Goal: Task Accomplishment & Management: Complete application form

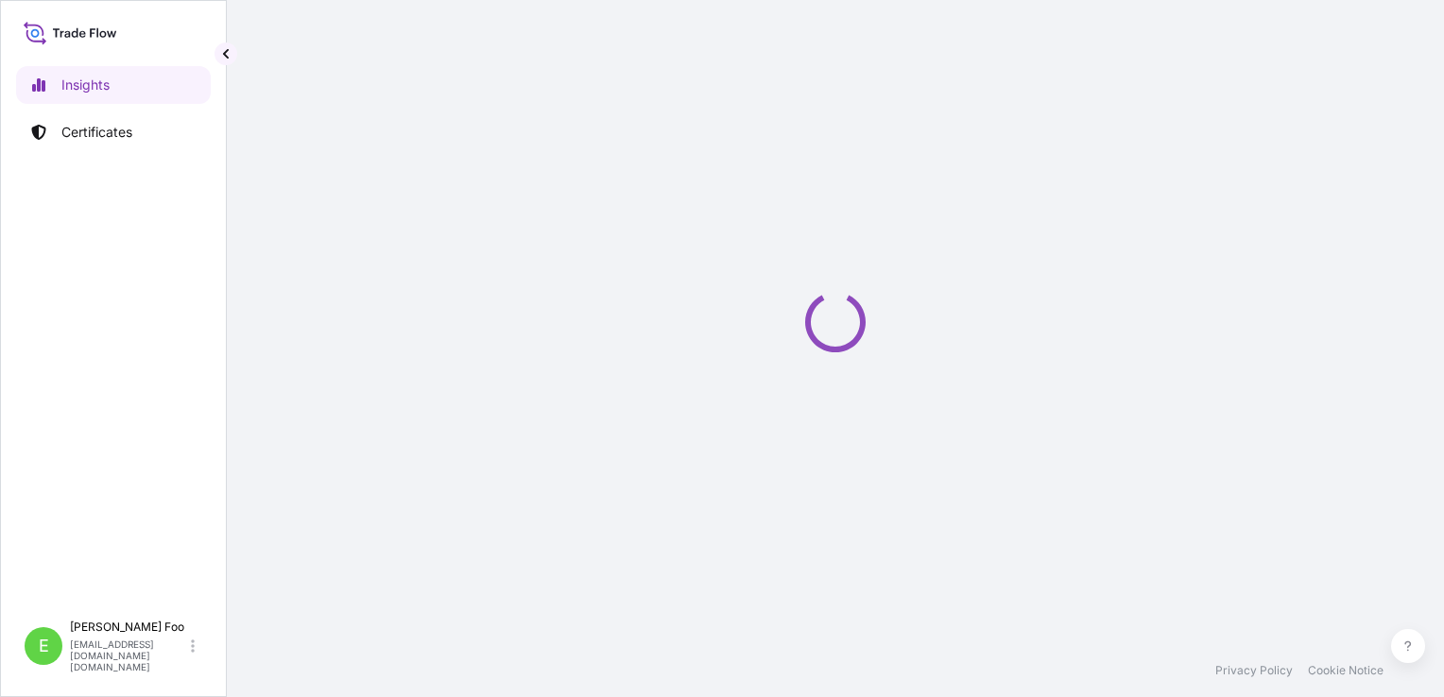
select select "2025"
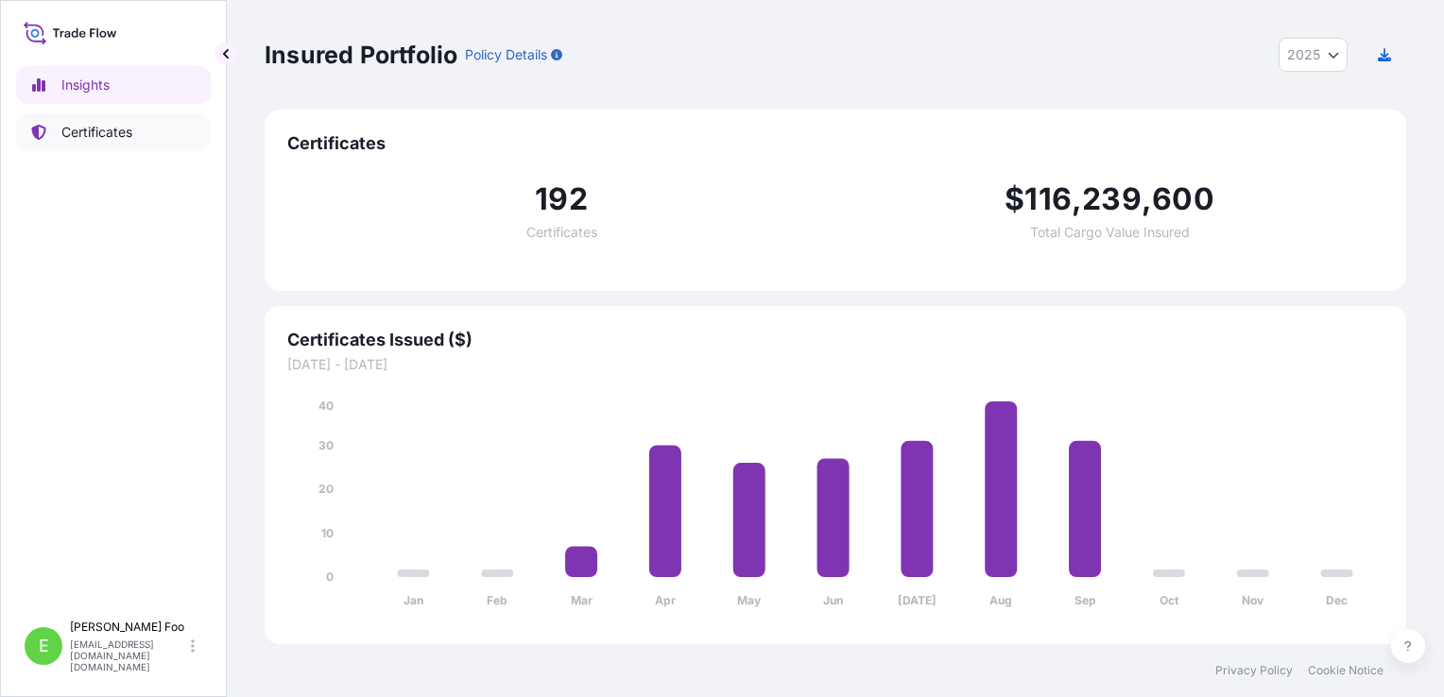
click at [113, 125] on p "Certificates" at bounding box center [96, 132] width 71 height 19
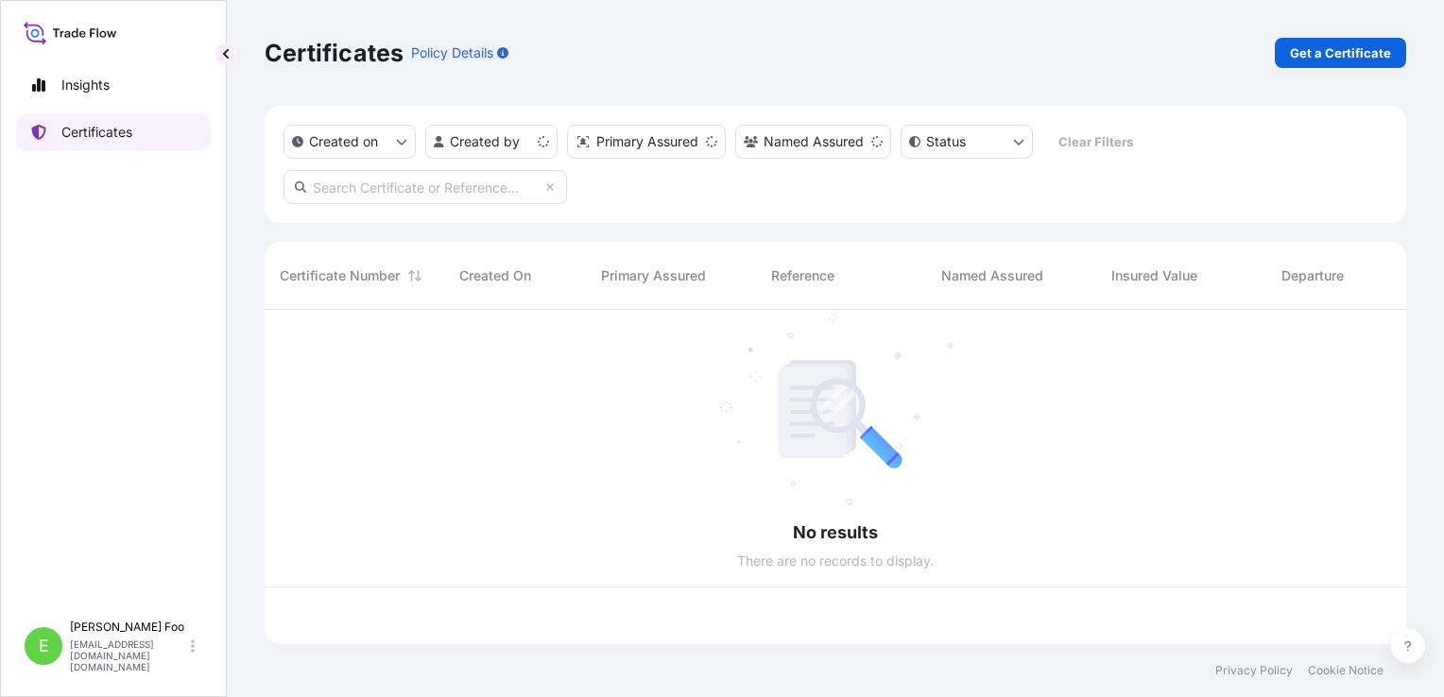
scroll to position [331, 1126]
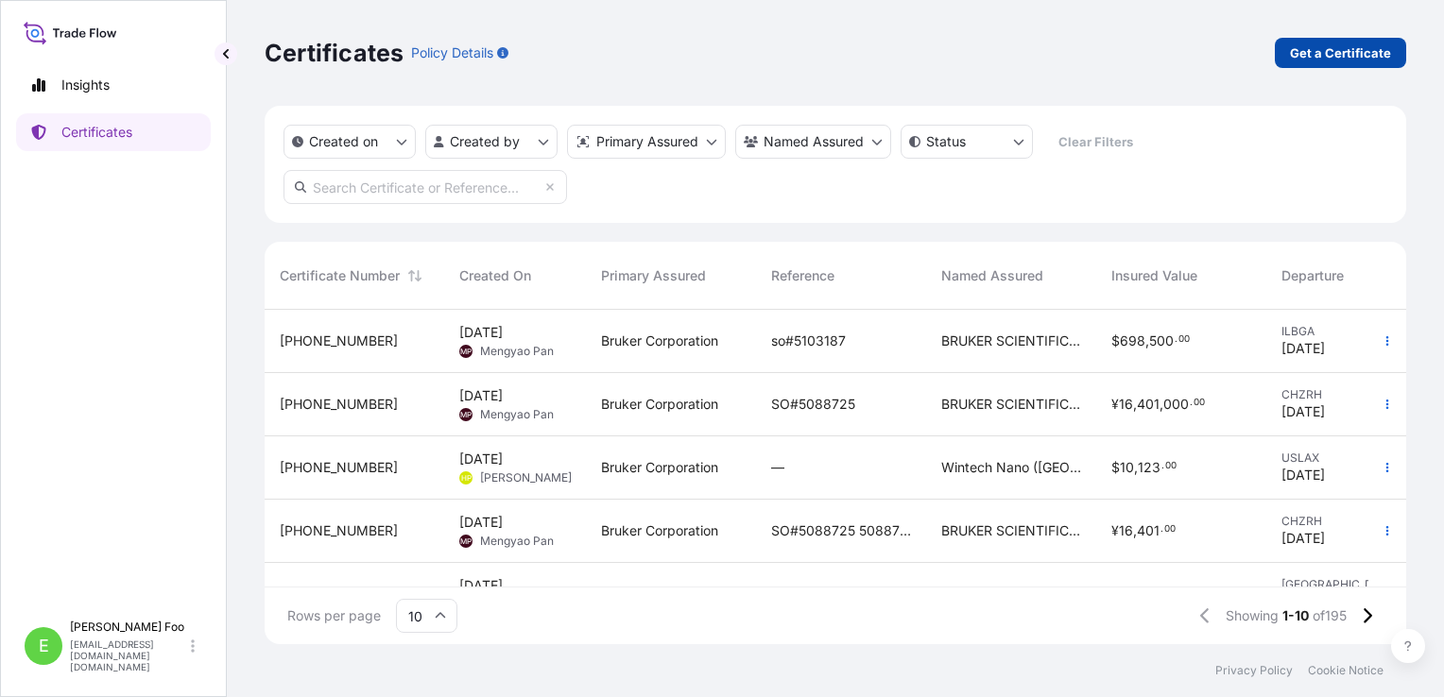
click at [1342, 58] on p "Get a Certificate" at bounding box center [1340, 52] width 101 height 19
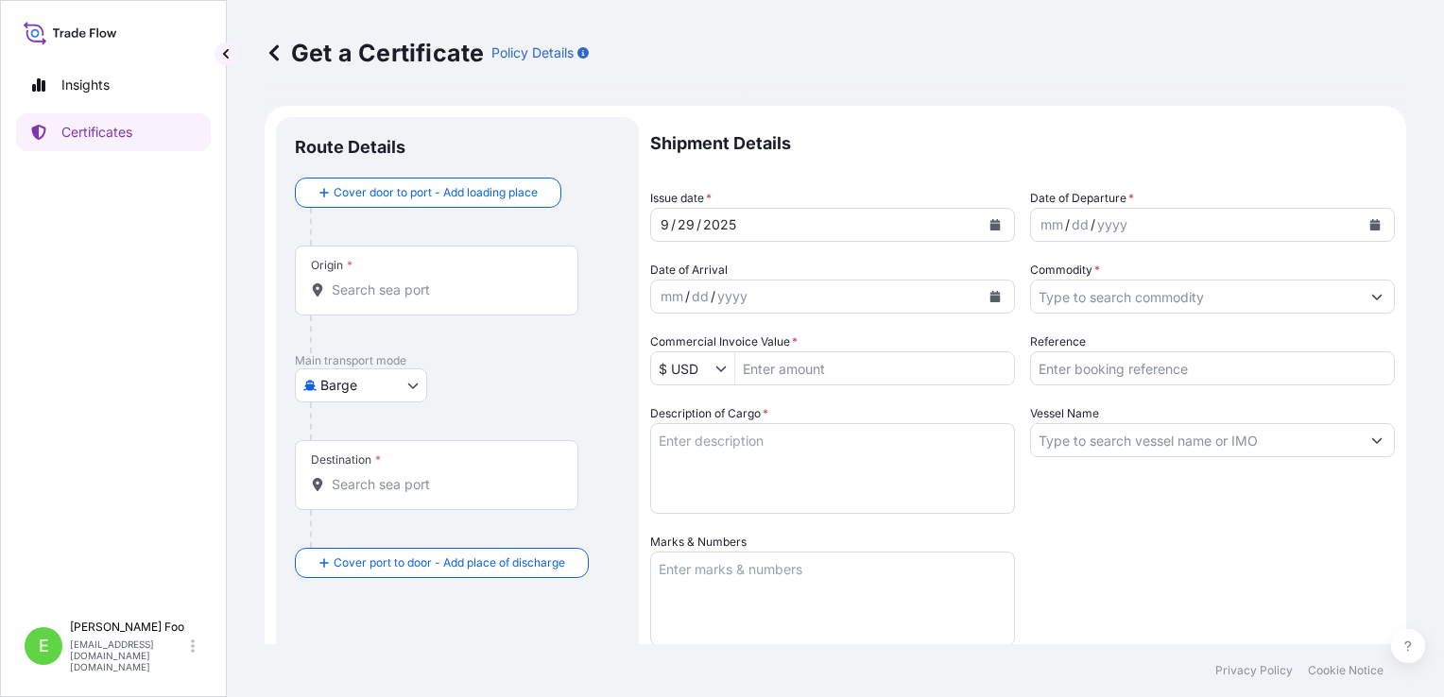
click at [412, 388] on body "Insights Certificates E [PERSON_NAME] [EMAIL_ADDRESS][DOMAIN_NAME][DOMAIN_NAME]…" at bounding box center [722, 348] width 1444 height 697
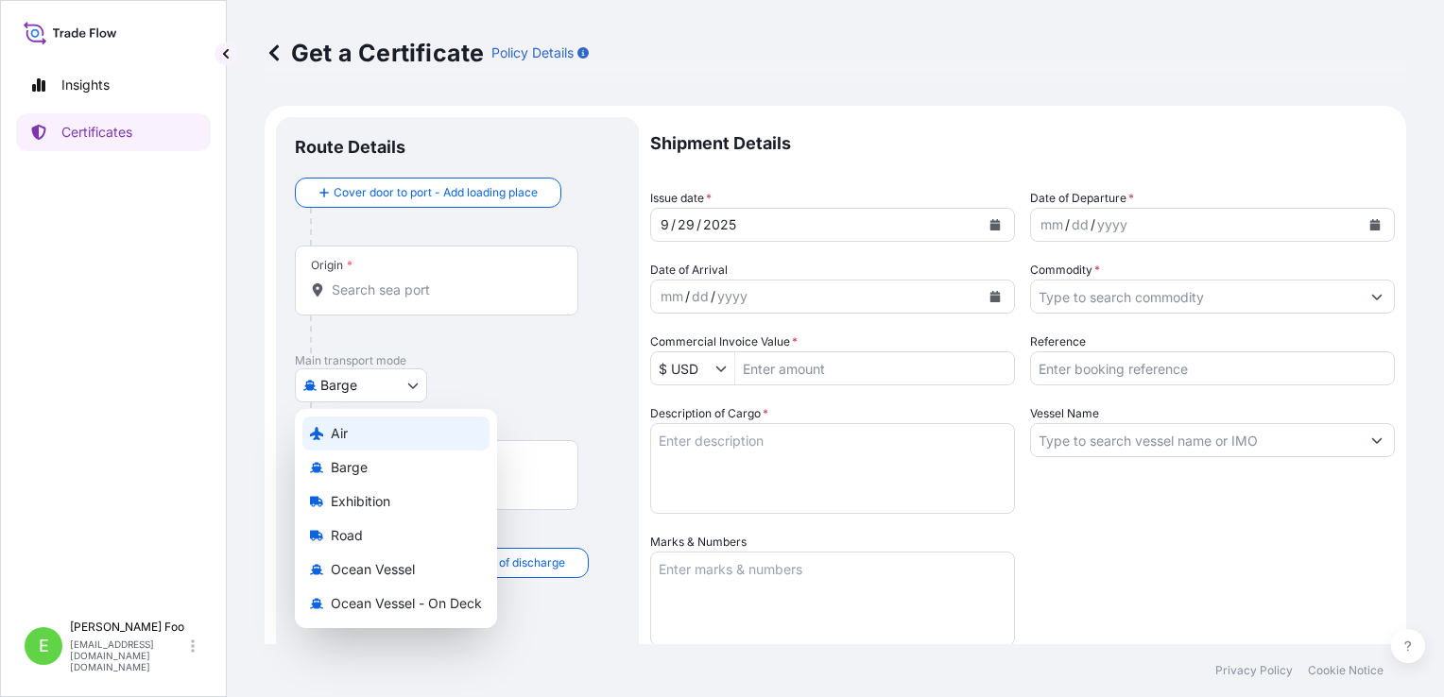
click at [355, 437] on div "Air" at bounding box center [395, 434] width 187 height 34
select select "Air"
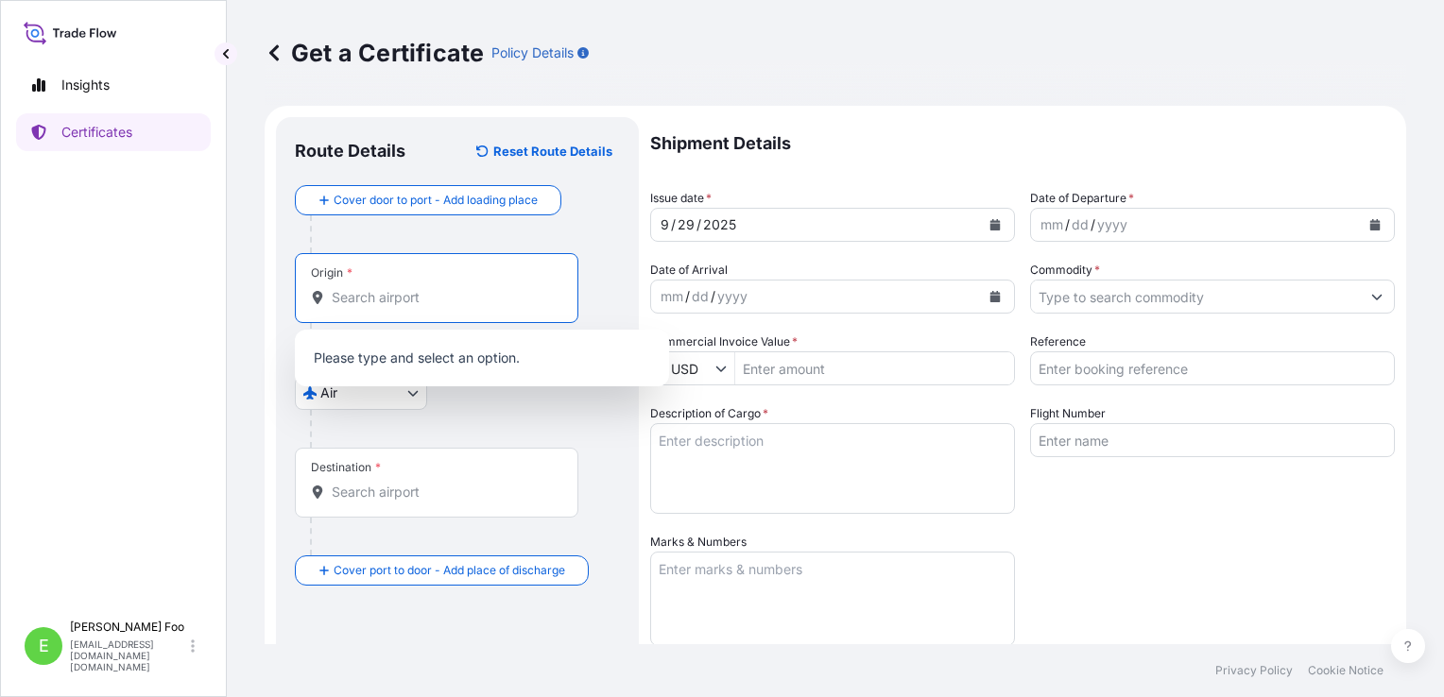
click at [421, 288] on input "Origin *" at bounding box center [443, 297] width 223 height 19
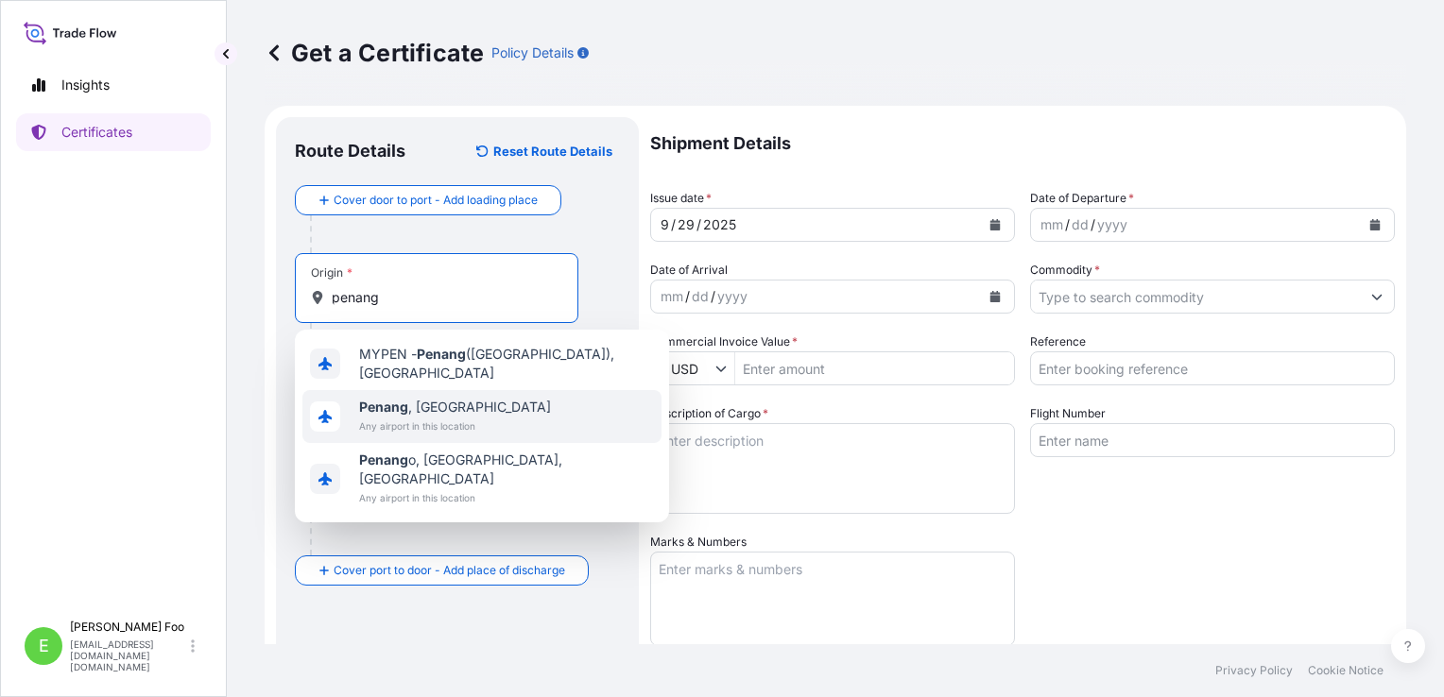
click at [461, 398] on span "[GEOGRAPHIC_DATA] , [GEOGRAPHIC_DATA]" at bounding box center [455, 407] width 192 height 19
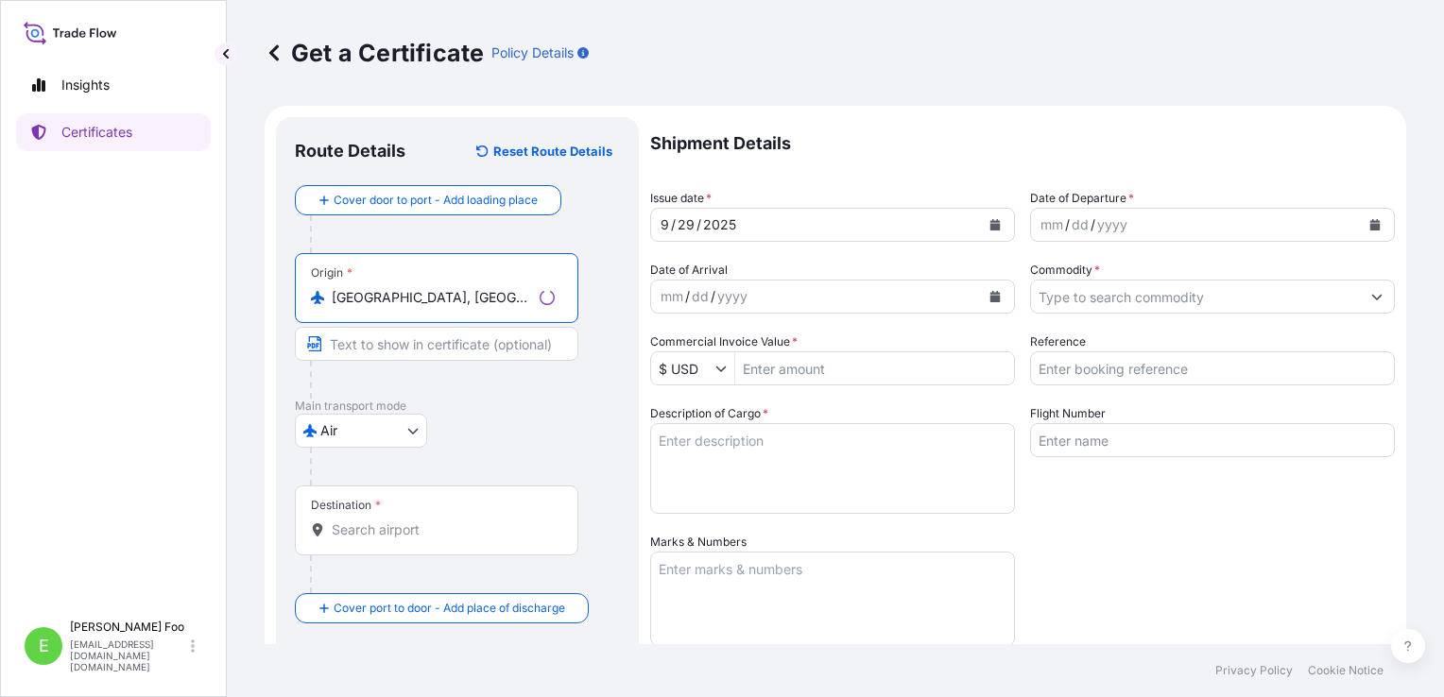
type input "[GEOGRAPHIC_DATA], [GEOGRAPHIC_DATA]"
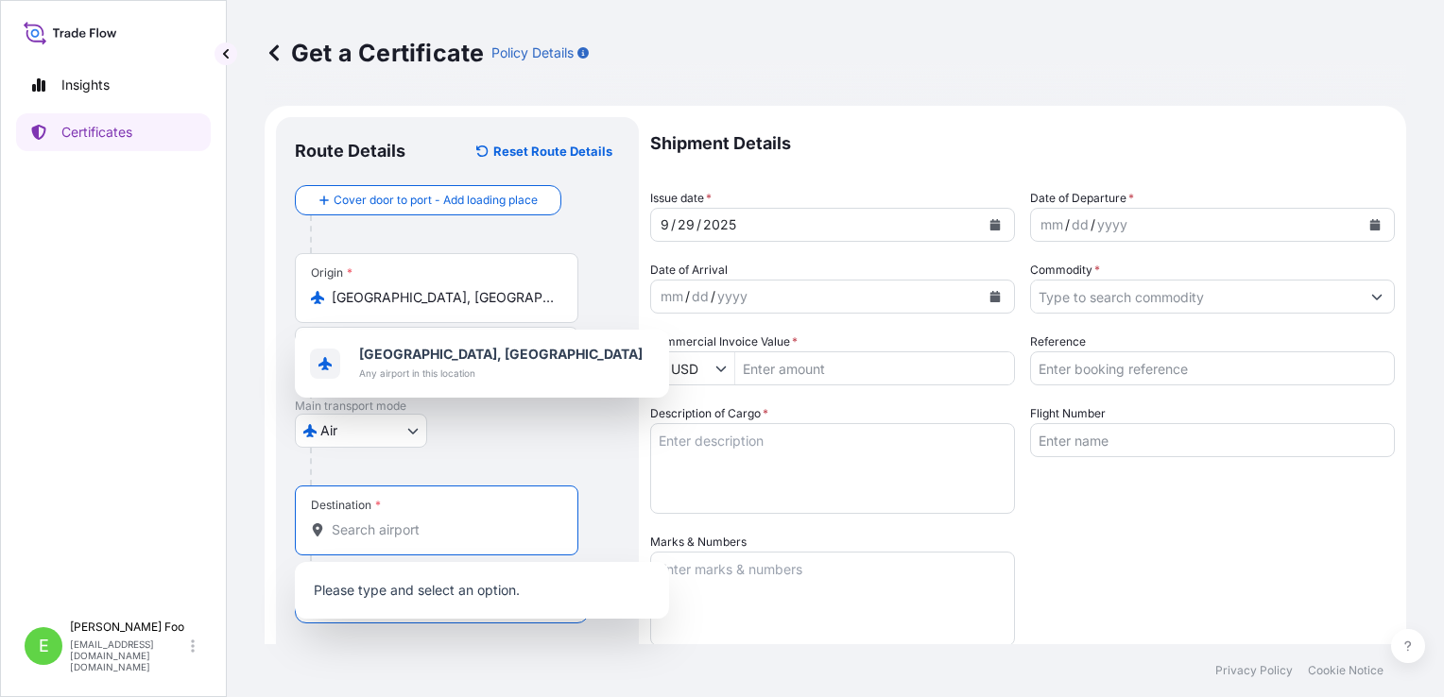
click at [390, 536] on input "Destination *" at bounding box center [443, 530] width 223 height 19
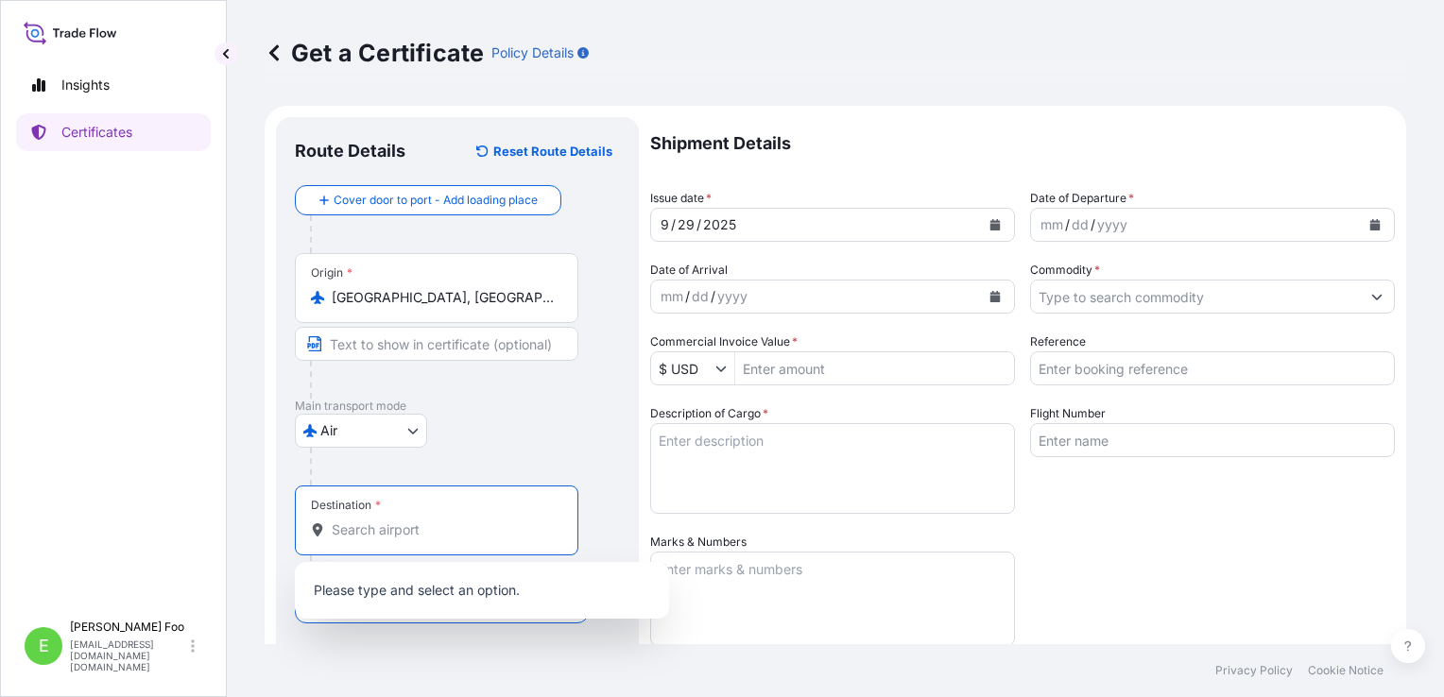
click at [413, 531] on input "Destination *" at bounding box center [443, 530] width 223 height 19
paste input "Suvarnabhumi"
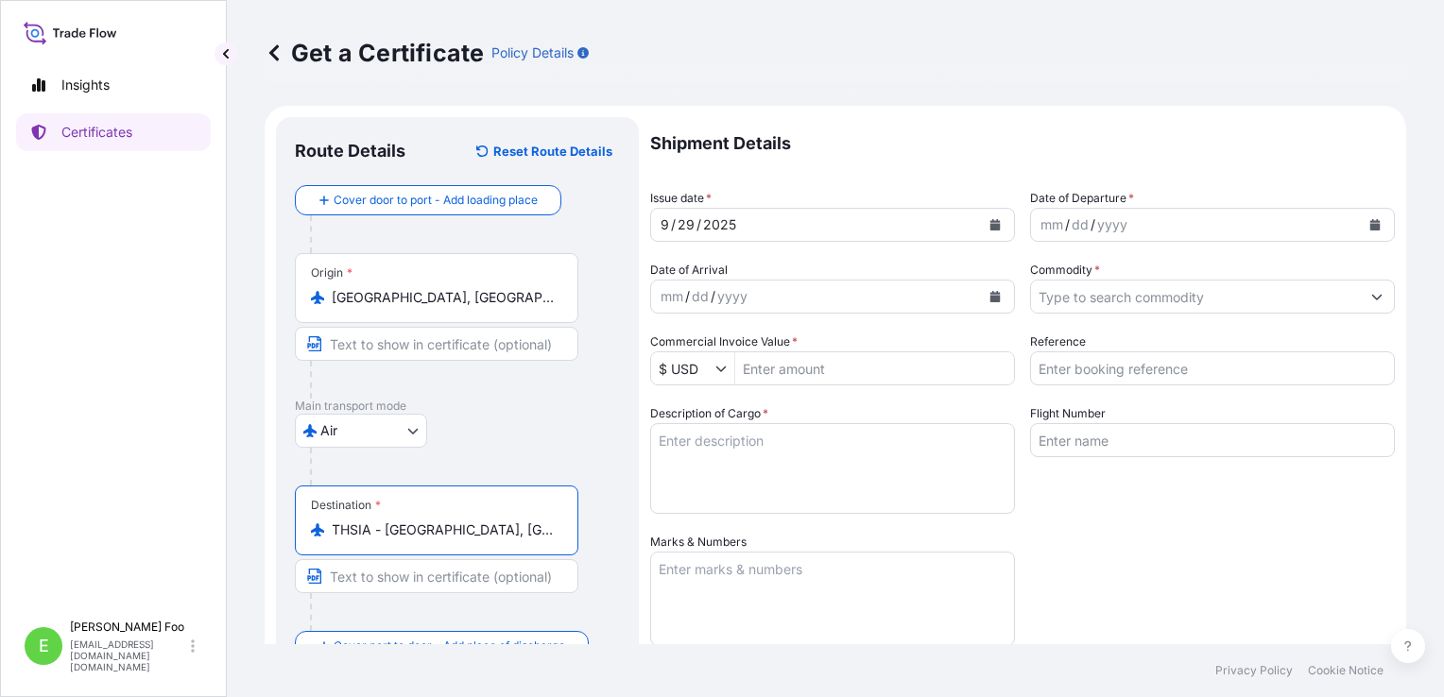
type input "THSIA - [GEOGRAPHIC_DATA], [GEOGRAPHIC_DATA]"
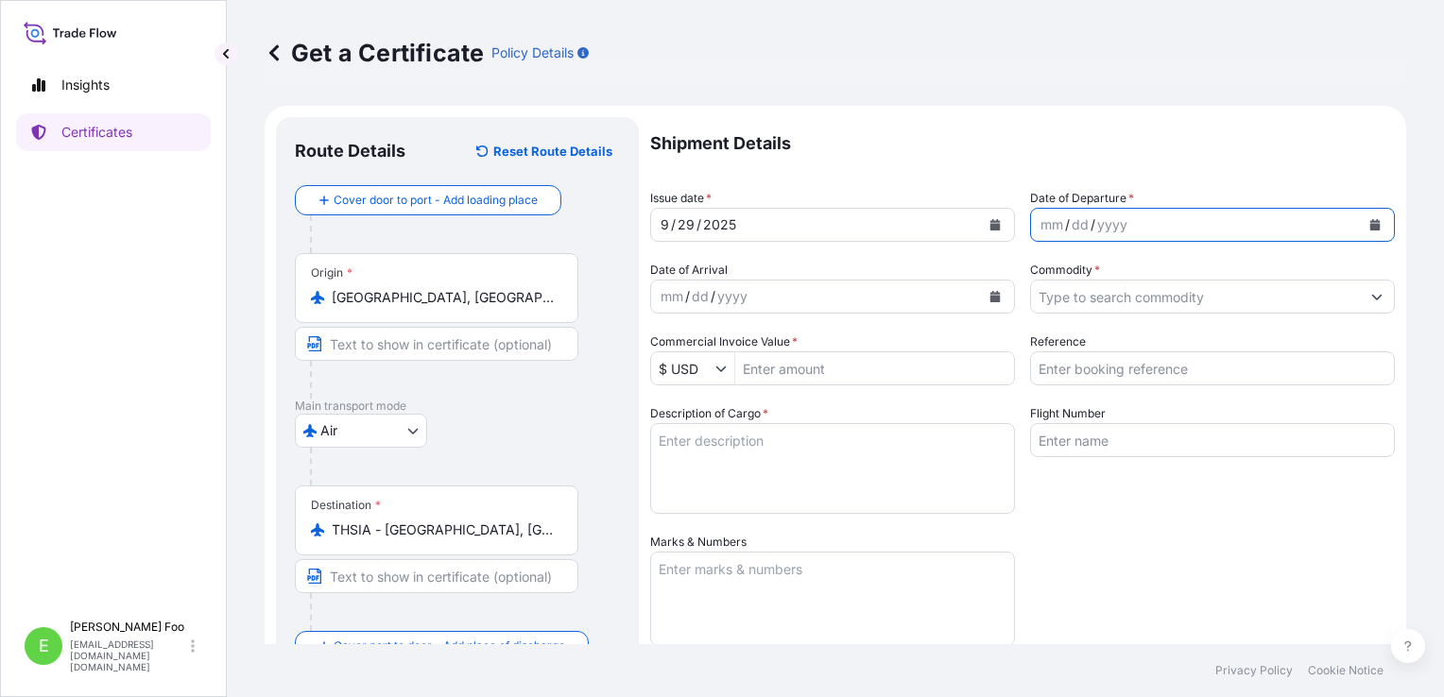
click at [1370, 230] on icon "Calendar" at bounding box center [1375, 224] width 10 height 11
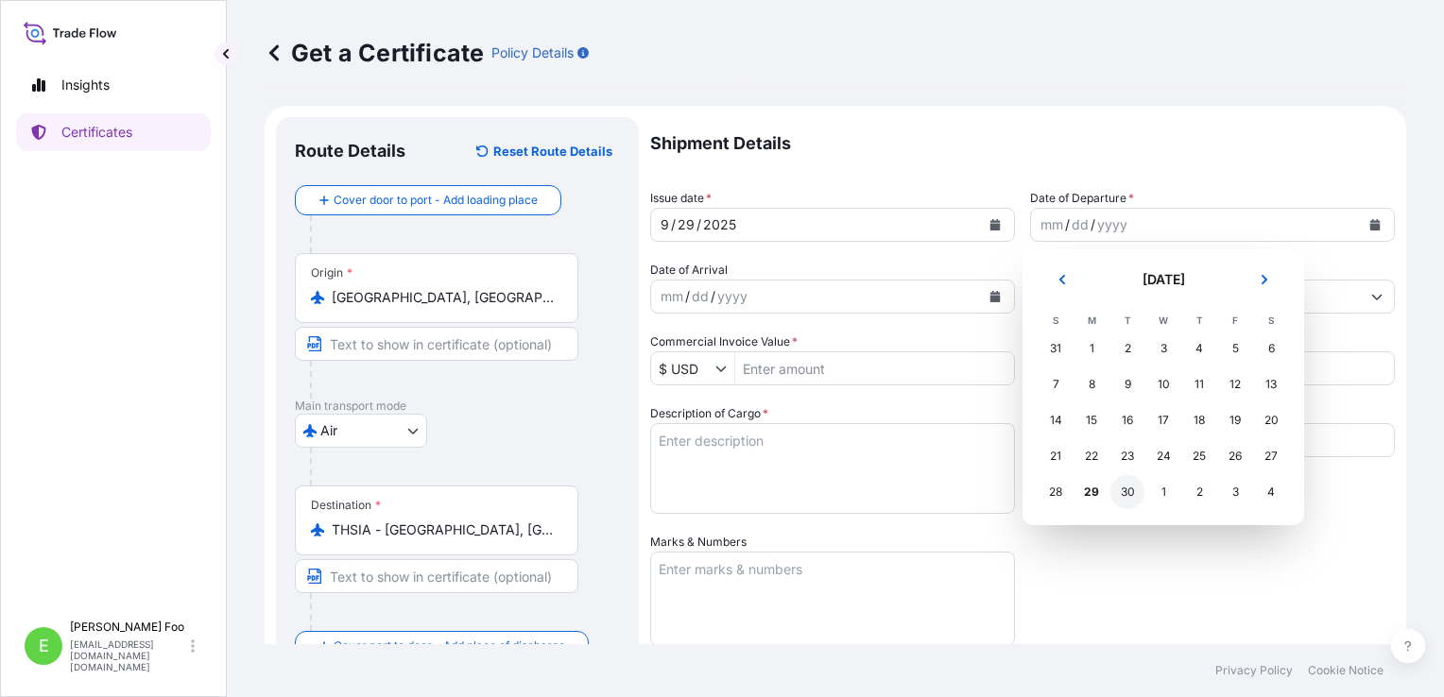
click at [1128, 497] on div "30" at bounding box center [1127, 492] width 34 height 34
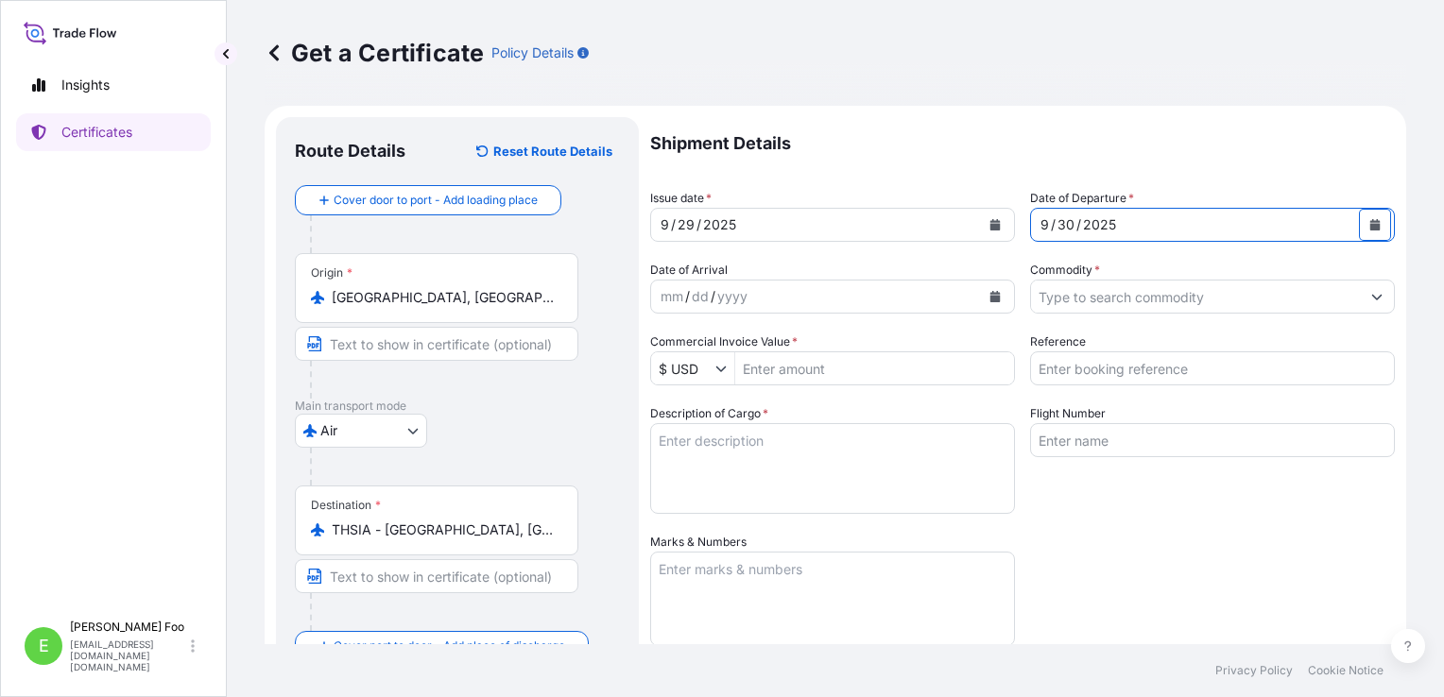
click at [989, 295] on icon "Calendar" at bounding box center [994, 296] width 11 height 11
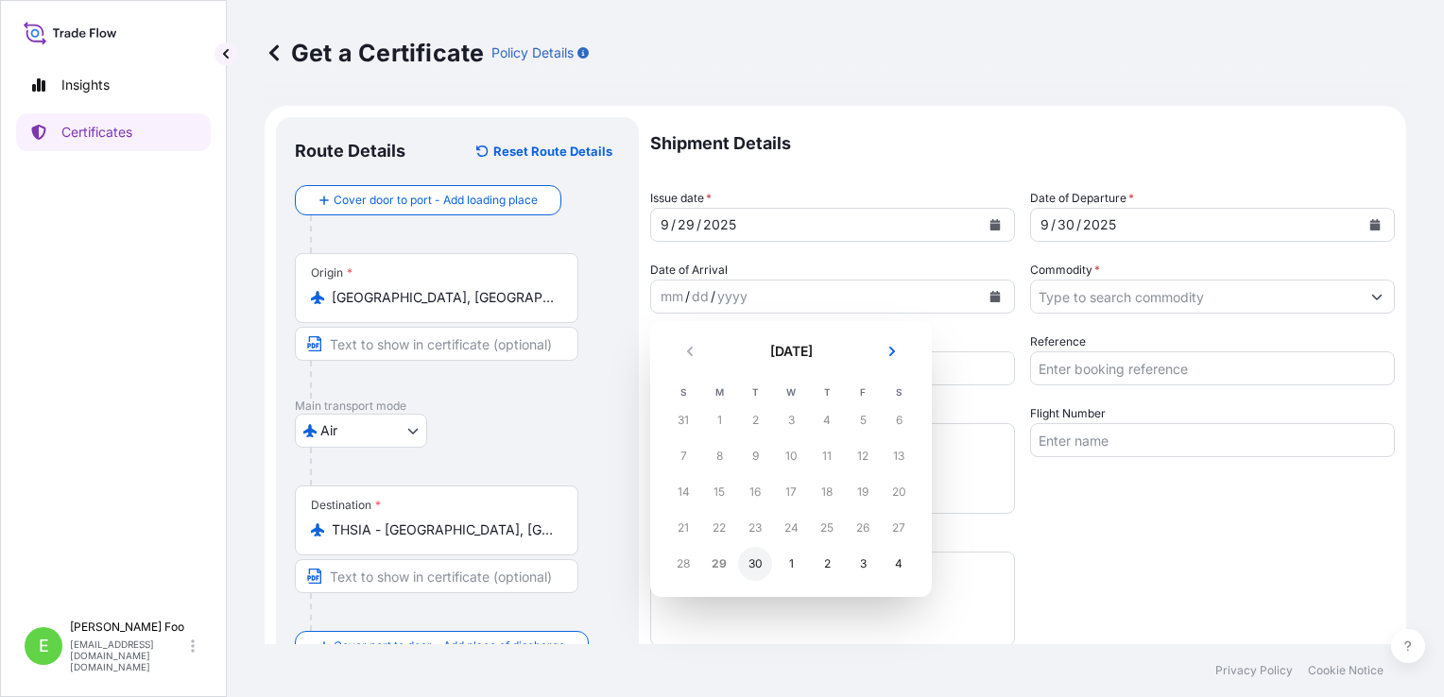
click at [757, 563] on div "30" at bounding box center [755, 564] width 34 height 34
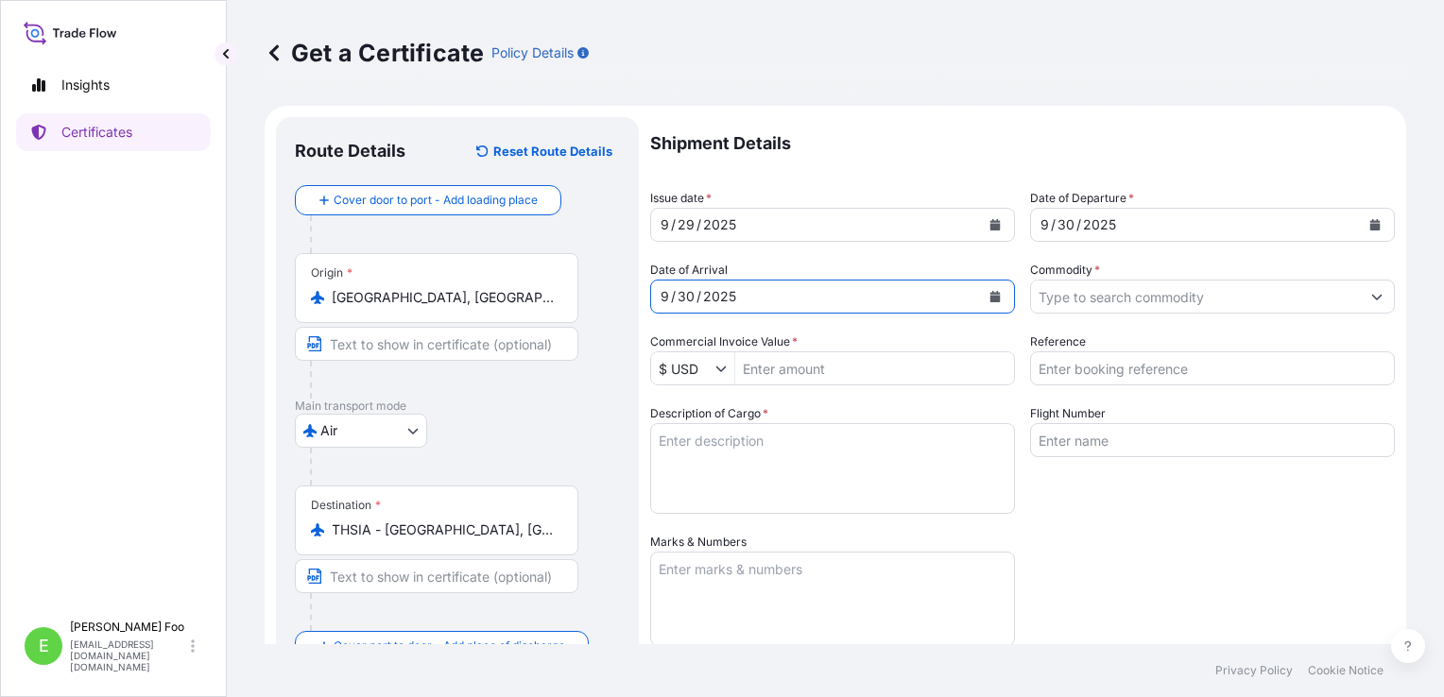
click at [1371, 292] on icon "Show suggestions" at bounding box center [1376, 296] width 11 height 11
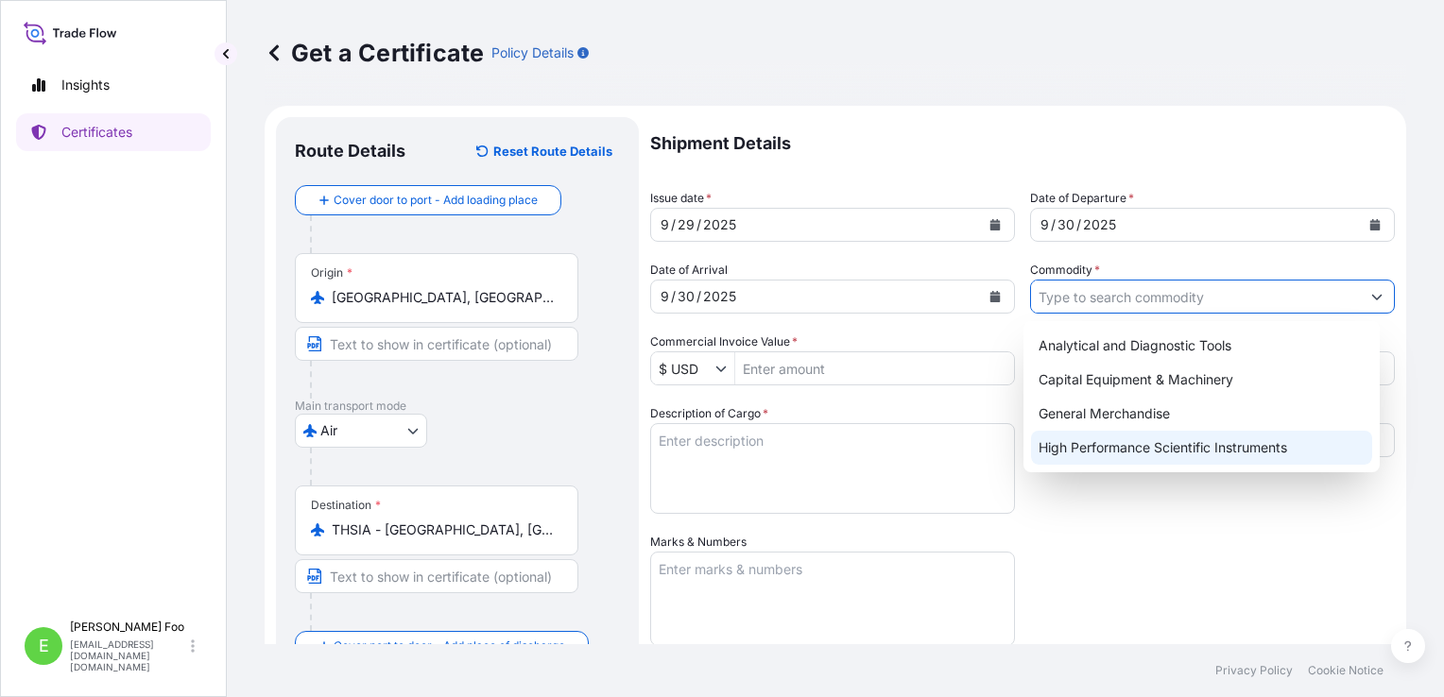
click at [1132, 452] on div "High Performance Scientific Instruments" at bounding box center [1201, 448] width 341 height 34
type input "High Performance Scientific Instruments"
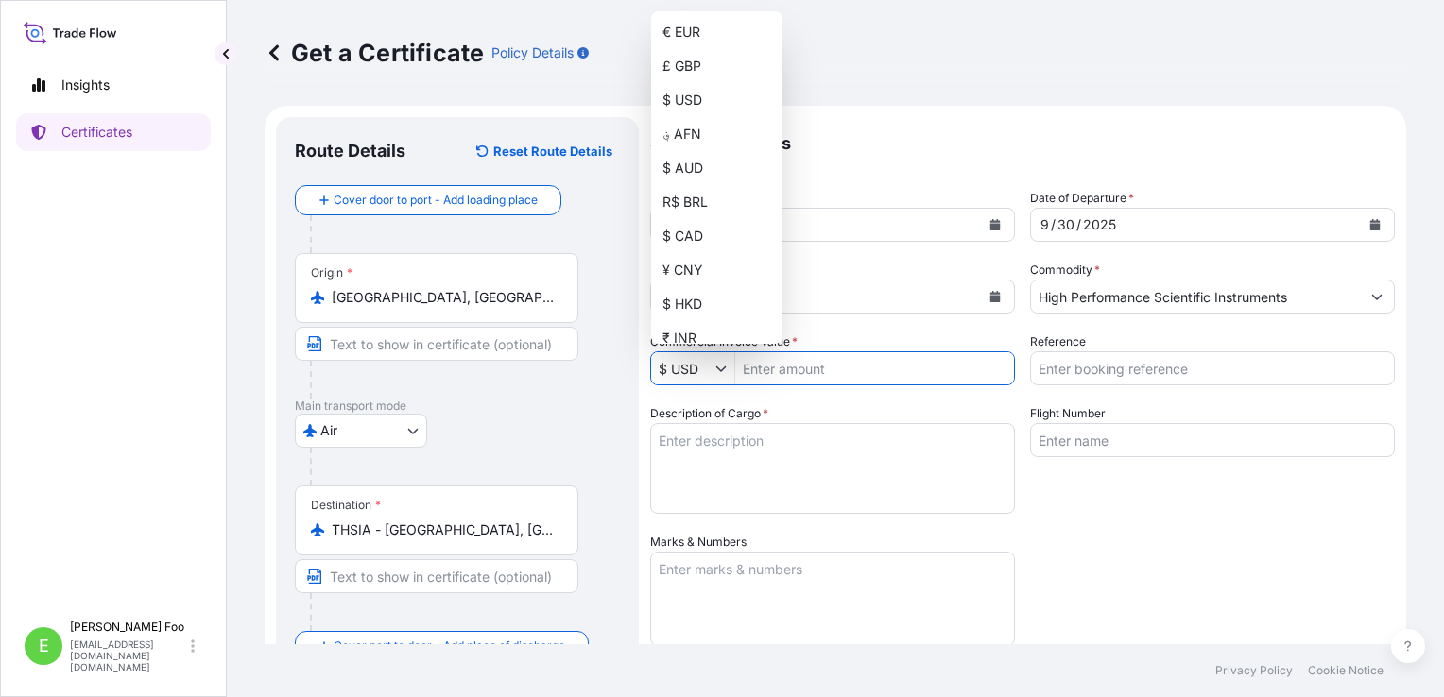
click at [712, 370] on input "$ USD" at bounding box center [683, 368] width 64 height 34
click at [704, 47] on div "€ EUR" at bounding box center [717, 32] width 124 height 34
type input "€ EUR"
click at [821, 375] on input "Commercial Invoice Value *" at bounding box center [874, 368] width 279 height 34
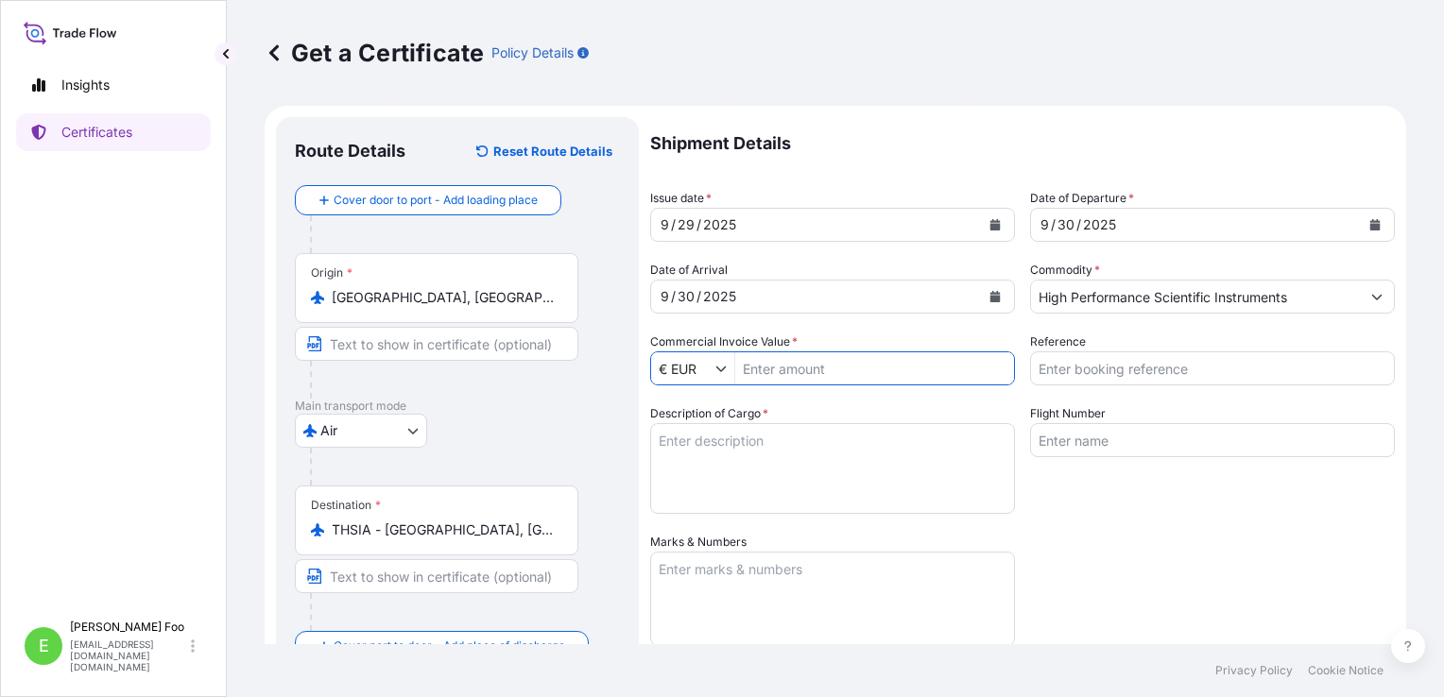
paste input "95,000"
type input "95,000"
click at [1048, 377] on input "Reference" at bounding box center [1212, 368] width 365 height 34
paste input "55081101"
drag, startPoint x: 1064, startPoint y: 369, endPoint x: 1075, endPoint y: 361, distance: 13.6
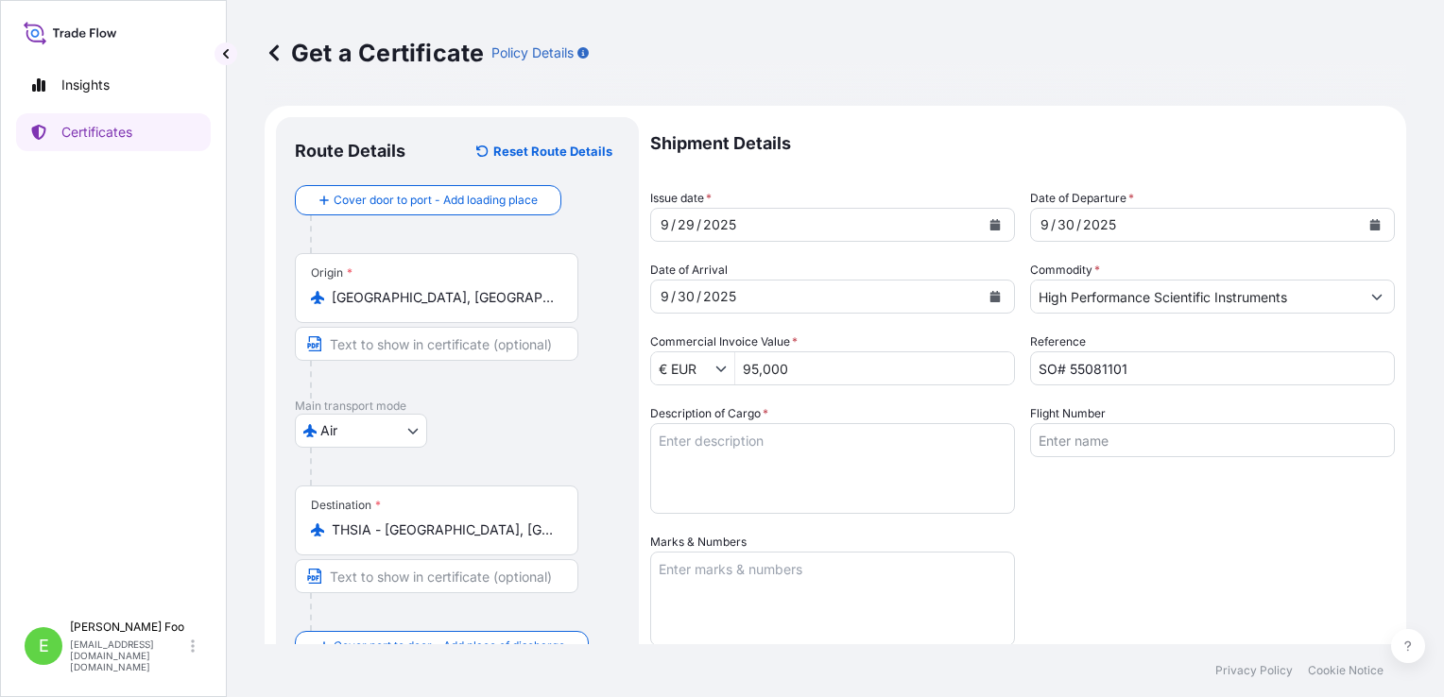
click at [1064, 367] on input "SO# 55081101" at bounding box center [1212, 368] width 365 height 34
paste input "1014885"
type input "SO# 5101488/55081101"
click at [886, 473] on textarea "Description of Cargo *" at bounding box center [832, 468] width 365 height 91
type textarea "PO# PO-GC000199 / SO#5100337 1 unit D6 PHASER / SN 294195 CIP [GEOGRAPHIC_DATA]"
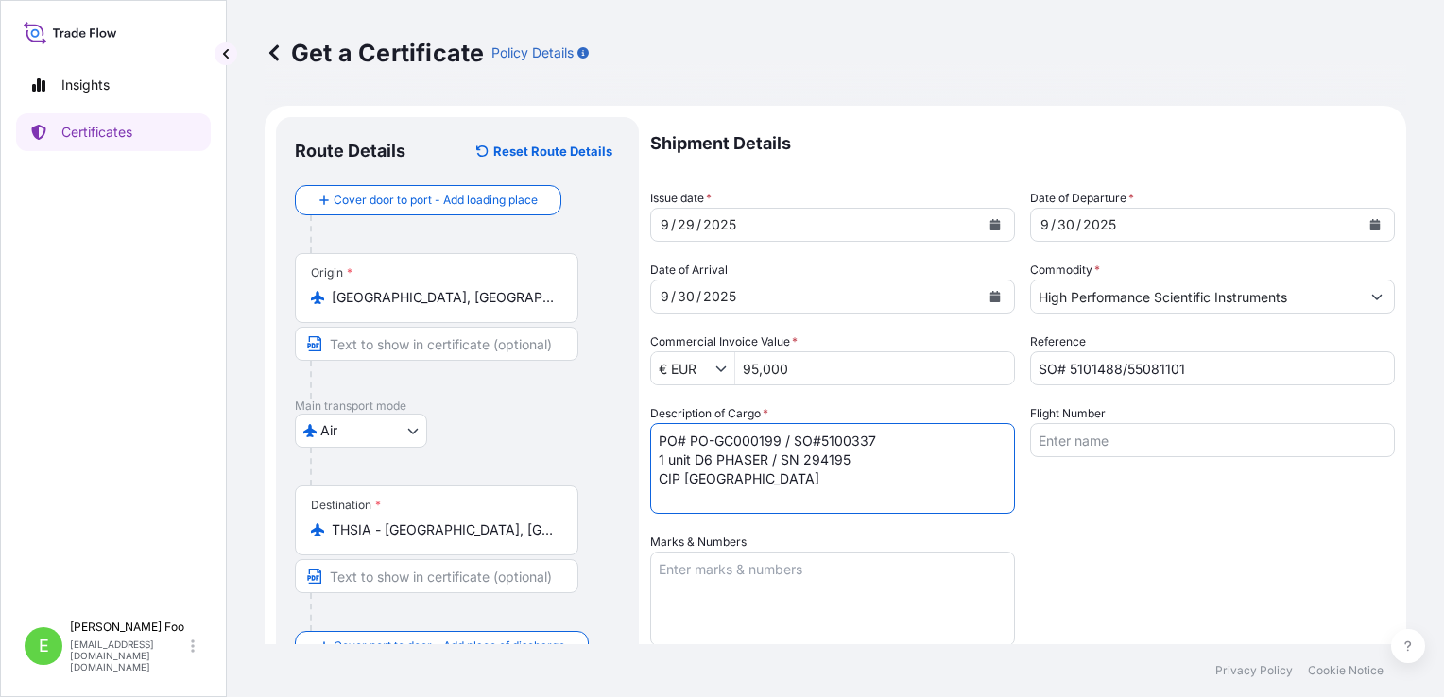
type input "Air"
type input "Gunlake Concrete P/L"
drag, startPoint x: 779, startPoint y: 440, endPoint x: 688, endPoint y: 440, distance: 90.7
click at [688, 440] on textarea "PO# PO-GC000199 / SO#5100337 1 unit D6 PHASER / SN 294195 CIP [GEOGRAPHIC_DATA]" at bounding box center [832, 468] width 365 height 91
paste textarea "250428ST-1"
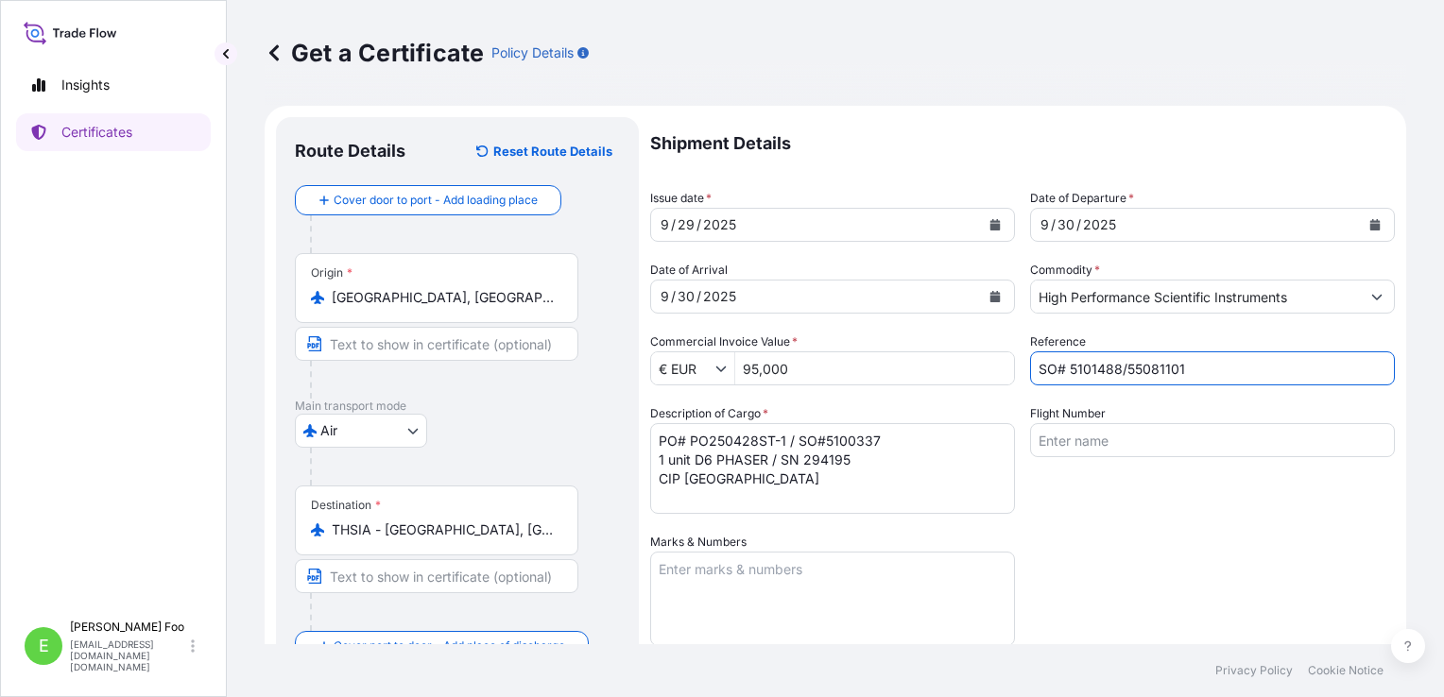
drag, startPoint x: 1193, startPoint y: 369, endPoint x: 1062, endPoint y: 377, distance: 131.6
click at [1062, 377] on input "SO# 5101488/55081101" at bounding box center [1212, 368] width 365 height 34
drag, startPoint x: 883, startPoint y: 438, endPoint x: 824, endPoint y: 438, distance: 59.5
click at [824, 438] on textarea "PO# PO250428ST-1 / SO#5100337 1 unit D6 PHASER / SN 294195 CIP [GEOGRAPHIC_DATA]" at bounding box center [832, 468] width 365 height 91
paste textarea "1488/55081101"
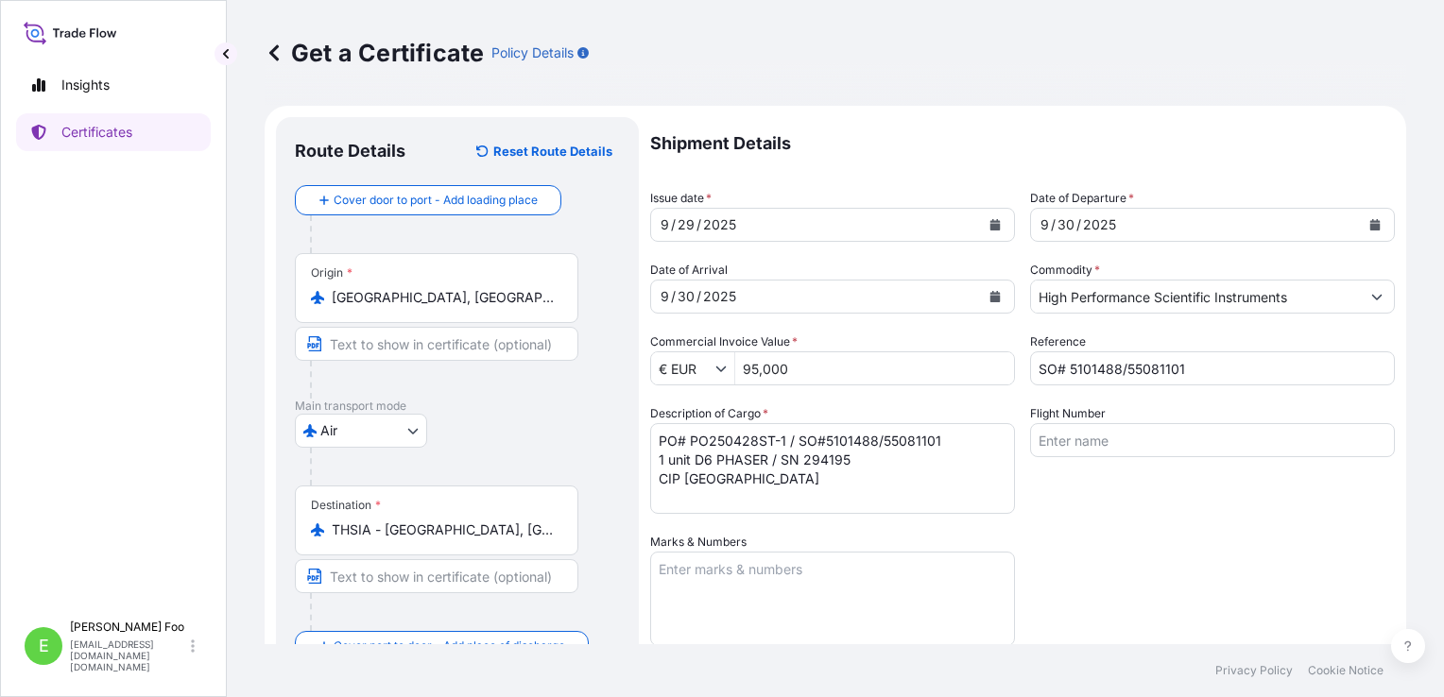
click at [762, 458] on textarea "PO# PO250428ST-1 / SO#5101488/55081101 1 unit D6 PHASER / SN 294195 CIP [GEOGRA…" at bounding box center [832, 468] width 365 height 91
drag, startPoint x: 768, startPoint y: 457, endPoint x: 699, endPoint y: 457, distance: 69.0
click at [695, 457] on textarea "PO# PO250428ST-1 / SO#5101488/55081101 1 unit D6 PHASER / SN 294195 CIP [GEOGRA…" at bounding box center [832, 468] width 365 height 91
paste textarea "S2 PUMA"
click at [820, 461] on textarea "PO# PO250428ST-1 / SO#5101488/55081101 1 unit S2 PUMA / SN 294195 CIP [GEOGRAPH…" at bounding box center [832, 468] width 365 height 91
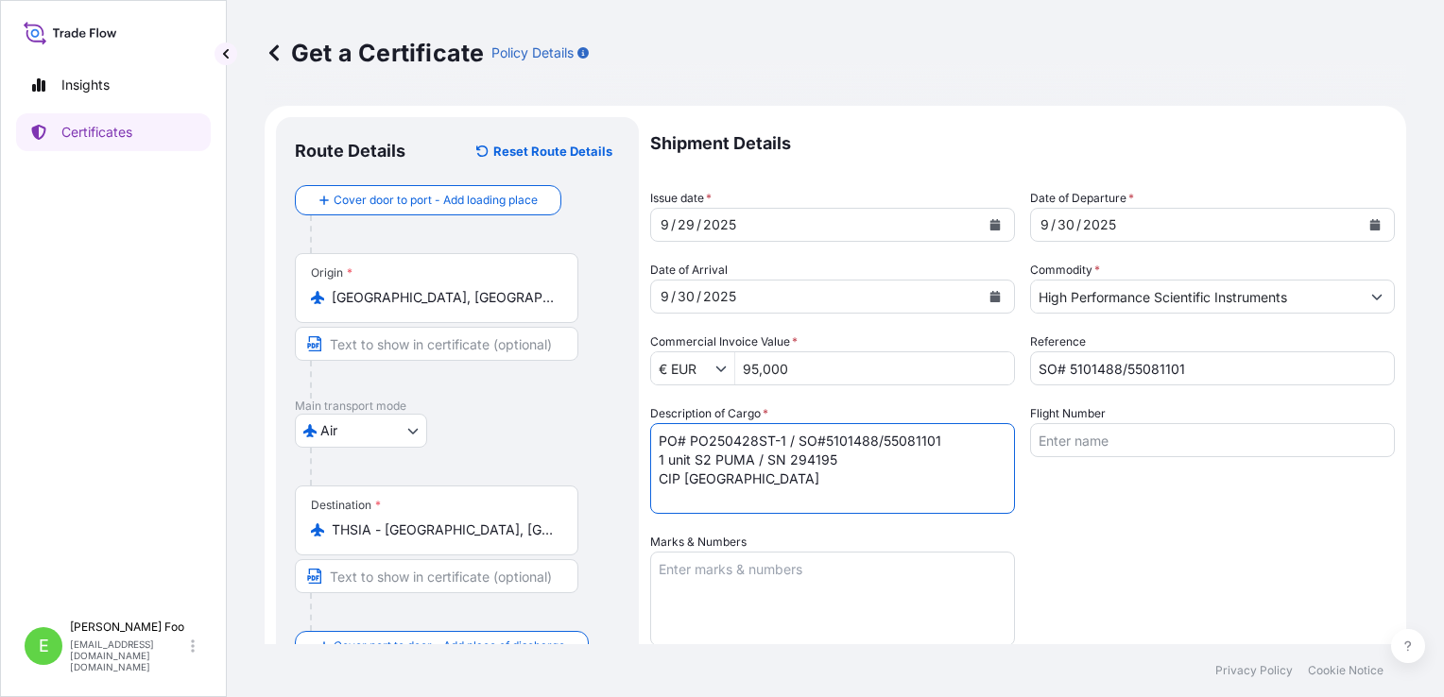
click at [820, 461] on textarea "PO# PO250428ST-1 / SO#5101488/55081101 1 unit S2 PUMA / SN 294195 CIP [GEOGRAPH…" at bounding box center [832, 468] width 365 height 91
paste textarea "294552"
click at [661, 479] on textarea "PO# PO250428ST-1 / SO#5101488/55081101 1 unit S2 PUMA / SN 294552 CIP [GEOGRAPH…" at bounding box center [832, 468] width 365 height 91
click at [733, 471] on textarea "PO# PO250428ST-1 / SO#5101488/55081101 1 unit S2 PUMA / SN 294552 CIP [GEOGRAPH…" at bounding box center [832, 468] width 365 height 91
drag, startPoint x: 700, startPoint y: 478, endPoint x: 685, endPoint y: 478, distance: 15.1
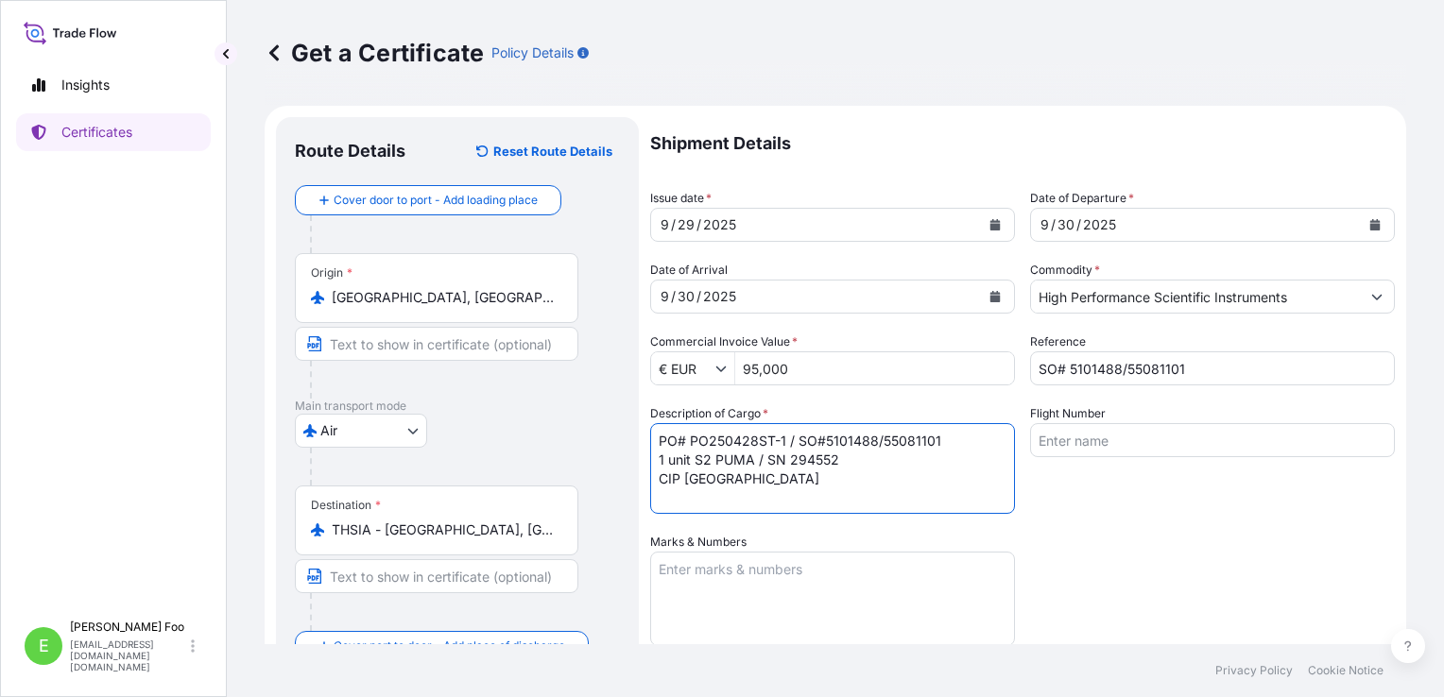
click at [685, 478] on textarea "PO# PO250428ST-1 / SO#5101488/55081101 1 unit S2 PUMA / SN 294552 CIP [GEOGRAPH…" at bounding box center [832, 468] width 365 height 91
paste textarea "[GEOGRAPHIC_DATA]"
type textarea "PO# PO250428ST-1 / SO#5101488/55081101 1 unit S2 PUMA / SN 294552 CIP [GEOGRAPH…"
click at [1174, 556] on div "Shipment Details Issue date * [DATE] Date of Departure * [DATE] Date of Arrival…" at bounding box center [1022, 531] width 745 height 829
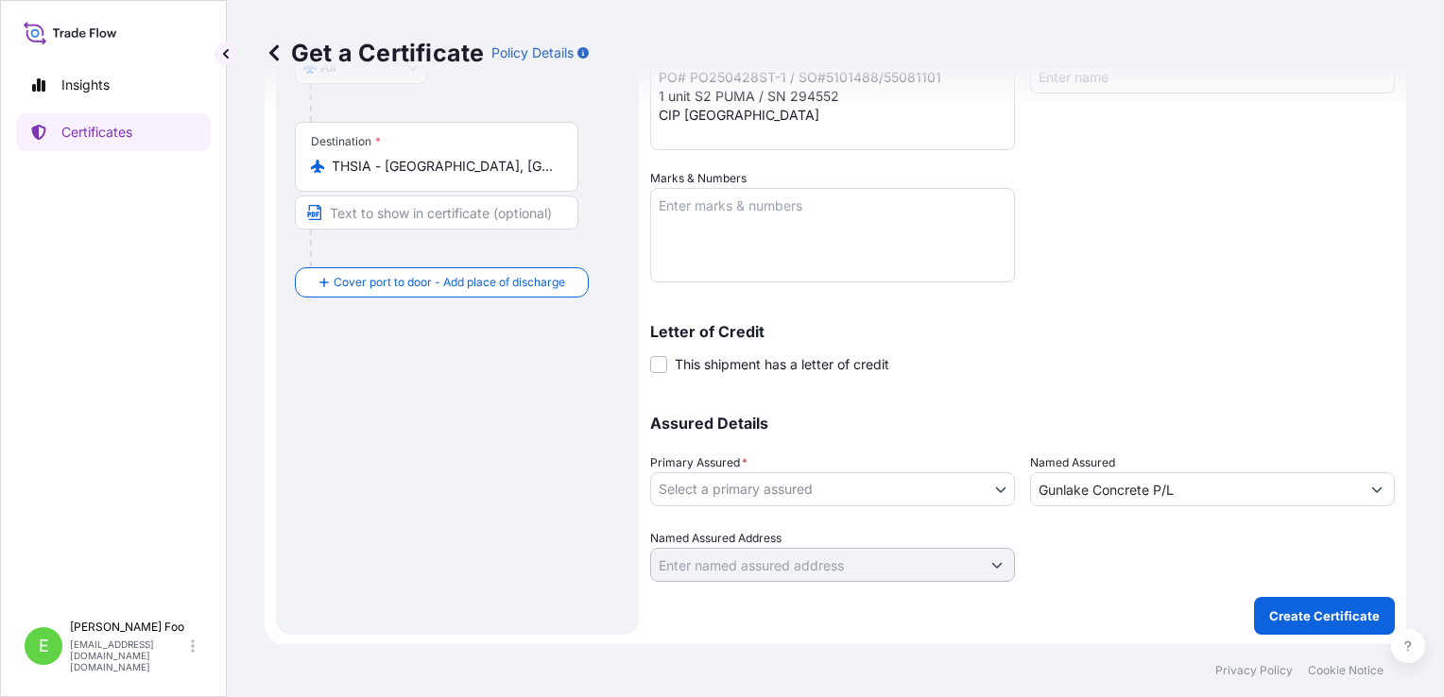
click at [988, 479] on body "Insights Certificates E [PERSON_NAME] [EMAIL_ADDRESS][DOMAIN_NAME][DOMAIN_NAME]…" at bounding box center [722, 348] width 1444 height 697
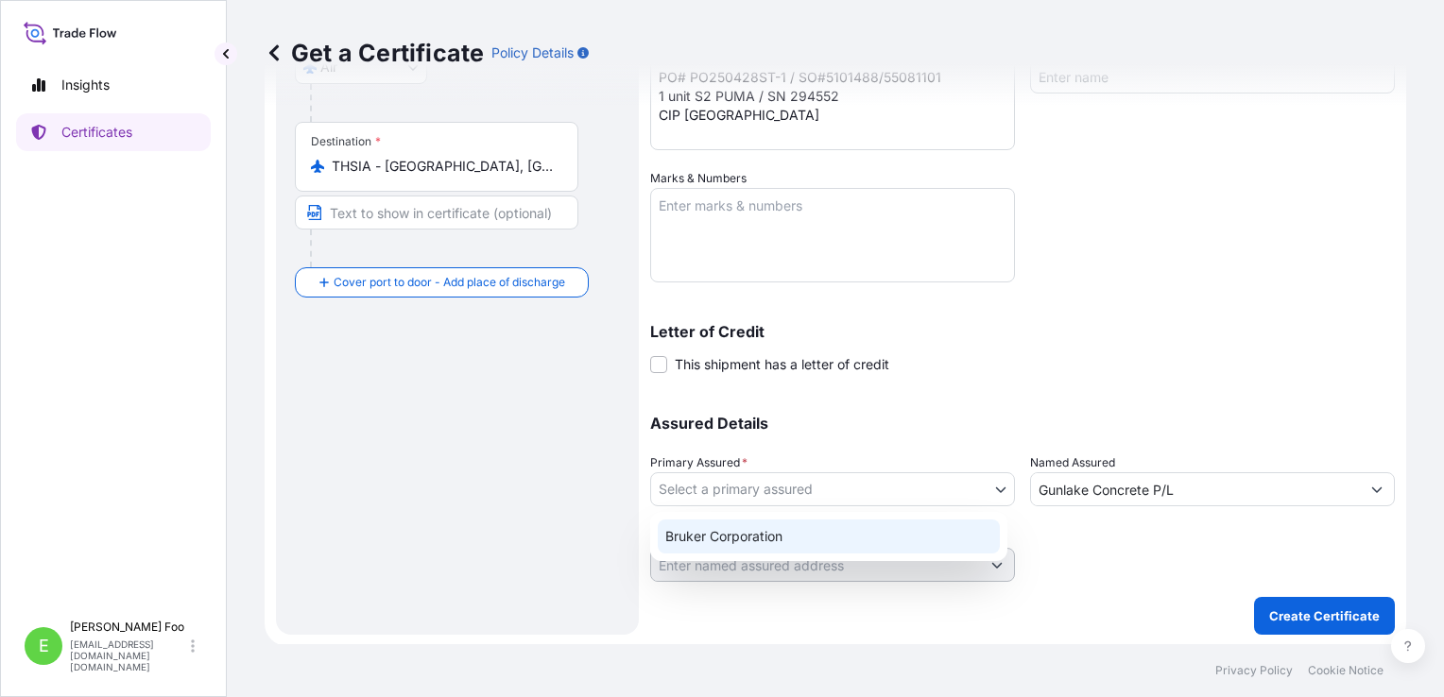
click at [792, 537] on div "Bruker Corporation" at bounding box center [829, 537] width 342 height 34
select select "31474"
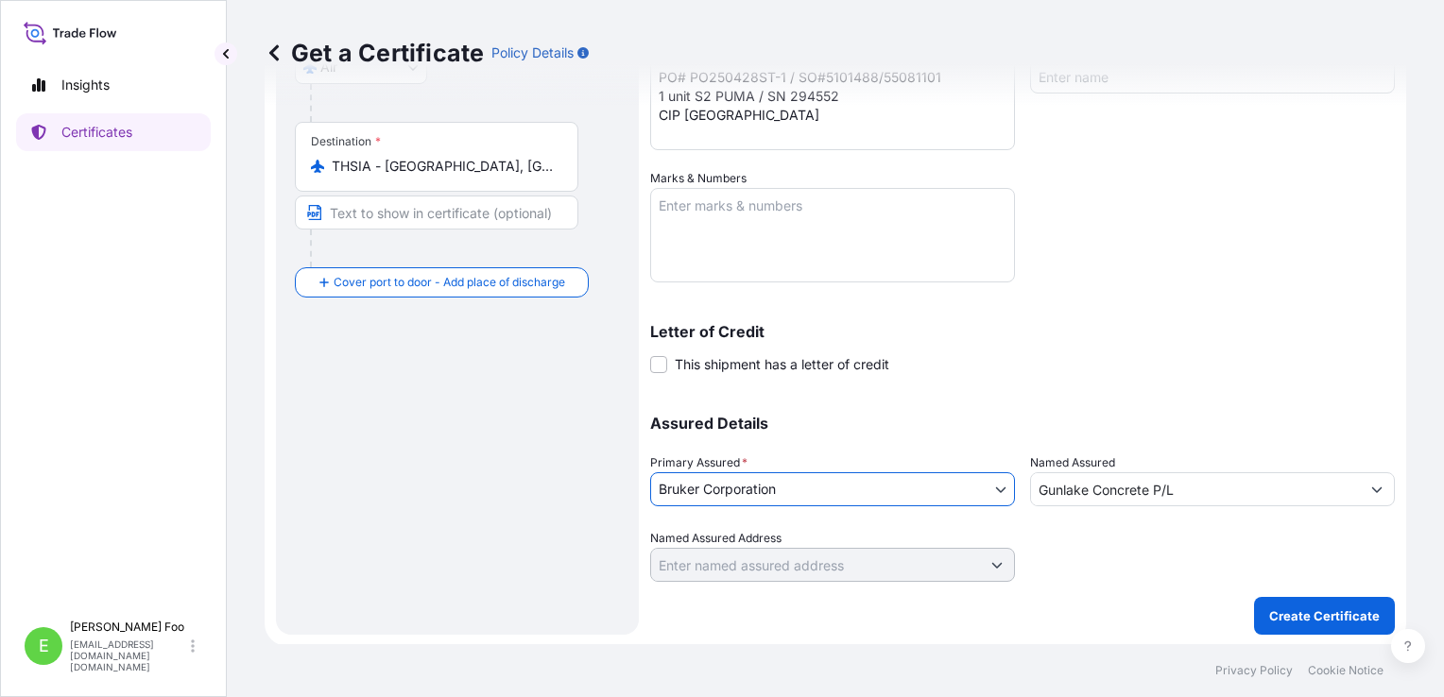
click at [1371, 487] on icon "Show suggestions" at bounding box center [1376, 489] width 11 height 11
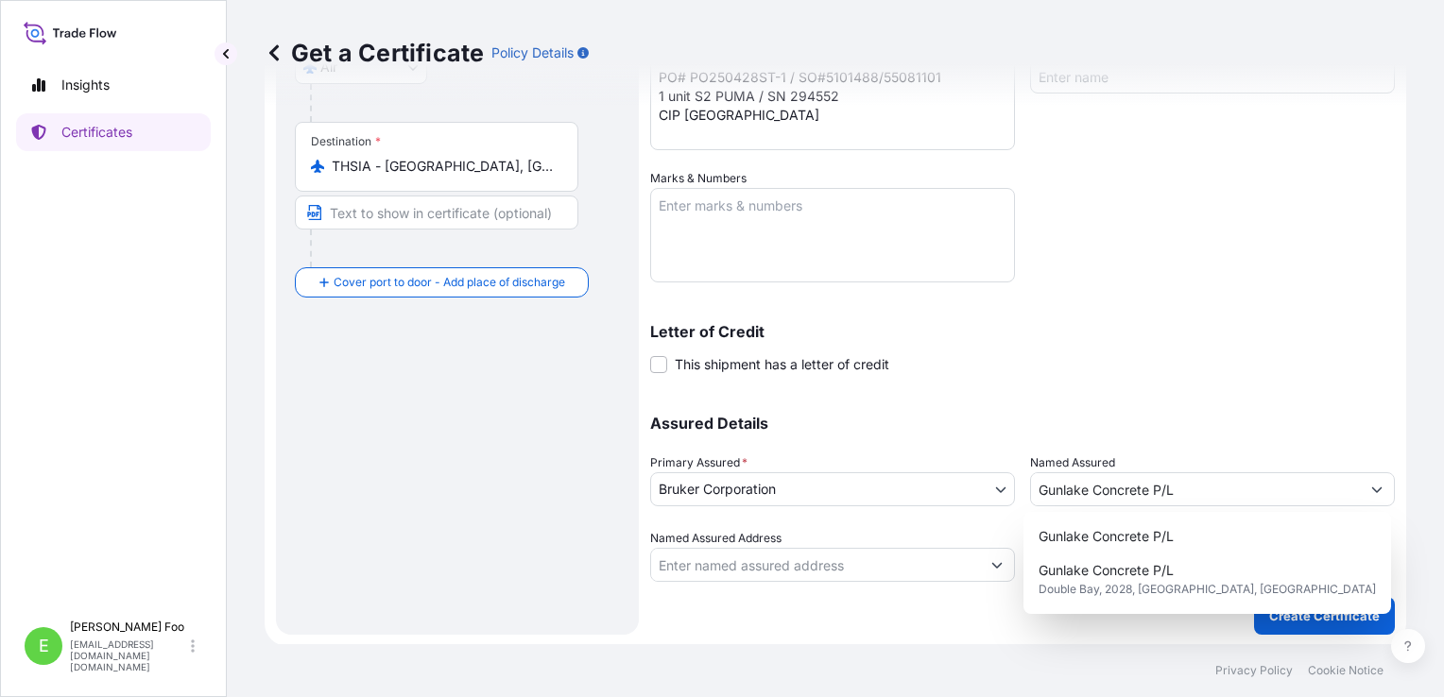
click at [1222, 428] on p "Assured Details" at bounding box center [1022, 423] width 745 height 15
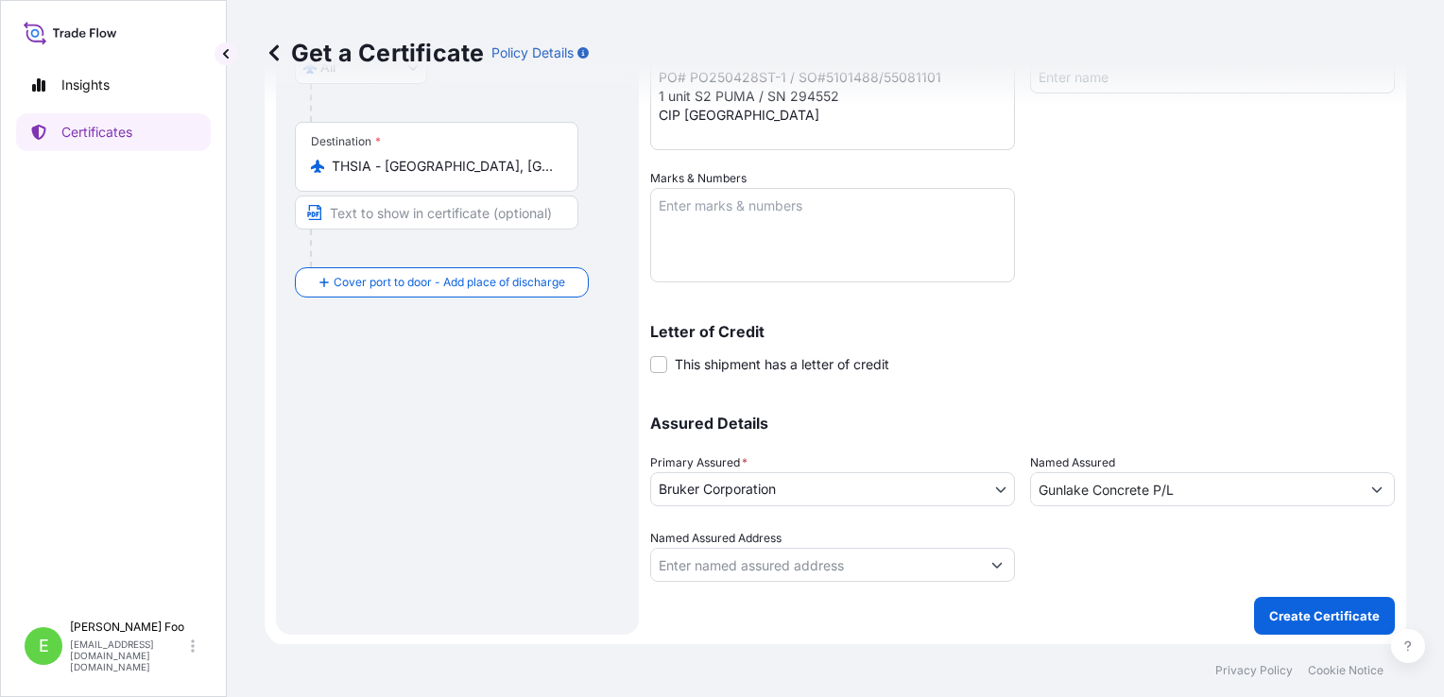
click at [1175, 472] on div "Gunlake Concrete P/L" at bounding box center [1212, 489] width 365 height 34
click at [1178, 486] on input "Gunlake Concrete P/L" at bounding box center [1195, 489] width 329 height 34
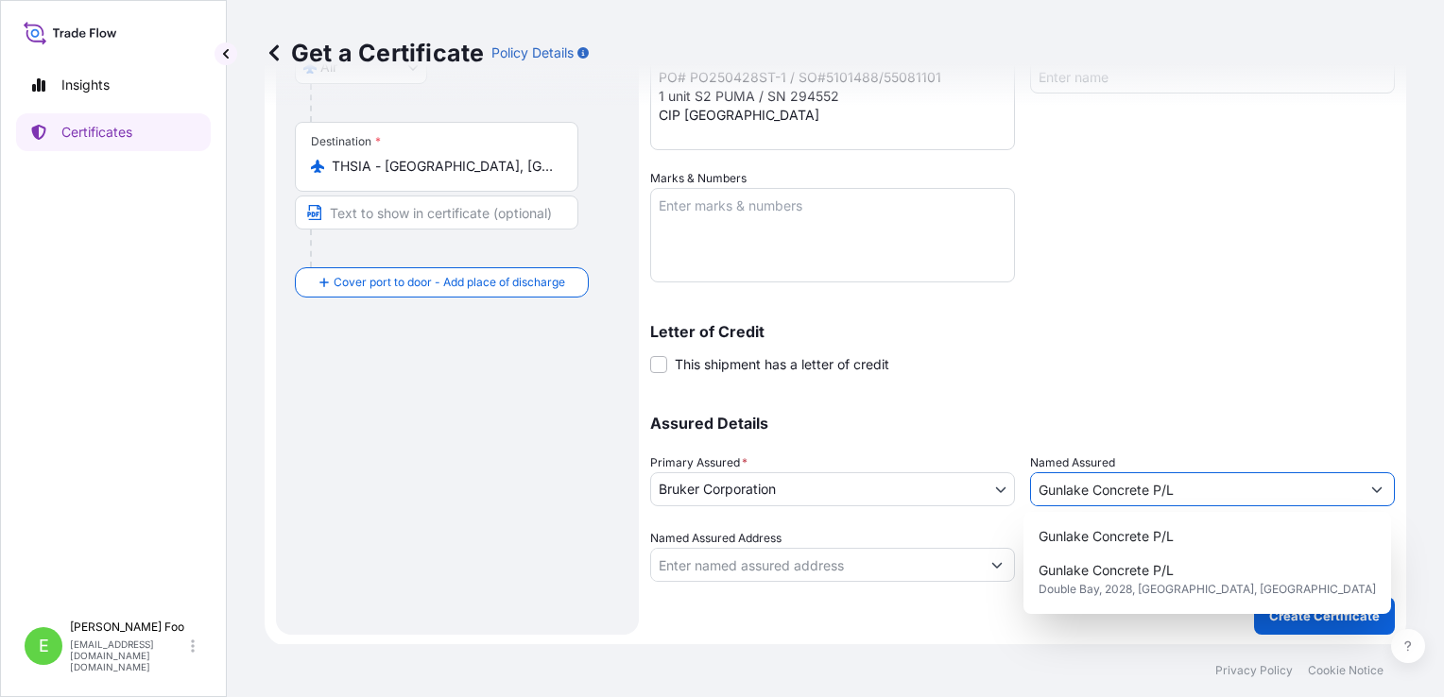
drag, startPoint x: 1169, startPoint y: 486, endPoint x: 1012, endPoint y: 486, distance: 156.8
click at [1012, 486] on div "Assured Details Primary Assured * Bruker Corporation Bruker Corporation Named A…" at bounding box center [1022, 487] width 745 height 189
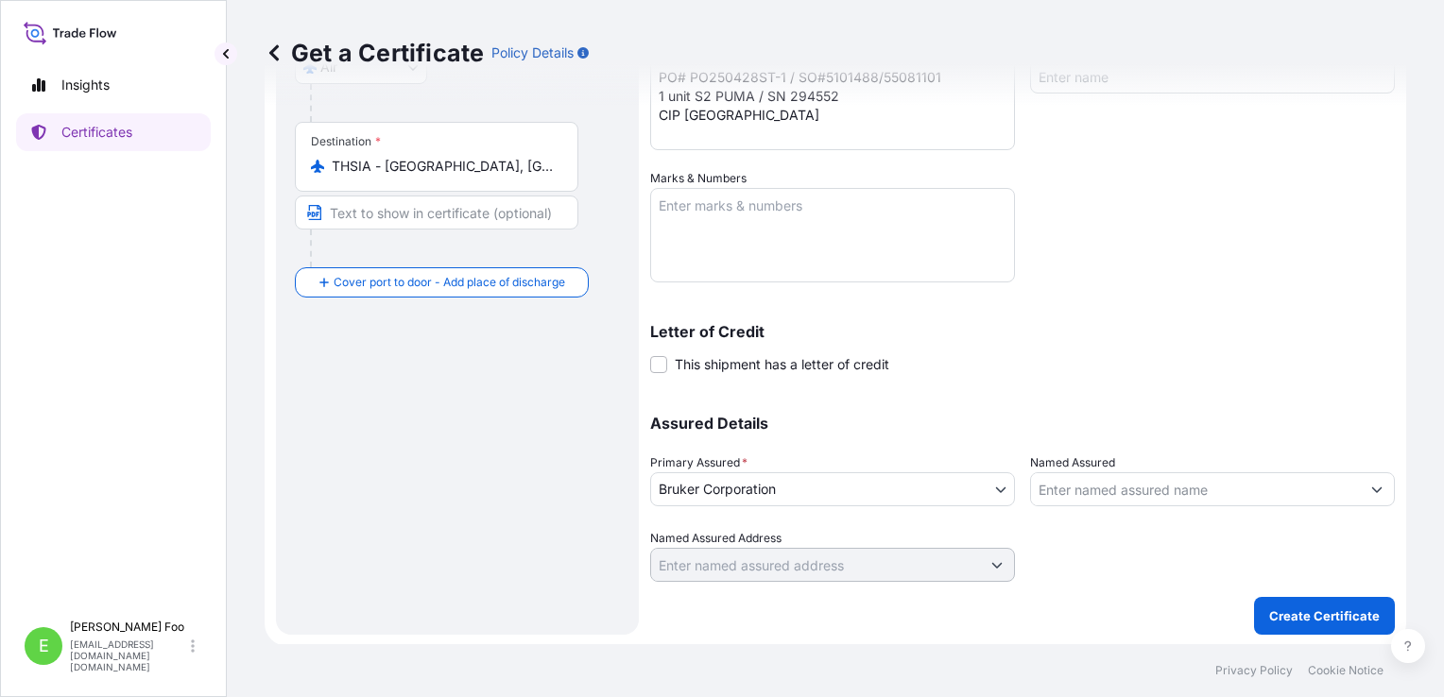
click at [1140, 490] on input "Named Assured" at bounding box center [1195, 489] width 329 height 34
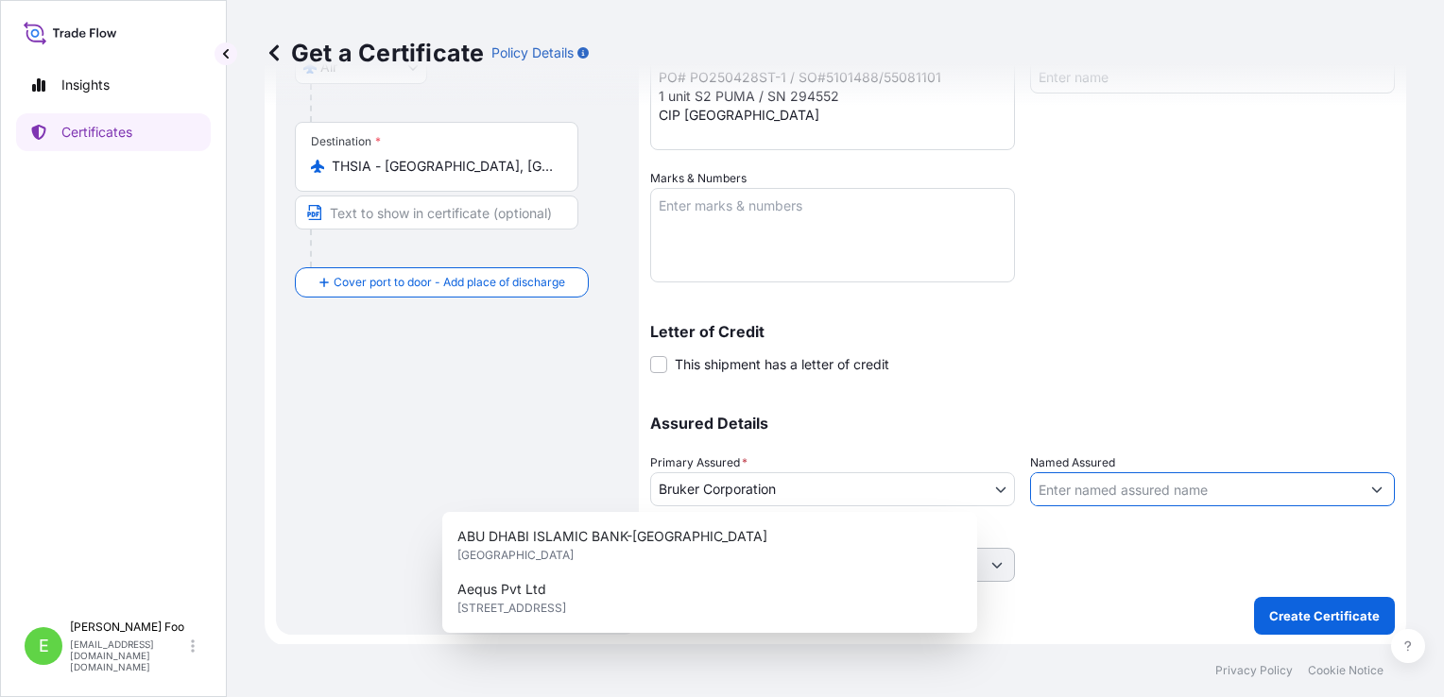
paste input "Absotec Co., Ltd."
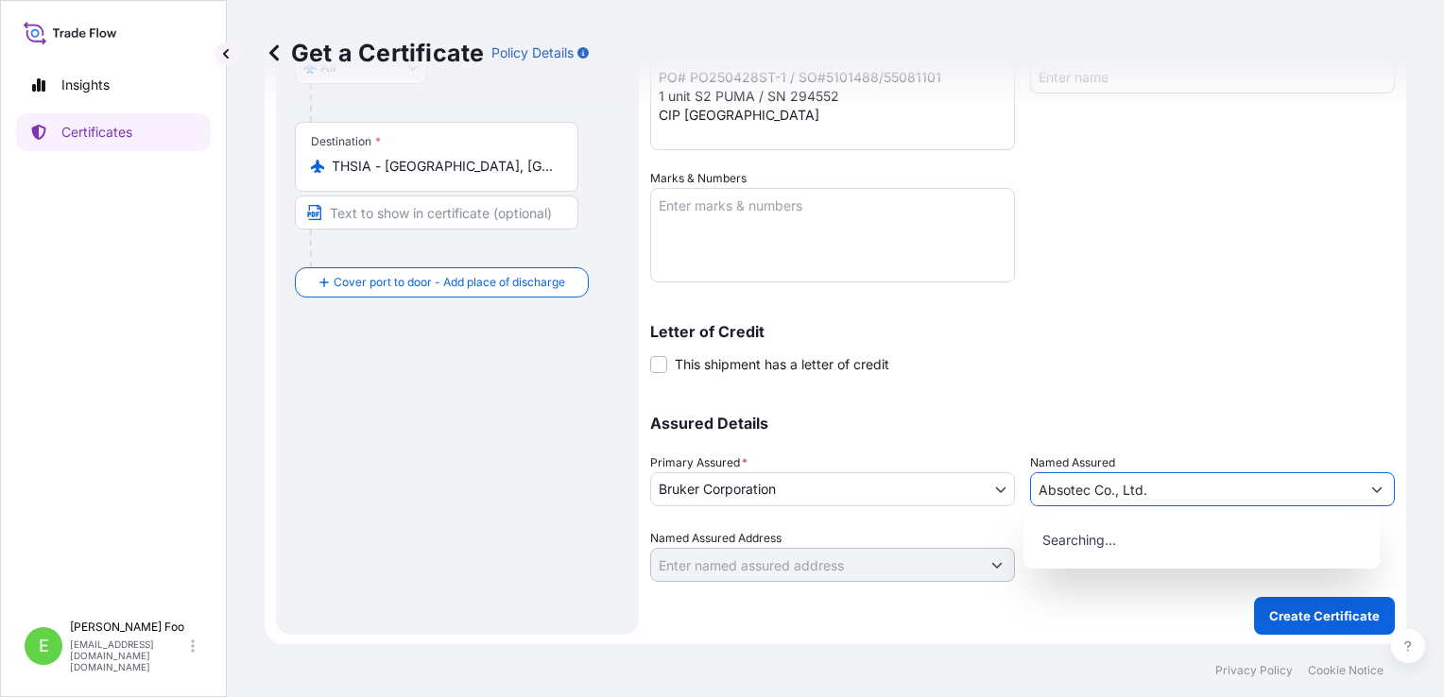
type input "Absotec Co., Ltd."
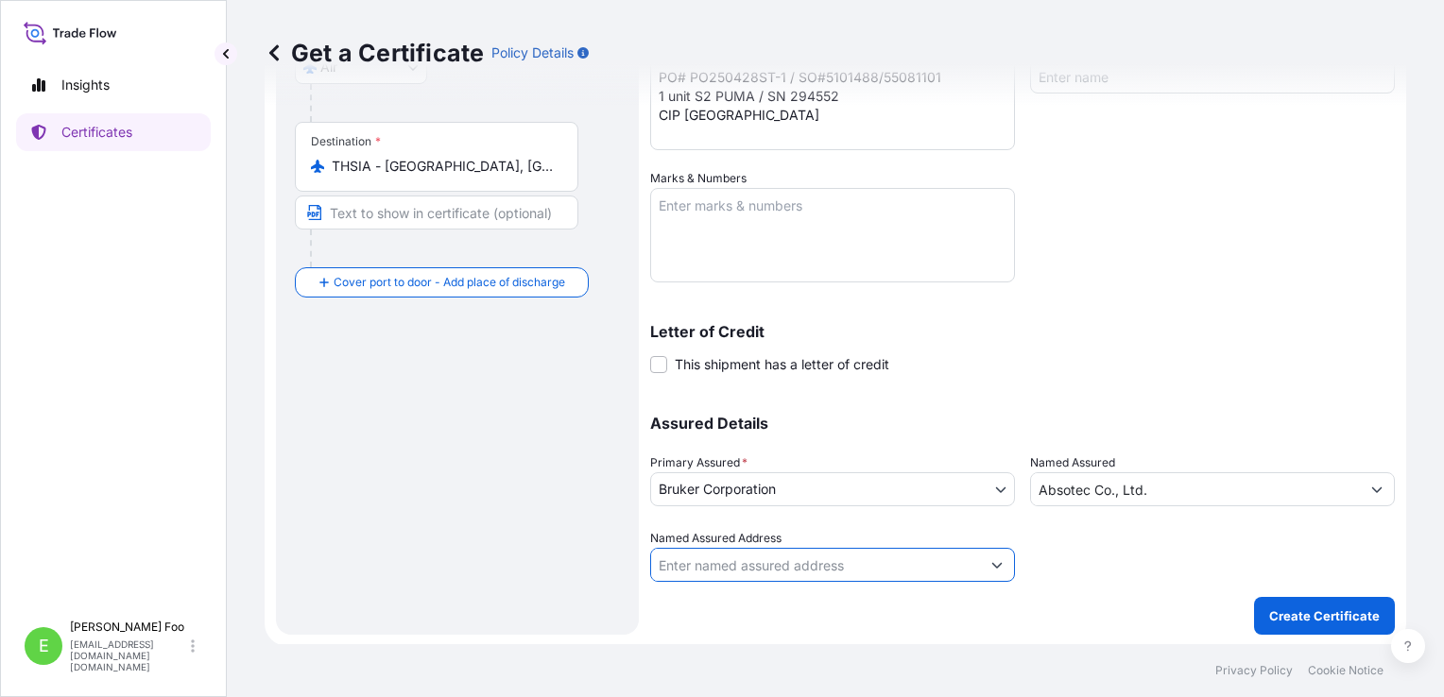
click at [821, 573] on input "Named Assured Address" at bounding box center [815, 565] width 329 height 34
paste input "[STREET_ADDRESS],"
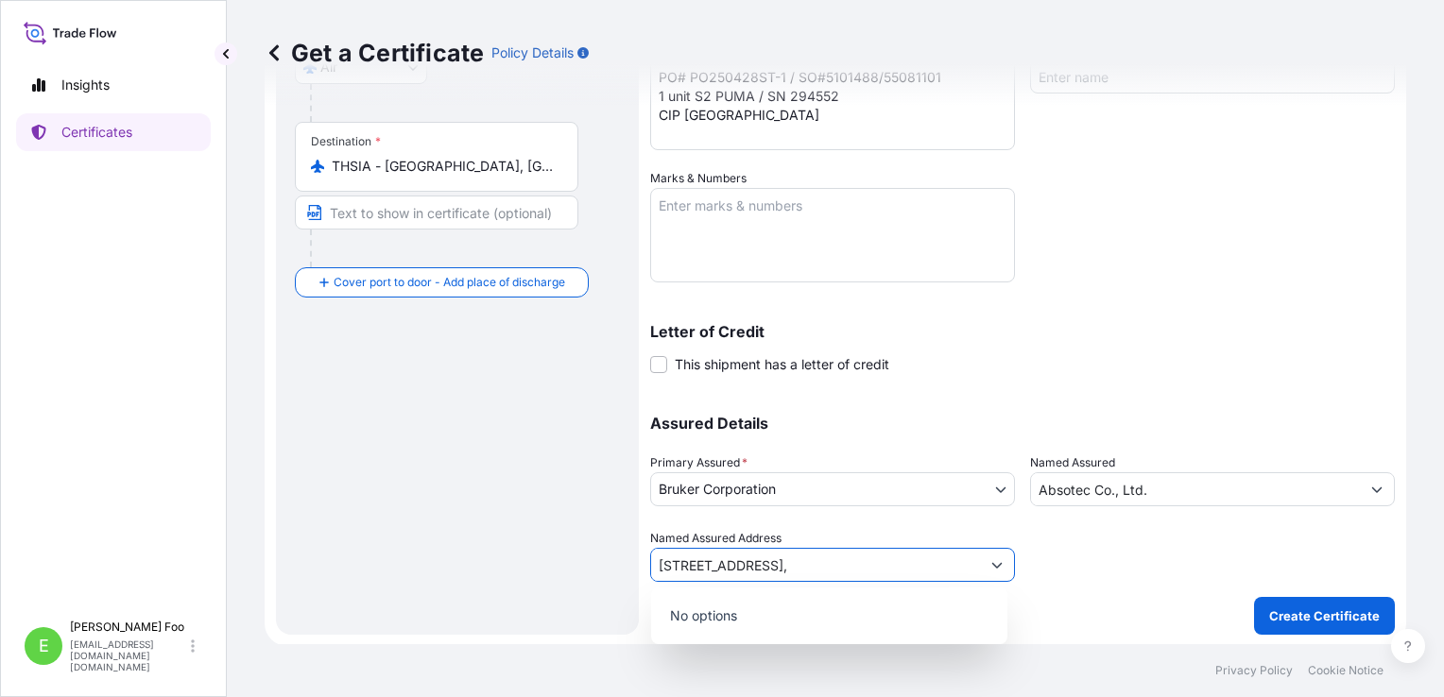
type input "[STREET_ADDRESS],"
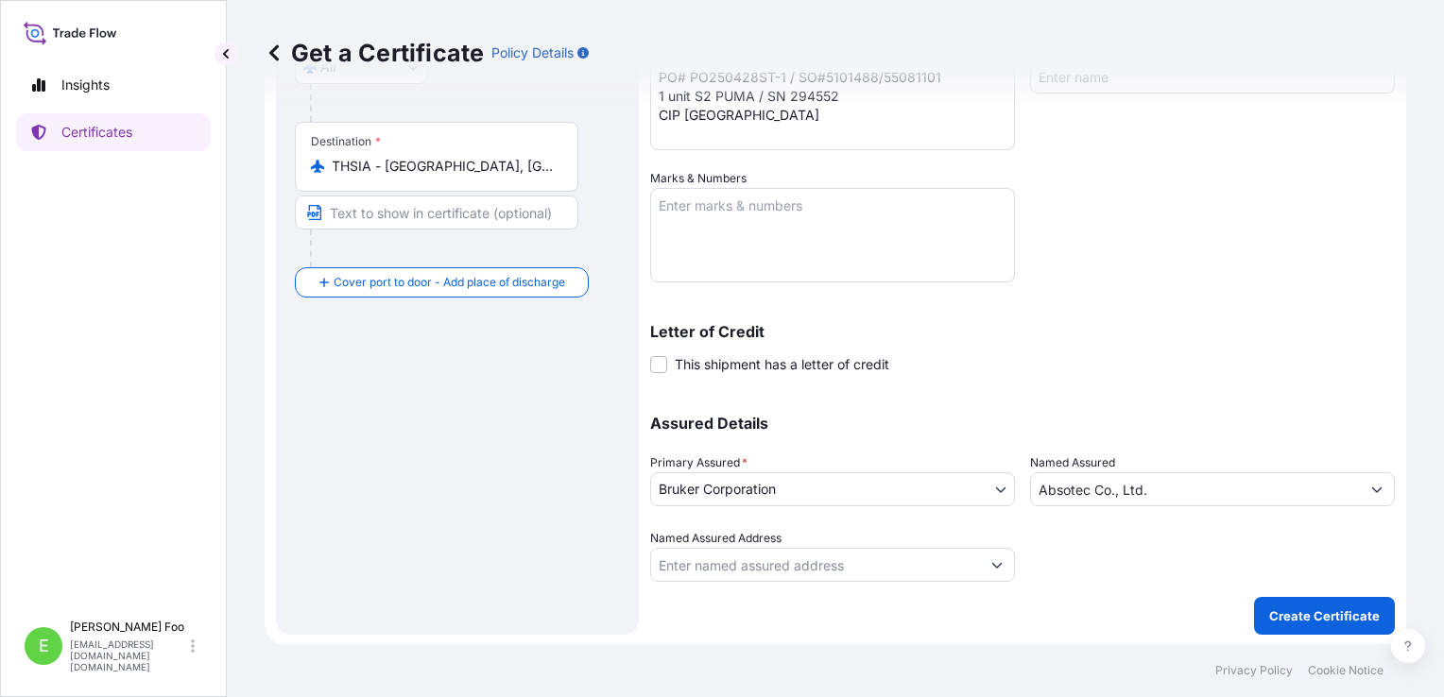
drag, startPoint x: 725, startPoint y: 582, endPoint x: 750, endPoint y: 565, distance: 30.7
click at [725, 582] on div "Shipment Details Issue date * [DATE] Date of Departure * [DATE] Date of Arrival…" at bounding box center [1022, 194] width 745 height 882
click at [751, 563] on input "Named Assured Address" at bounding box center [815, 565] width 329 height 34
click at [830, 568] on input "Named Assured Address" at bounding box center [815, 565] width 329 height 34
paste input "[STREET_ADDRESS]"
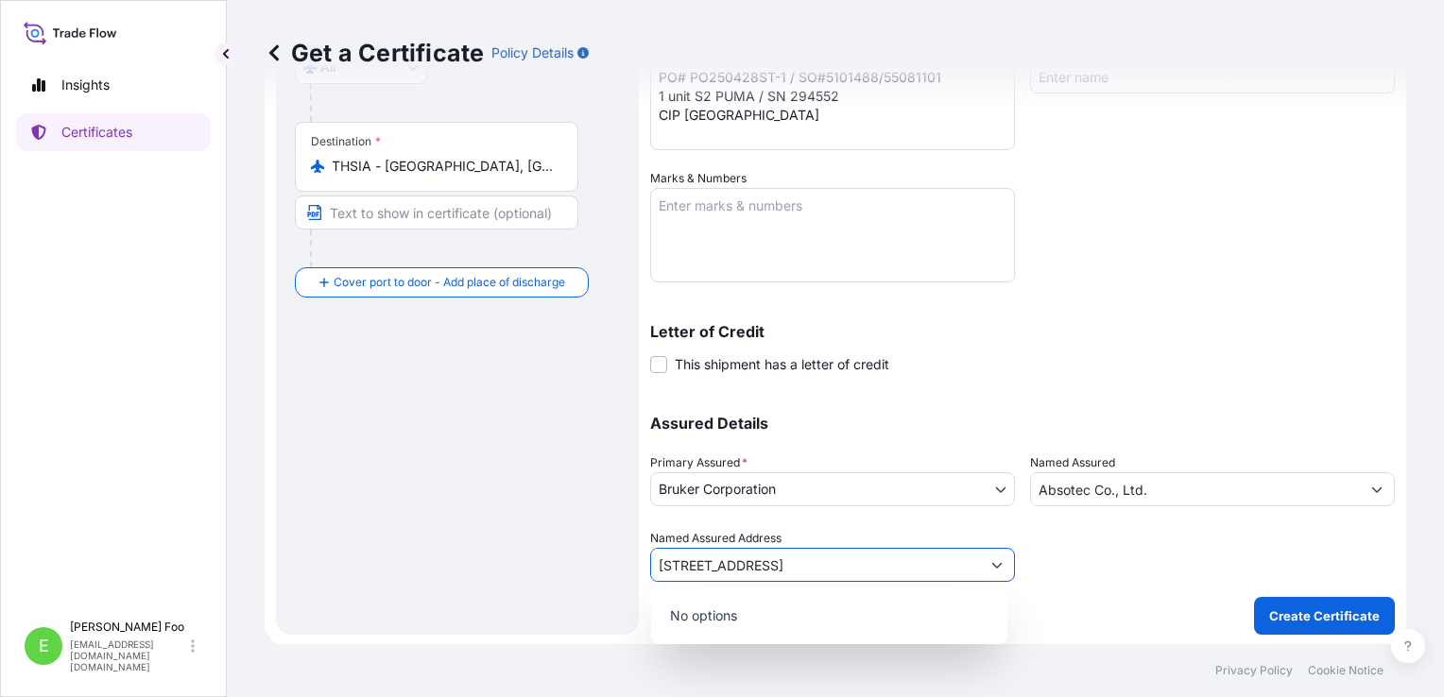
scroll to position [0, 223]
type input "[STREET_ADDRESS]"
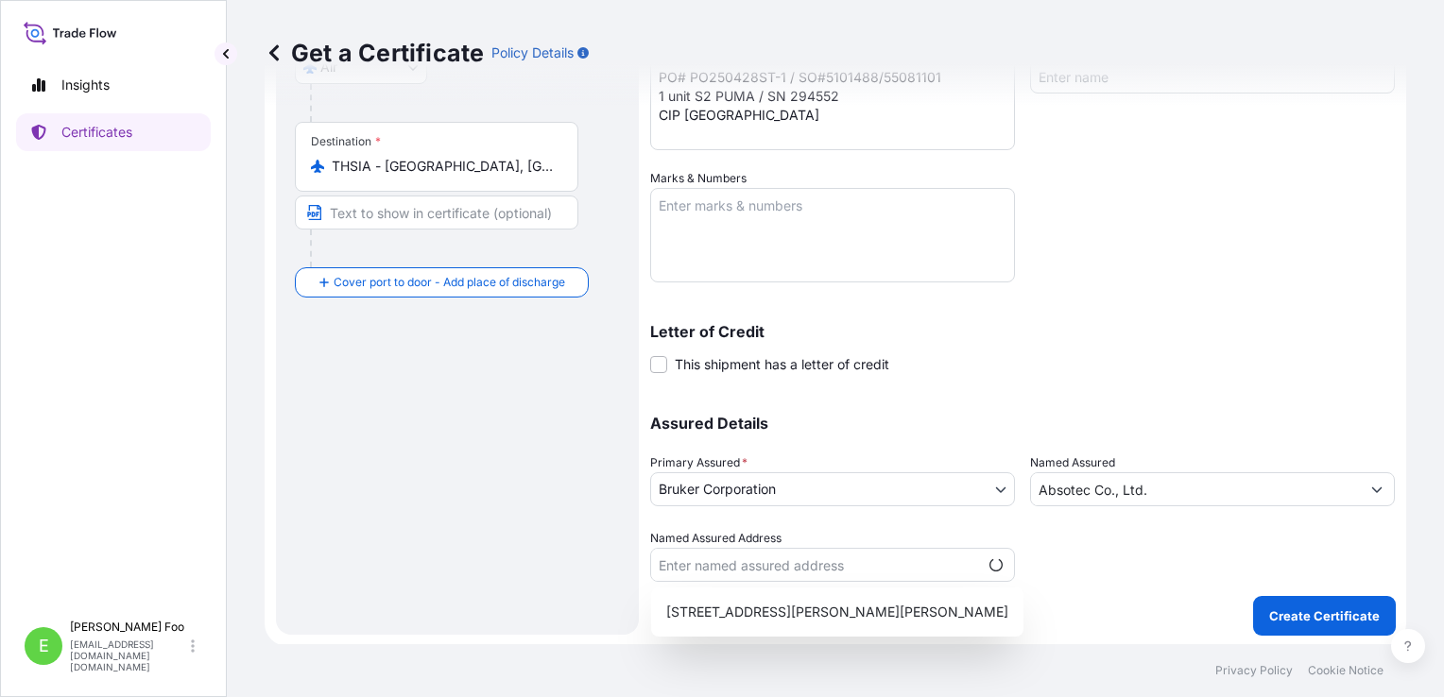
scroll to position [0, 0]
click at [828, 569] on input "Named Assured Address" at bounding box center [815, 565] width 329 height 34
paste input "[STREET_ADDRESS]"
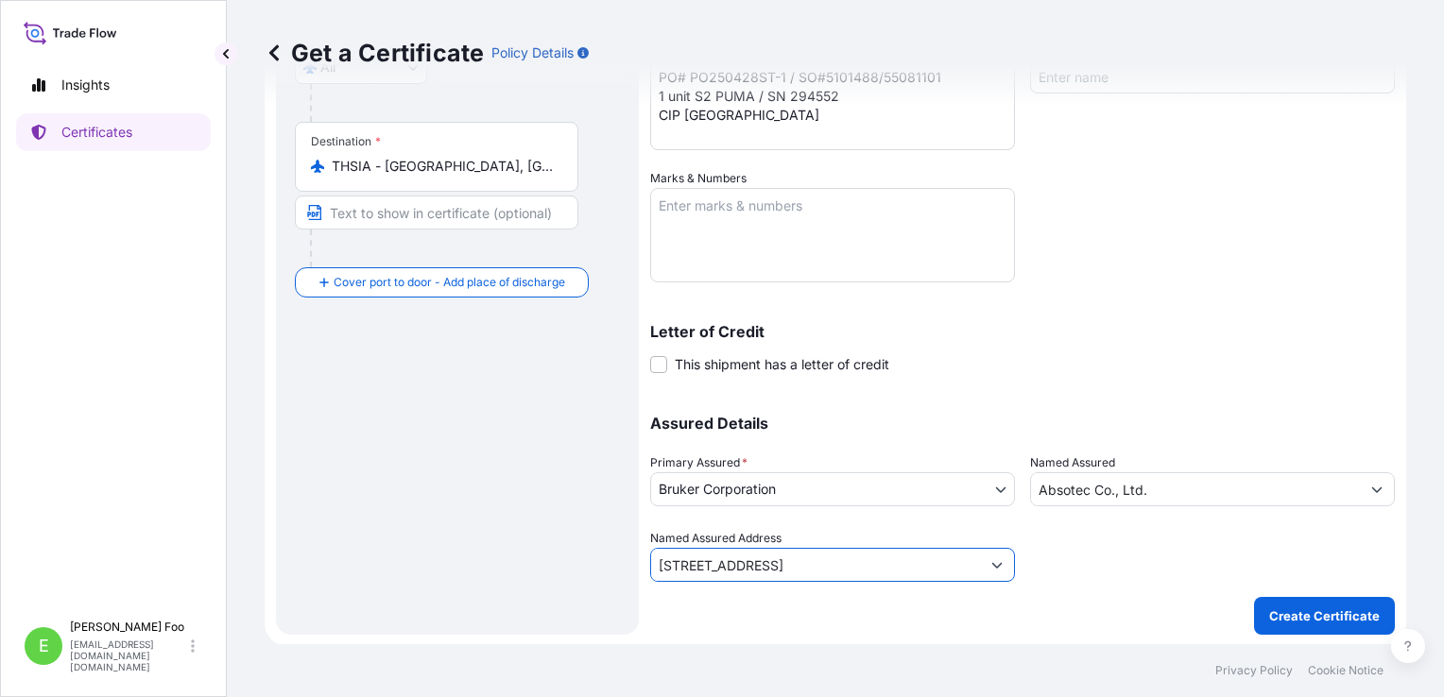
scroll to position [0, 223]
click at [836, 564] on input "[STREET_ADDRESS]" at bounding box center [815, 565] width 329 height 34
type input "[STREET_ADDRESS]"
click at [887, 413] on div "Assured Details Primary Assured * Bruker Corporation Bruker Corporation Named A…" at bounding box center [1022, 487] width 745 height 189
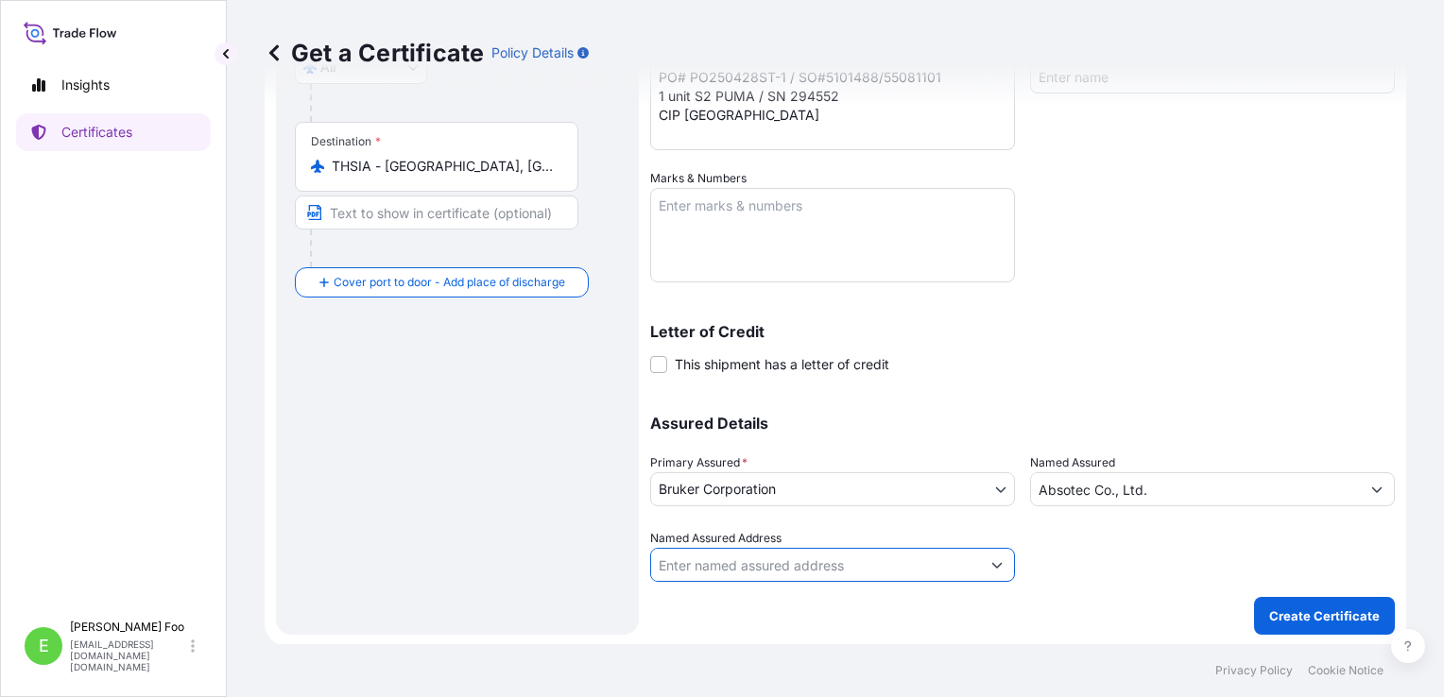
click at [781, 573] on input "Named Assured Address" at bounding box center [815, 565] width 329 height 34
paste input "[STREET_ADDRESS]"
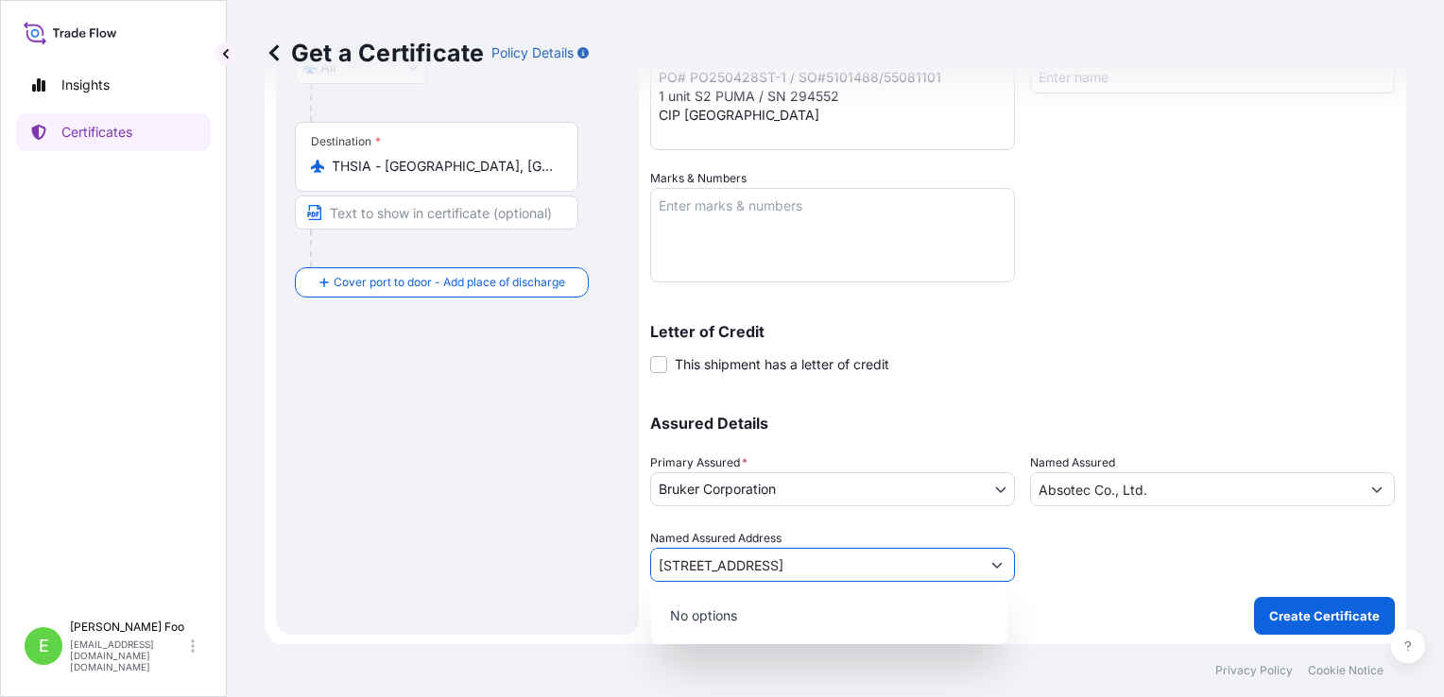
click at [780, 562] on input "[STREET_ADDRESS]" at bounding box center [815, 565] width 329 height 34
type input "[STREET_ADDRESS]"
click at [805, 521] on div "Assured Details Primary Assured * Bruker Corporation Bruker Corporation Named A…" at bounding box center [1022, 487] width 745 height 189
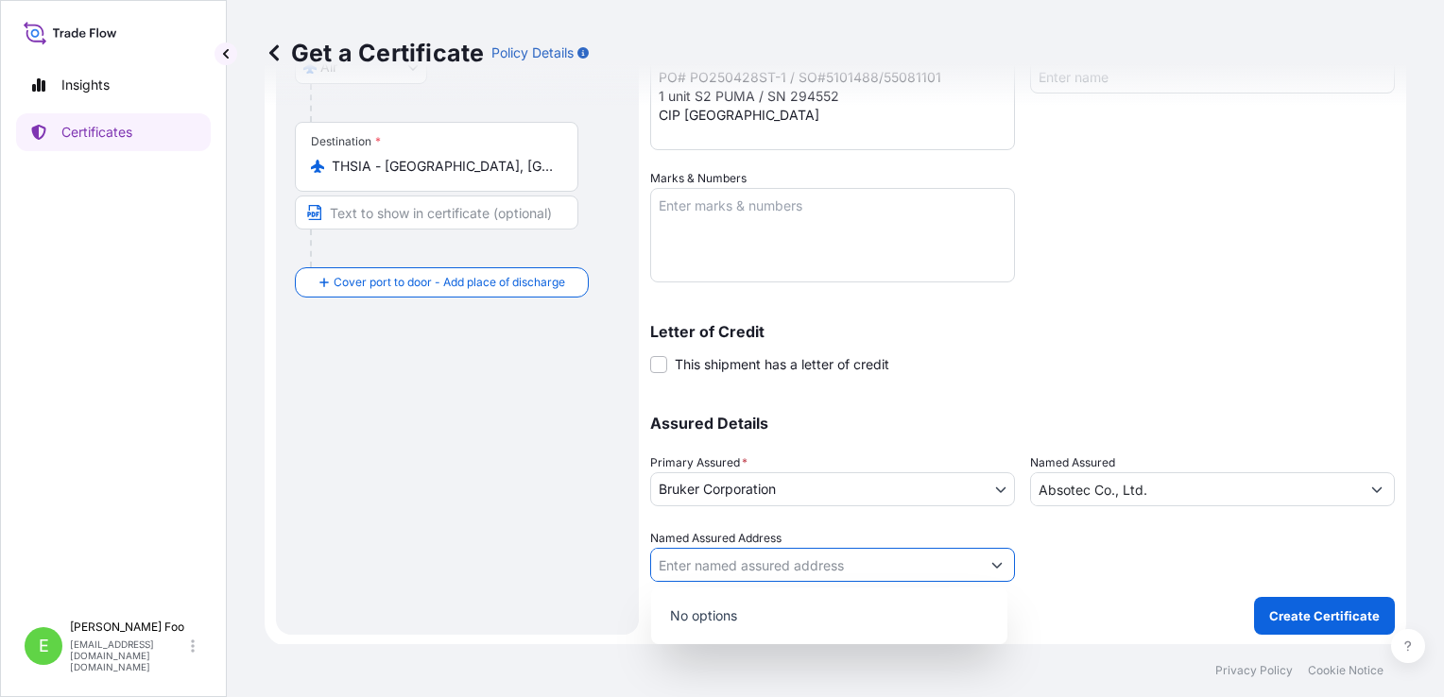
scroll to position [0, 0]
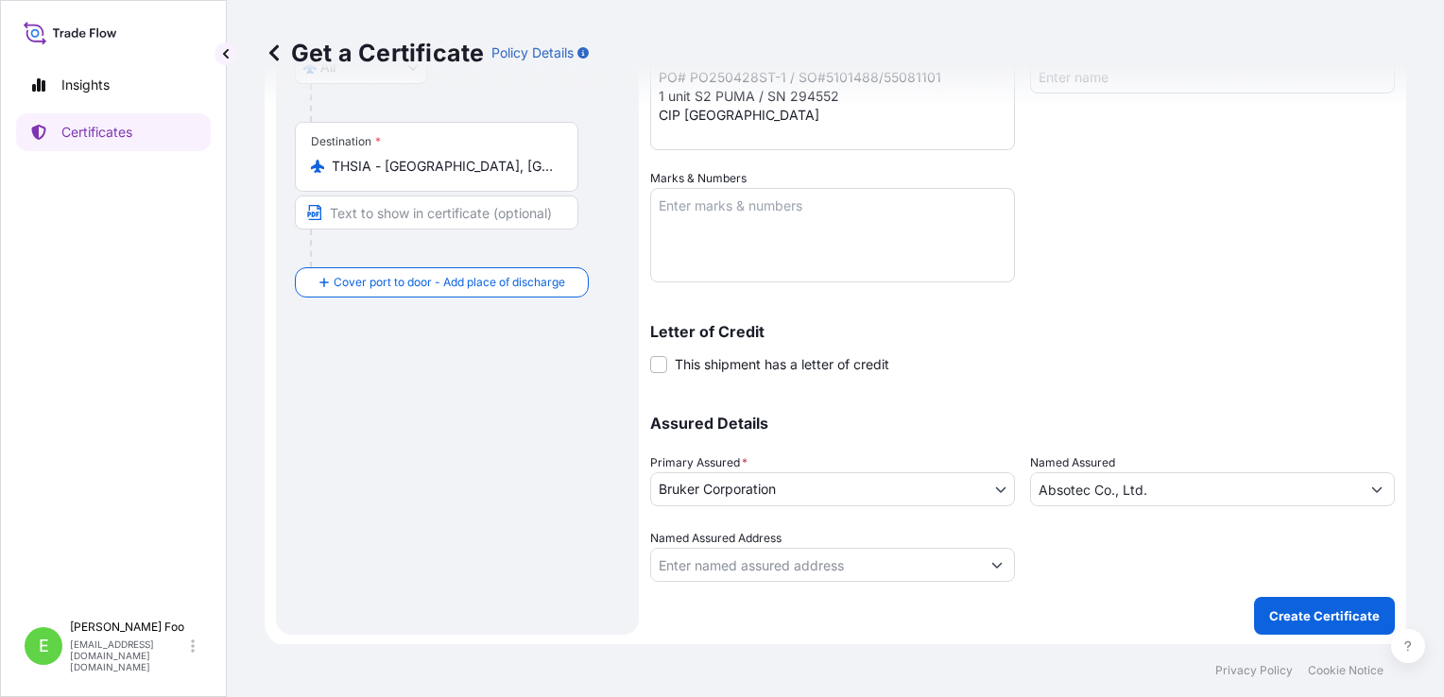
click at [795, 552] on input "Named Assured Address" at bounding box center [815, 565] width 329 height 34
paste input "[STREET_ADDRESS]"
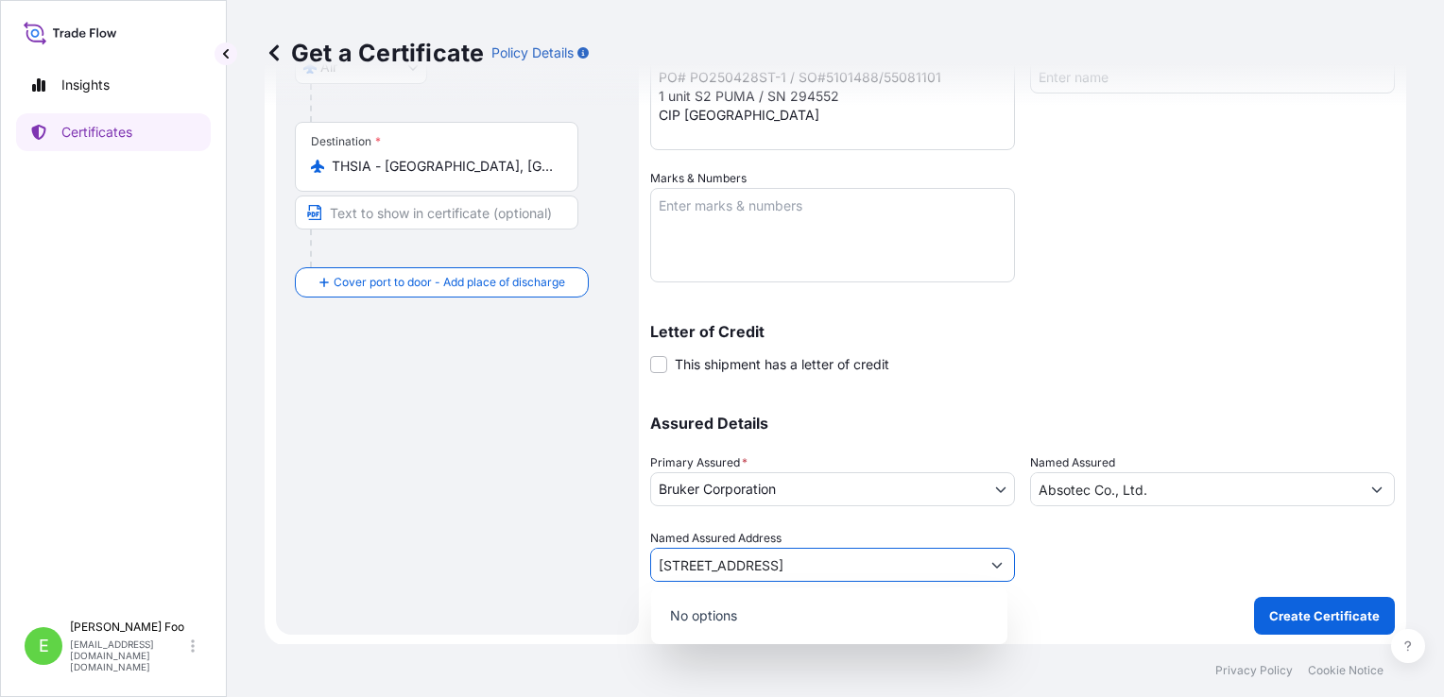
click at [991, 566] on icon "Show suggestions" at bounding box center [996, 564] width 11 height 11
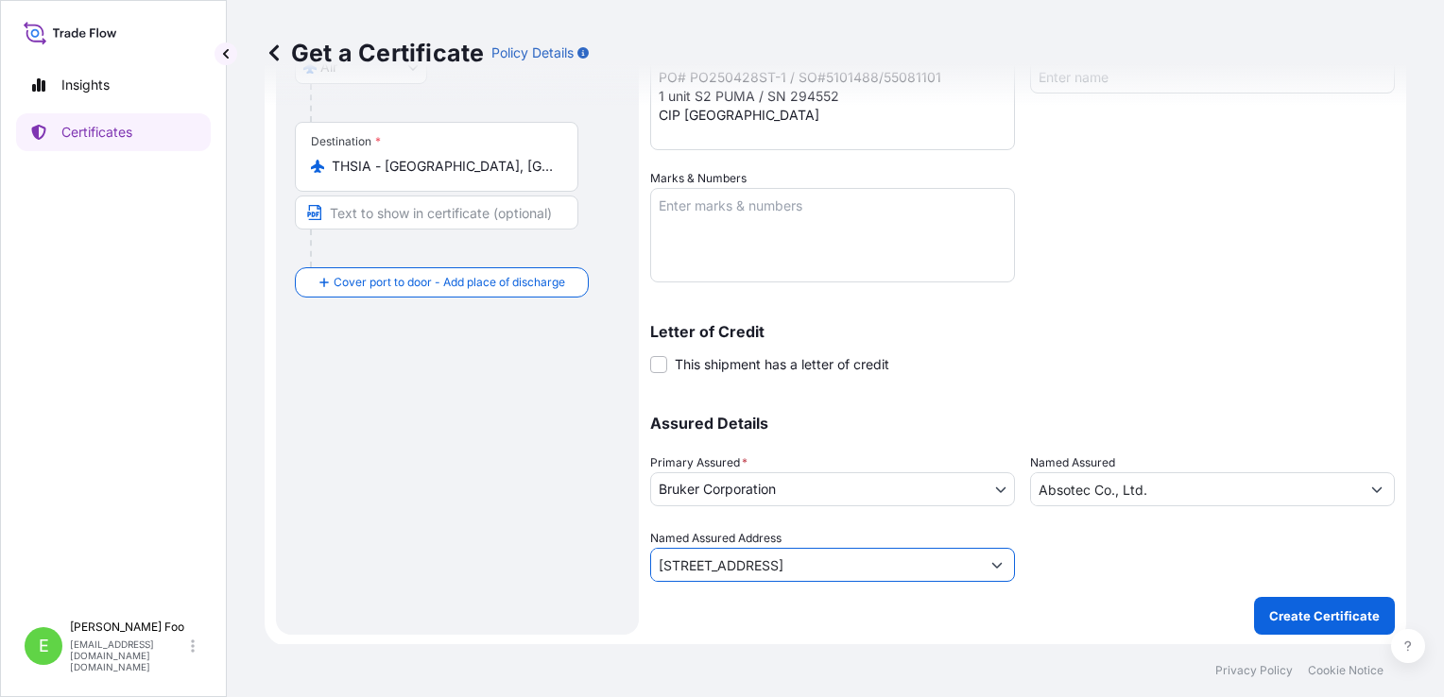
type input "[STREET_ADDRESS]"
click at [1088, 559] on div at bounding box center [1212, 555] width 365 height 53
click at [807, 557] on input "Named Assured Address" at bounding box center [815, 565] width 329 height 34
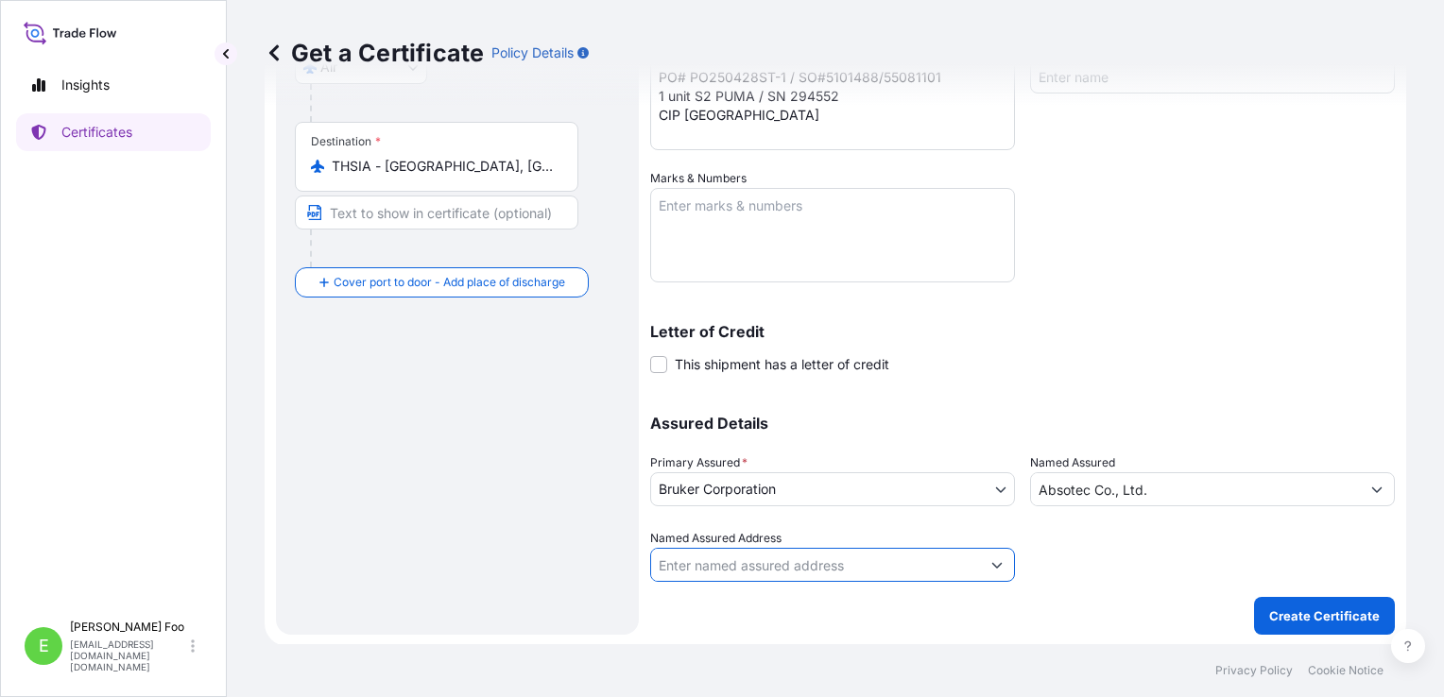
paste input "[STREET_ADDRESS]"
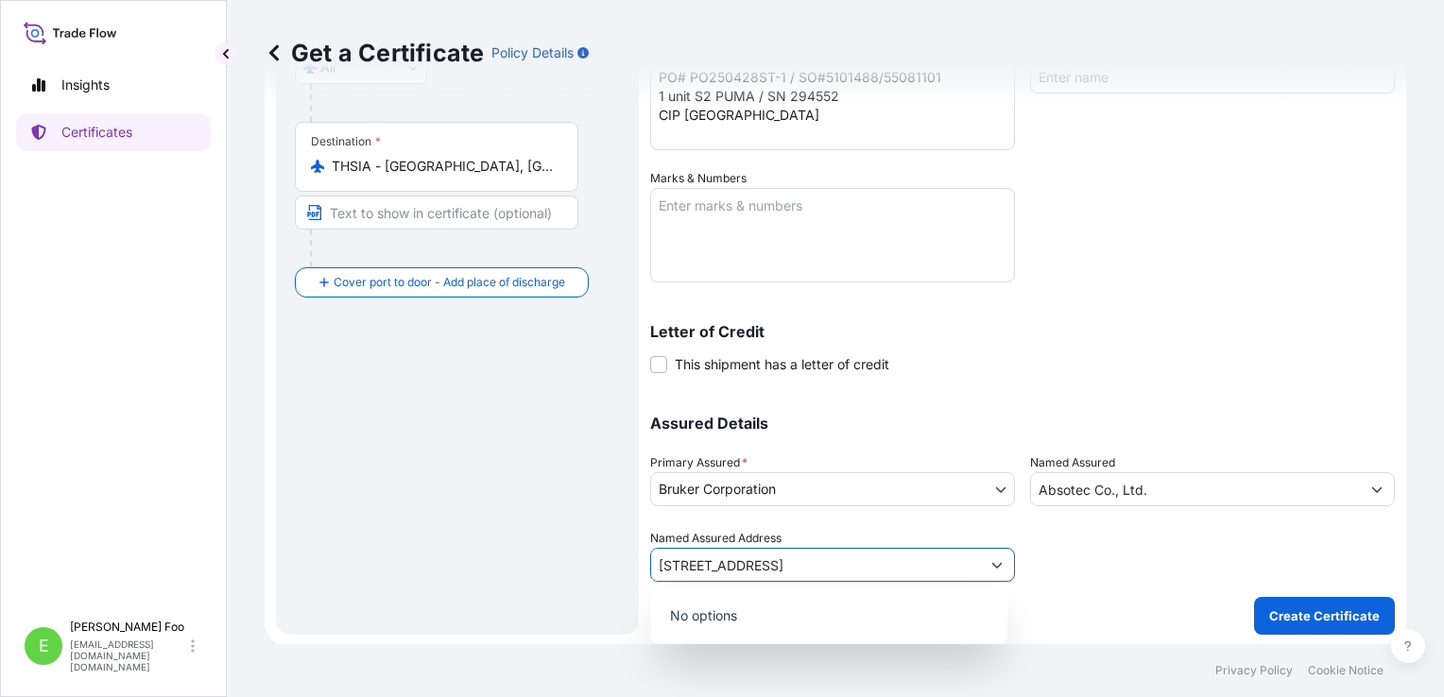
scroll to position [0, 223]
click at [959, 565] on input "[STREET_ADDRESS]" at bounding box center [815, 565] width 329 height 34
drag, startPoint x: 961, startPoint y: 565, endPoint x: 979, endPoint y: 572, distance: 19.1
click at [964, 565] on input "[STREET_ADDRESS]" at bounding box center [815, 565] width 329 height 34
click at [917, 565] on input "[STREET_ADDRESS]" at bounding box center [815, 565] width 329 height 34
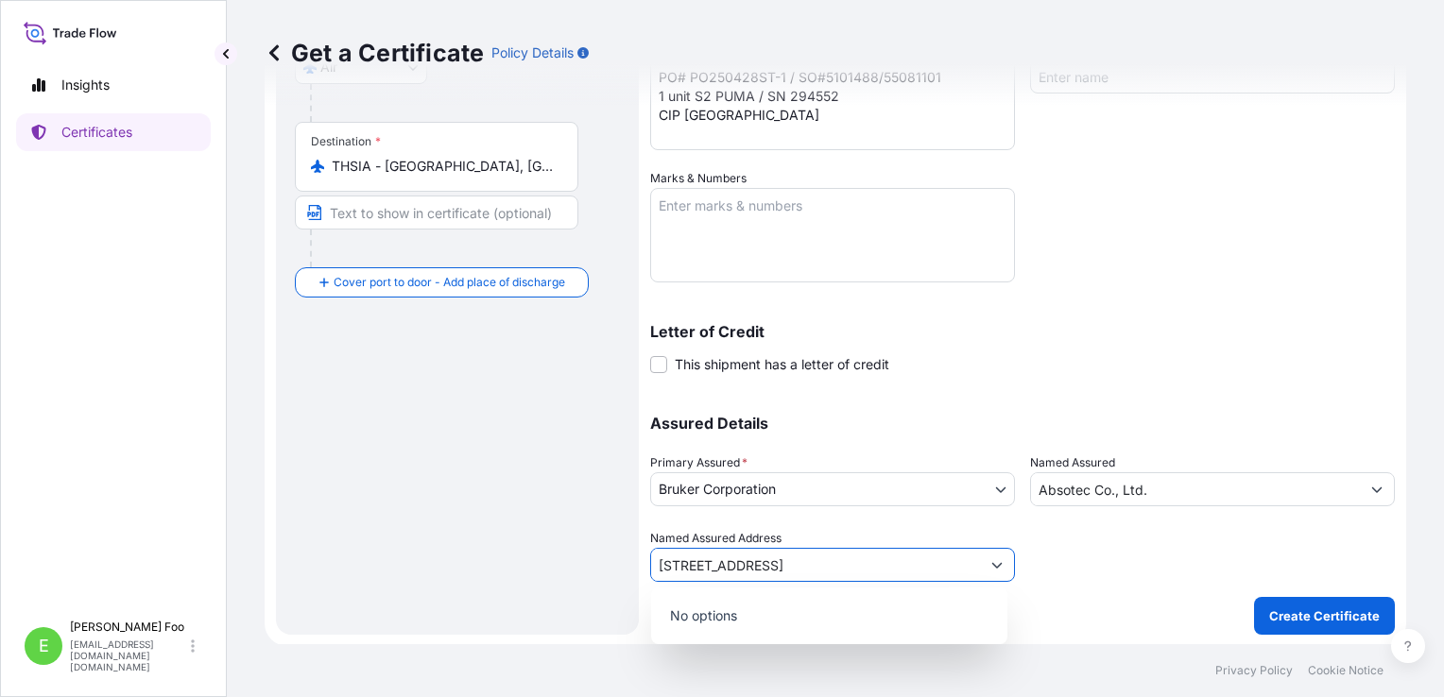
type input "[STREET_ADDRESS]"
click at [883, 557] on input "Named Assured Address" at bounding box center [815, 565] width 329 height 34
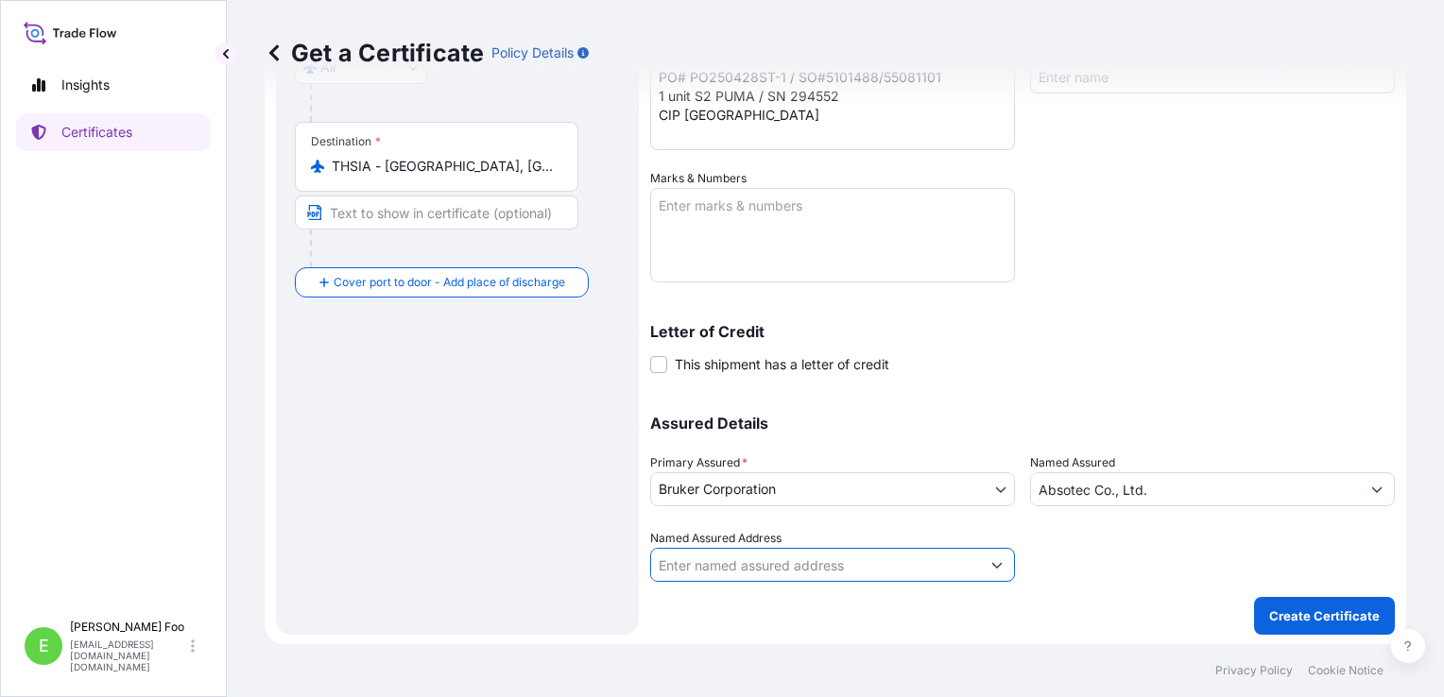
click at [1002, 561] on button "Show suggestions" at bounding box center [997, 565] width 34 height 34
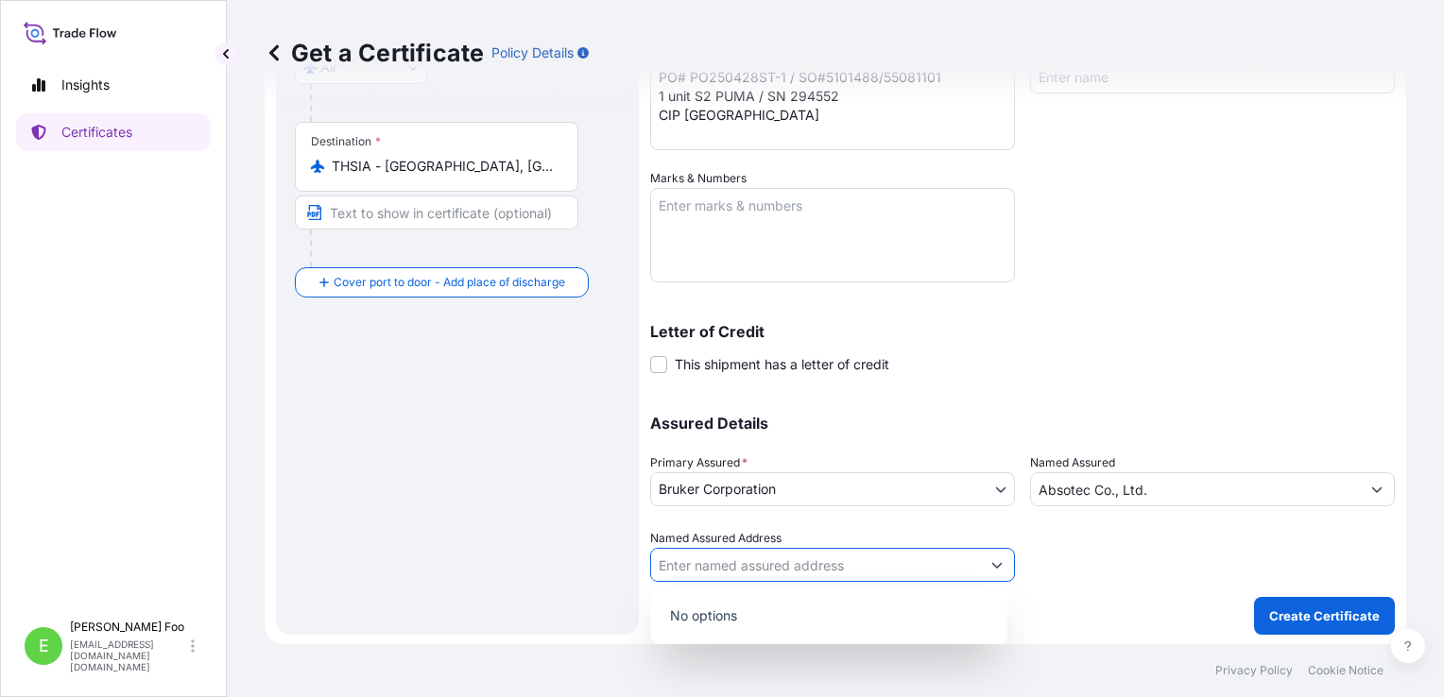
click at [991, 562] on icon "Show suggestions" at bounding box center [996, 564] width 11 height 11
click at [749, 561] on input "Named Assured Address" at bounding box center [815, 565] width 329 height 34
paste input "[STREET_ADDRESS]"
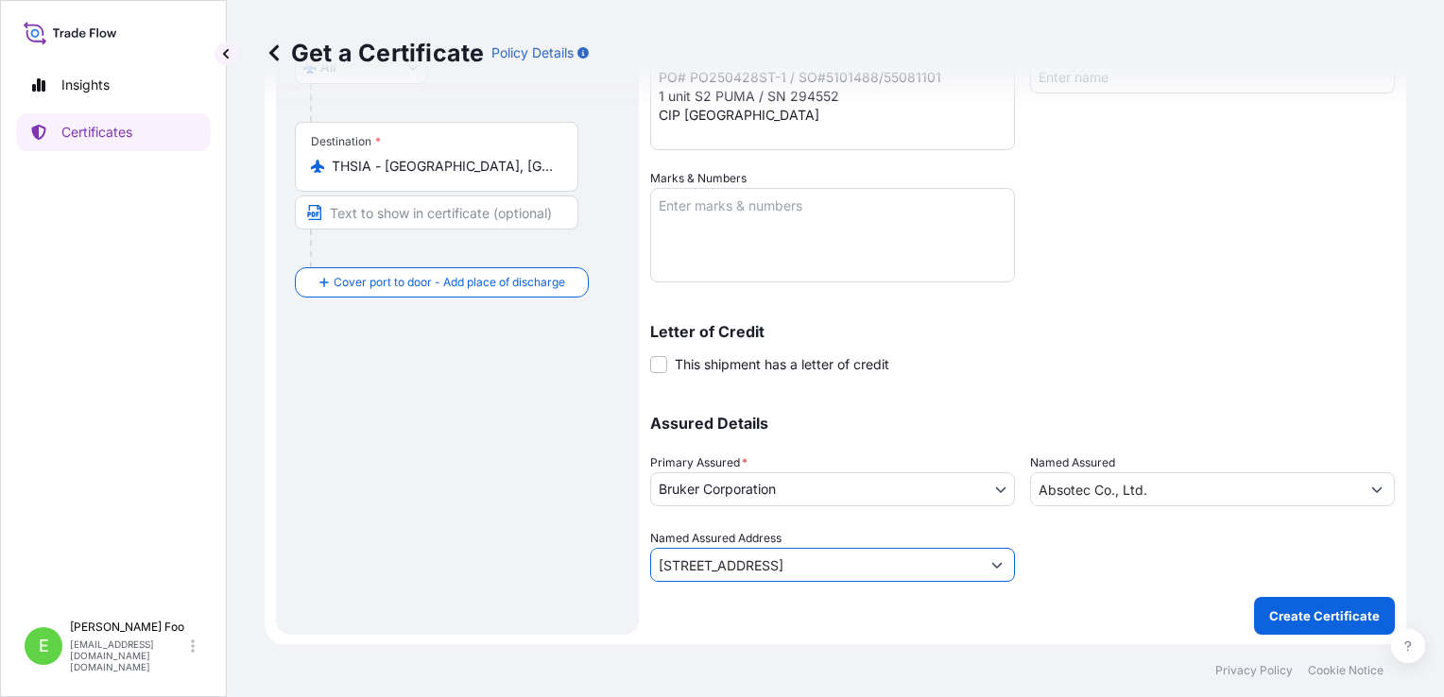
type input "[STREET_ADDRESS]"
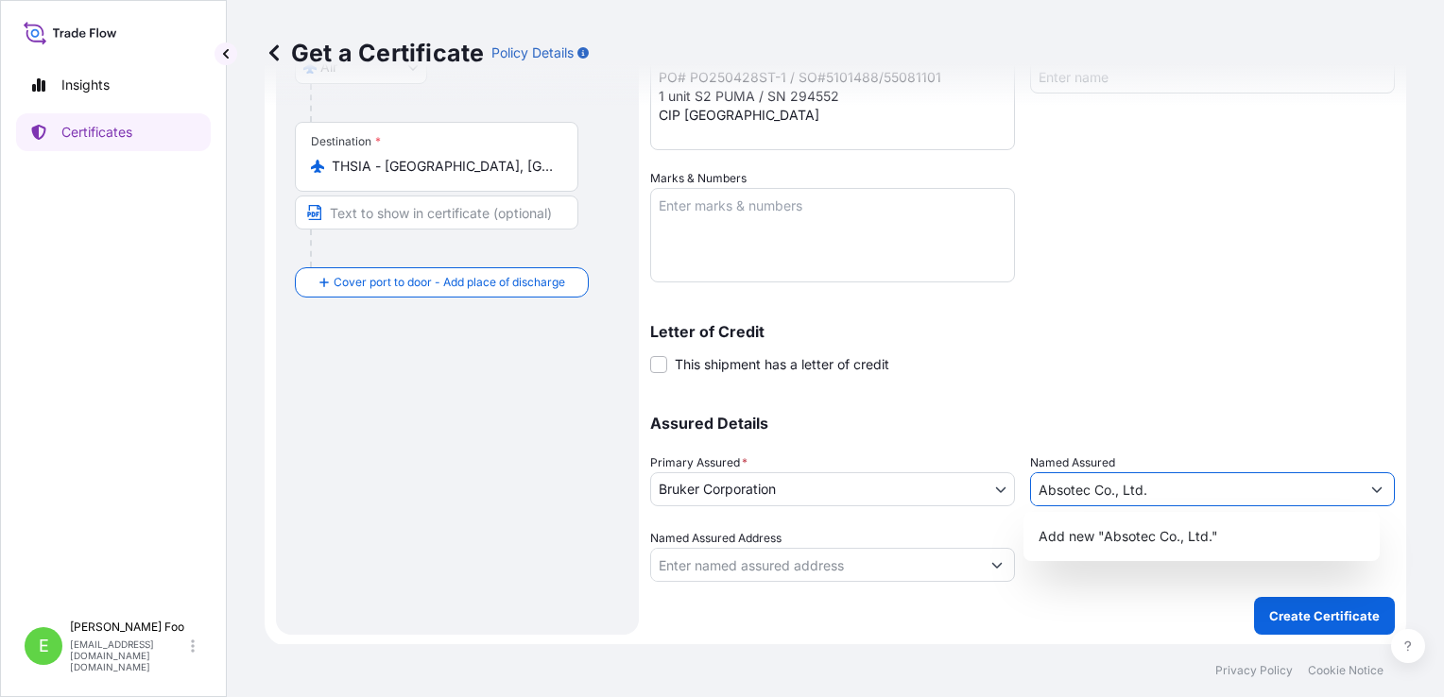
scroll to position [0, 0]
click at [1100, 486] on input "Absotec Co., Ltd." at bounding box center [1195, 489] width 329 height 34
click at [831, 557] on input "Named Assured Address" at bounding box center [815, 565] width 329 height 34
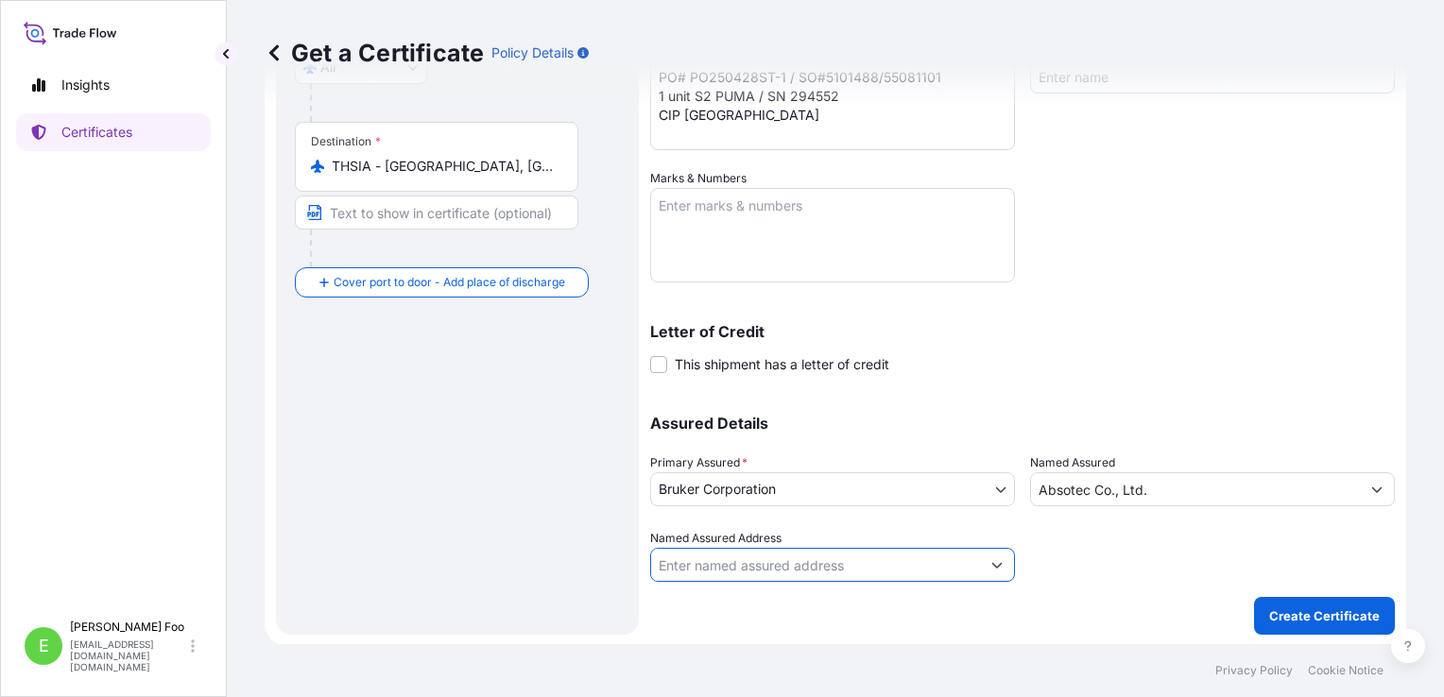
paste input "[STREET_ADDRESS]"
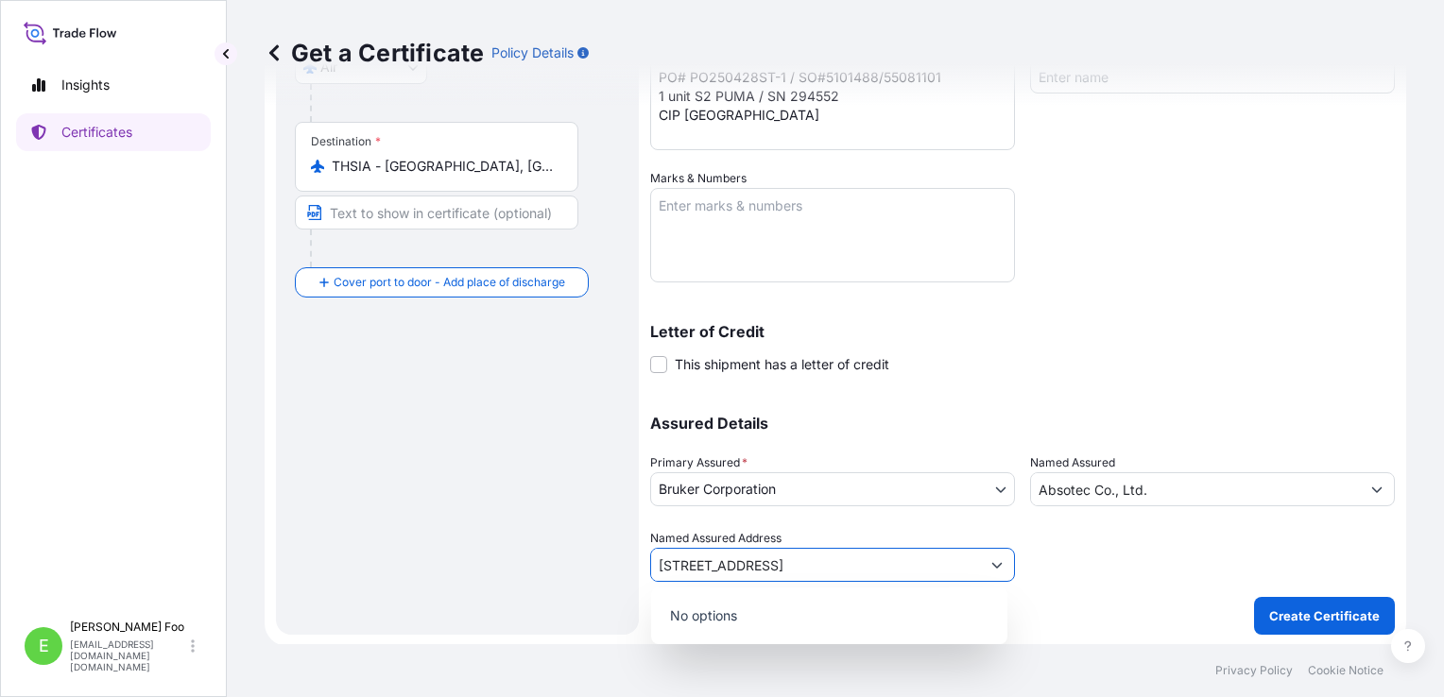
type input "[STREET_ADDRESS]"
click at [1076, 577] on div at bounding box center [1212, 555] width 365 height 53
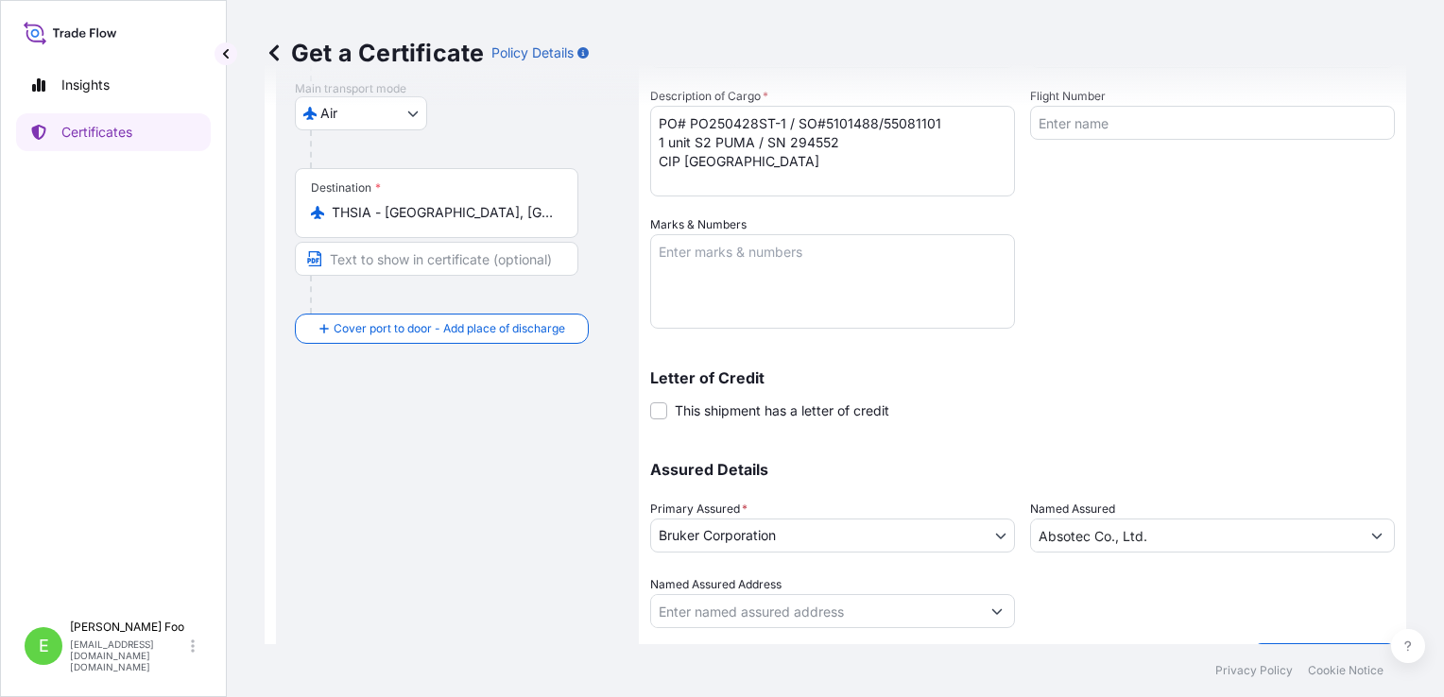
scroll to position [364, 0]
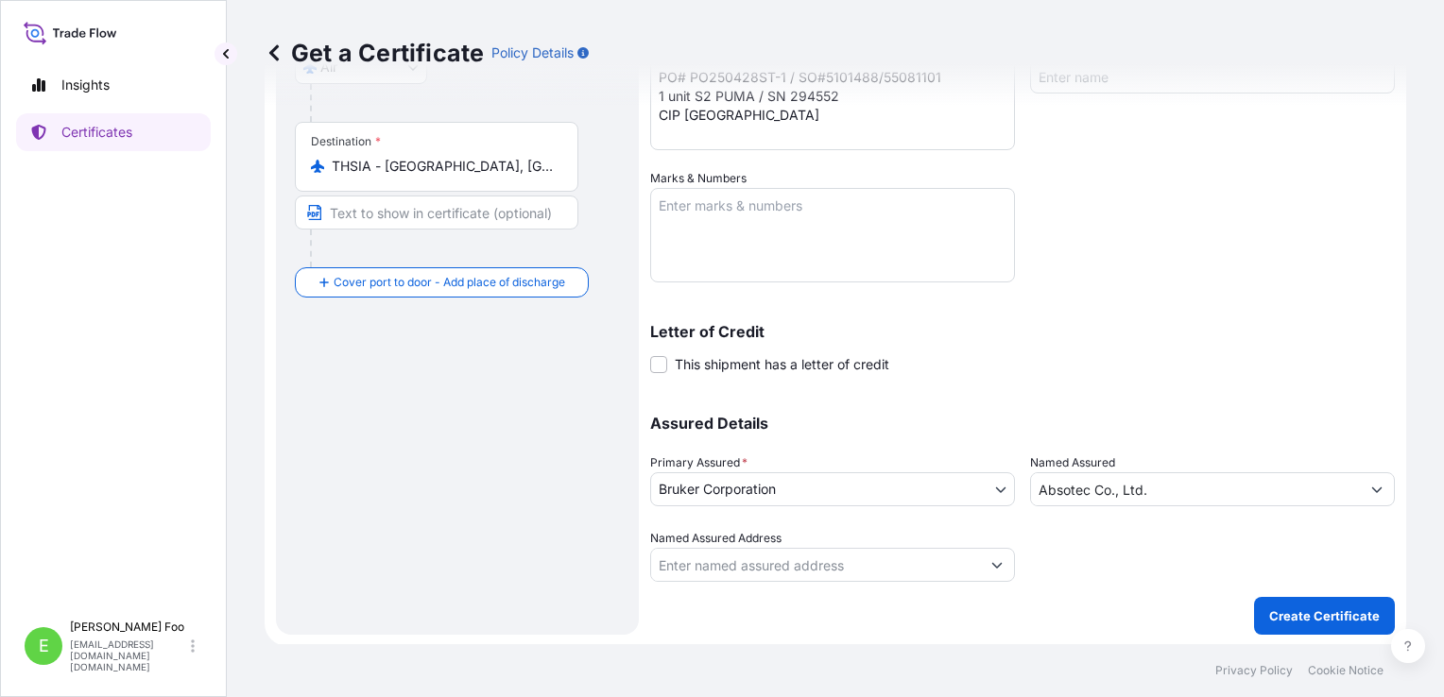
click at [811, 563] on input "Named Assured Address" at bounding box center [815, 565] width 329 height 34
paste input "[STREET_ADDRESS]"
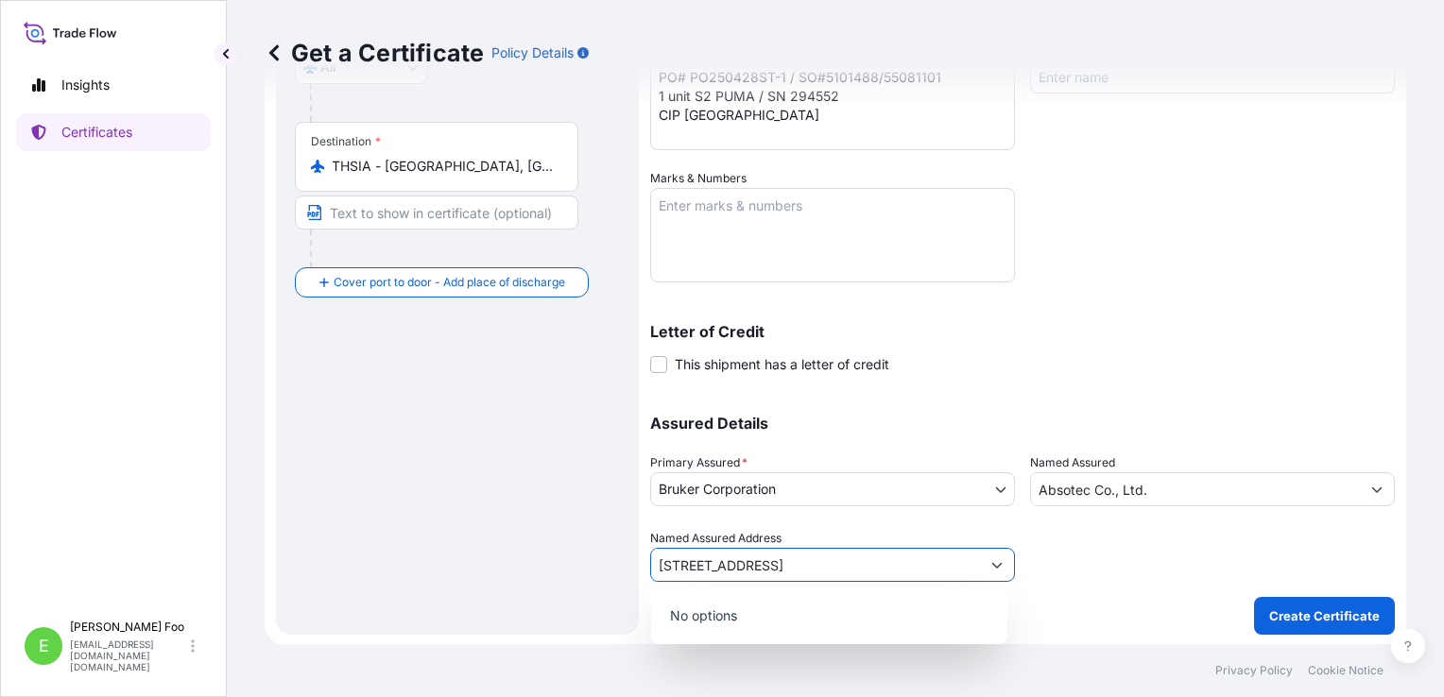
scroll to position [0, 0]
drag, startPoint x: 866, startPoint y: 557, endPoint x: 724, endPoint y: 561, distance: 141.8
click at [607, 576] on form "Route Details Reset Route Details Cover door to port - Add loading place Place …" at bounding box center [835, 194] width 1141 height 904
click at [733, 557] on input "[STREET_ADDRESS]" at bounding box center [815, 565] width 329 height 34
click at [840, 558] on input "[STREET_ADDRESS]" at bounding box center [815, 565] width 329 height 34
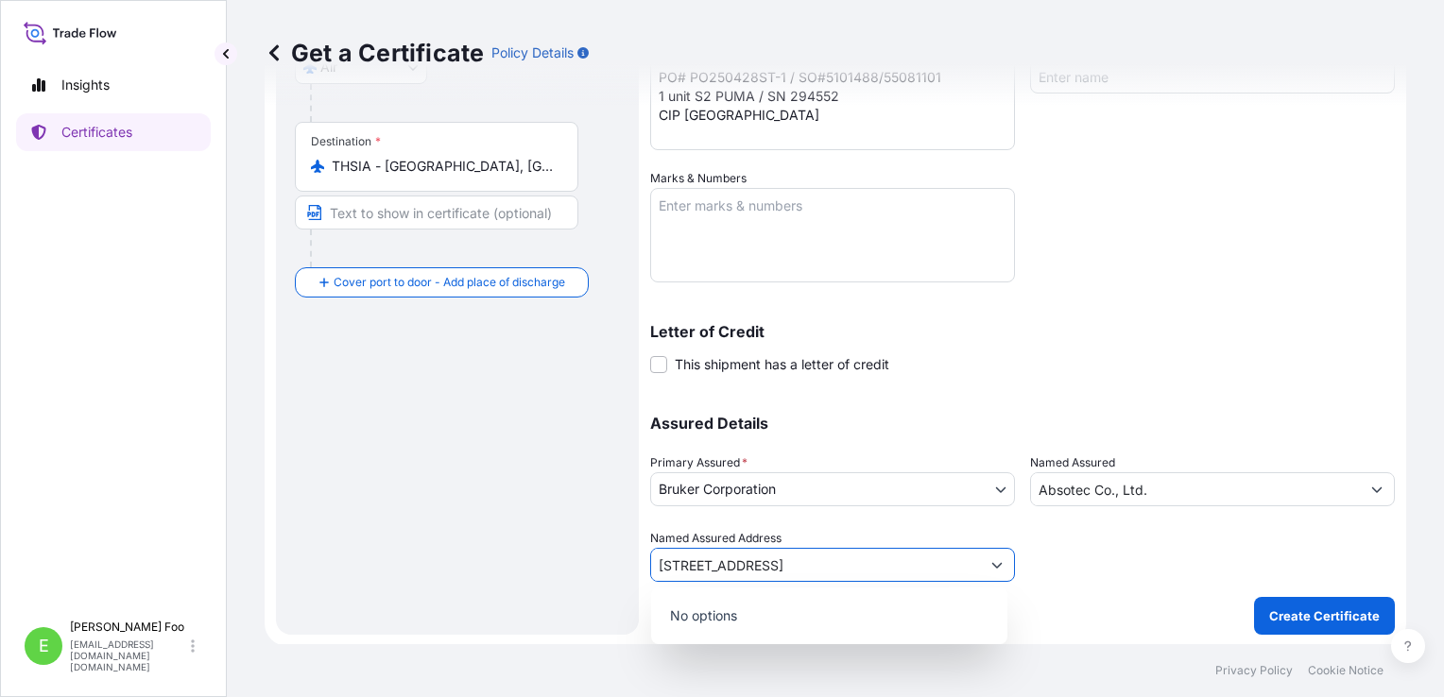
click at [705, 558] on input "[STREET_ADDRESS]" at bounding box center [815, 565] width 329 height 34
click at [739, 564] on input "[STREET_ADDRESS]" at bounding box center [815, 565] width 329 height 34
click at [847, 567] on input "[STREET_ADDRESS]" at bounding box center [815, 565] width 329 height 34
drag, startPoint x: 885, startPoint y: 569, endPoint x: 964, endPoint y: 565, distance: 78.5
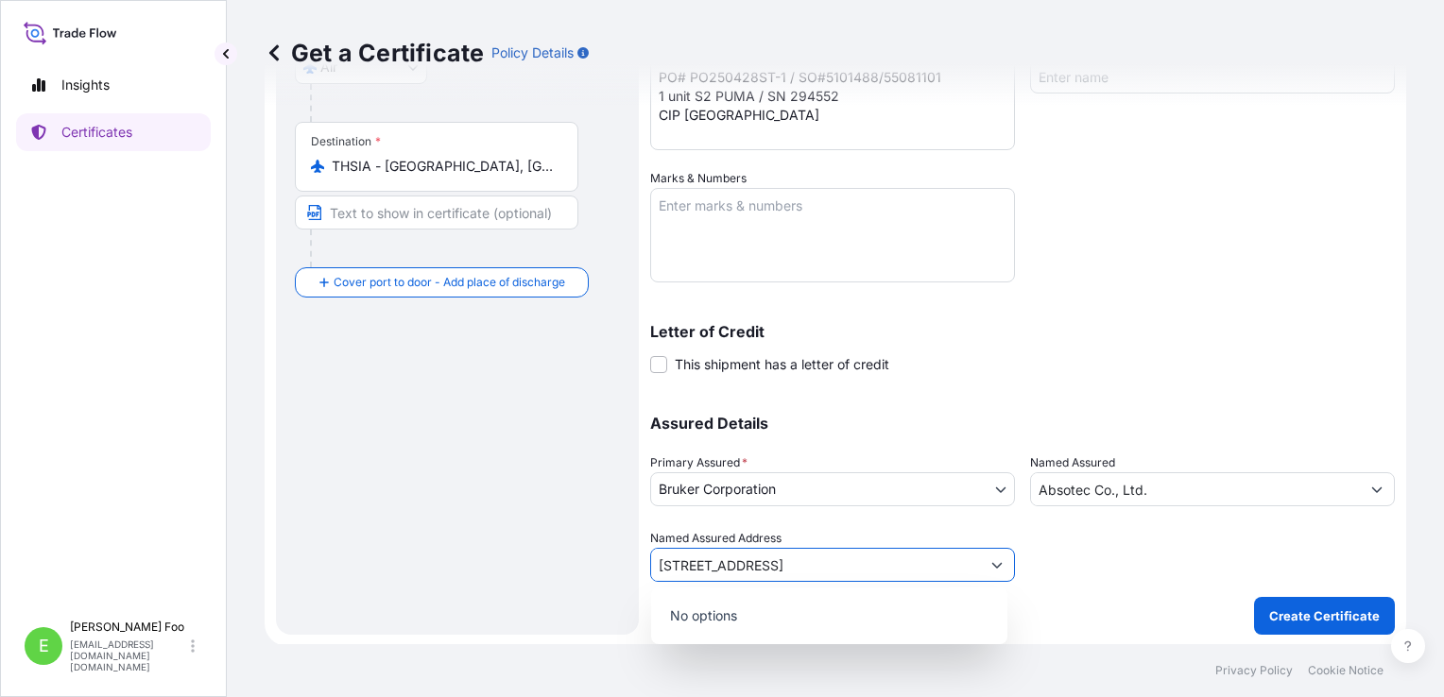
click at [964, 565] on input "[STREET_ADDRESS]" at bounding box center [815, 565] width 329 height 34
click at [911, 564] on input "[STREET_ADDRESS]" at bounding box center [815, 565] width 329 height 34
click at [821, 566] on input "[STREET_ADDRESS]" at bounding box center [815, 565] width 329 height 34
click at [883, 557] on input "[STREET_ADDRESS]" at bounding box center [815, 565] width 329 height 34
type input "[STREET_ADDRESS]"
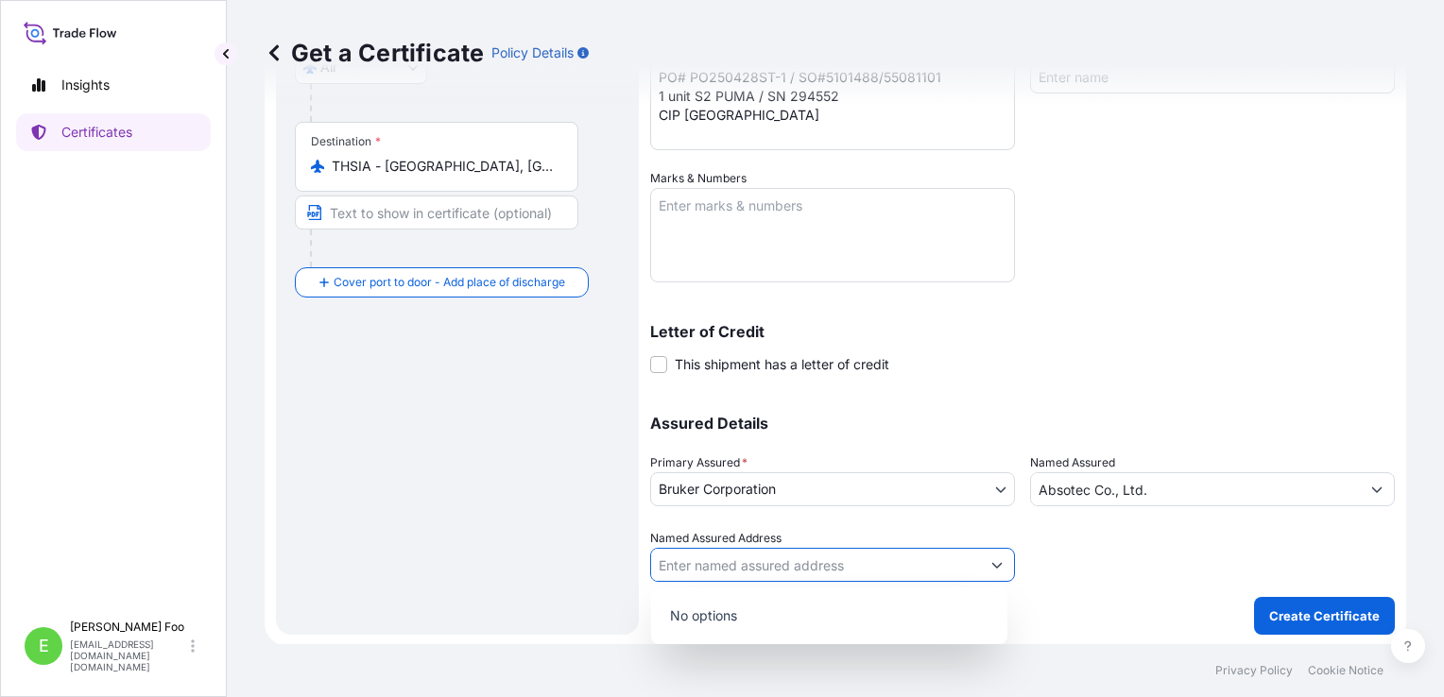
scroll to position [0, 0]
click at [1043, 567] on div at bounding box center [1212, 555] width 365 height 53
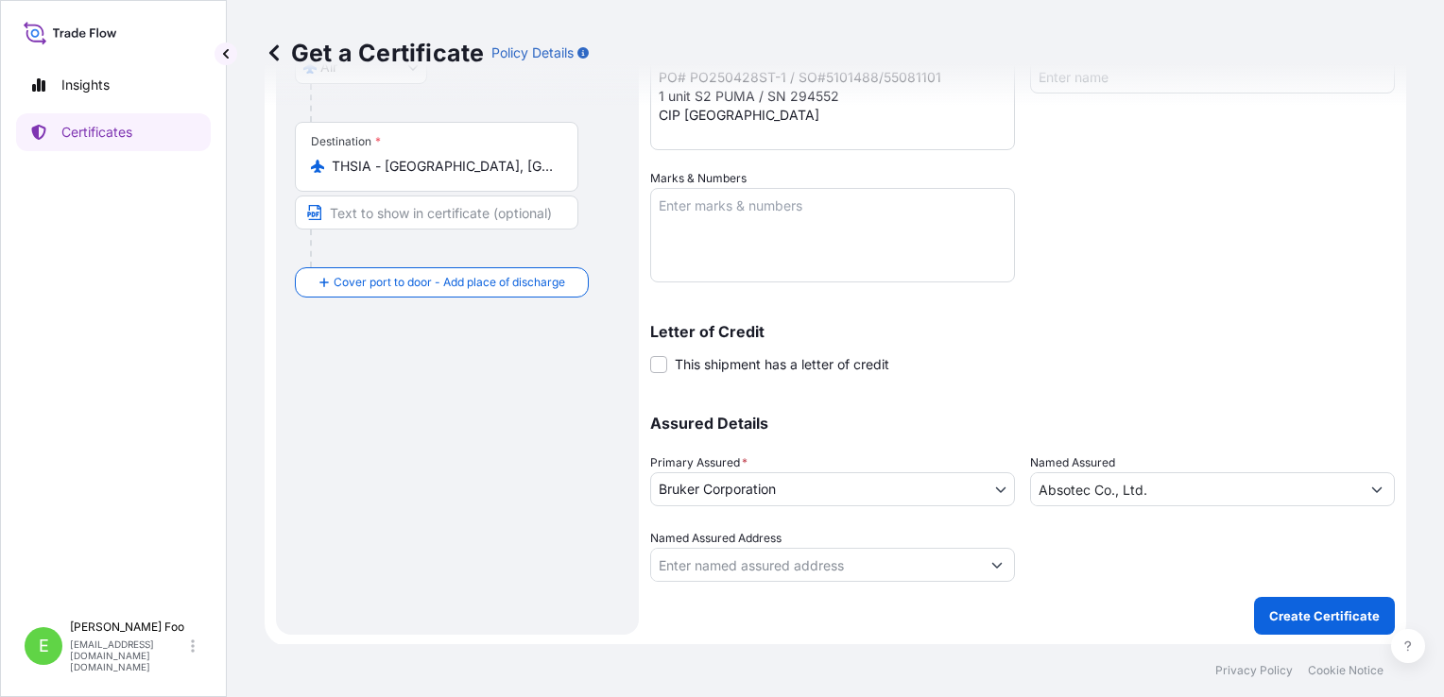
click at [991, 561] on icon "Show suggestions" at bounding box center [996, 564] width 11 height 11
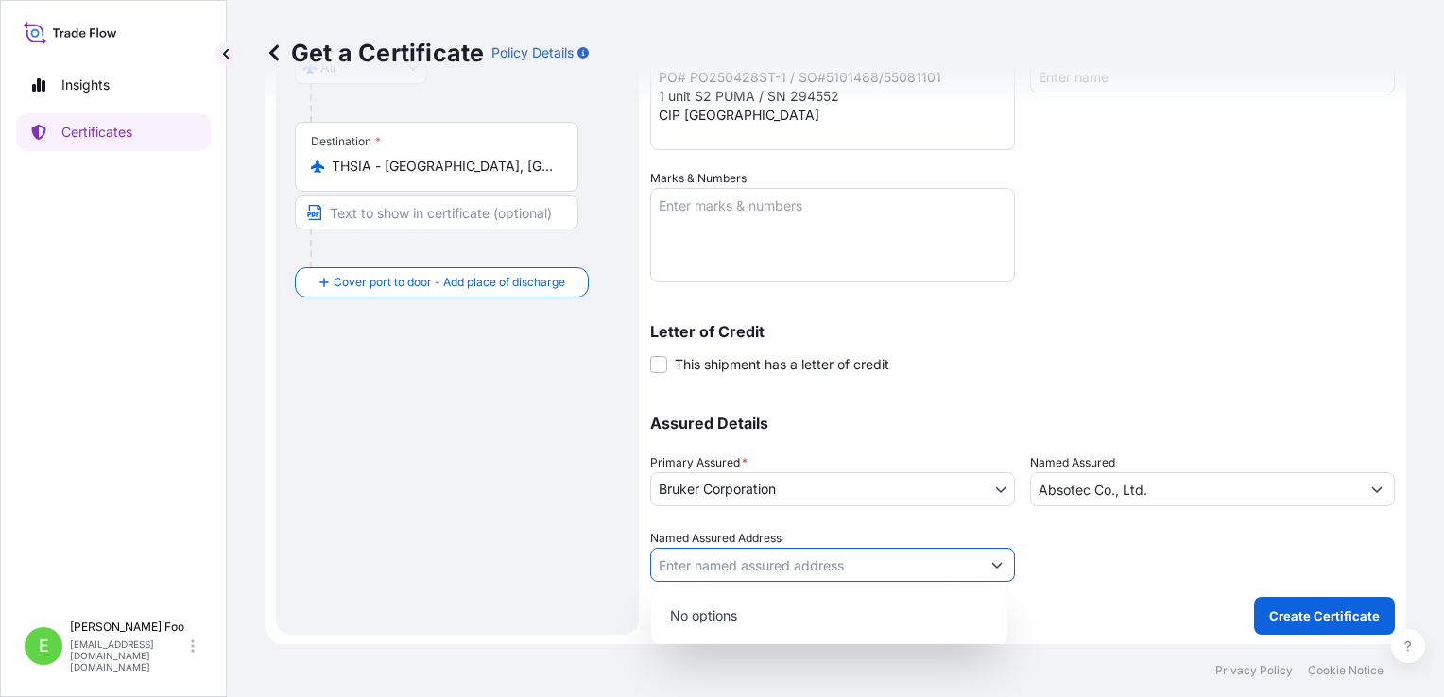
click at [872, 561] on input "Named Assured Address" at bounding box center [815, 565] width 329 height 34
paste input "[STREET_ADDRESS]"
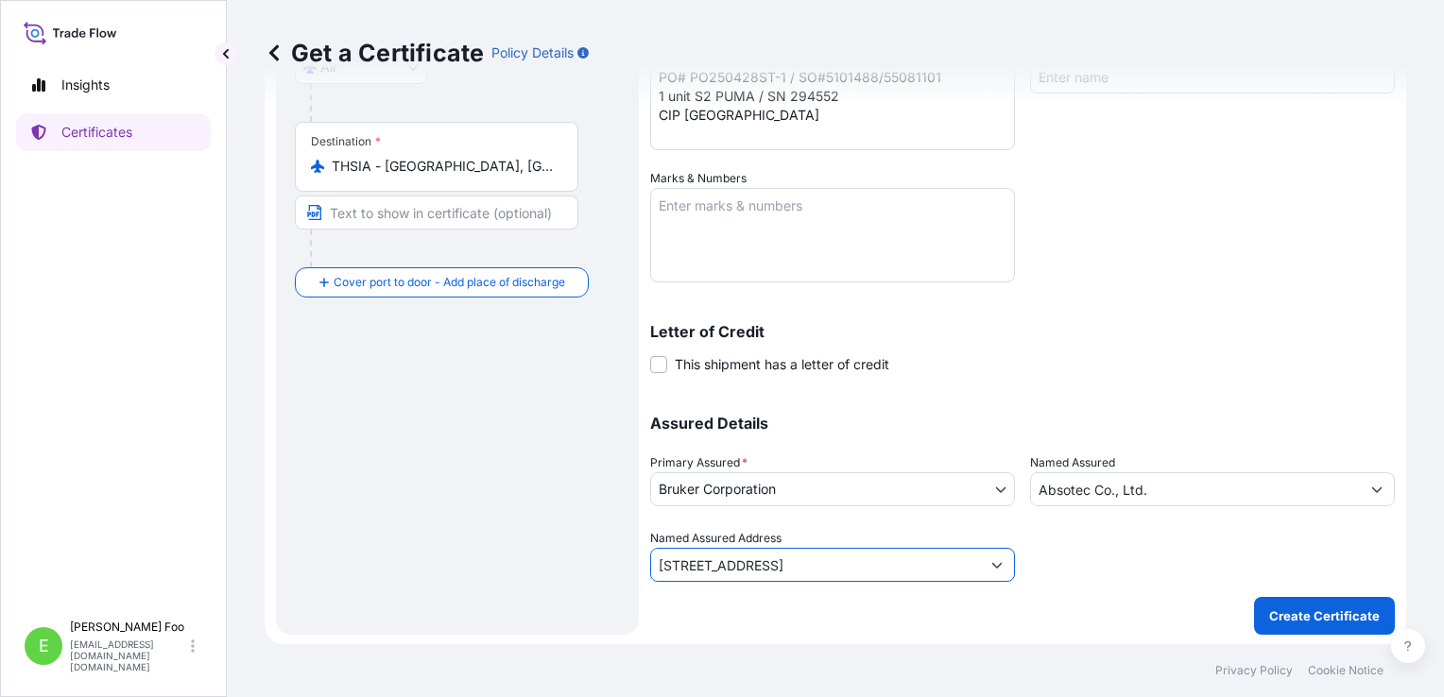
type input "[STREET_ADDRESS]"
click at [1096, 576] on div at bounding box center [1212, 555] width 365 height 53
click at [854, 571] on input "Named Assured Address" at bounding box center [815, 565] width 329 height 34
paste input "[STREET_ADDRESS]"
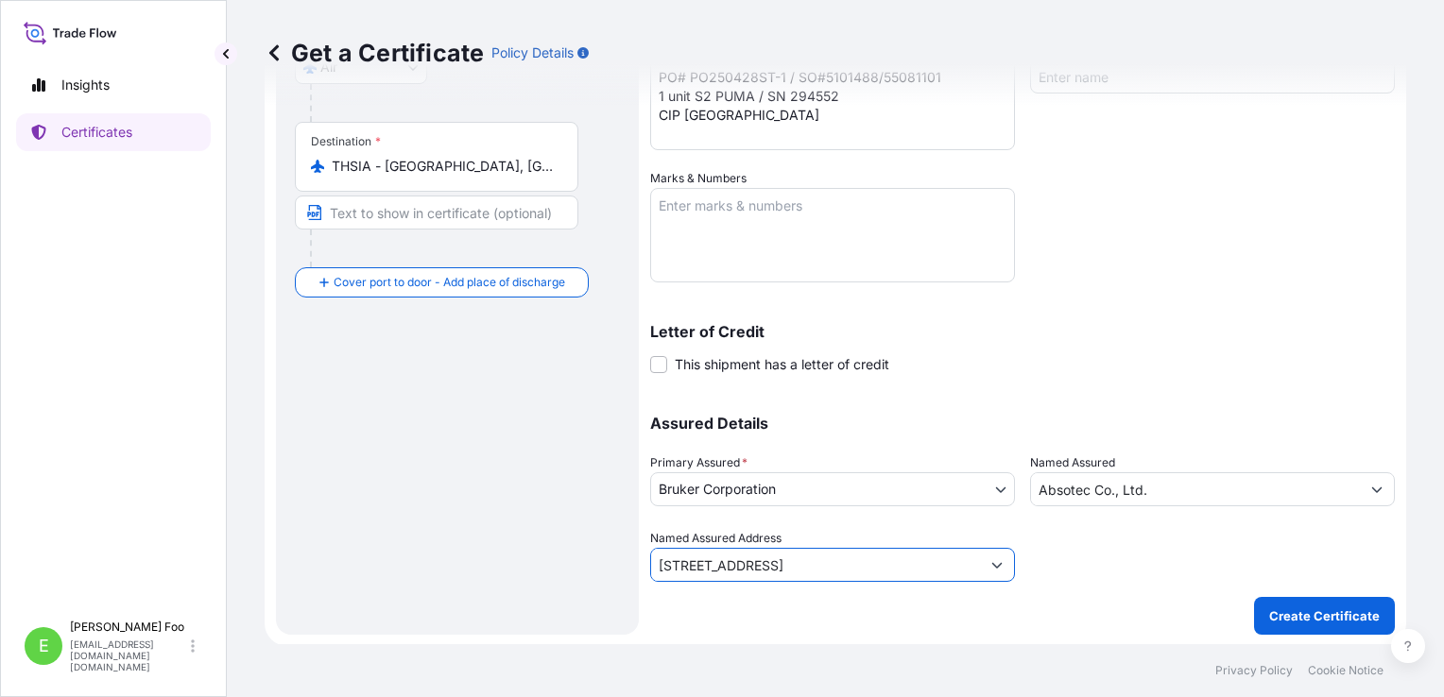
scroll to position [0, 223]
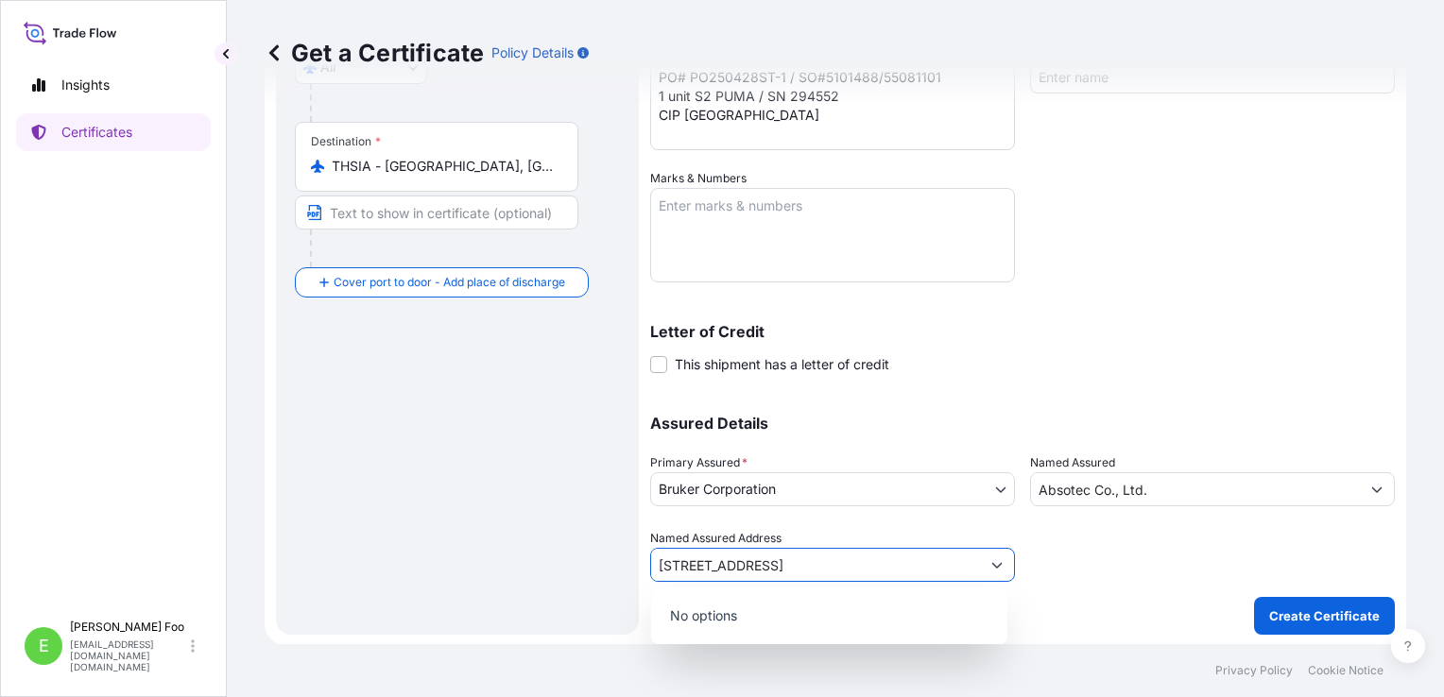
click at [934, 559] on input "[STREET_ADDRESS]" at bounding box center [815, 565] width 329 height 34
click at [1002, 557] on button "Show suggestions" at bounding box center [997, 565] width 34 height 34
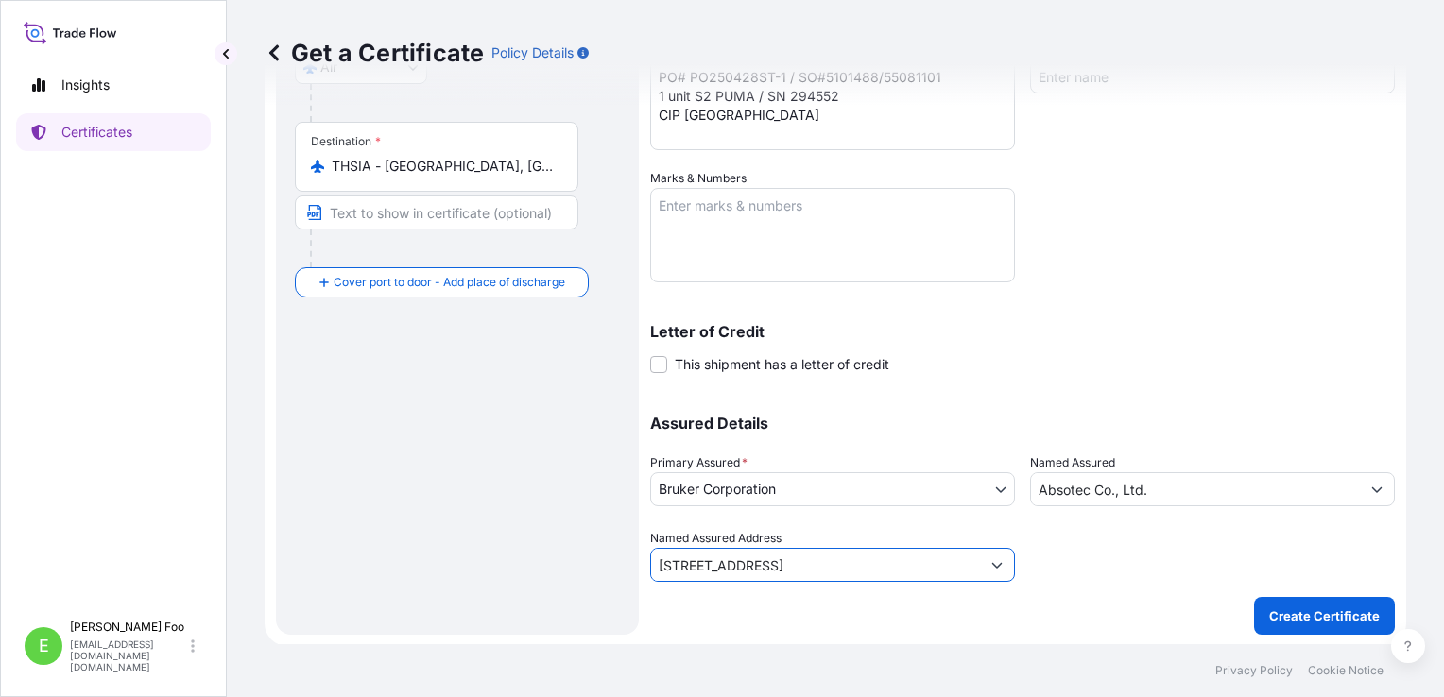
click at [910, 564] on input "[STREET_ADDRESS]" at bounding box center [815, 565] width 329 height 34
type input "[STREET_ADDRESS]"
click at [1254, 597] on button "Create Certificate" at bounding box center [1324, 616] width 141 height 38
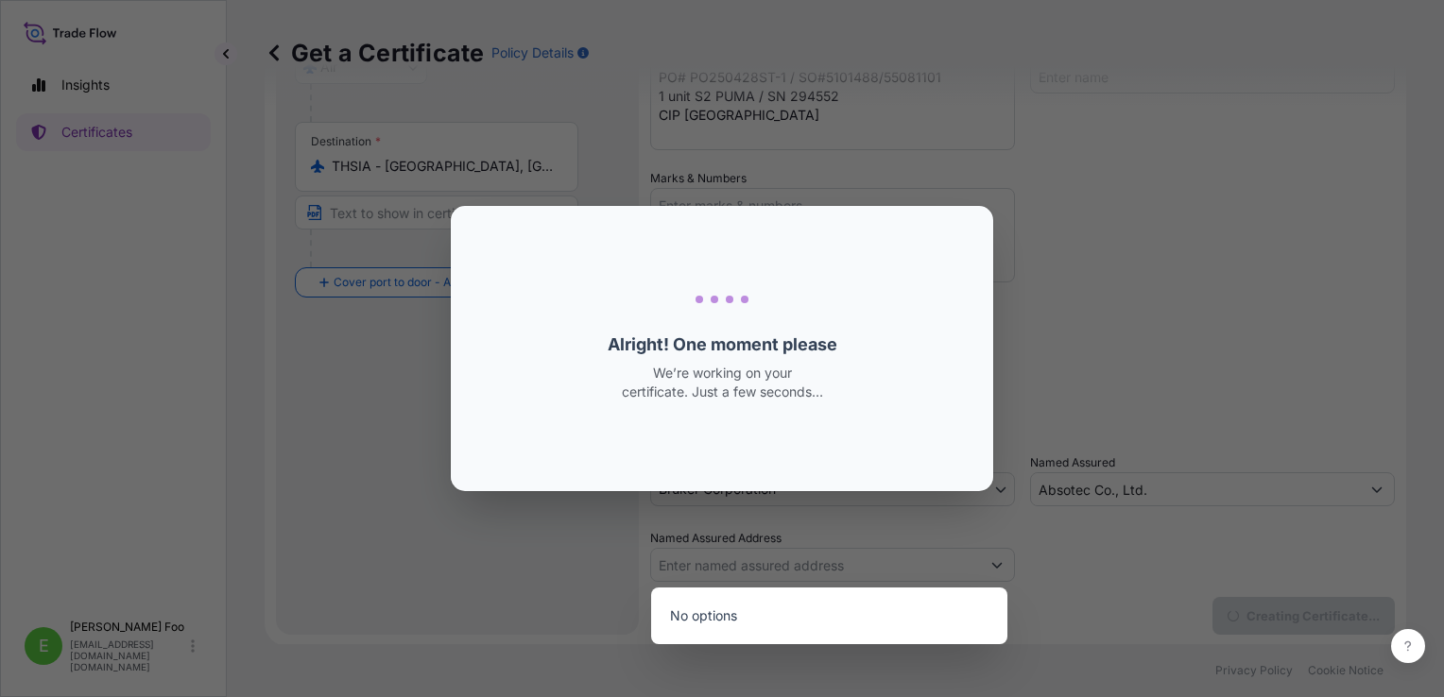
scroll to position [0, 0]
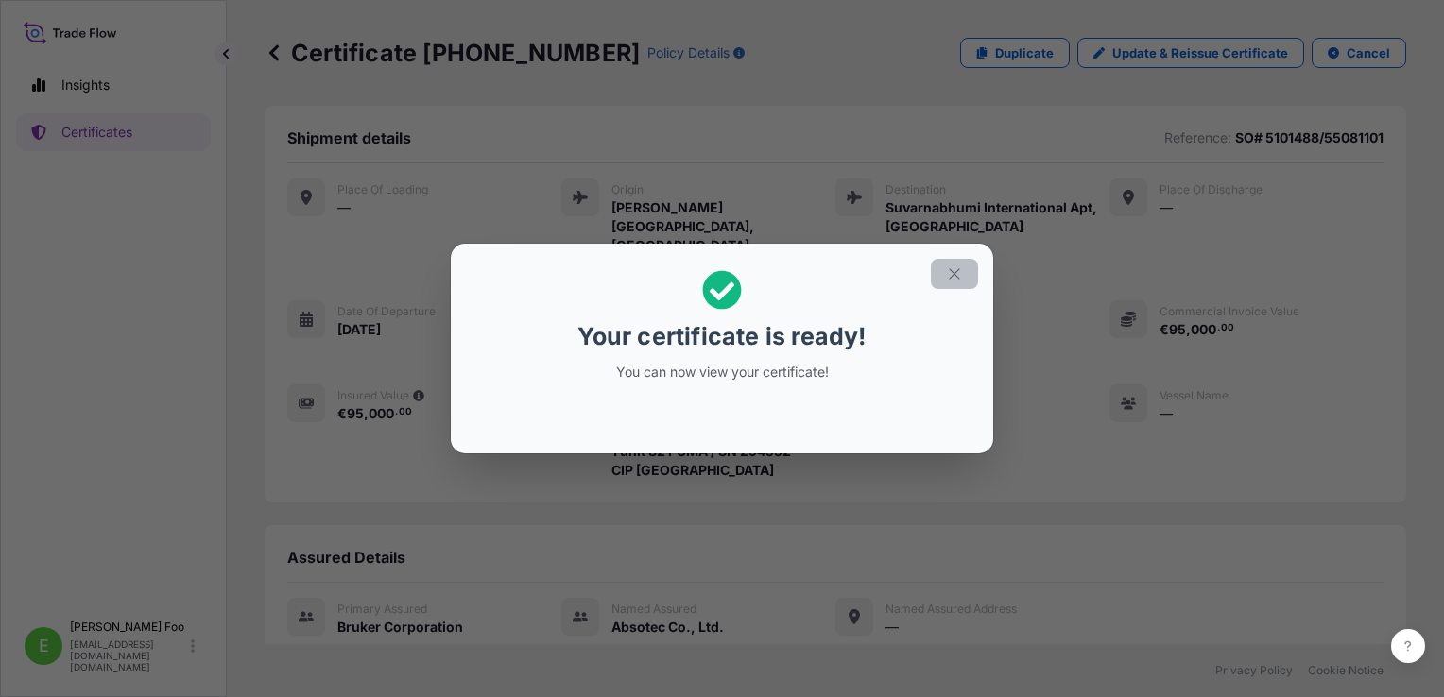
click at [952, 278] on icon "button" at bounding box center [954, 274] width 17 height 17
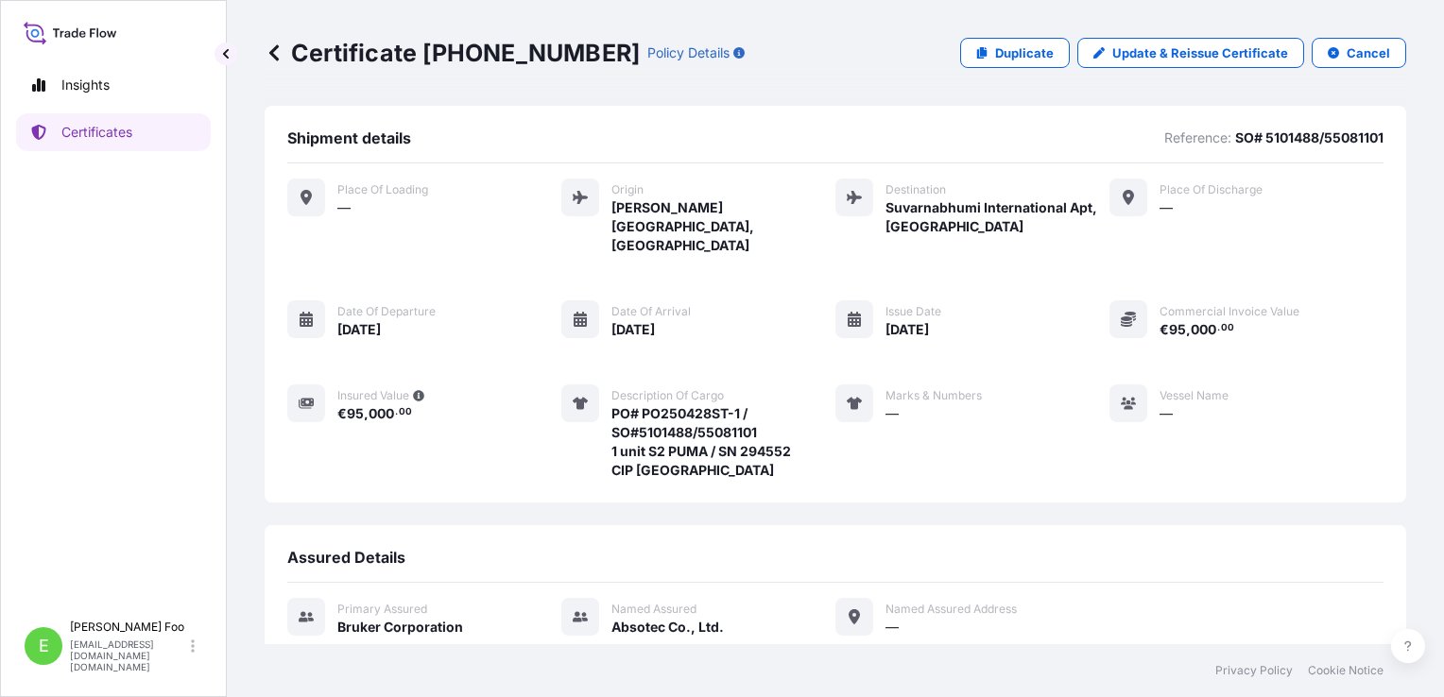
click at [848, 609] on icon at bounding box center [853, 616] width 11 height 15
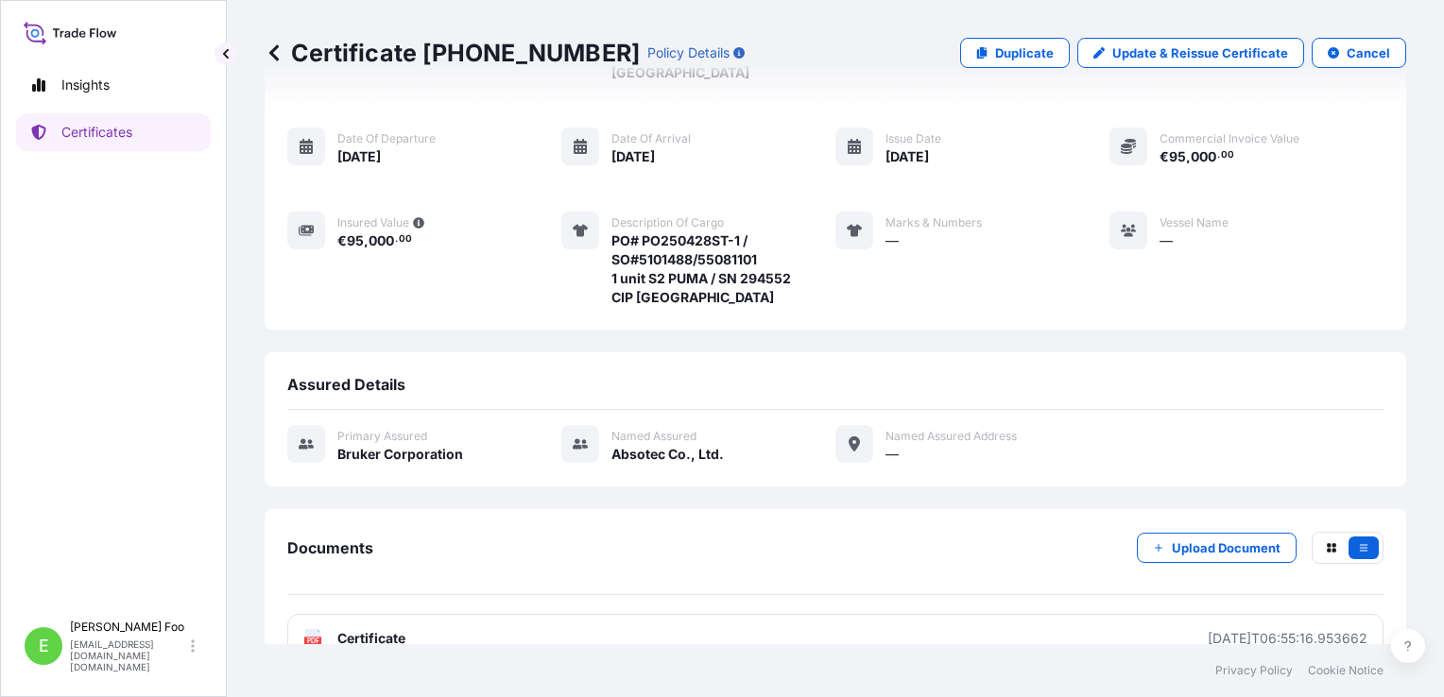
scroll to position [190, 0]
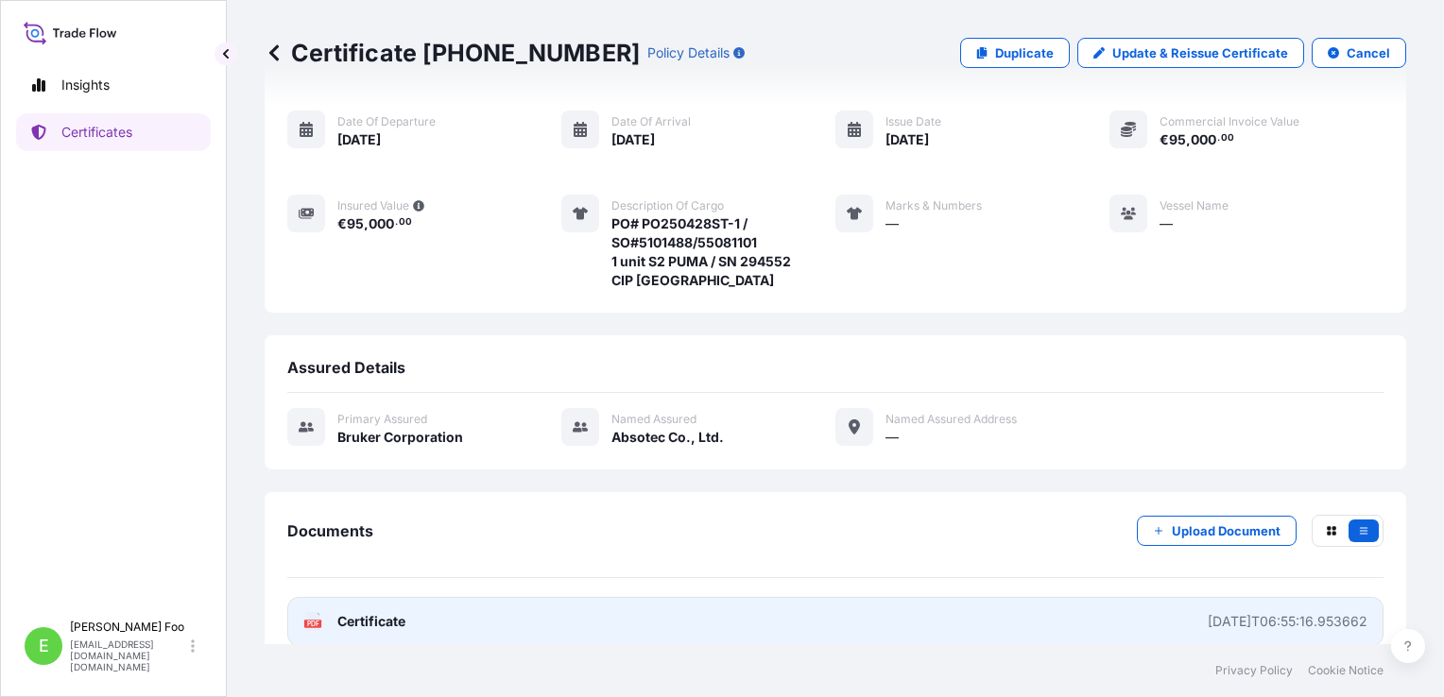
click at [1013, 599] on link "PDF Certificate [DATE]T06:55:16.953662" at bounding box center [835, 621] width 1096 height 49
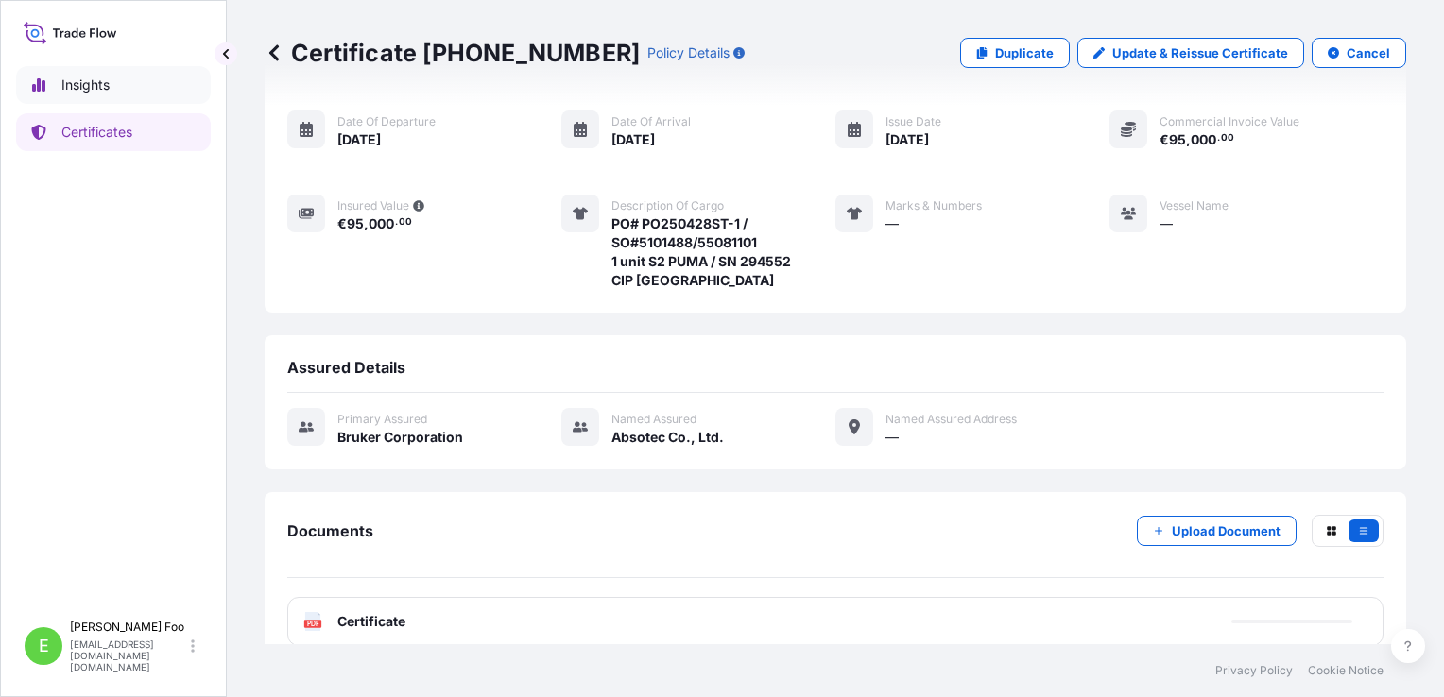
click at [94, 88] on p "Insights" at bounding box center [85, 85] width 48 height 19
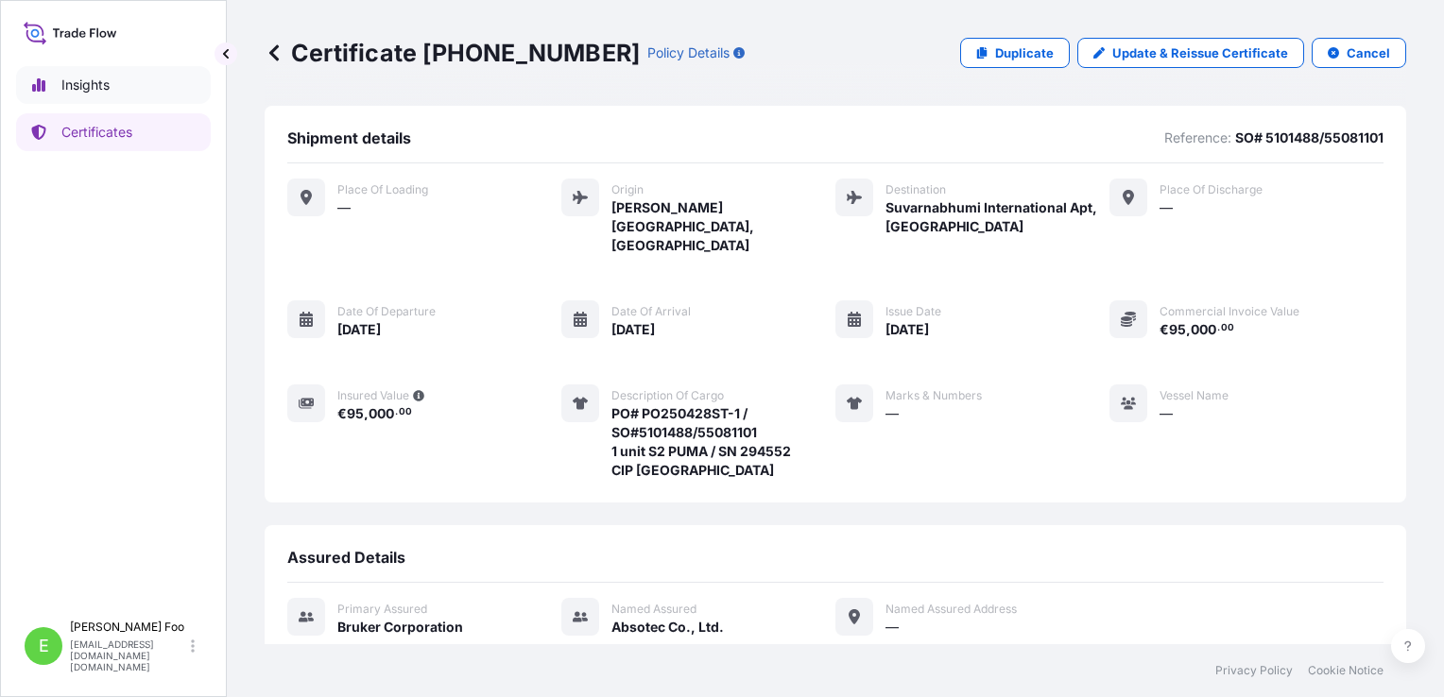
select select "2025"
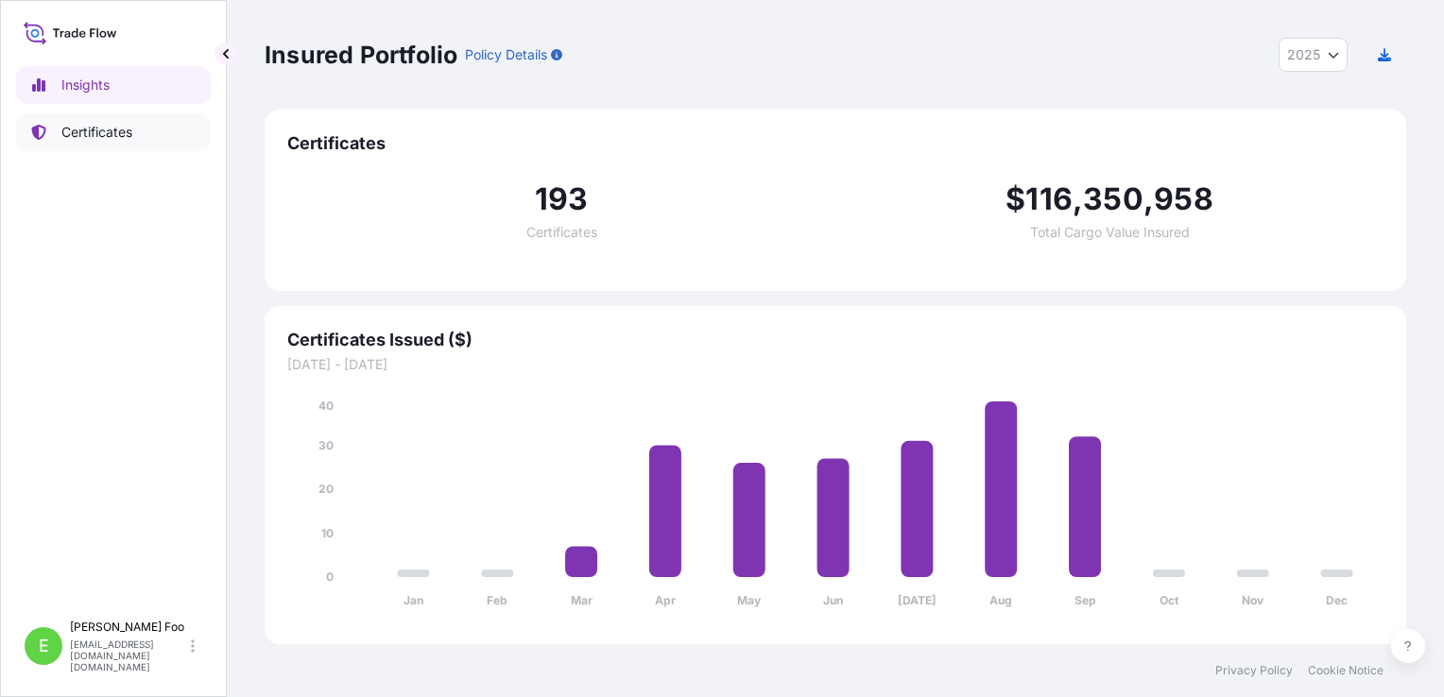
click at [94, 127] on p "Certificates" at bounding box center [96, 132] width 71 height 19
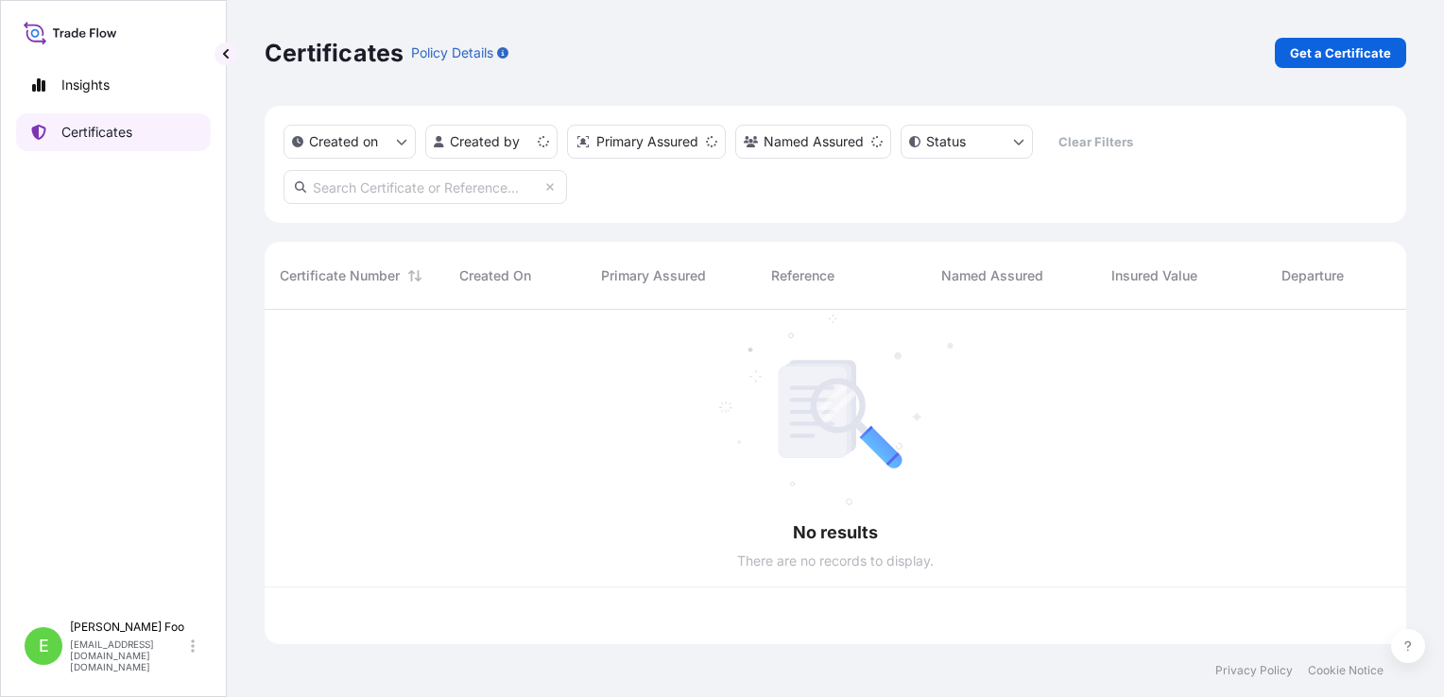
scroll to position [331, 1126]
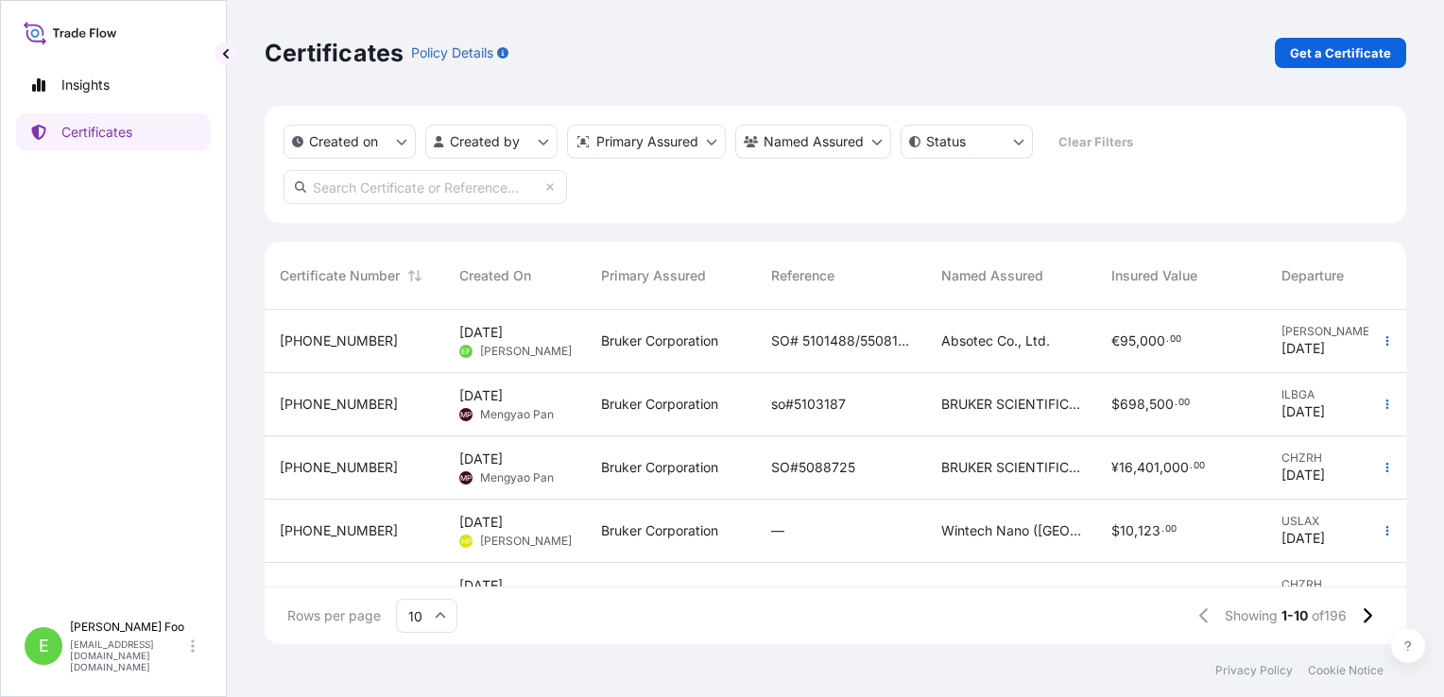
click at [816, 418] on div "so#5103187" at bounding box center [841, 404] width 170 height 63
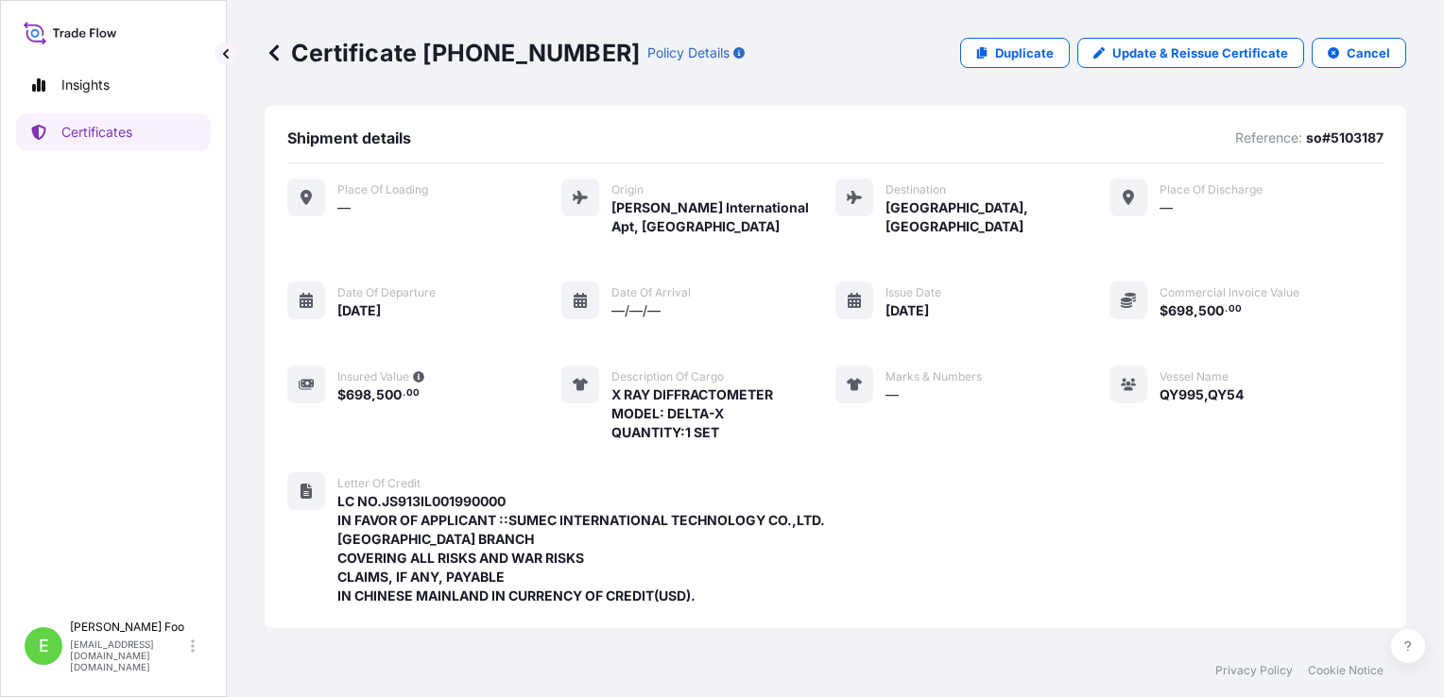
scroll to position [283, 0]
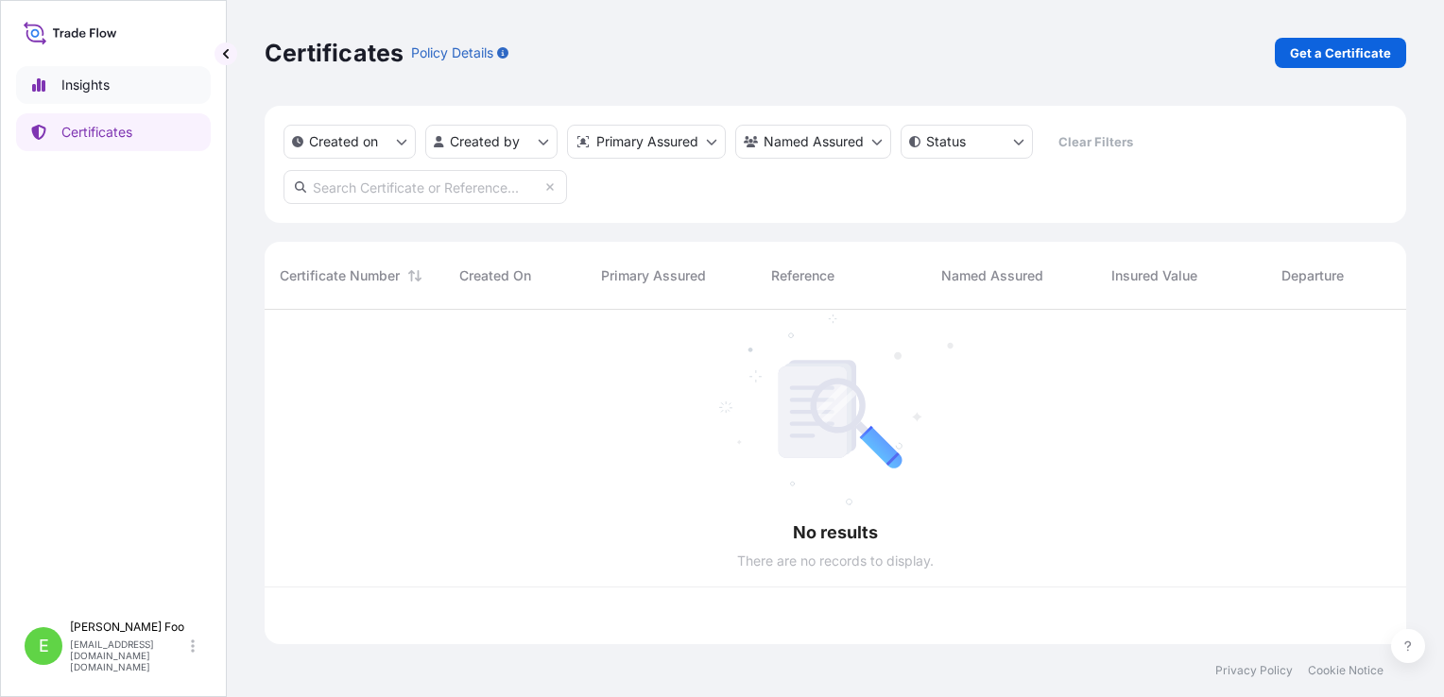
scroll to position [331, 1126]
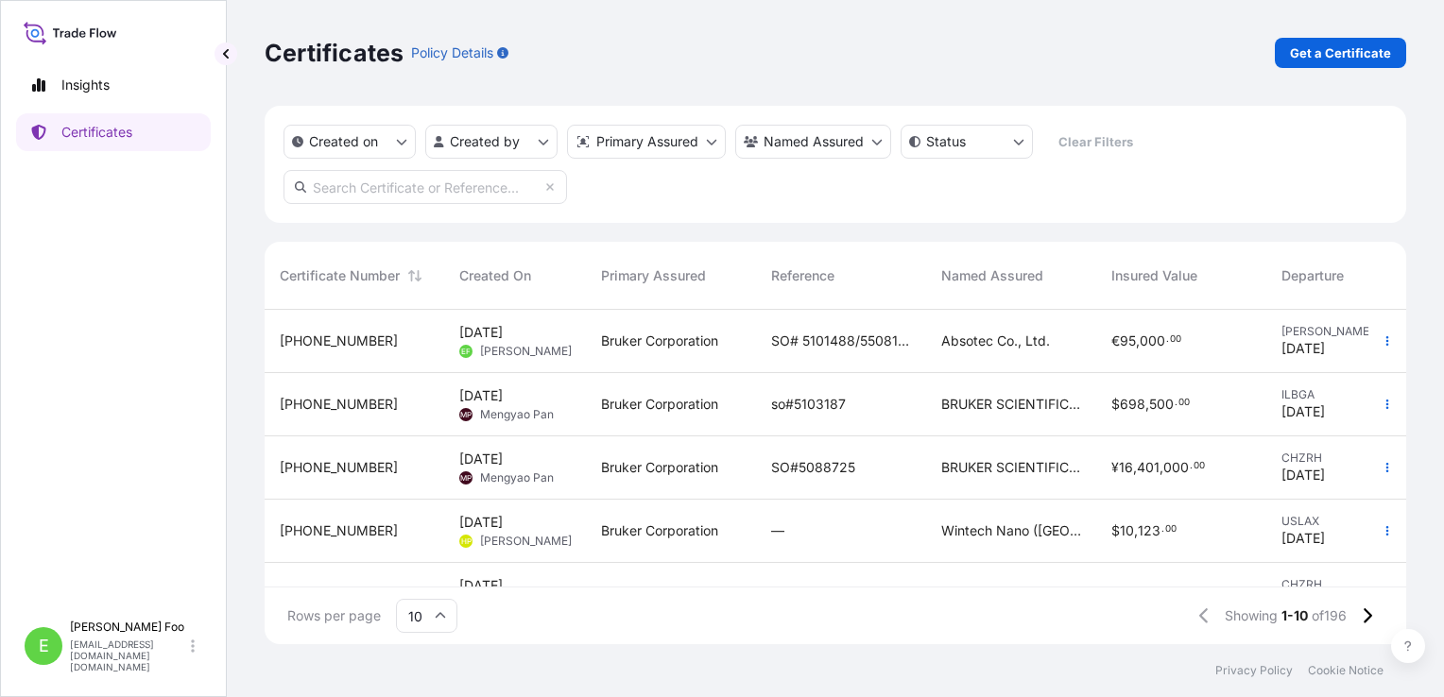
click at [978, 536] on span "Wintech Nano ([GEOGRAPHIC_DATA]) Co., Ltd." at bounding box center [1011, 531] width 140 height 19
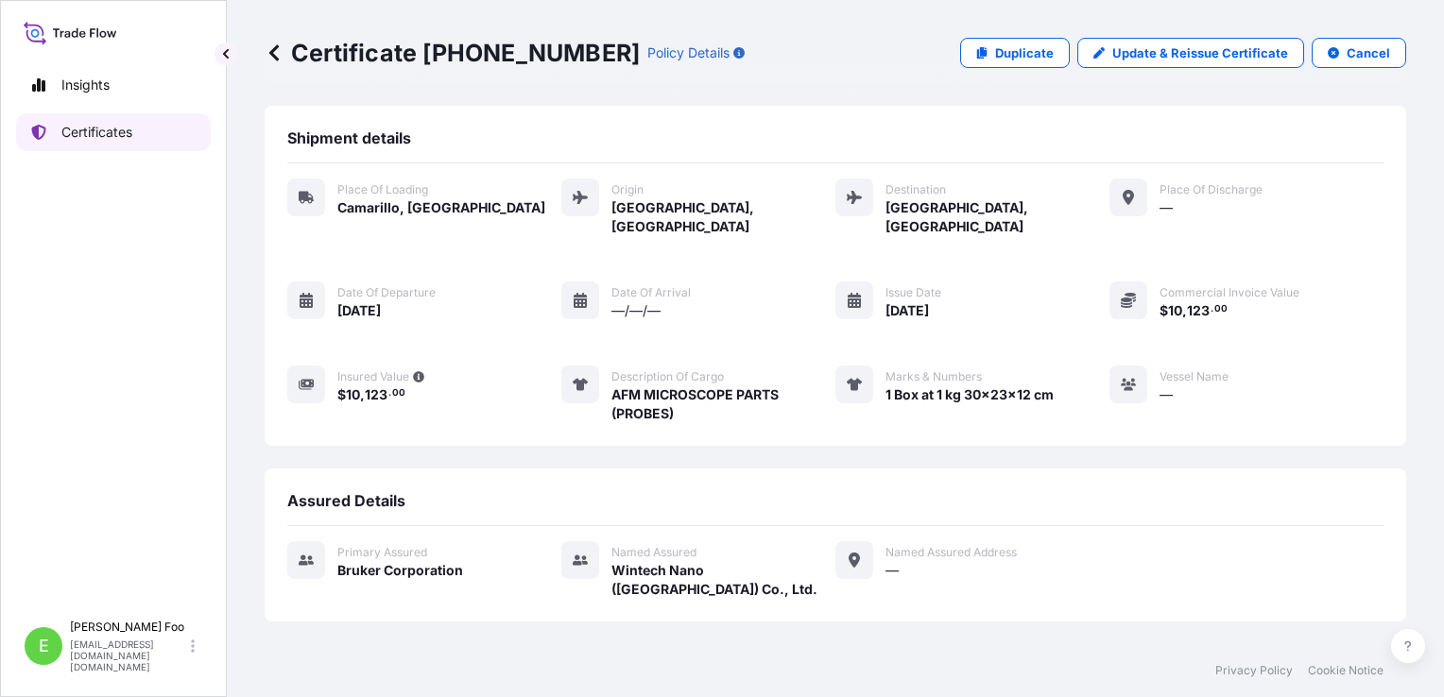
click at [90, 135] on p "Certificates" at bounding box center [96, 132] width 71 height 19
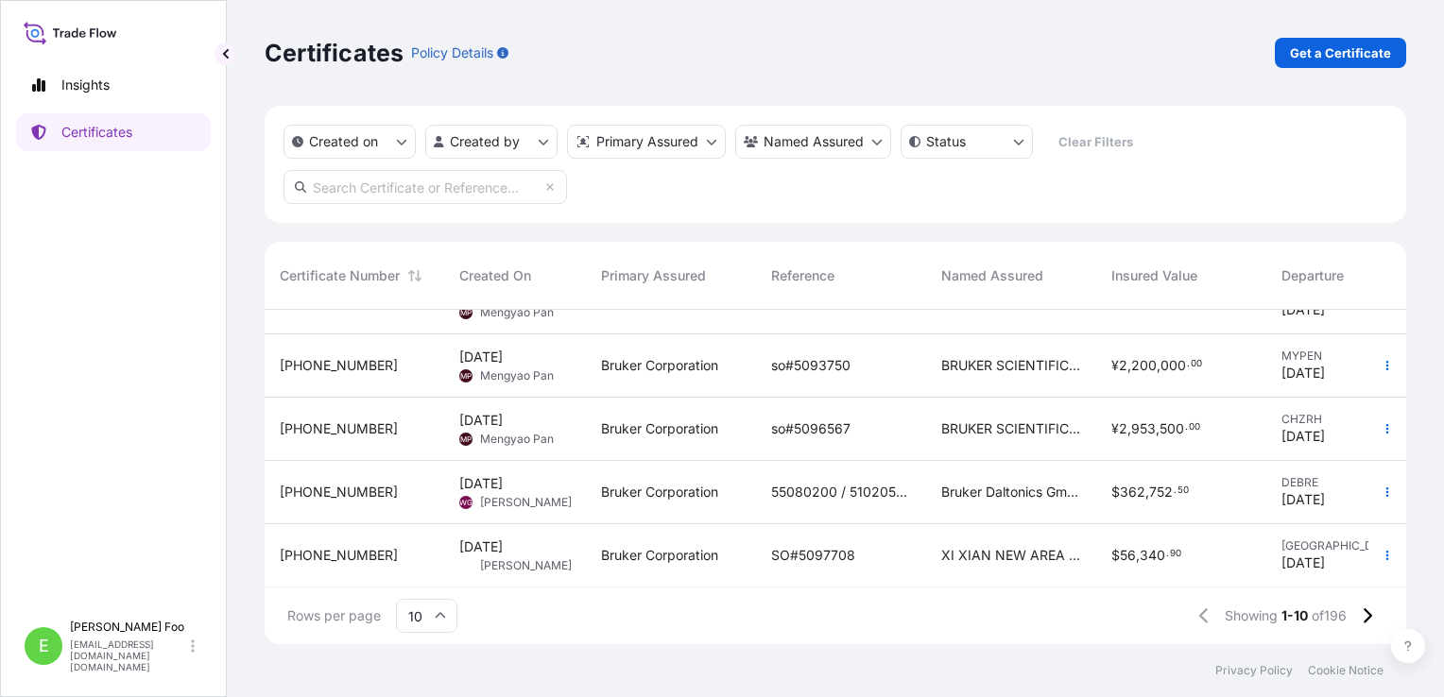
scroll to position [369, 0]
click at [973, 557] on div "XI XIAN NEW AREA JIN HAI JIANG TRADING CO, LTD" at bounding box center [1011, 555] width 170 height 63
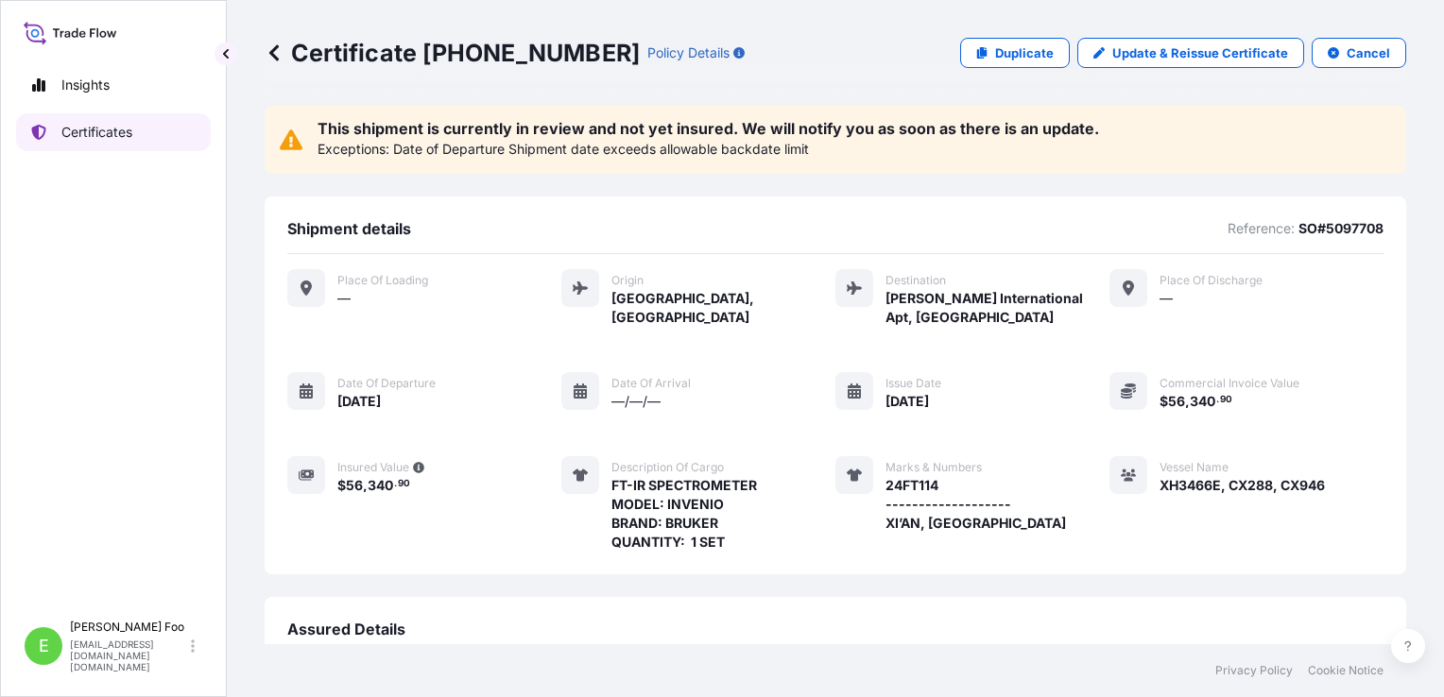
click at [99, 127] on p "Certificates" at bounding box center [96, 132] width 71 height 19
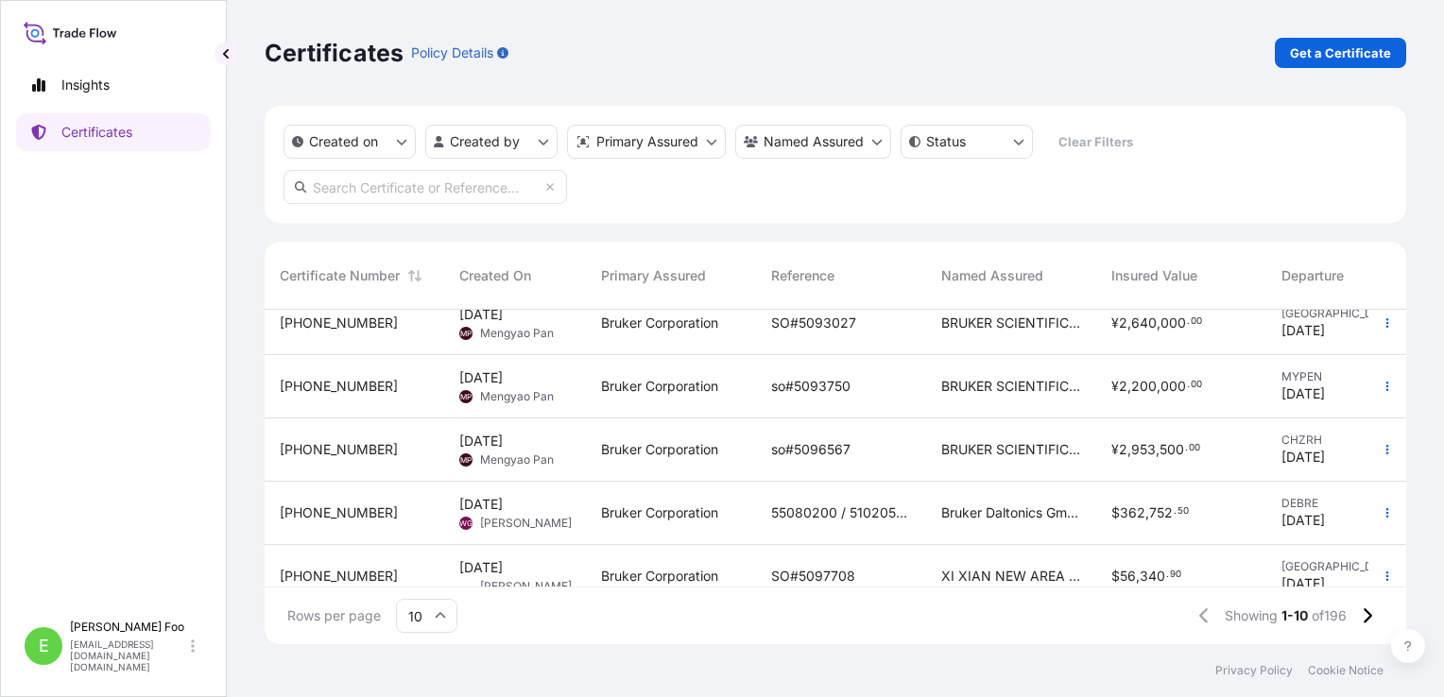
scroll to position [369, 0]
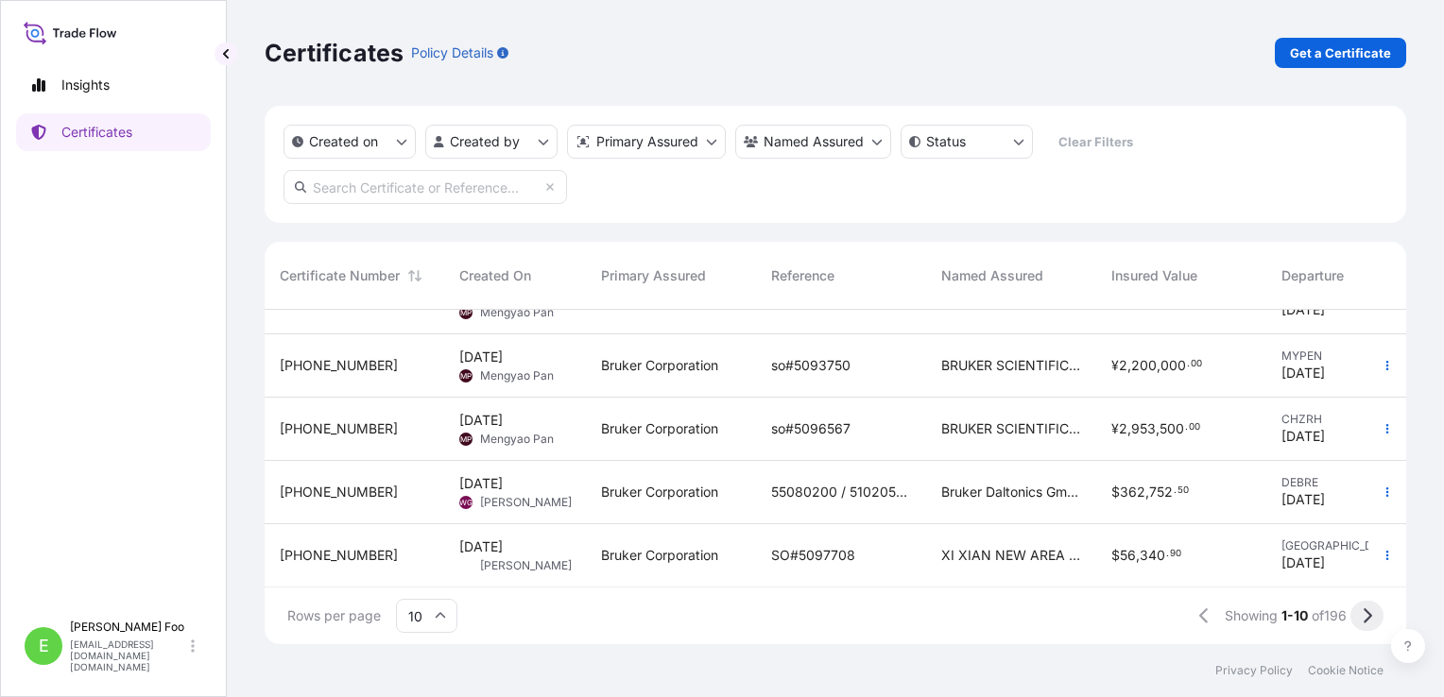
click at [1369, 619] on icon at bounding box center [1367, 616] width 10 height 17
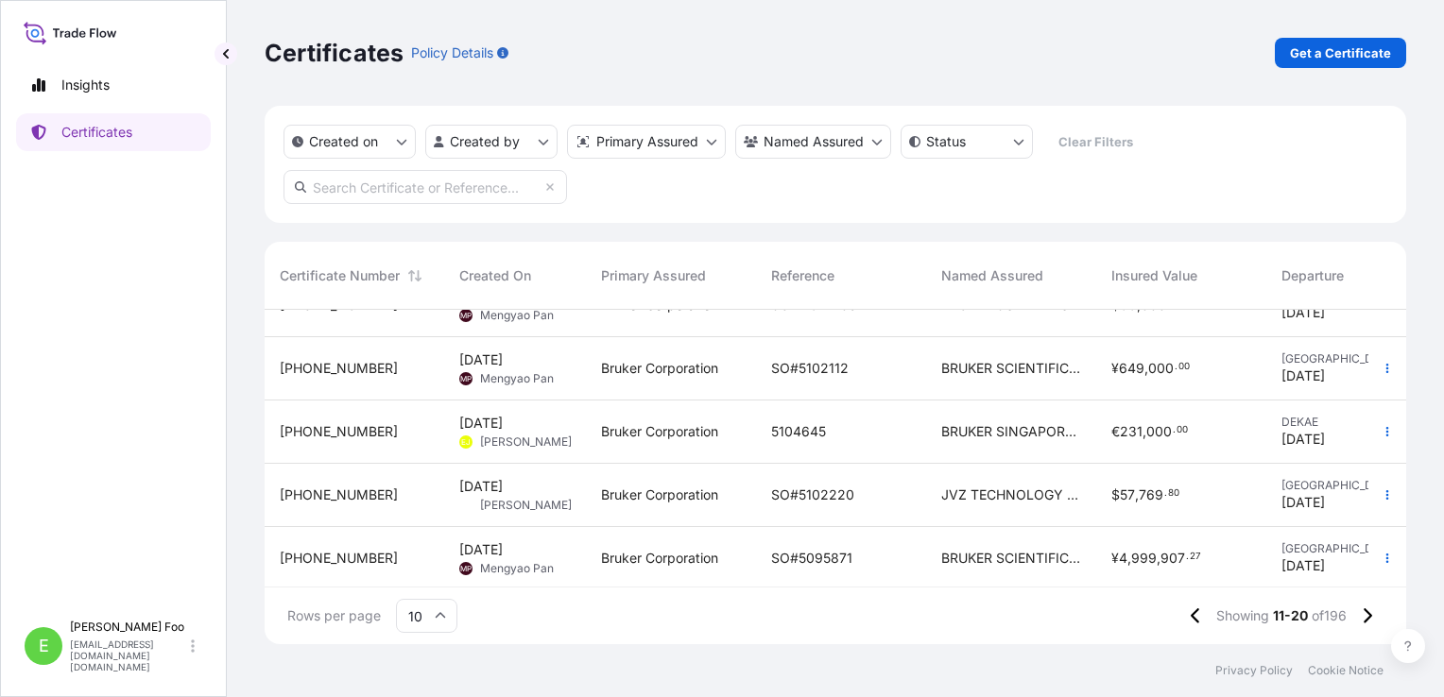
scroll to position [189, 0]
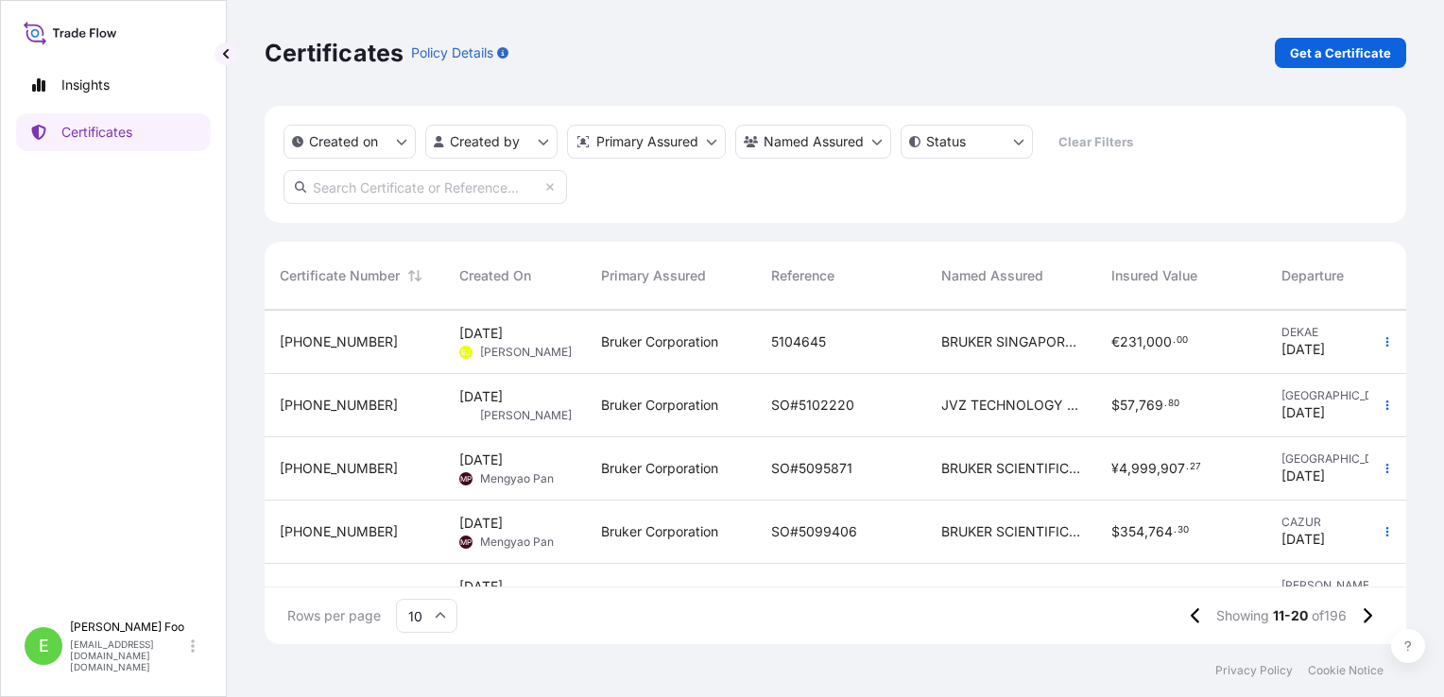
click at [1006, 413] on span "JVZ TECHNOLOGY (HK) LTD" at bounding box center [1011, 405] width 140 height 19
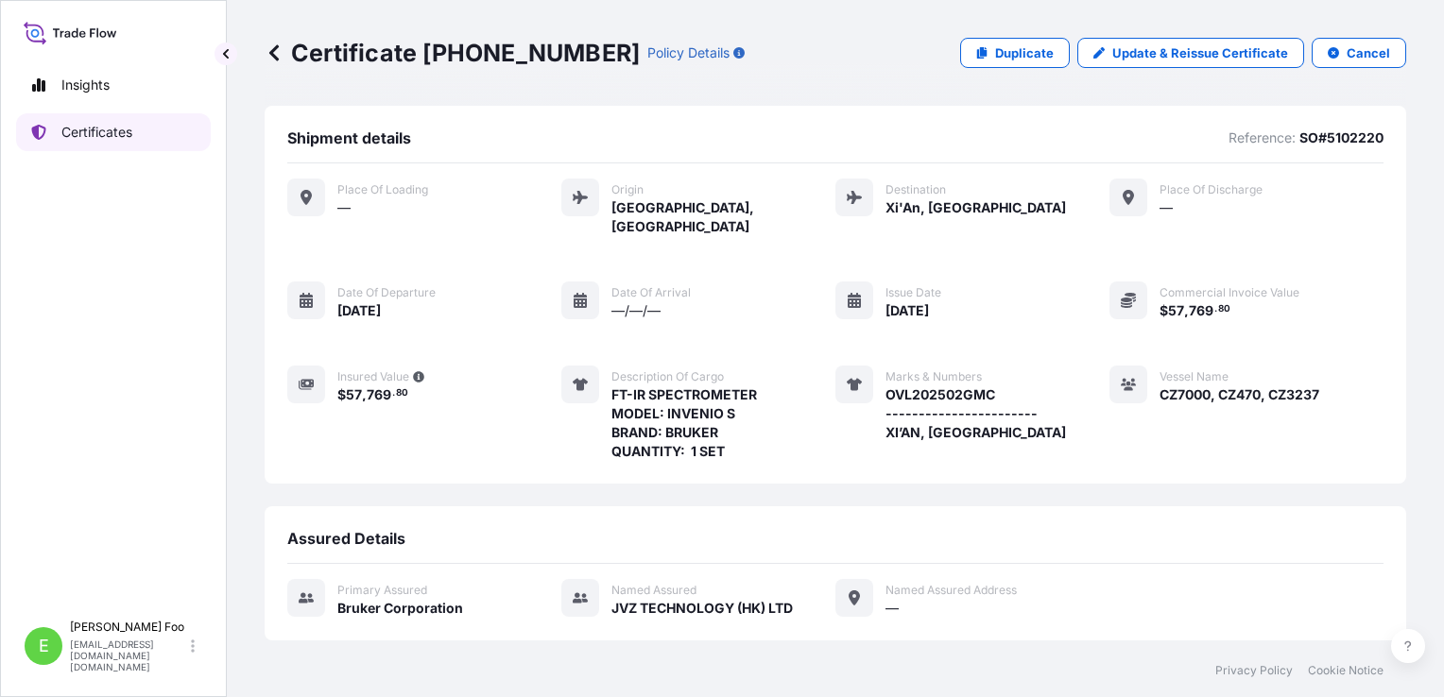
click at [109, 134] on p "Certificates" at bounding box center [96, 132] width 71 height 19
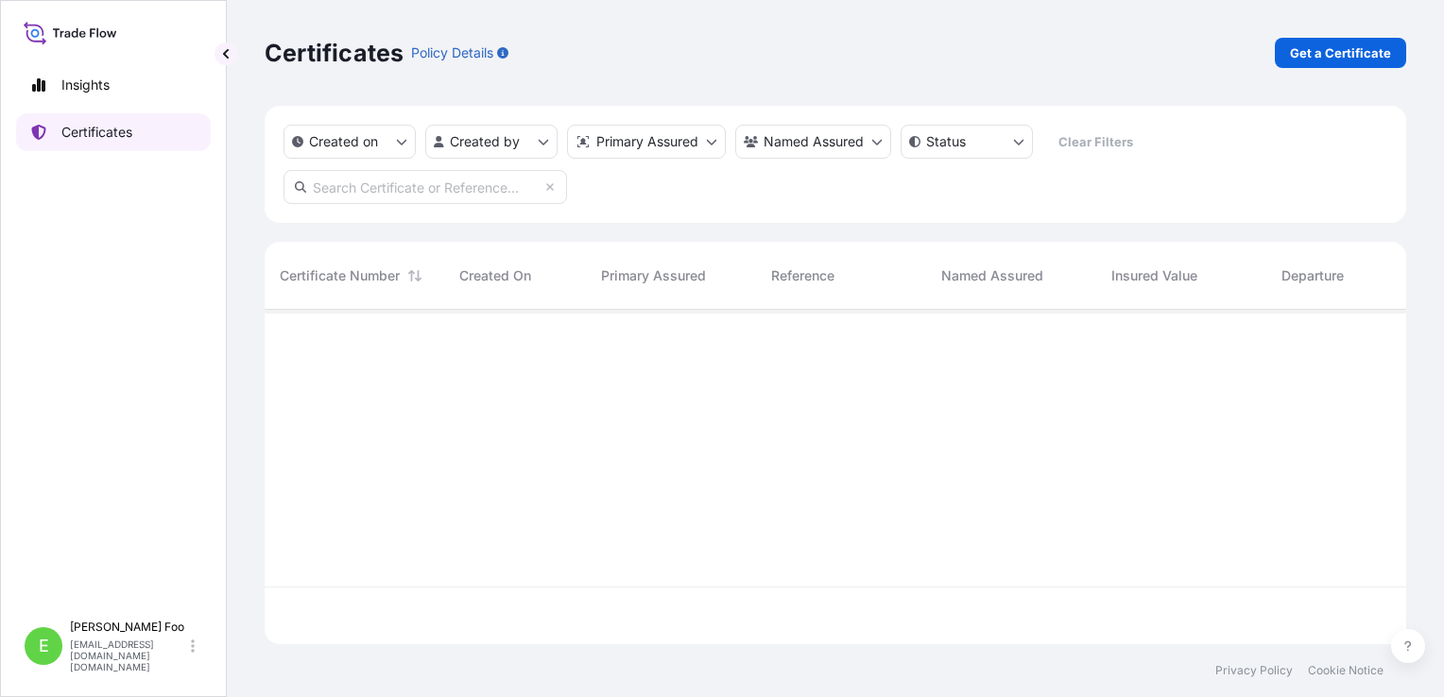
scroll to position [331, 1126]
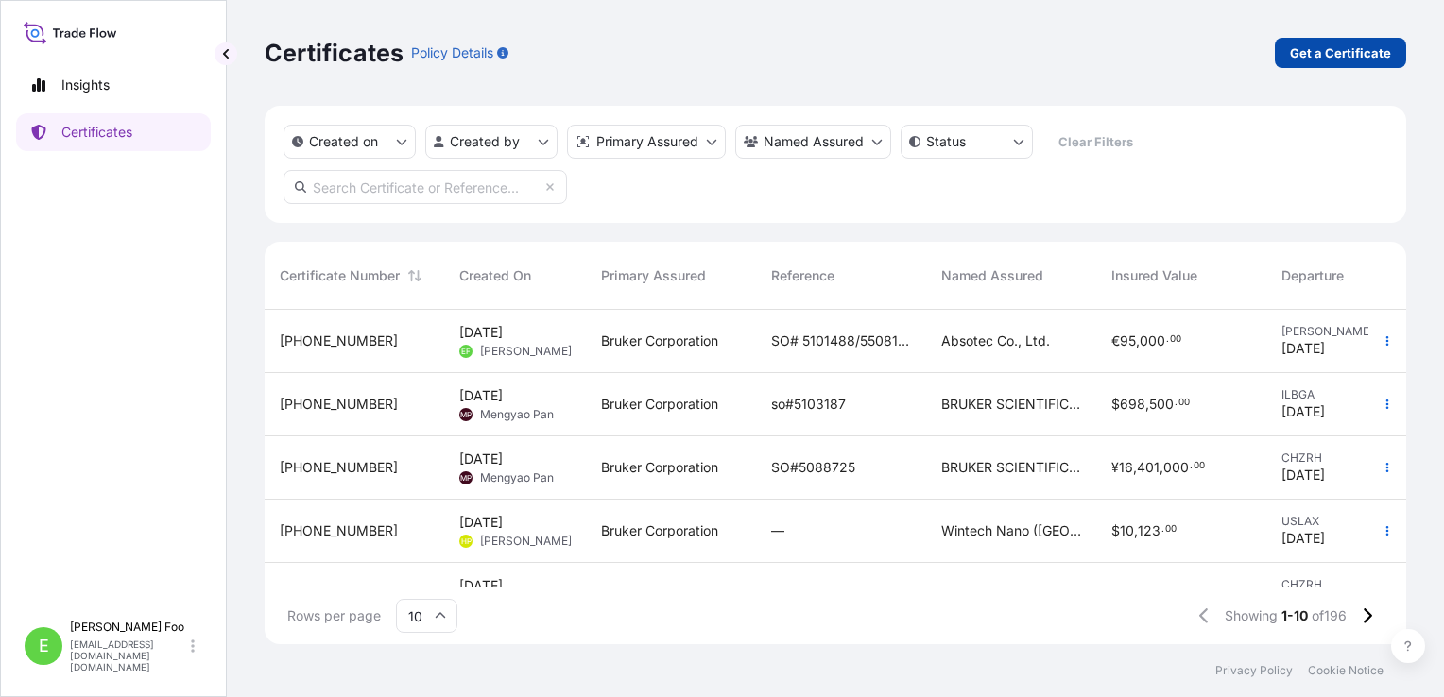
click at [1346, 58] on p "Get a Certificate" at bounding box center [1340, 52] width 101 height 19
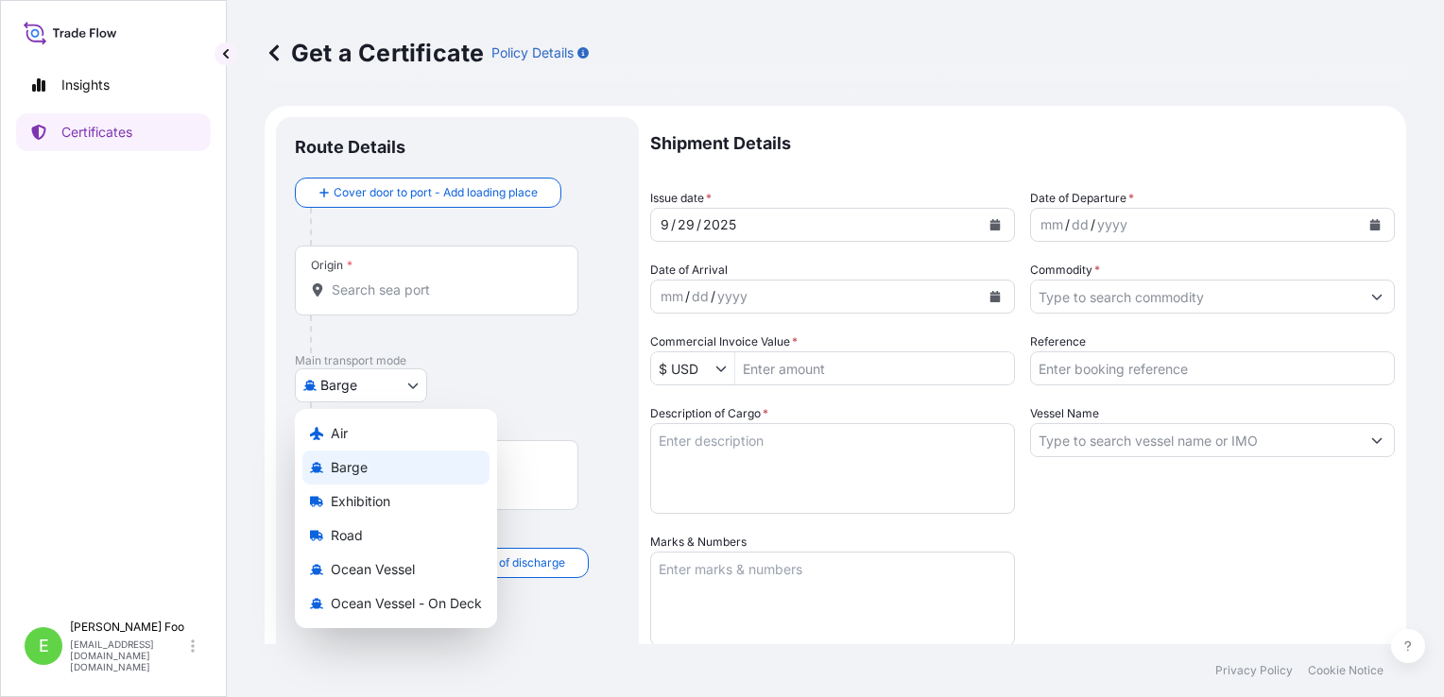
click at [413, 395] on body "Insights Certificates E [PERSON_NAME] [EMAIL_ADDRESS][DOMAIN_NAME][DOMAIN_NAME]…" at bounding box center [722, 348] width 1444 height 697
click at [372, 437] on div "Air" at bounding box center [395, 434] width 187 height 34
select select "Air"
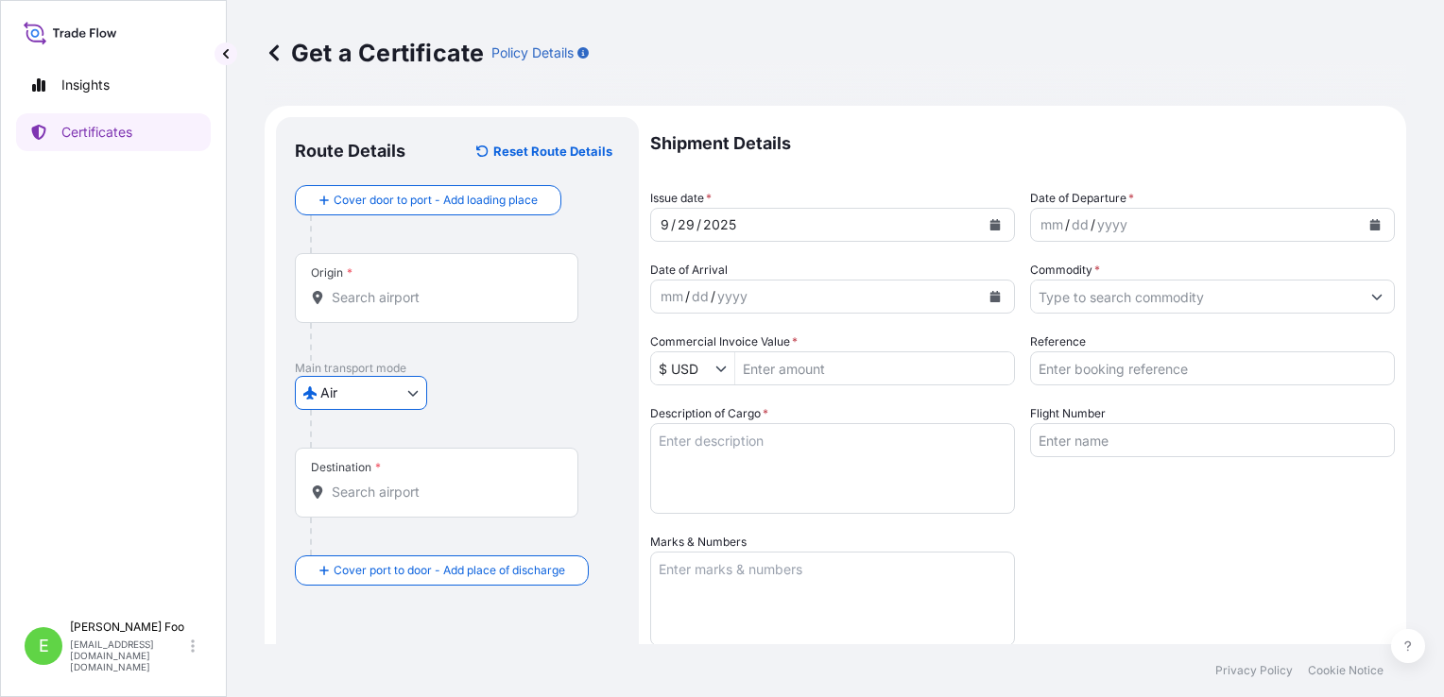
click at [452, 306] on input "Origin *" at bounding box center [443, 297] width 223 height 19
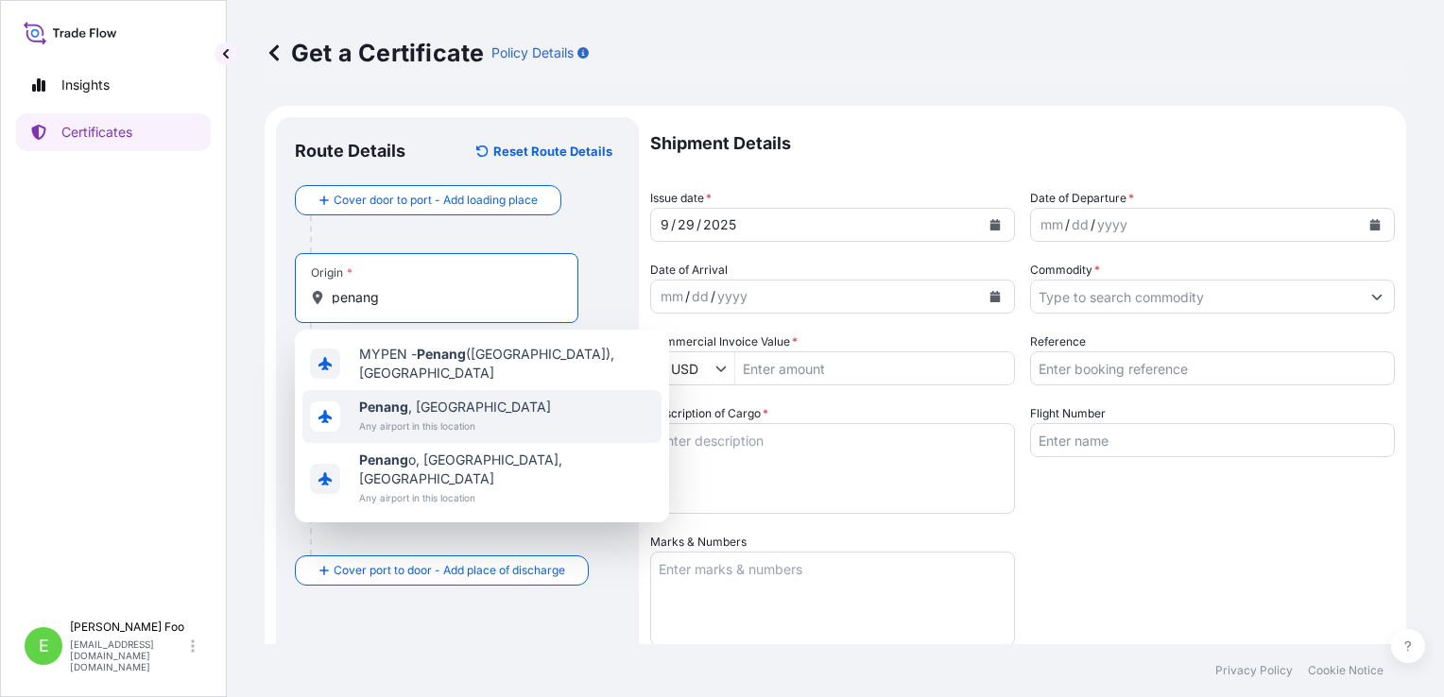
click at [502, 415] on div "[GEOGRAPHIC_DATA] , [GEOGRAPHIC_DATA] Any airport in this location" at bounding box center [481, 416] width 359 height 53
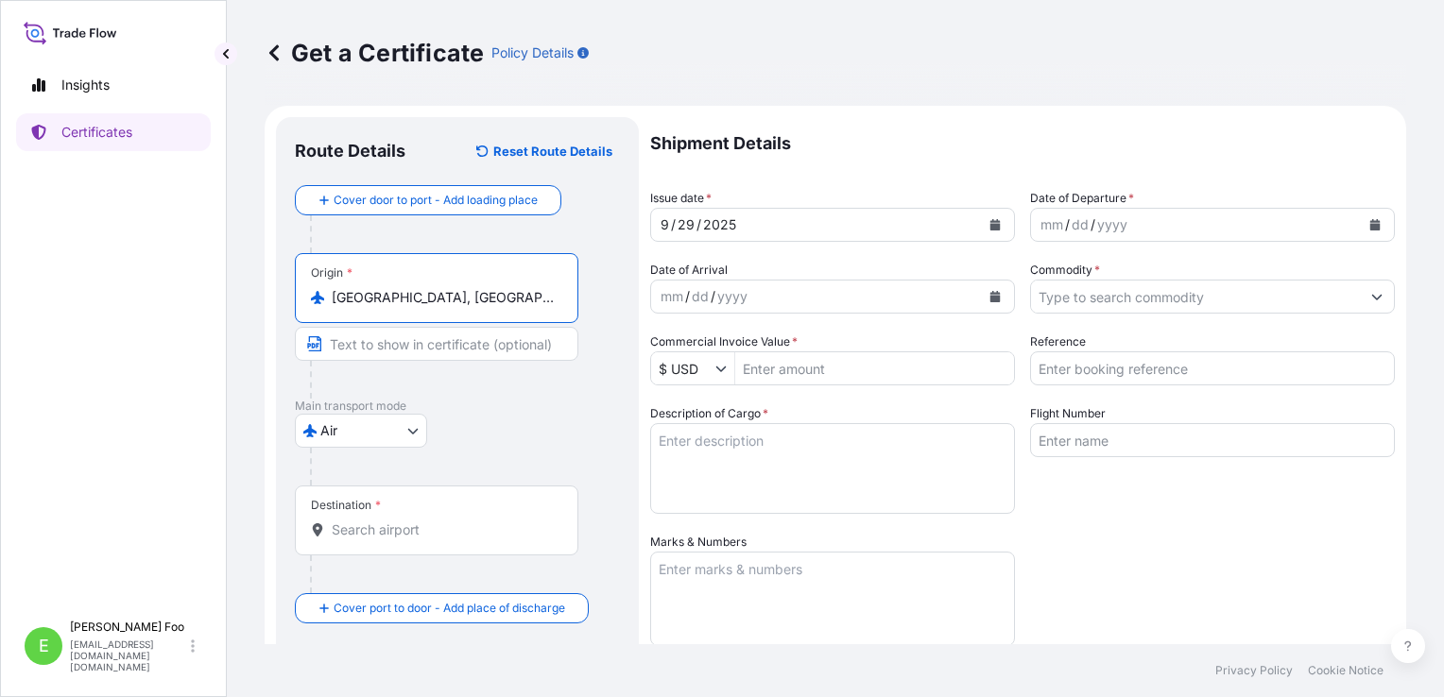
type input "[GEOGRAPHIC_DATA], [GEOGRAPHIC_DATA]"
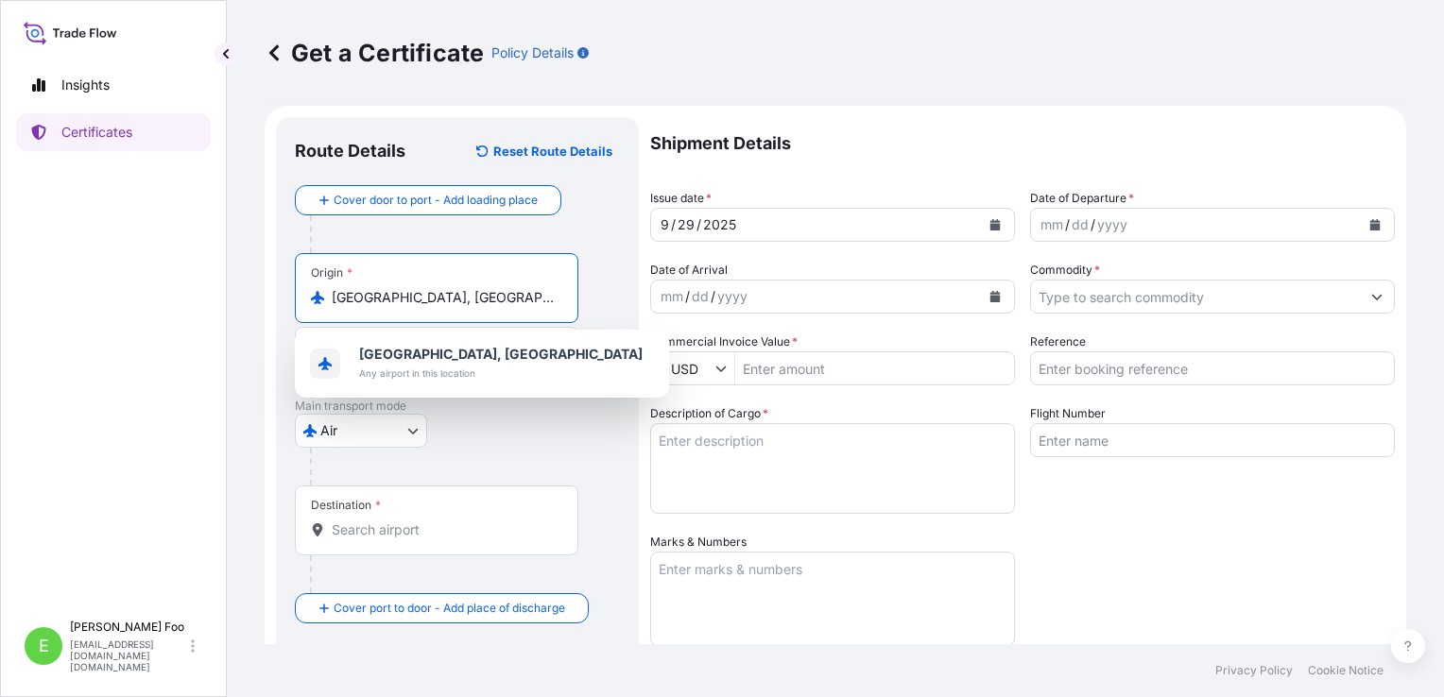
click at [384, 529] on input "Destination *" at bounding box center [443, 530] width 223 height 19
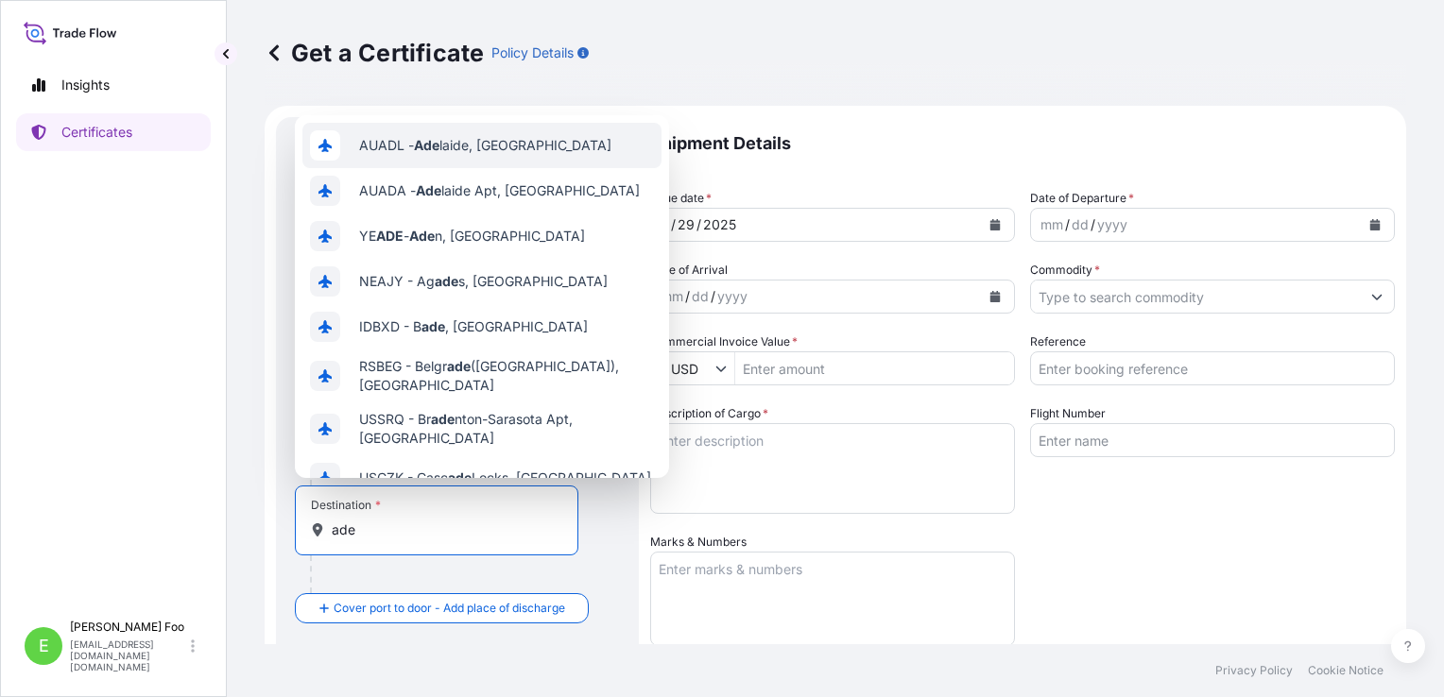
click at [478, 151] on span "AUADL - Ade laide, [GEOGRAPHIC_DATA]" at bounding box center [485, 145] width 252 height 19
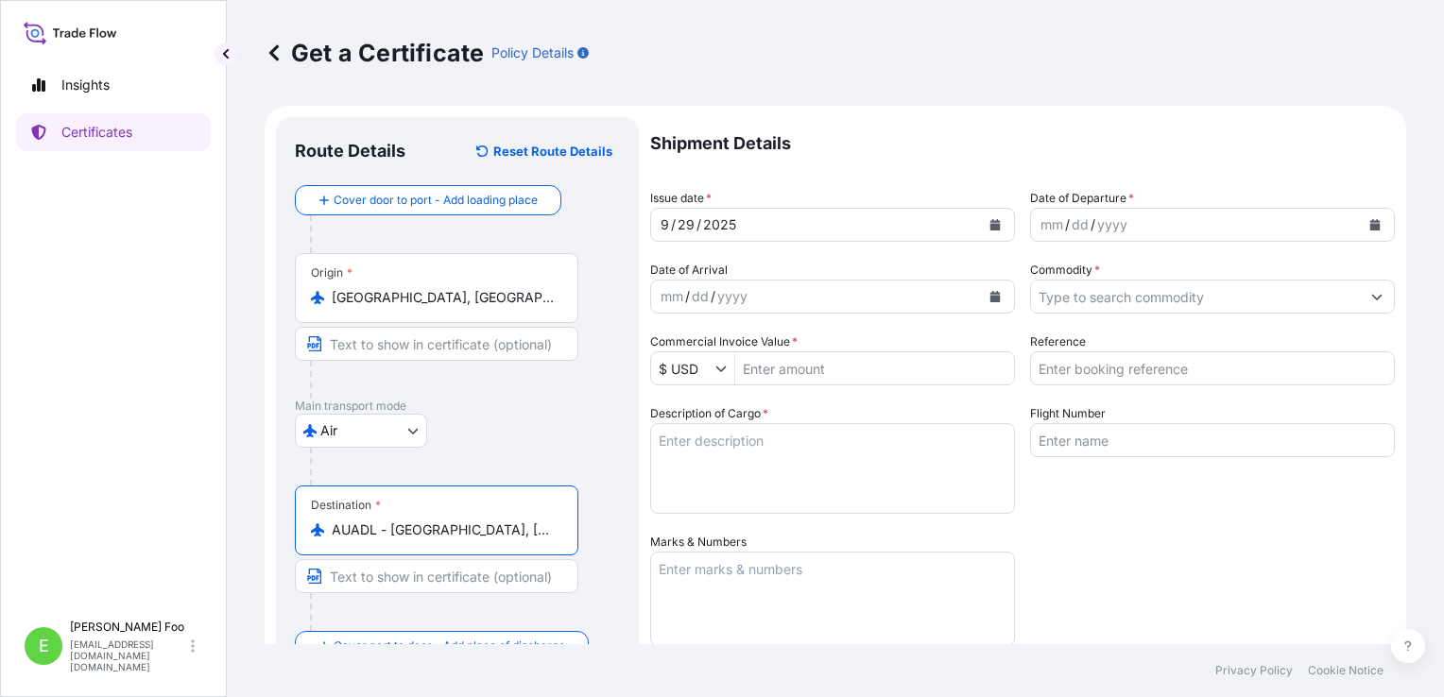
type input "AUADL - [GEOGRAPHIC_DATA], [GEOGRAPHIC_DATA]"
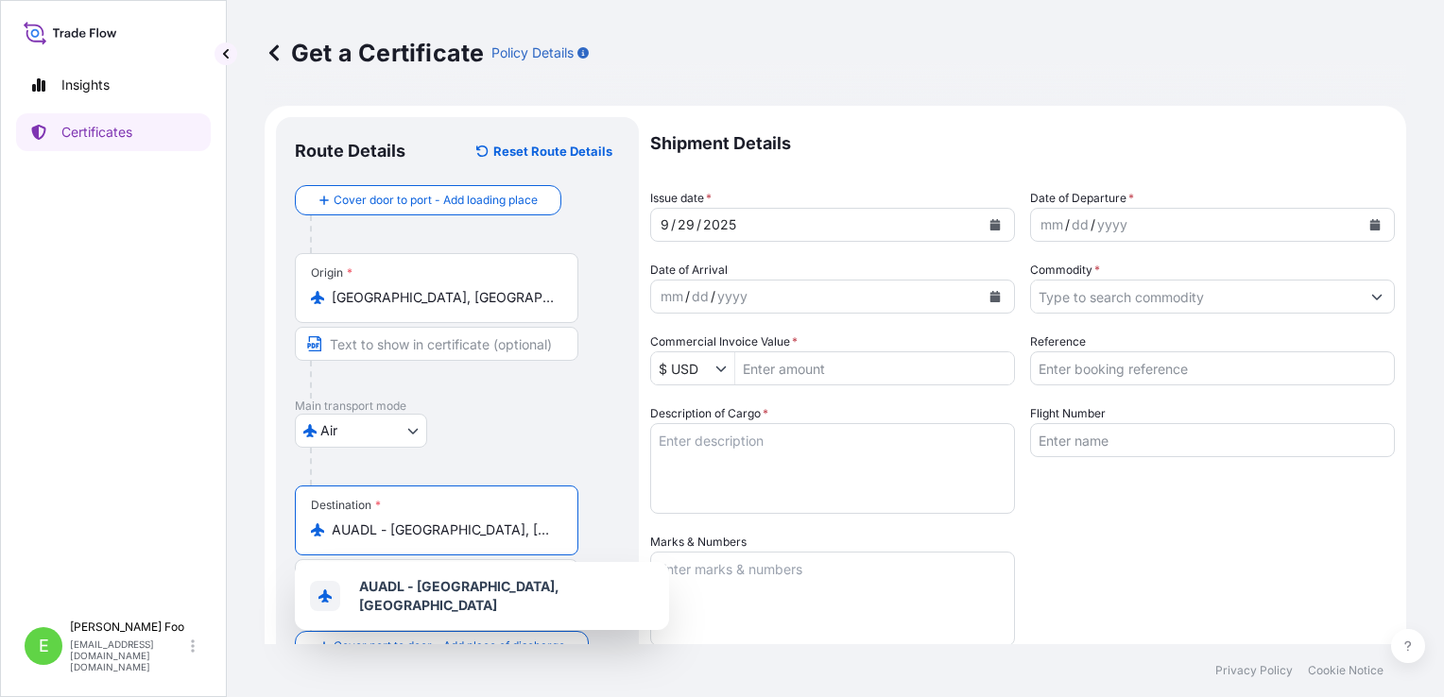
click at [175, 440] on div "Insights Certificates" at bounding box center [113, 330] width 195 height 562
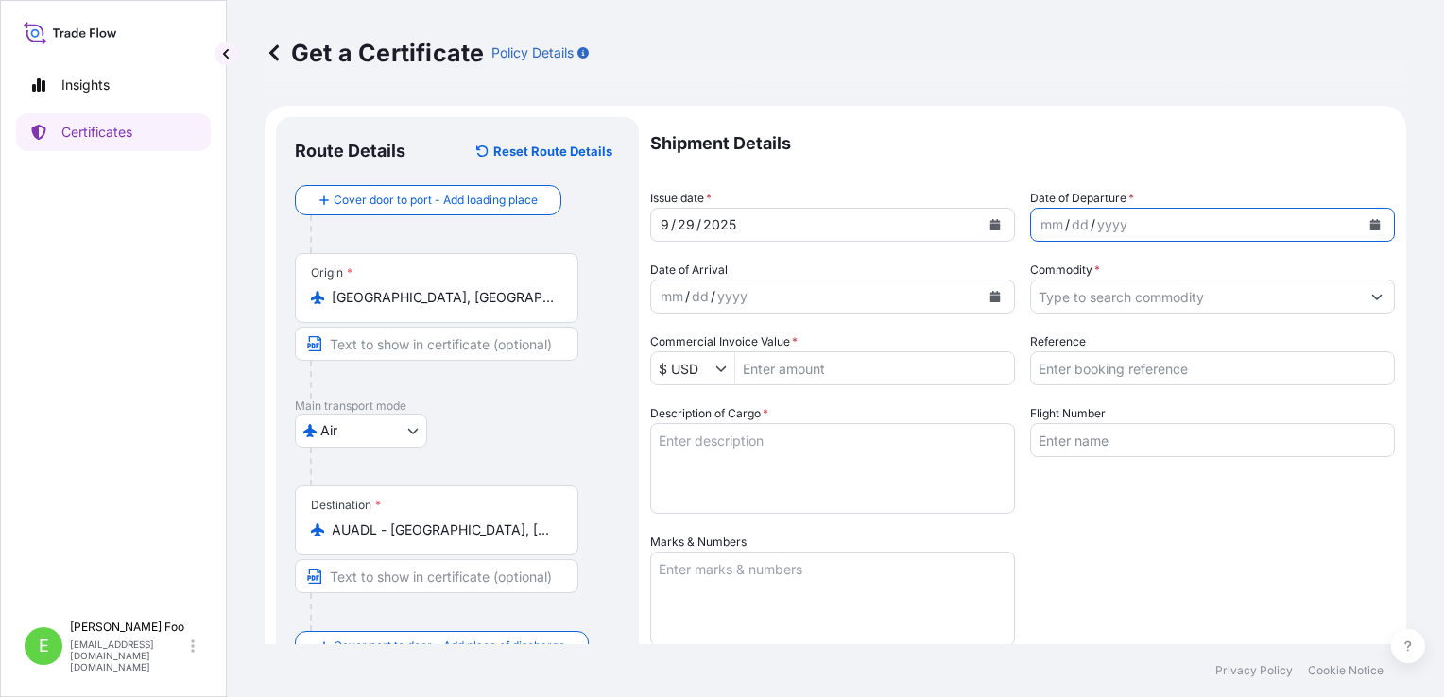
click at [1370, 225] on icon "Calendar" at bounding box center [1375, 224] width 10 height 11
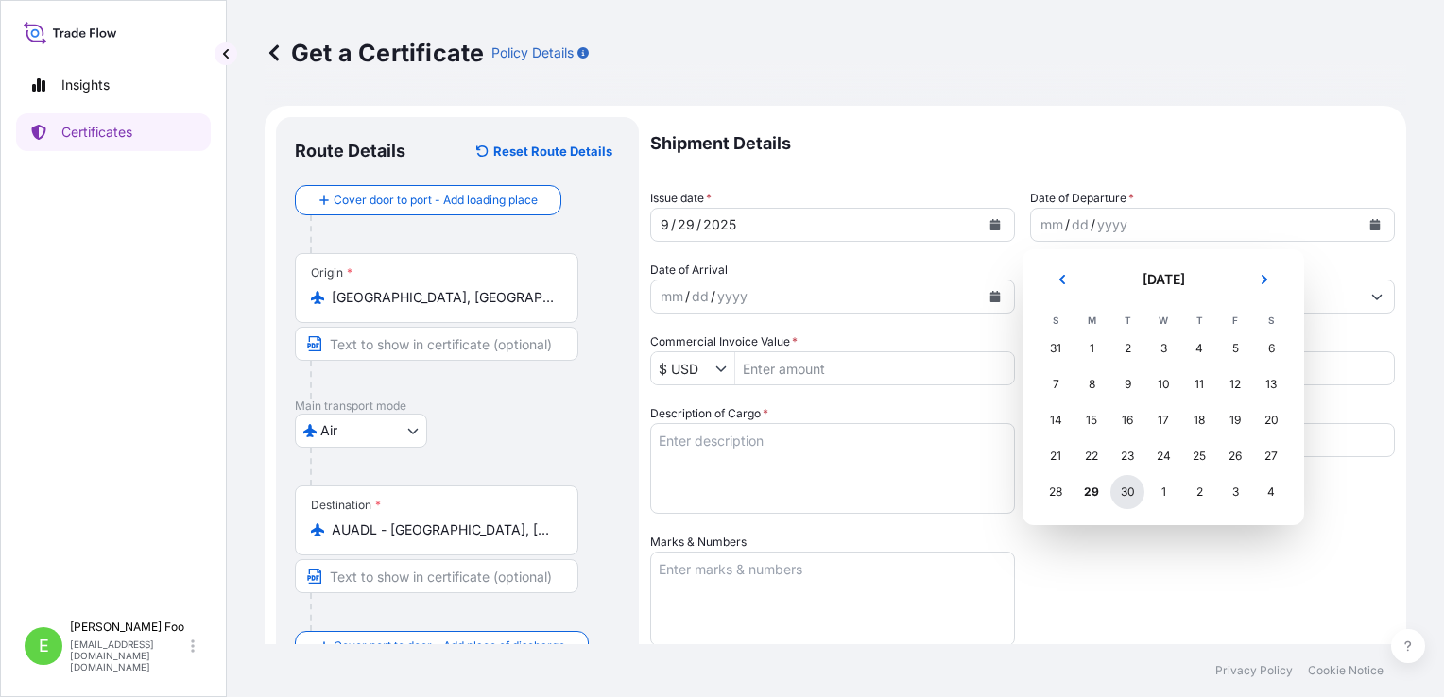
click at [1126, 497] on div "30" at bounding box center [1127, 492] width 34 height 34
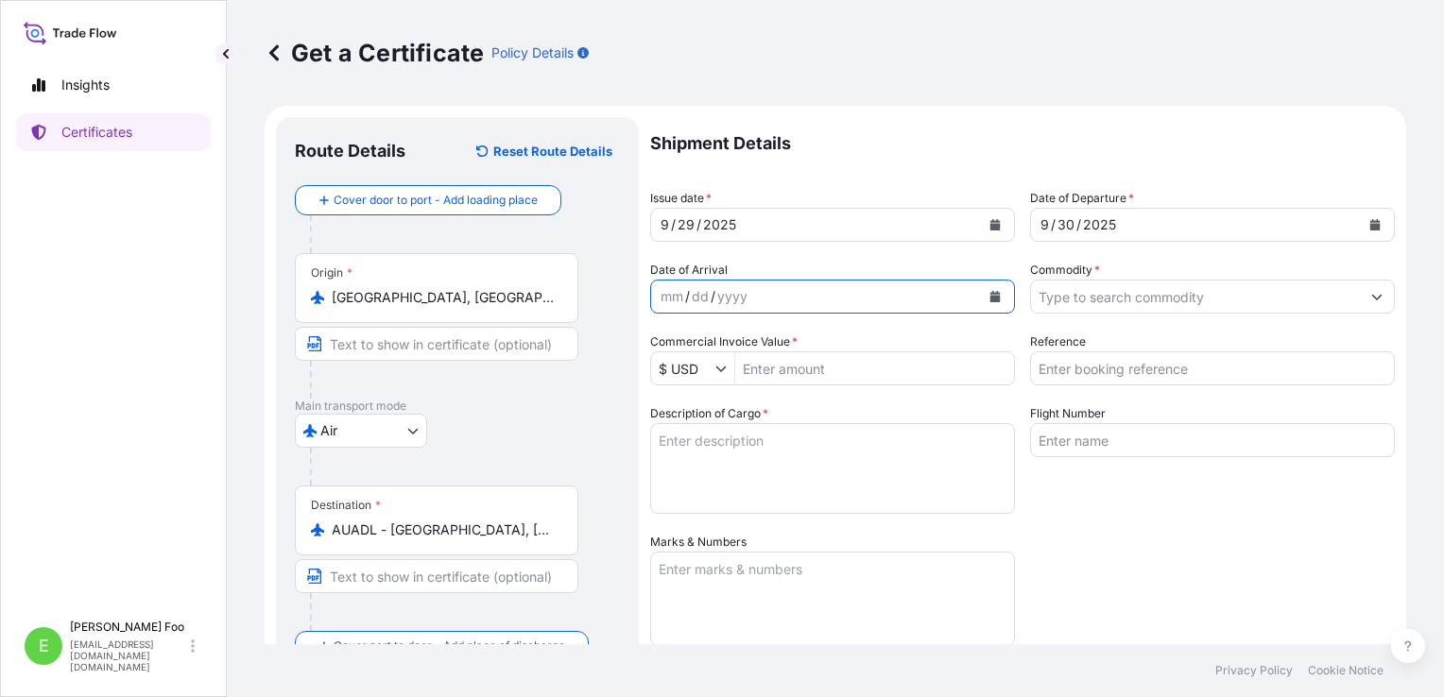
click at [990, 297] on icon "Calendar" at bounding box center [995, 296] width 10 height 11
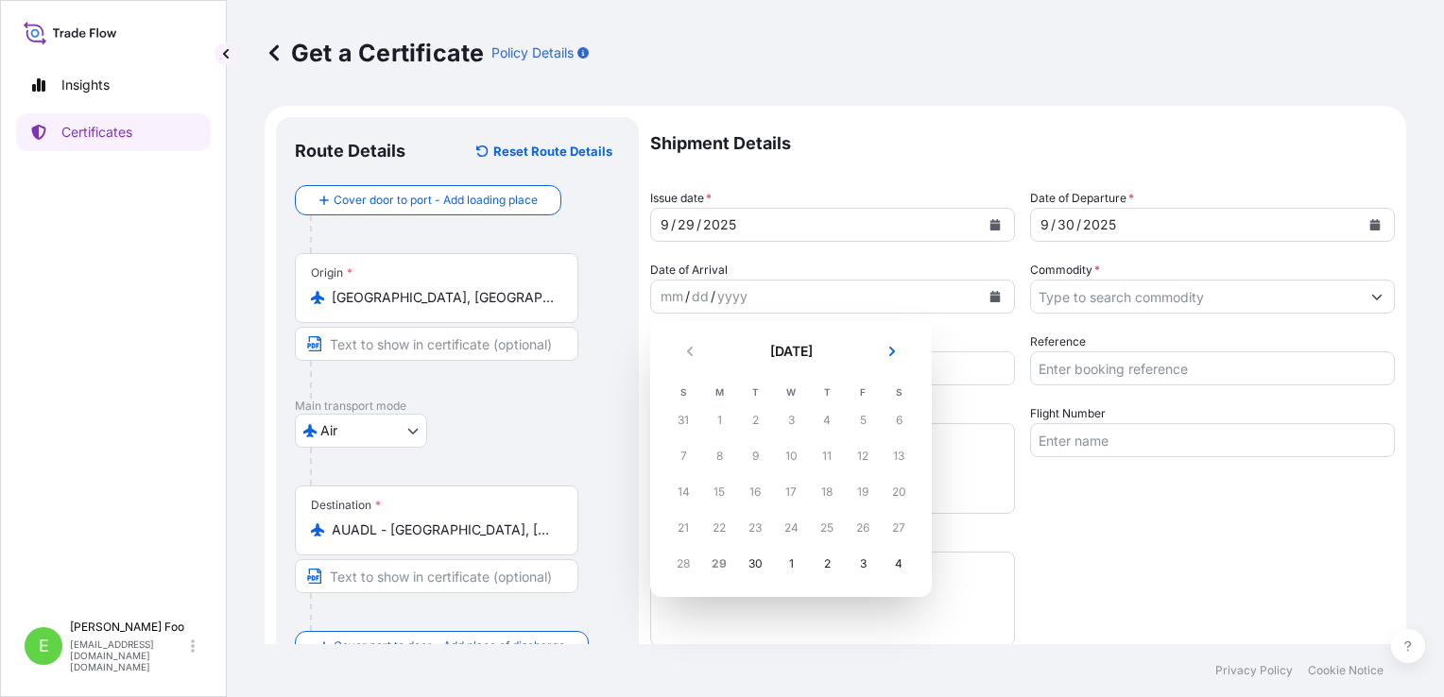
click at [788, 557] on div "1" at bounding box center [791, 564] width 34 height 34
click at [898, 354] on button "Next" at bounding box center [892, 351] width 42 height 30
click at [790, 421] on div "1" at bounding box center [791, 420] width 34 height 34
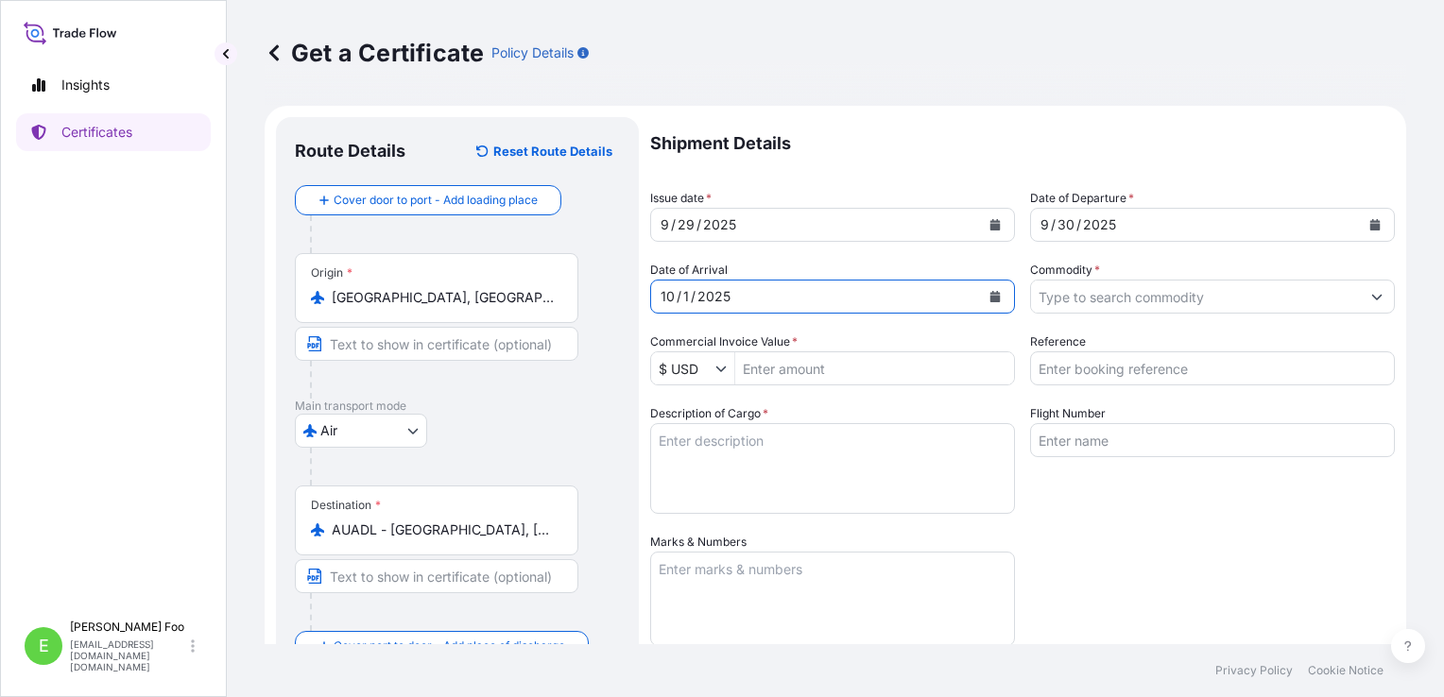
click at [1371, 300] on icon "Show suggestions" at bounding box center [1376, 296] width 11 height 11
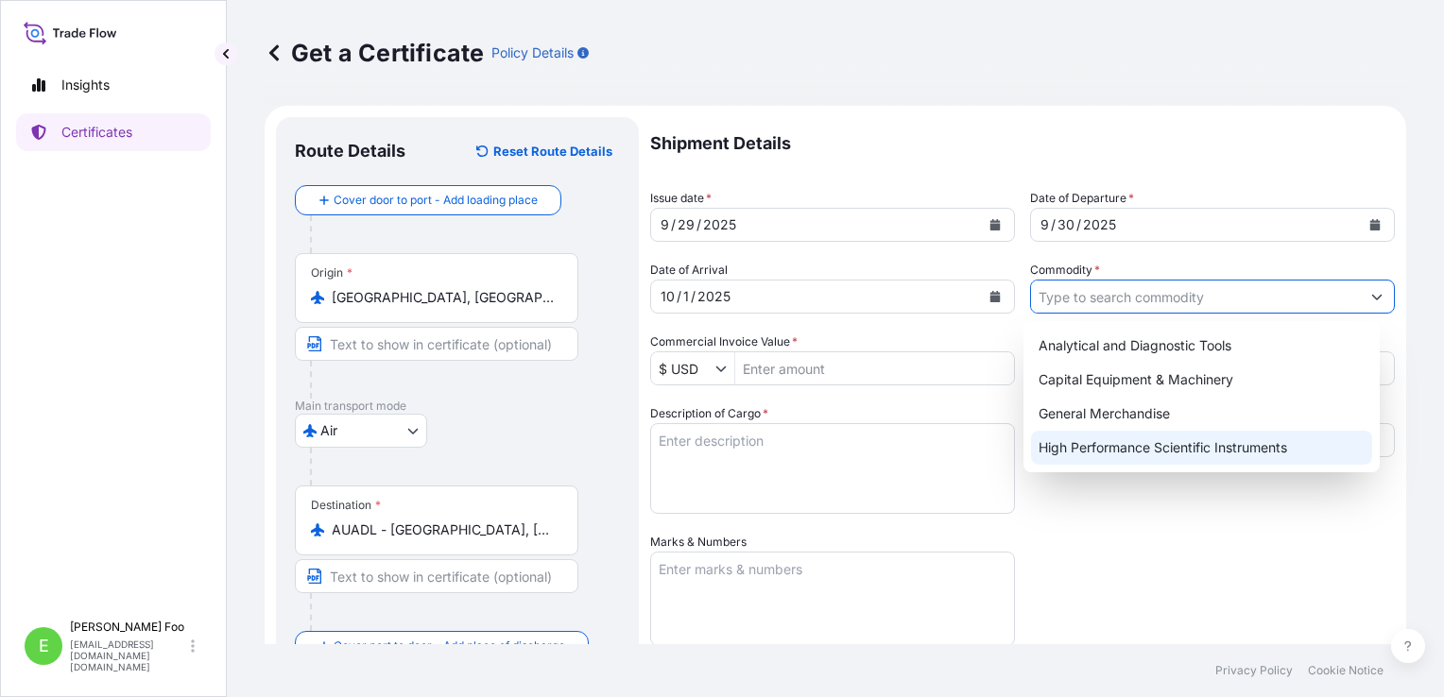
click at [1213, 438] on div "High Performance Scientific Instruments" at bounding box center [1201, 448] width 341 height 34
type input "High Performance Scientific Instruments"
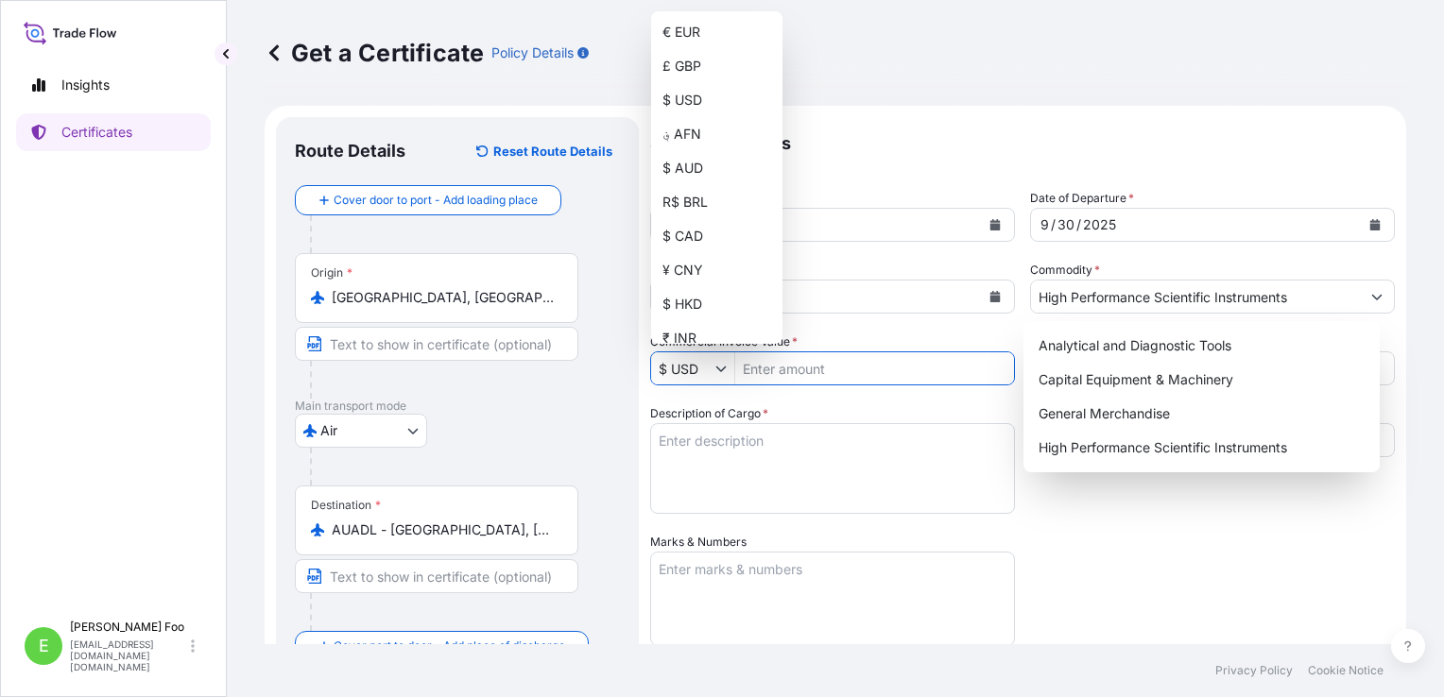
click at [723, 372] on icon "Show suggestions" at bounding box center [720, 368] width 11 height 11
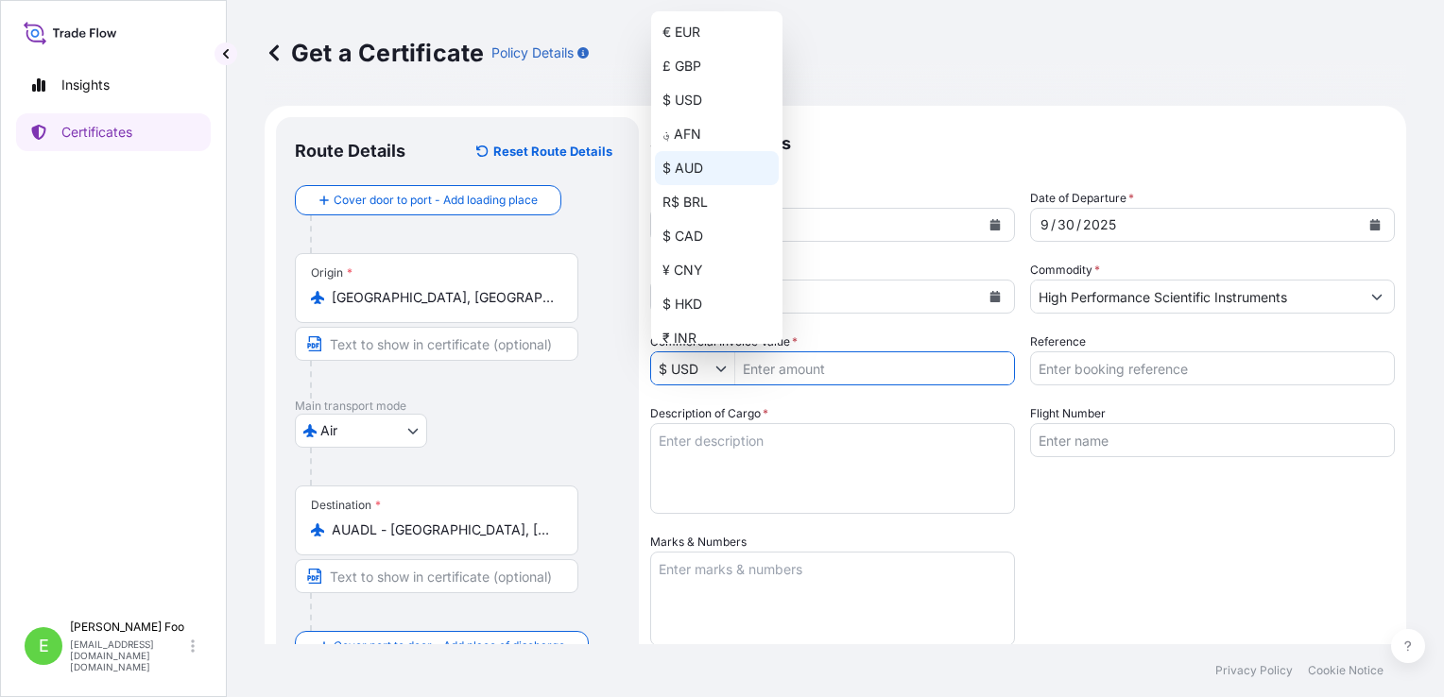
click at [713, 173] on div "$ AUD" at bounding box center [717, 168] width 124 height 34
type input "$ AUD"
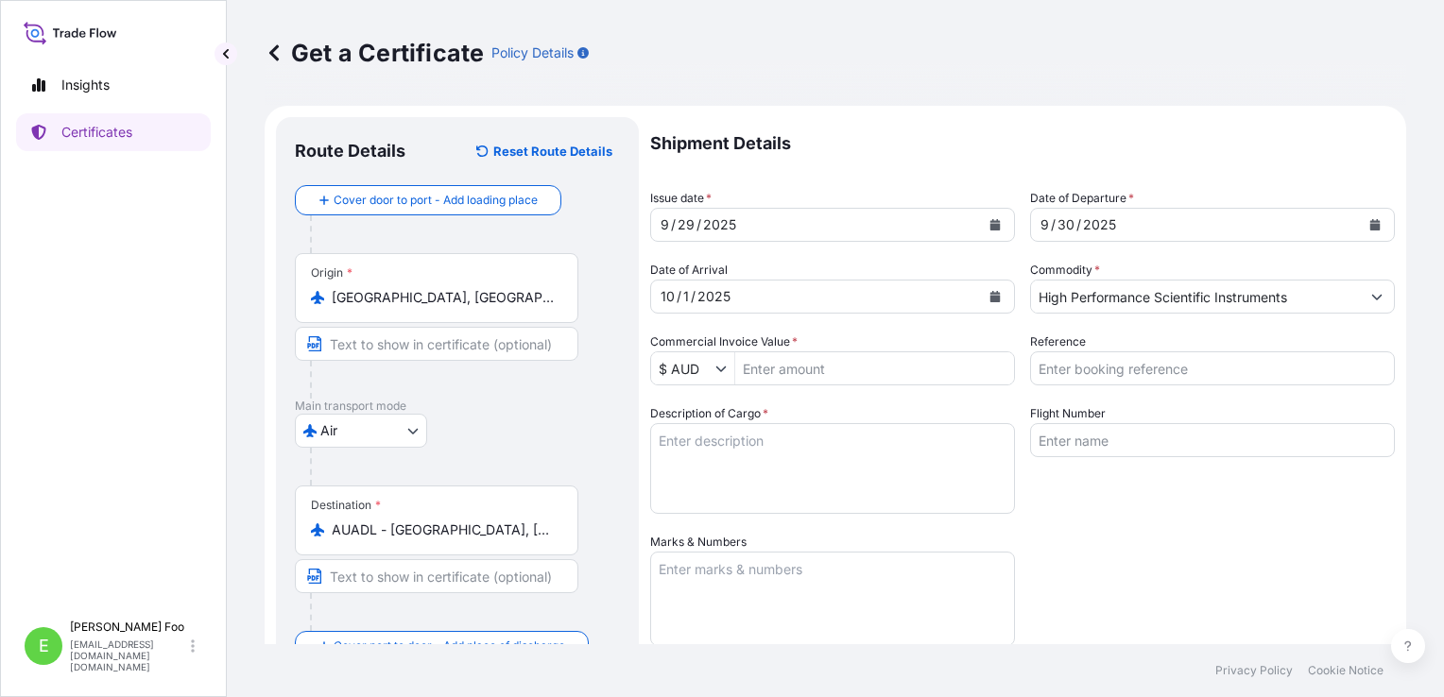
click at [809, 369] on input "Commercial Invoice Value *" at bounding box center [874, 368] width 279 height 34
paste input "140,942"
type input "140,942"
click at [1112, 365] on input "Reference" at bounding box center [1212, 368] width 365 height 34
click at [1119, 376] on input "Reference" at bounding box center [1212, 368] width 365 height 34
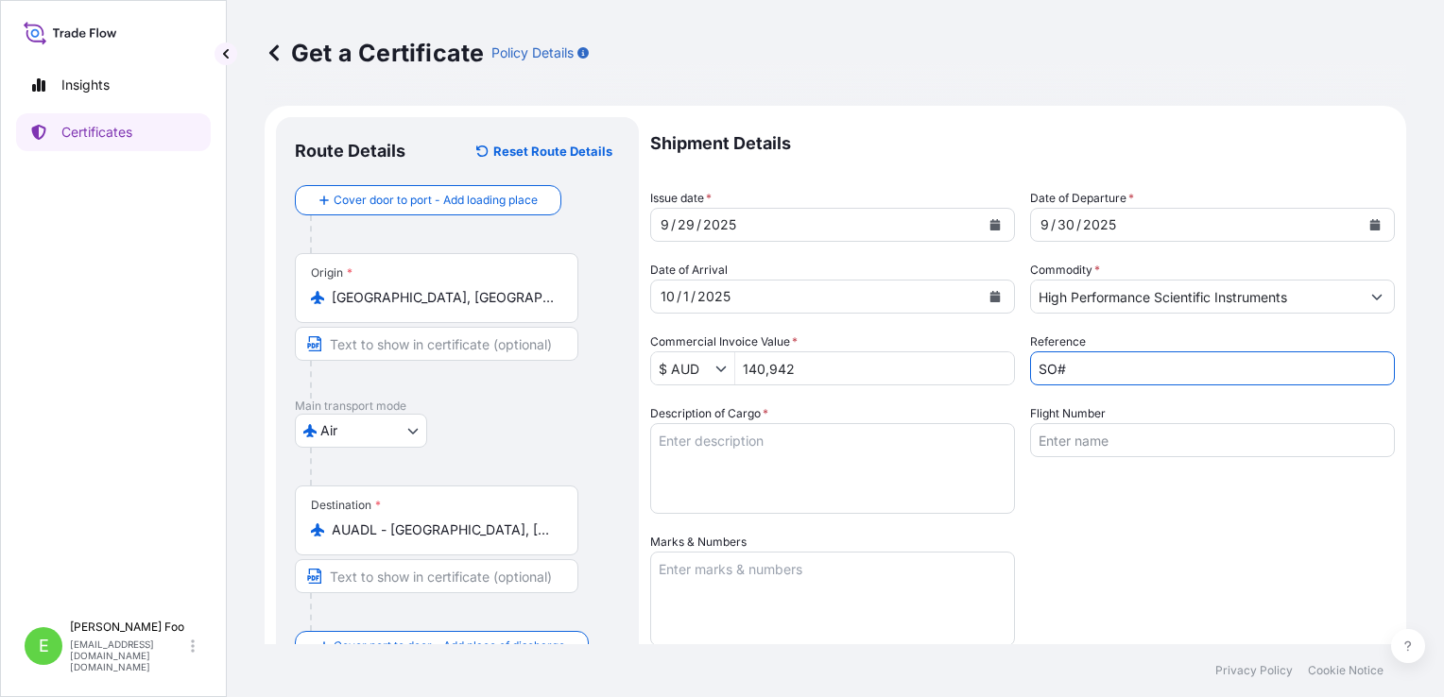
paste input "55082948"
drag, startPoint x: 1062, startPoint y: 365, endPoint x: 1076, endPoint y: 366, distance: 14.2
click at [1062, 365] on input "SO# 55082948" at bounding box center [1212, 368] width 365 height 34
paste input "1036095"
type input "SO# 5103609/55082948"
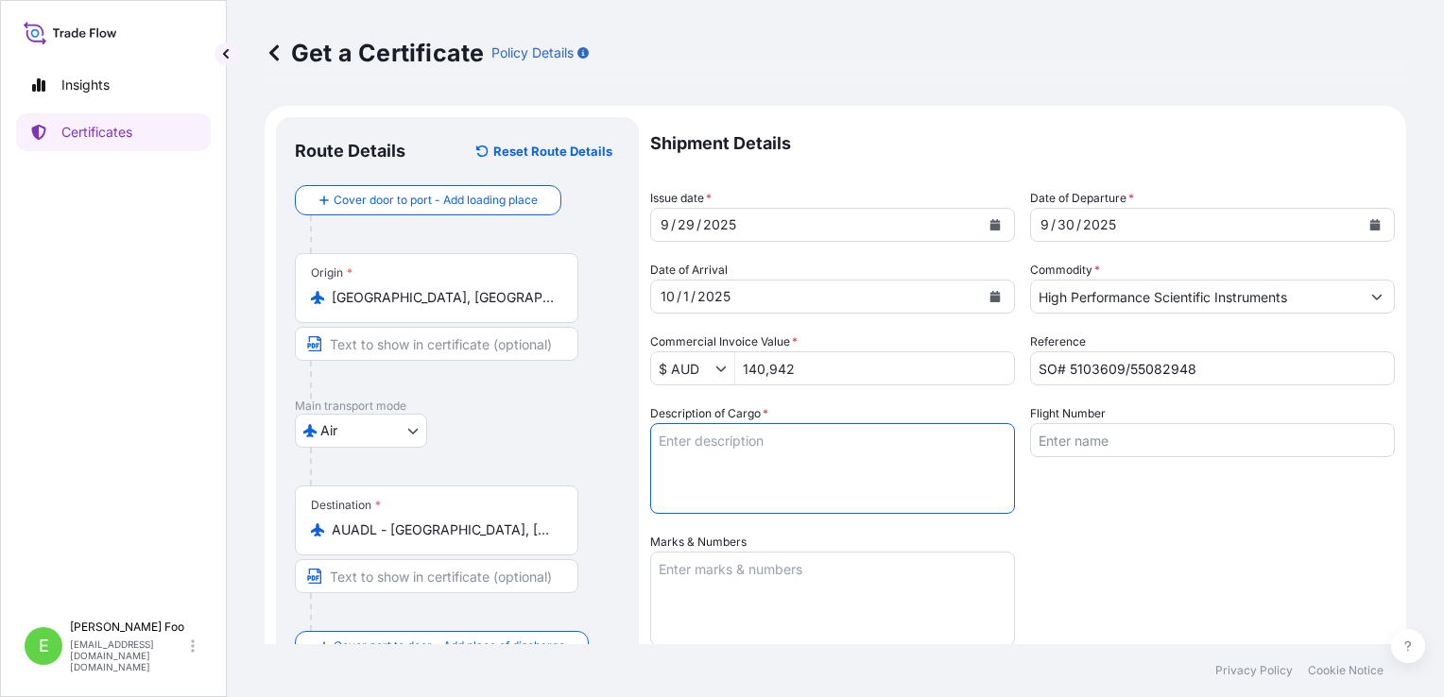
click at [854, 457] on textarea "Description of Cargo *" at bounding box center [832, 468] width 365 height 91
type textarea "PO# PO-GC000199 / SO#5100337 1 unit D6 PHASER / SN 294195 CIP [GEOGRAPHIC_DATA]"
type input "Air"
type input "Gunlake Concrete P/L"
drag, startPoint x: 751, startPoint y: 433, endPoint x: 768, endPoint y: 439, distance: 18.2
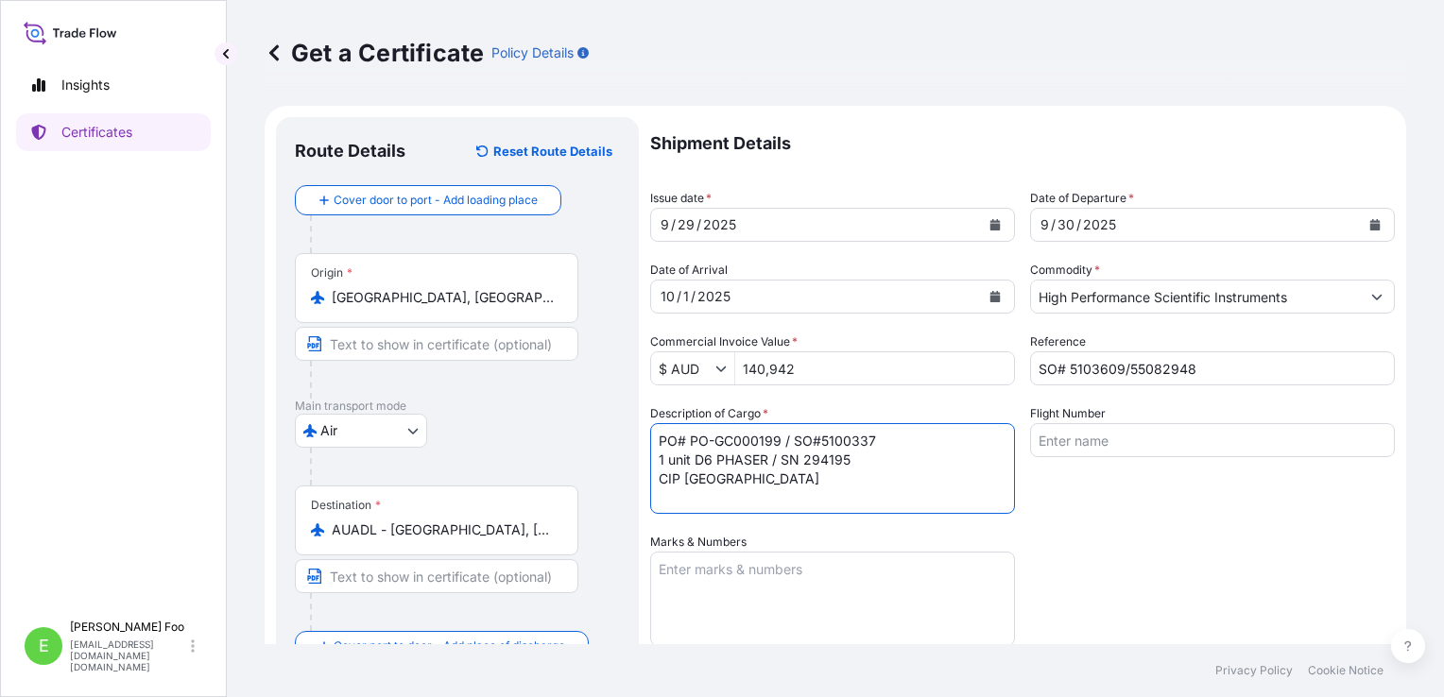
click at [751, 433] on textarea "PO# PO-GC000199 / SO#5100337 1 unit D6 PHASER / SN 294195 CIP [GEOGRAPHIC_DATA]" at bounding box center [832, 468] width 365 height 91
drag, startPoint x: 776, startPoint y: 441, endPoint x: 690, endPoint y: 443, distance: 86.0
click at [690, 443] on textarea "PO# PO-GC000199 / SO#5100337 1 unit D6 PHASER / SN 294195 CIP [GEOGRAPHIC_DATA]" at bounding box center [832, 468] width 365 height 91
paste textarea "2100021742"
drag, startPoint x: 1200, startPoint y: 372, endPoint x: 1062, endPoint y: 383, distance: 138.3
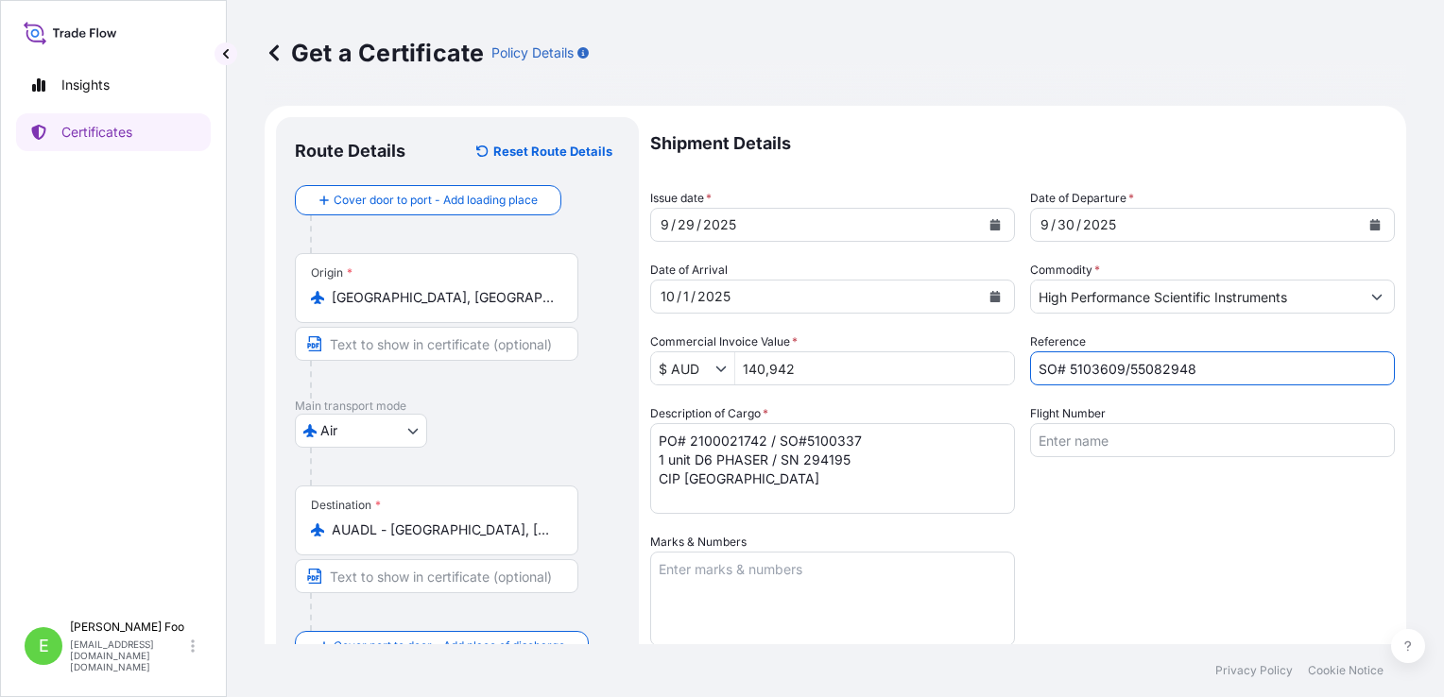
click at [1062, 383] on input "SO# 5103609/55082948" at bounding box center [1212, 368] width 365 height 34
click at [861, 440] on textarea "PO# 2100021742 / SO#5100337 1 unit D6 PHASER / SN 294195 CIP [GEOGRAPHIC_DATA]" at bounding box center [832, 468] width 365 height 91
drag, startPoint x: 868, startPoint y: 443, endPoint x: 805, endPoint y: 443, distance: 63.3
click at [805, 443] on textarea "PO# 2100021742 / SO#5100337 1 unit D6 PHASER / SN 294195 CIP [GEOGRAPHIC_DATA]" at bounding box center [832, 468] width 365 height 91
paste textarea "5103609/55082948"
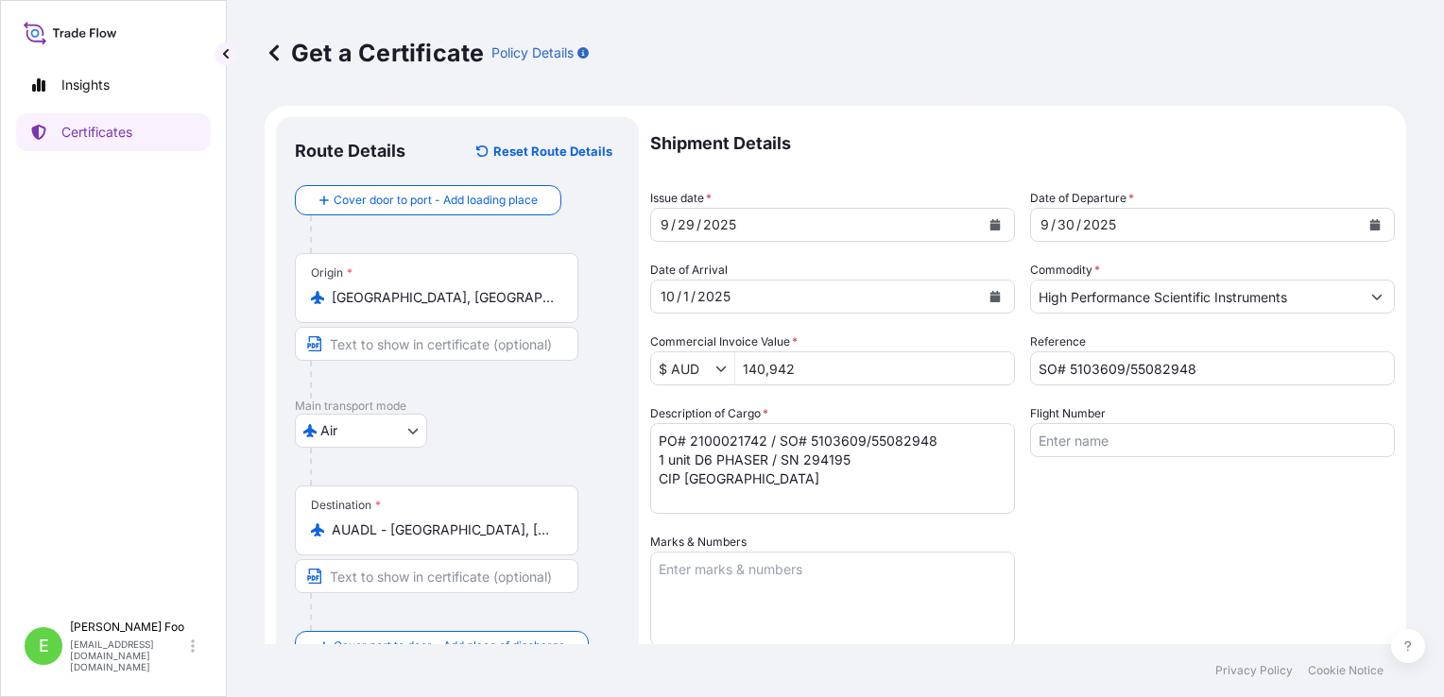
click at [748, 464] on textarea "PO# 2100021742 / SO# 5103609/55082948 1 unit D6 PHASER / SN 294195 CIP [GEOGRAP…" at bounding box center [832, 468] width 365 height 91
drag, startPoint x: 767, startPoint y: 461, endPoint x: 696, endPoint y: 463, distance: 70.9
click at [696, 463] on textarea "PO# 2100021742 / SO# 5103609/55082948 1 unit D6 PHASER / SN 294195 CIP [GEOGRAP…" at bounding box center [832, 468] width 365 height 91
paste textarea "S2 PUMA"
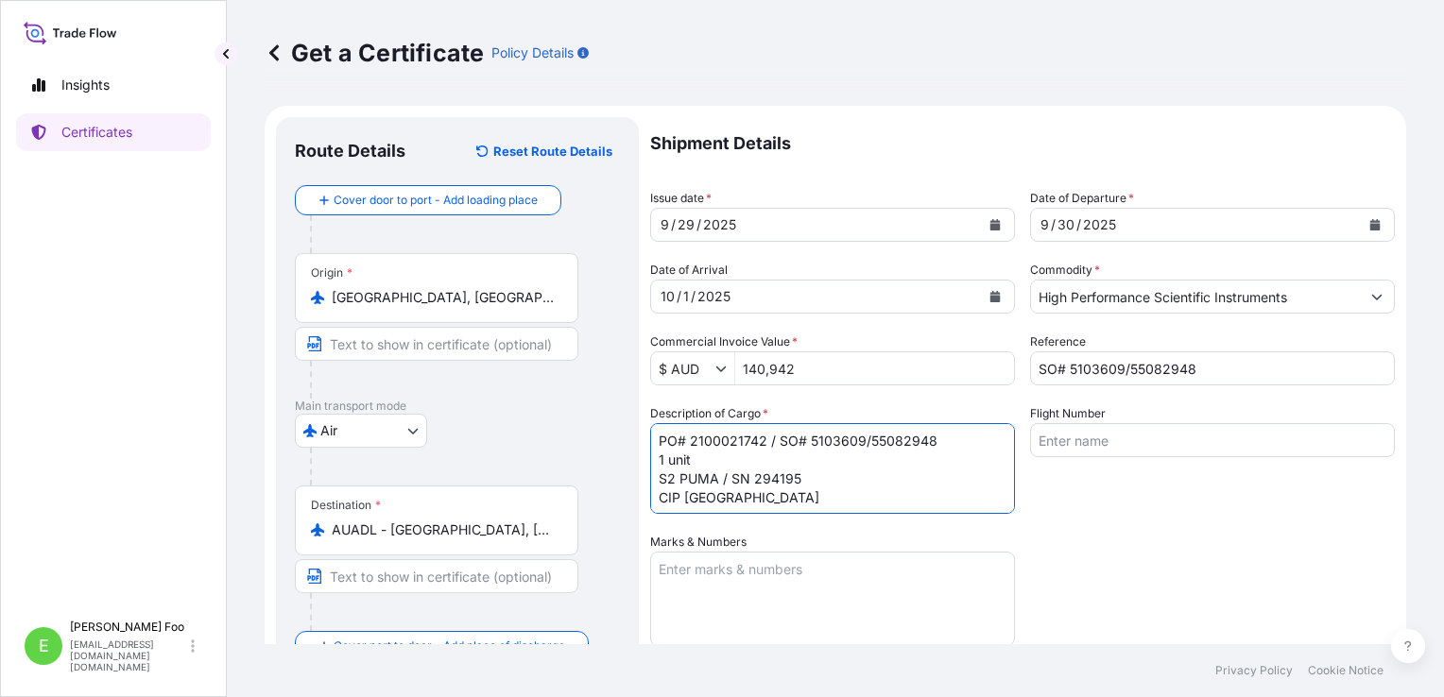
click at [747, 455] on textarea "PO# 2100021742 / SO# 5103609/55082948 1 unit S2 PUMA / SN 294195 CIP [GEOGRAPHI…" at bounding box center [832, 468] width 365 height 91
click at [798, 471] on textarea "PO# 2100021742 / SO# 5103609/55082948 1 unit S2 PUMA / SN 294195 CIP [GEOGRAPHI…" at bounding box center [832, 468] width 365 height 91
click at [803, 459] on textarea "PO# 2100021742 / SO# 5103609/55082948 1 unit S2 PUMA / SN 294195 CIP [GEOGRAPHI…" at bounding box center [832, 468] width 365 height 91
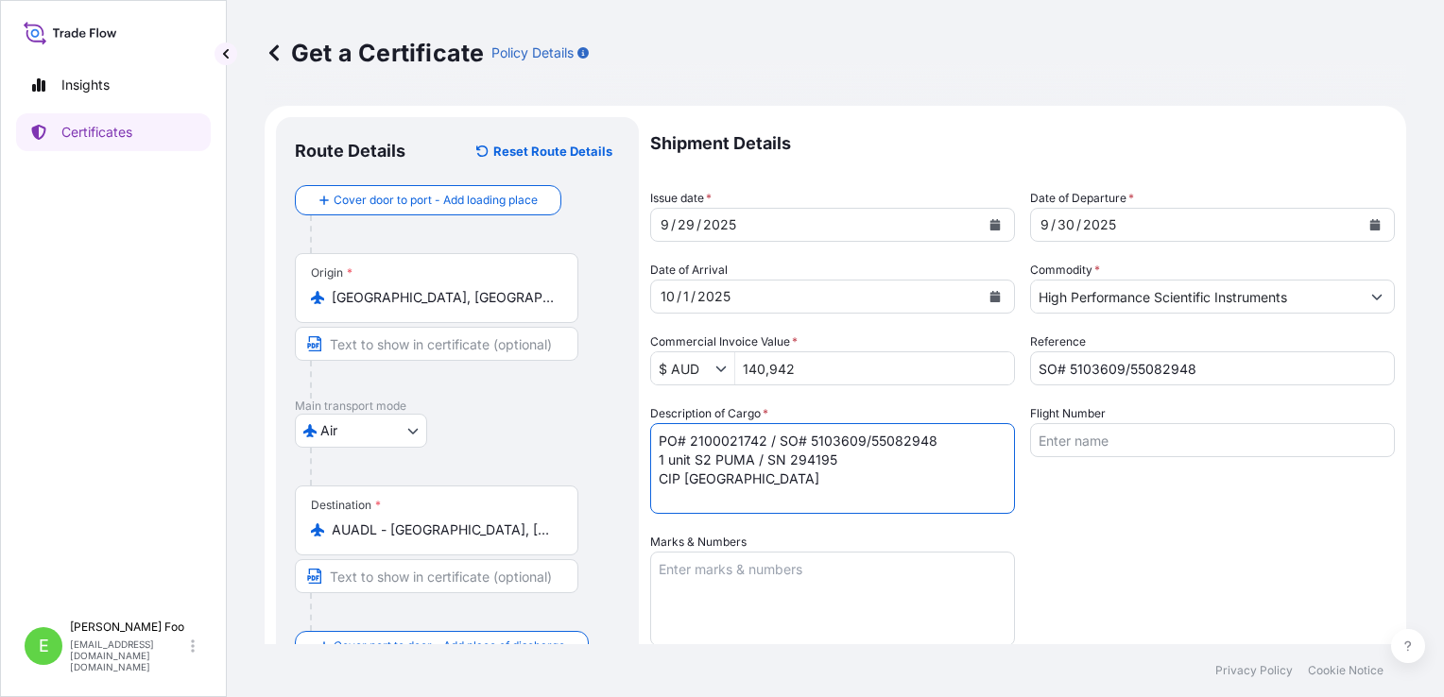
paste textarea "5272"
click at [742, 479] on textarea "PO# 2100021742 / SO# 5103609/55082948 1 unit S2 PUMA / SN 295272 CIP [GEOGRAPHI…" at bounding box center [832, 468] width 365 height 91
drag, startPoint x: 733, startPoint y: 483, endPoint x: 682, endPoint y: 481, distance: 51.1
click at [682, 481] on textarea "PO# 2100021742 / SO# 5103609/55082948 1 unit S2 PUMA / SN 295272 CIP [GEOGRAPHI…" at bounding box center [832, 468] width 365 height 91
paste textarea "Darwin"
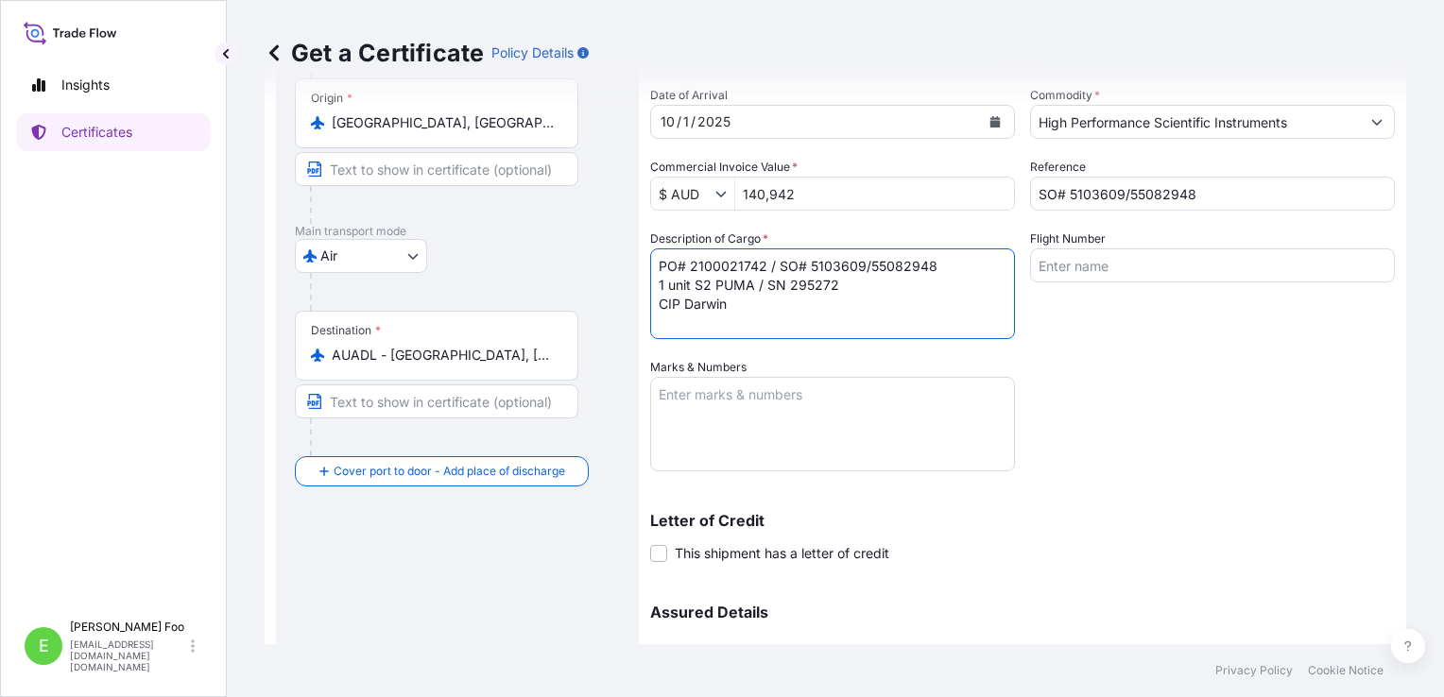
scroll to position [80, 0]
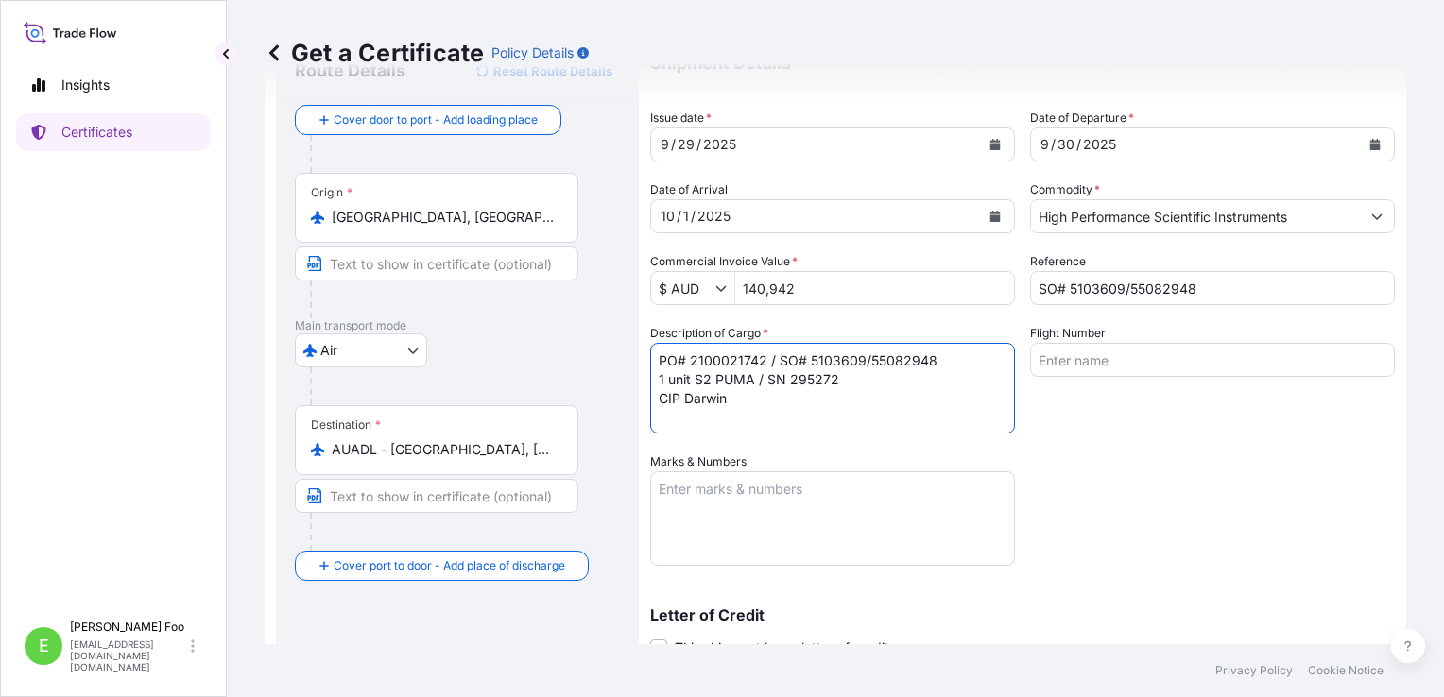
type textarea "PO# 2100021742 / SO# 5103609/55082948 1 unit S2 PUMA / SN 295272 CIP Darwin"
click at [1170, 401] on div "Flight Number" at bounding box center [1212, 379] width 365 height 110
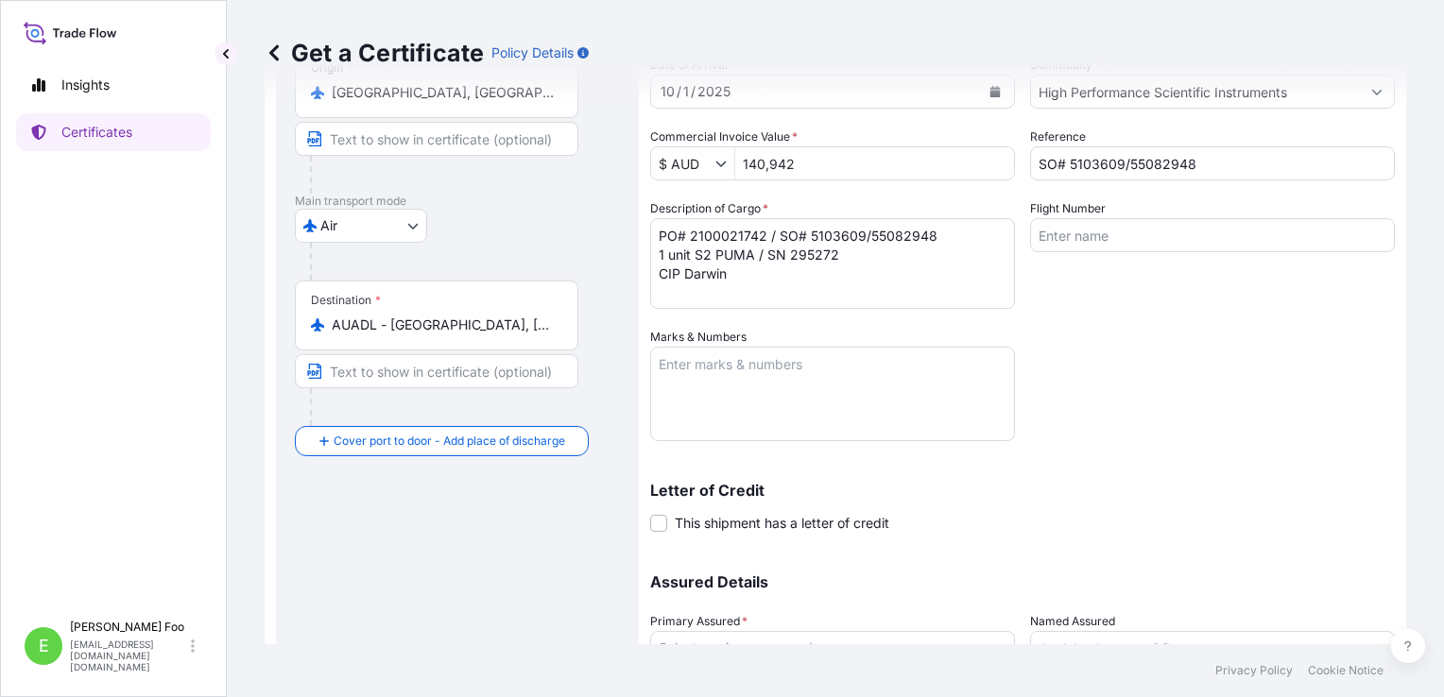
scroll to position [364, 0]
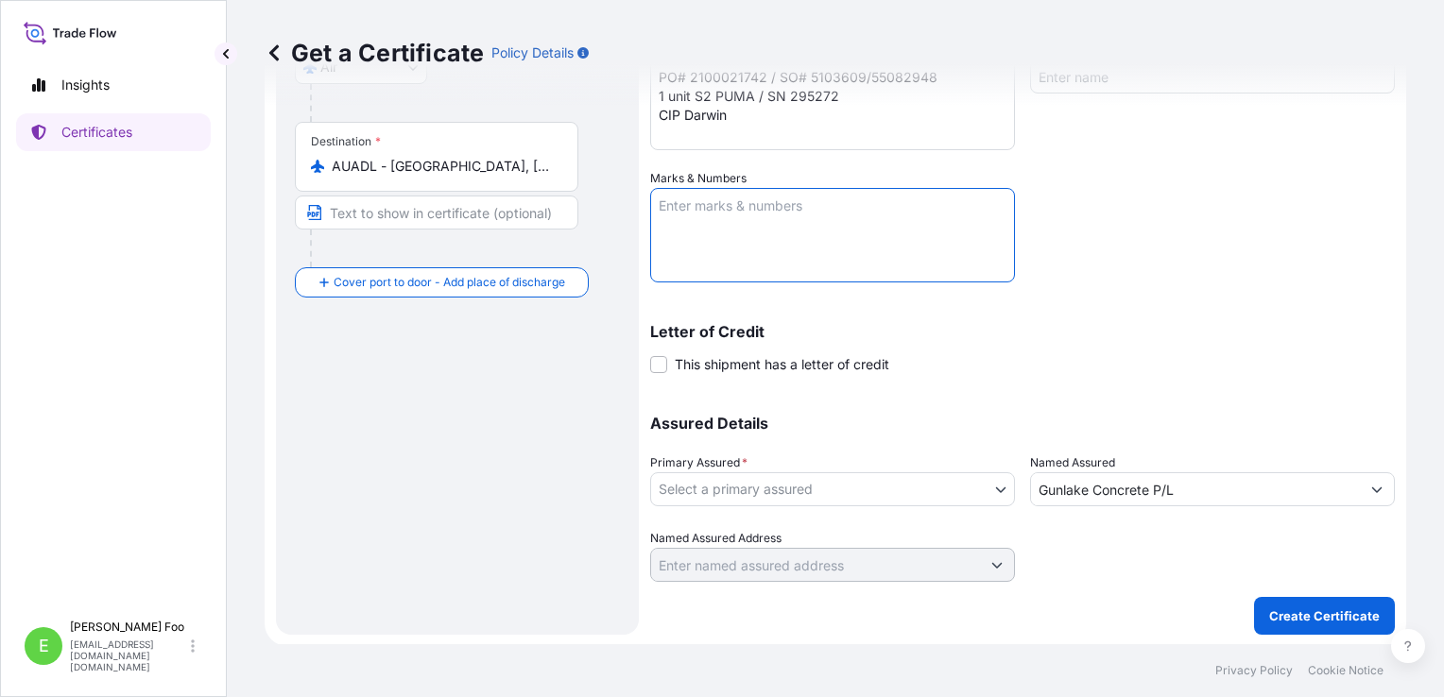
click at [805, 217] on textarea "Marks & Numbers" at bounding box center [832, 235] width 365 height 94
click at [990, 489] on body "Insights Certificates E [PERSON_NAME] [EMAIL_ADDRESS][DOMAIN_NAME][DOMAIN_NAME]…" at bounding box center [722, 348] width 1444 height 697
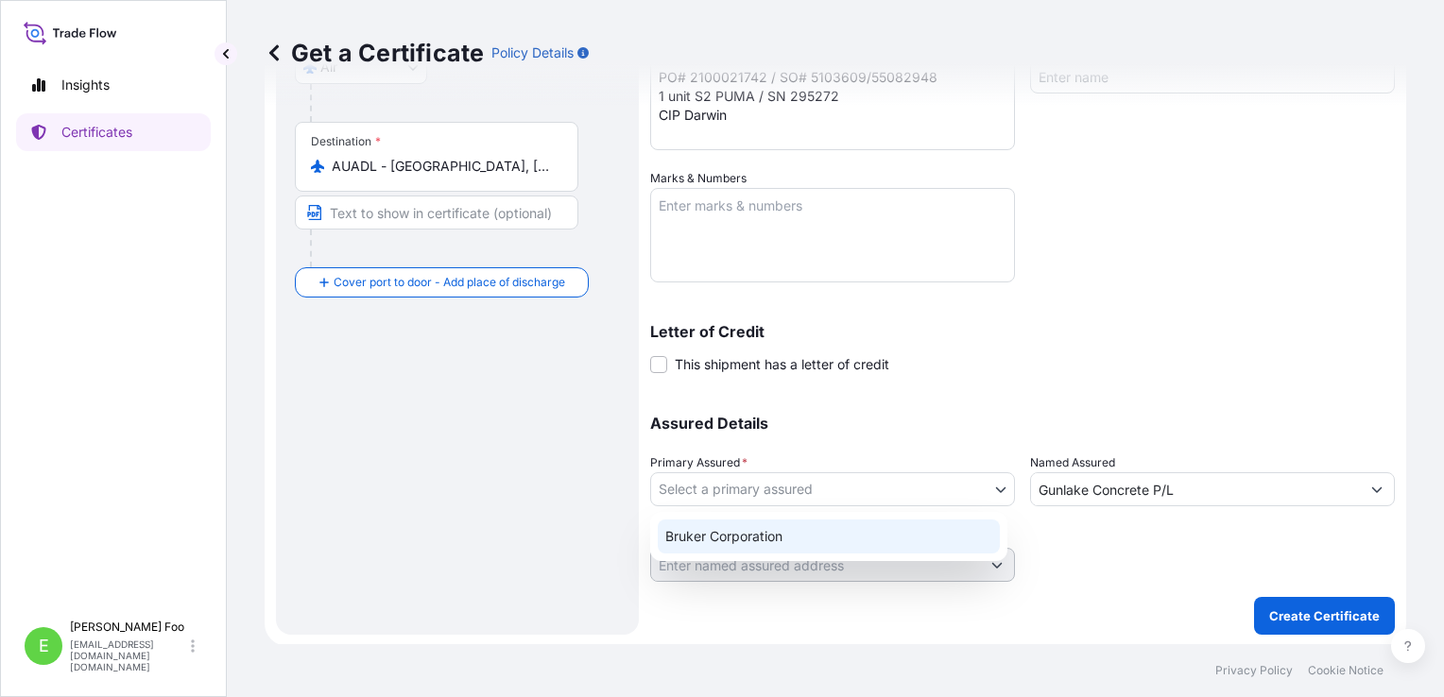
click at [763, 542] on div "Bruker Corporation" at bounding box center [829, 537] width 342 height 34
select select "31474"
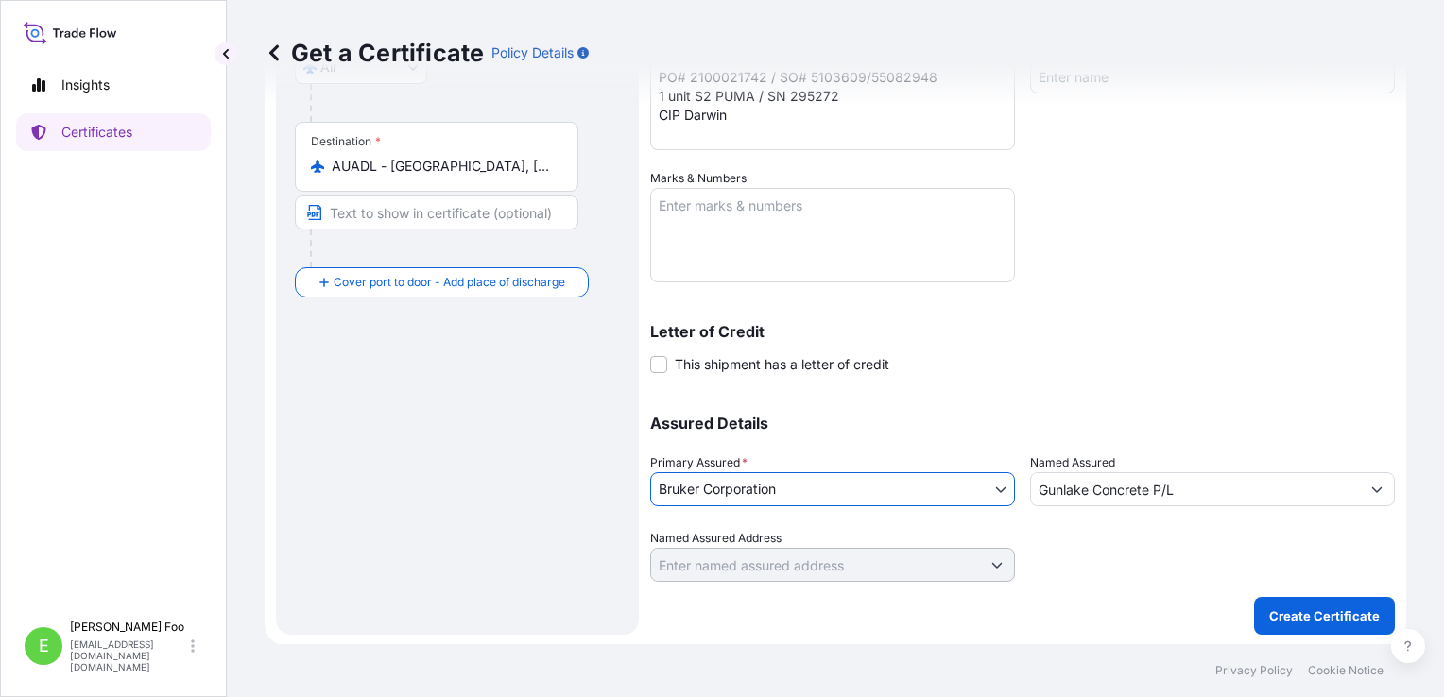
click at [1073, 466] on label "Named Assured" at bounding box center [1072, 463] width 85 height 19
click at [1073, 472] on input "Gunlake Concrete P/L" at bounding box center [1195, 489] width 329 height 34
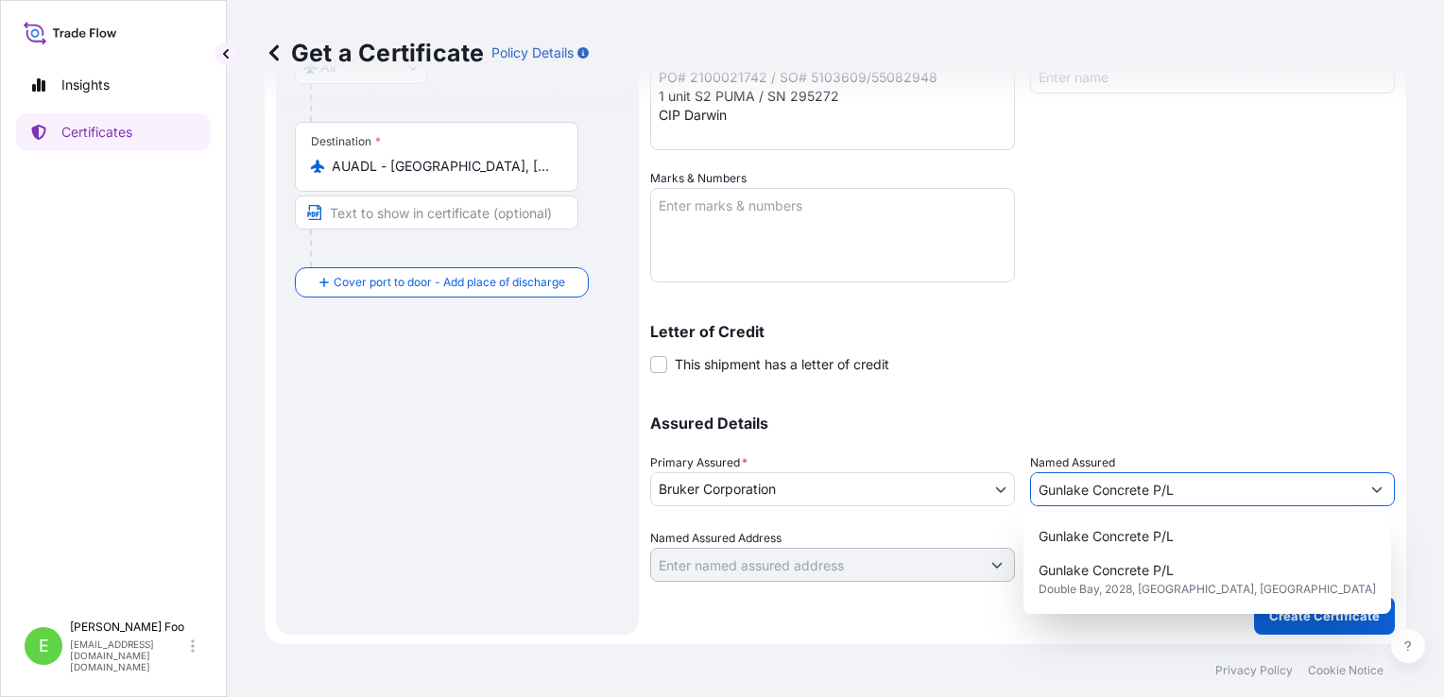
click at [1141, 482] on input "Gunlake Concrete P/L" at bounding box center [1195, 489] width 329 height 34
drag, startPoint x: 1205, startPoint y: 494, endPoint x: 994, endPoint y: 486, distance: 210.9
click at [994, 486] on div "Assured Details Primary Assured * Bruker Corporation Bruker Corporation Named A…" at bounding box center [1022, 487] width 745 height 189
click at [1100, 377] on div "Shipment Details Issue date * [DATE] Date of Departure * [DATE] Date of Arrival…" at bounding box center [1022, 167] width 745 height 829
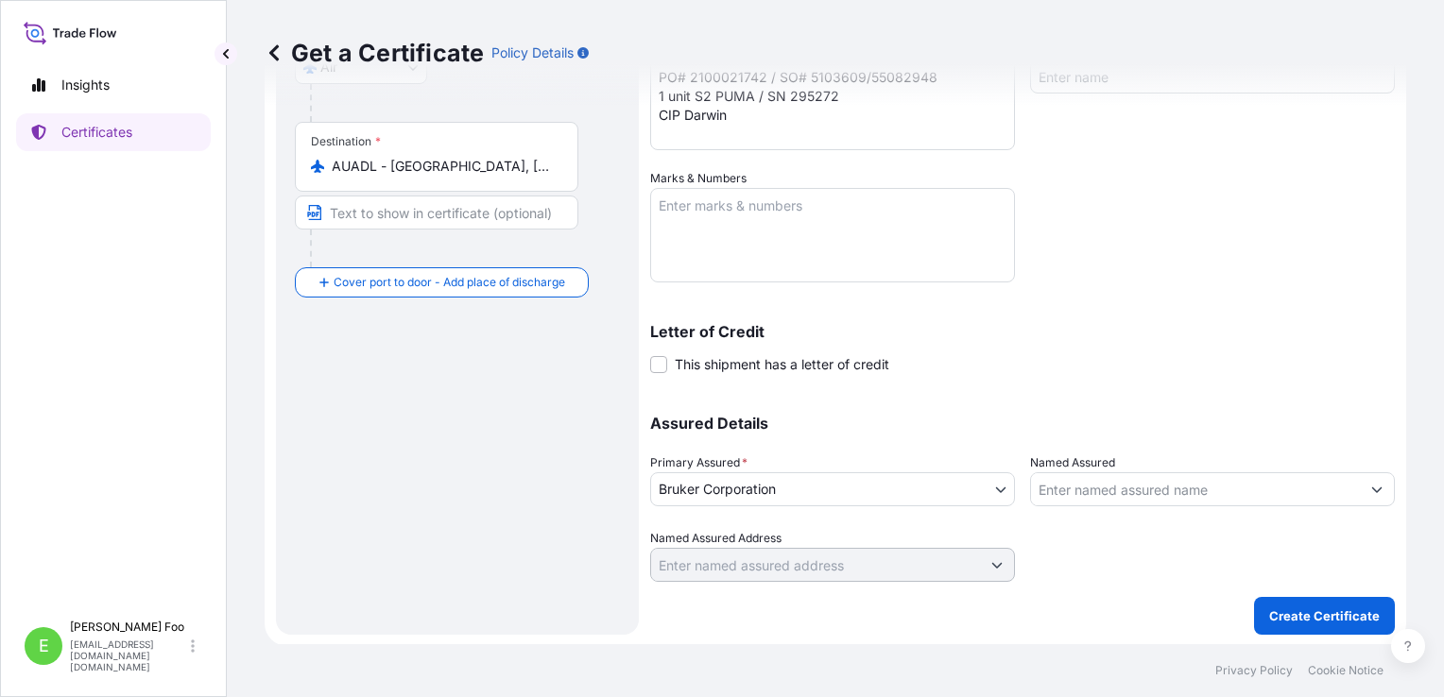
click at [1166, 470] on div "Named Assured" at bounding box center [1212, 480] width 365 height 53
click at [1162, 482] on input "Named Assured" at bounding box center [1195, 489] width 329 height 34
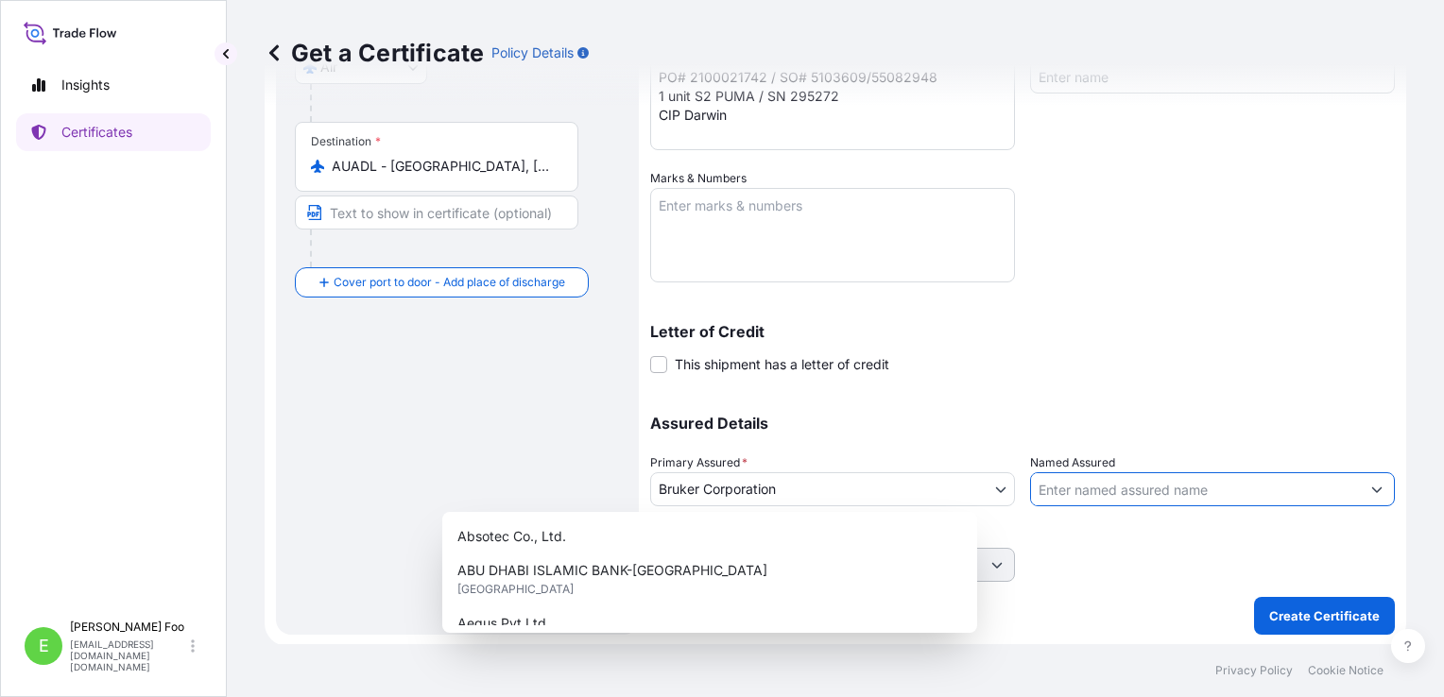
paste input "Adelaide Brighton Cement Ltd"
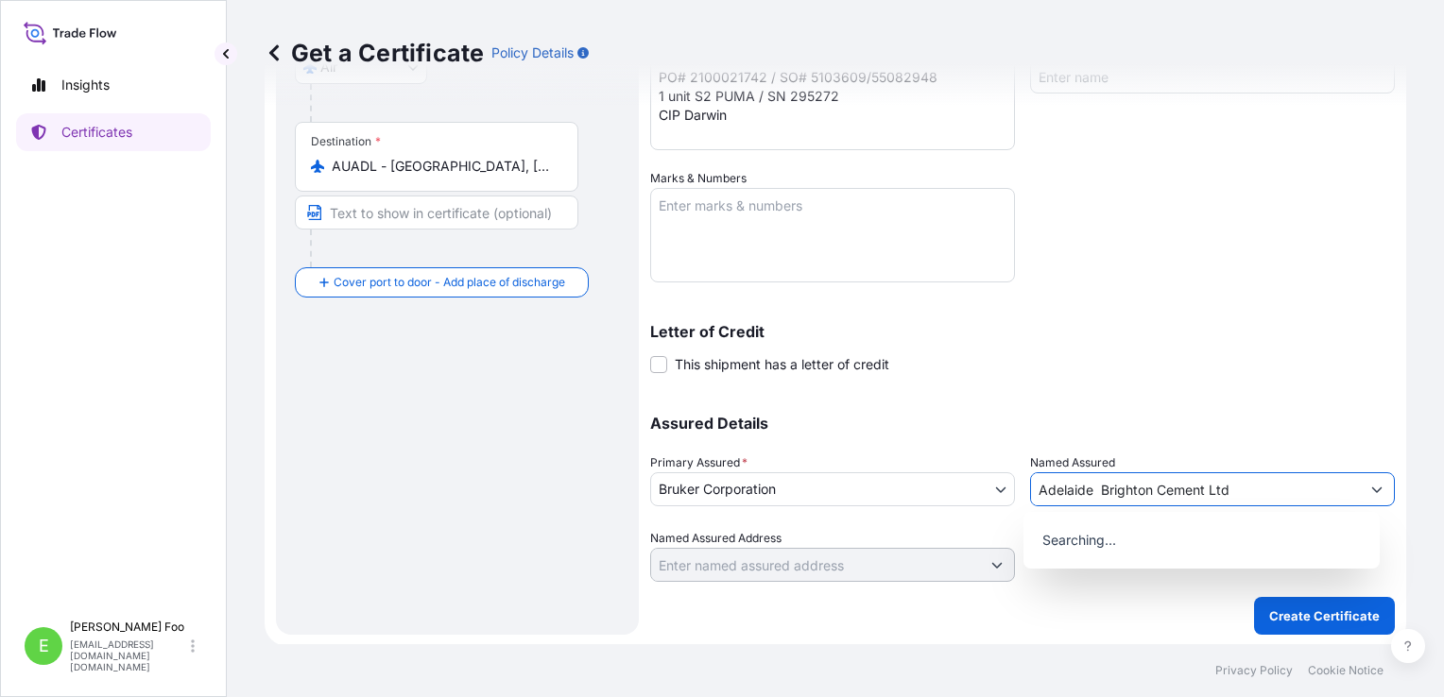
type input "Adelaide Brighton Cement Ltd"
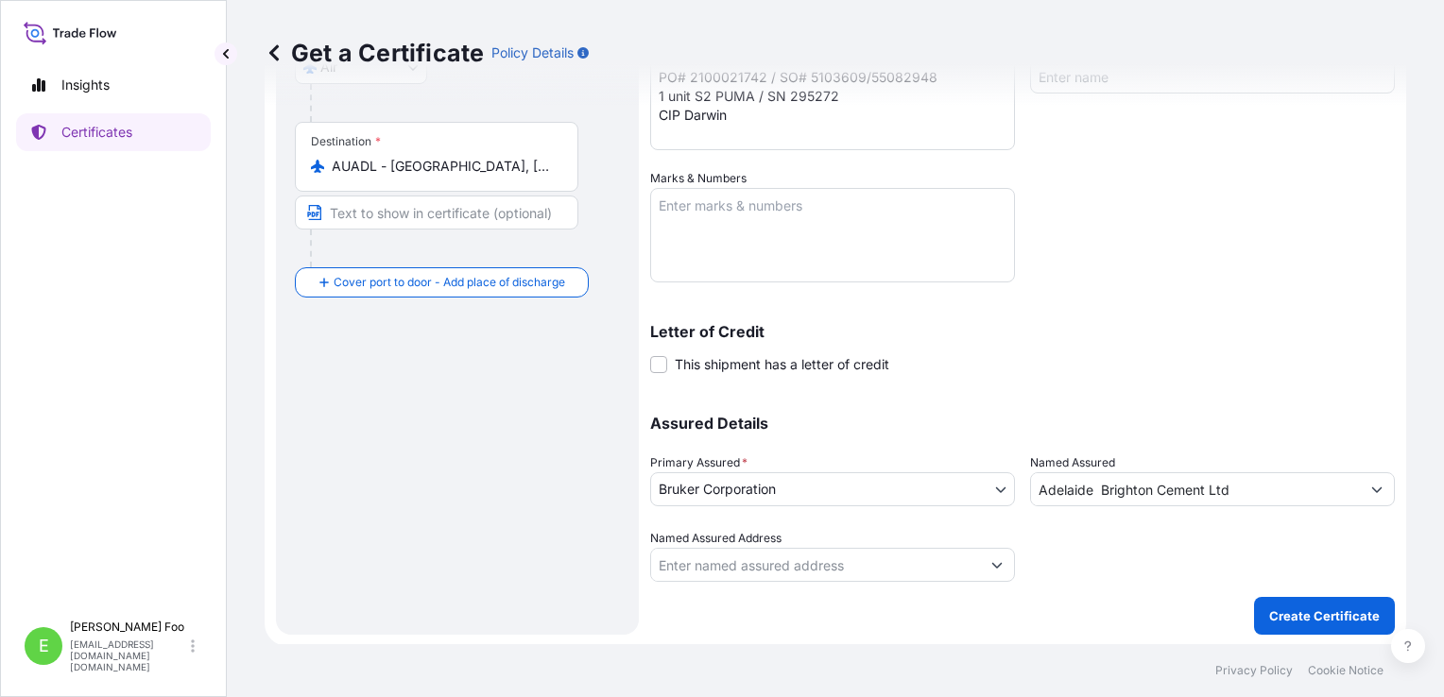
click at [1234, 393] on div "Assured Details Primary Assured * Bruker Corporation Bruker Corporation Named A…" at bounding box center [1022, 487] width 745 height 189
drag, startPoint x: 777, startPoint y: 554, endPoint x: 770, endPoint y: 568, distance: 15.6
click at [772, 564] on input "Named Assured Address" at bounding box center [815, 565] width 329 height 34
click at [770, 568] on input "Named Assured Address" at bounding box center [815, 565] width 329 height 34
paste input "PO Box 77"
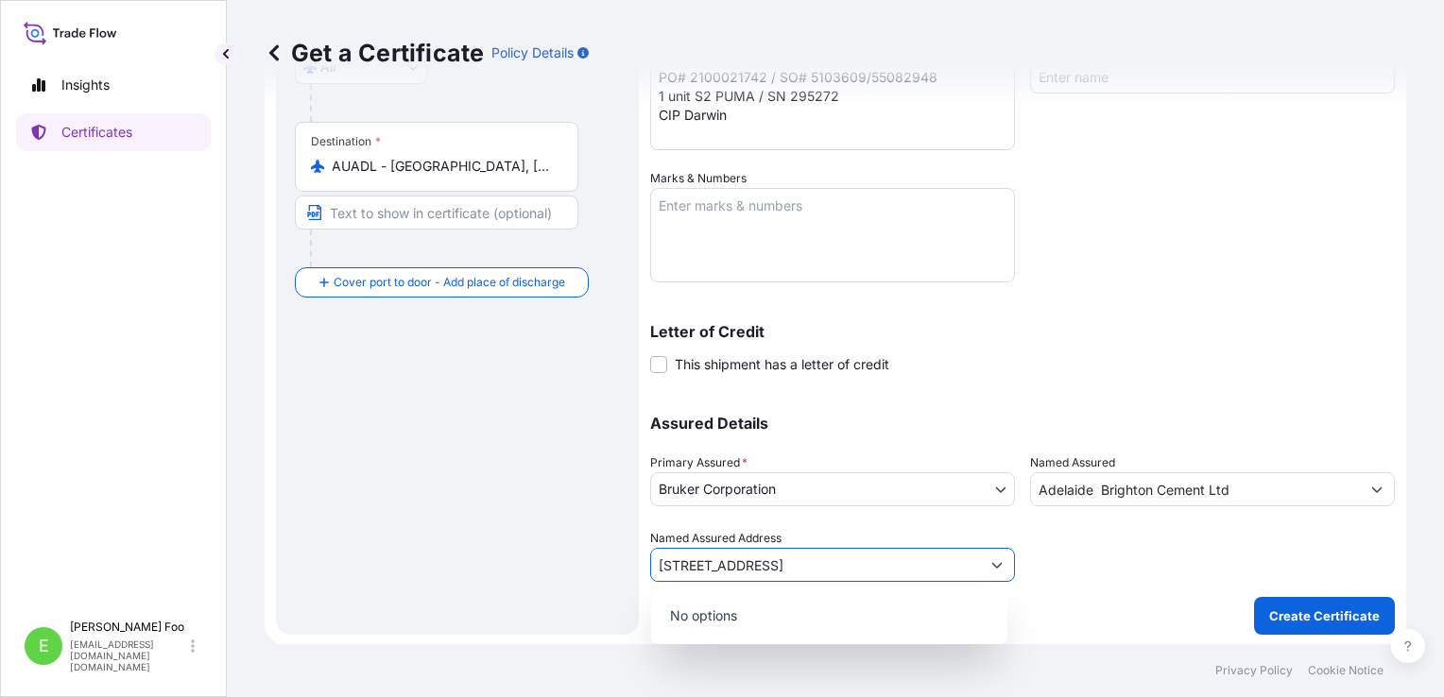
type input "[STREET_ADDRESS]"
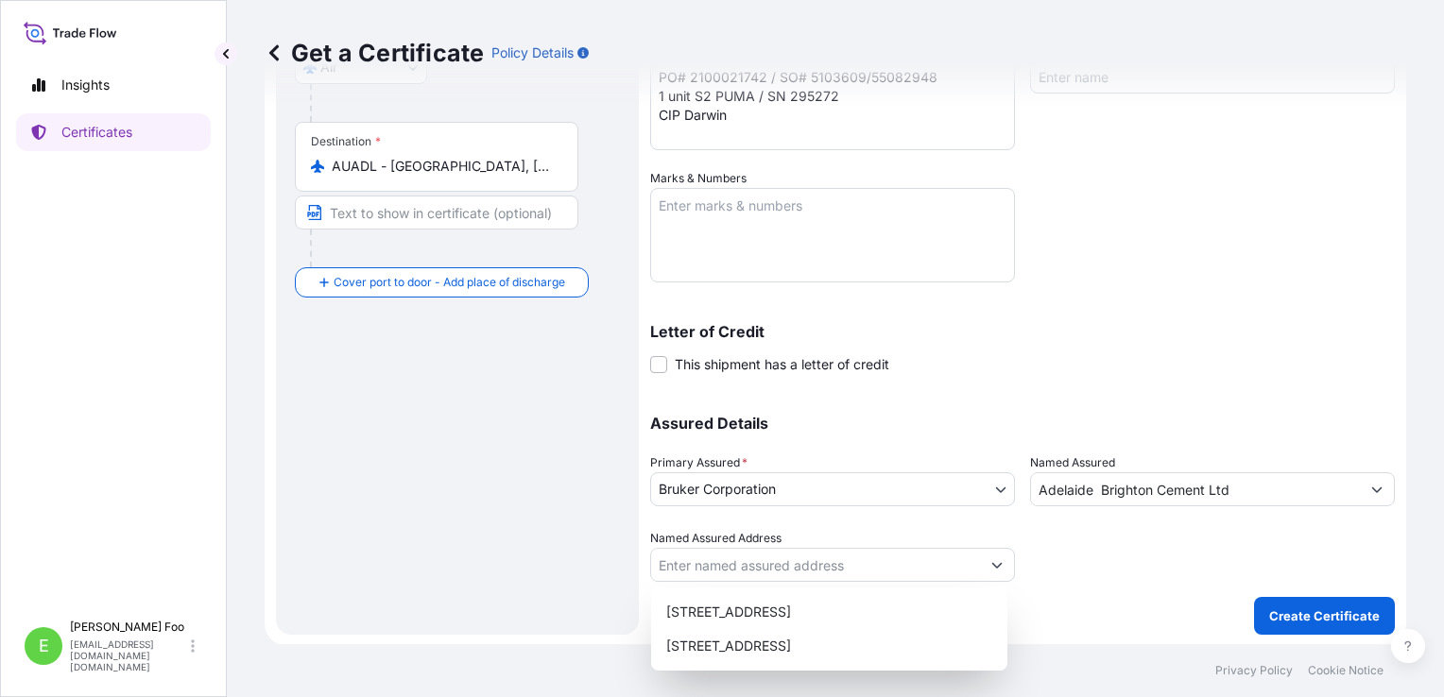
click at [1160, 565] on div at bounding box center [1212, 555] width 365 height 53
click at [1157, 563] on div at bounding box center [1212, 555] width 365 height 53
click at [957, 541] on div "Named Assured Address" at bounding box center [832, 555] width 365 height 53
click at [918, 523] on div "Assured Details Primary Assured * Bruker Corporation Bruker Corporation Named A…" at bounding box center [1022, 487] width 745 height 189
click at [1060, 338] on p "Letter of Credit" at bounding box center [1022, 331] width 745 height 15
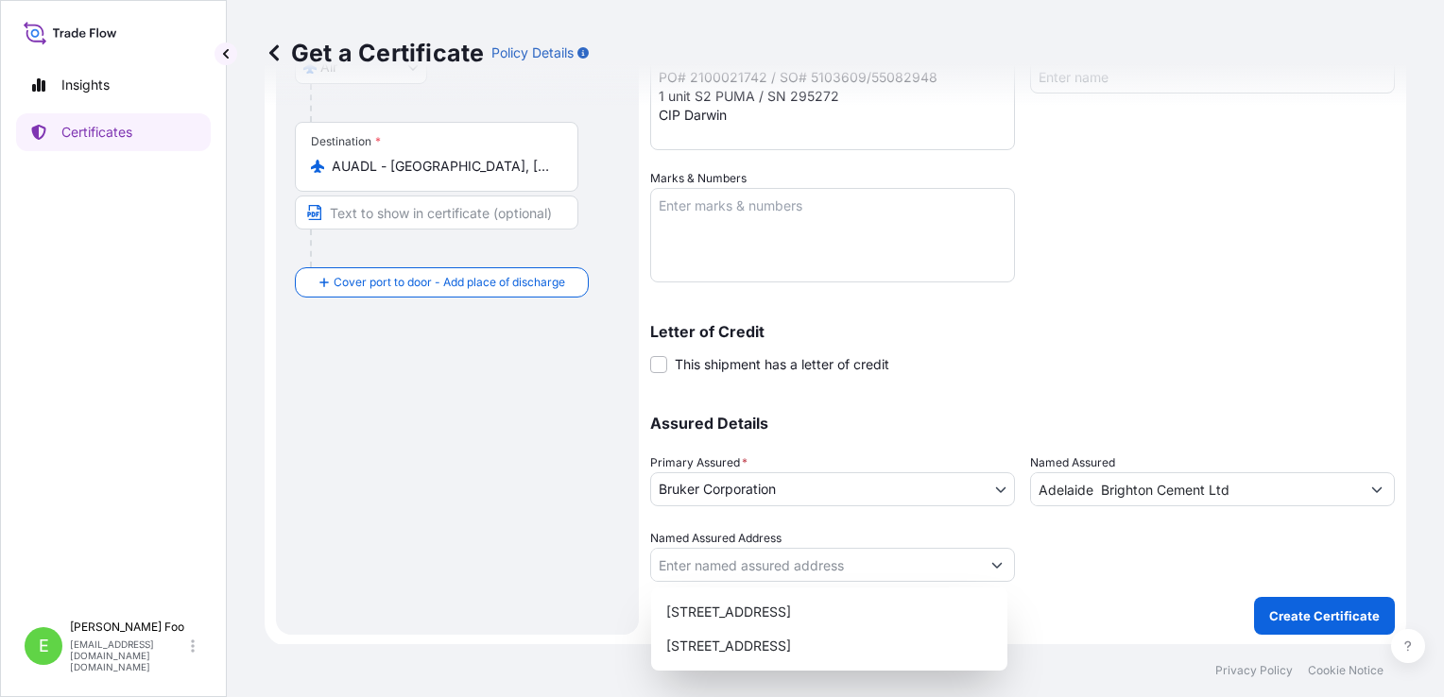
click at [1080, 514] on div "Assured Details Primary Assured * Bruker Corporation Bruker Corporation Named A…" at bounding box center [1022, 487] width 745 height 189
click at [1073, 493] on input "Adelaide Brighton Cement Ltd" at bounding box center [1195, 489] width 329 height 34
click at [1039, 436] on div "Assured Details Primary Assured * Bruker Corporation Bruker Corporation Named A…" at bounding box center [1022, 487] width 745 height 189
click at [881, 523] on div "Assured Details Primary Assured * Bruker Corporation Bruker Corporation Named A…" at bounding box center [1022, 487] width 745 height 189
click at [959, 560] on input "Named Assured Address" at bounding box center [815, 565] width 329 height 34
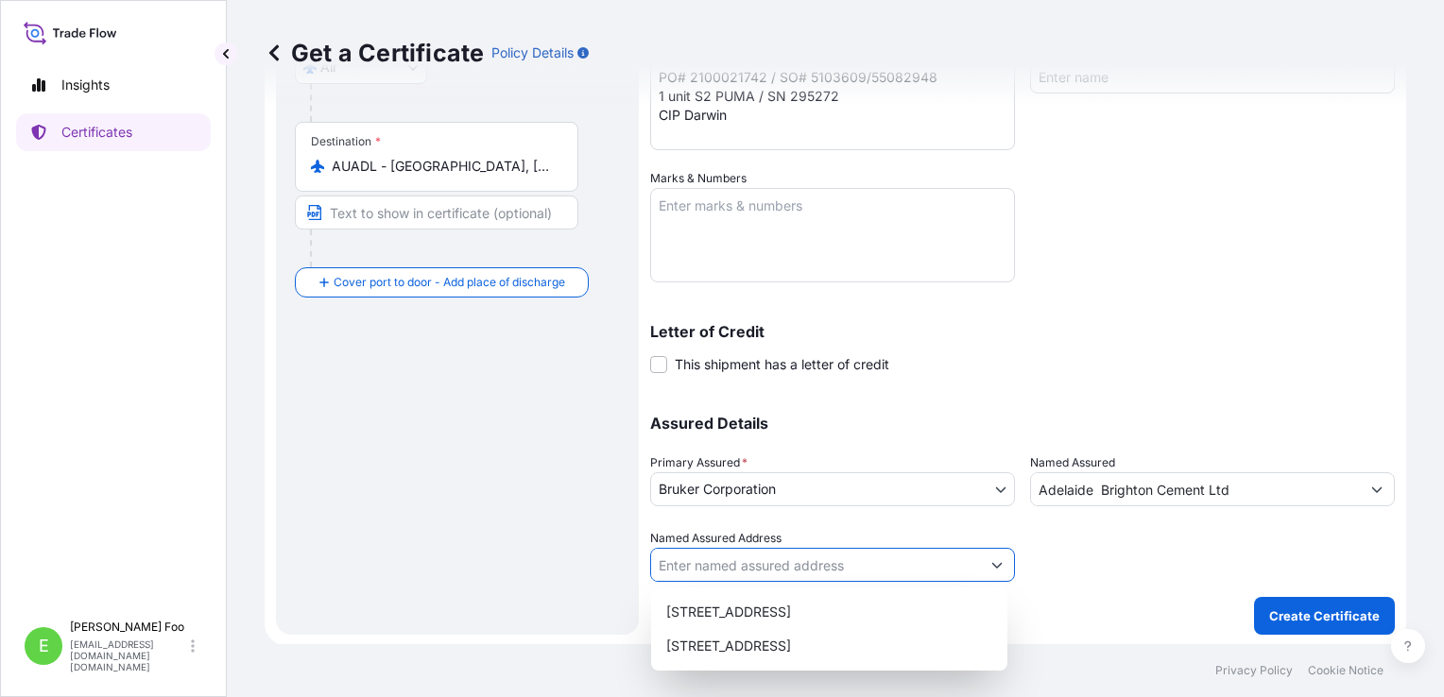
click at [857, 561] on input "Named Assured Address" at bounding box center [815, 565] width 329 height 34
type input "o"
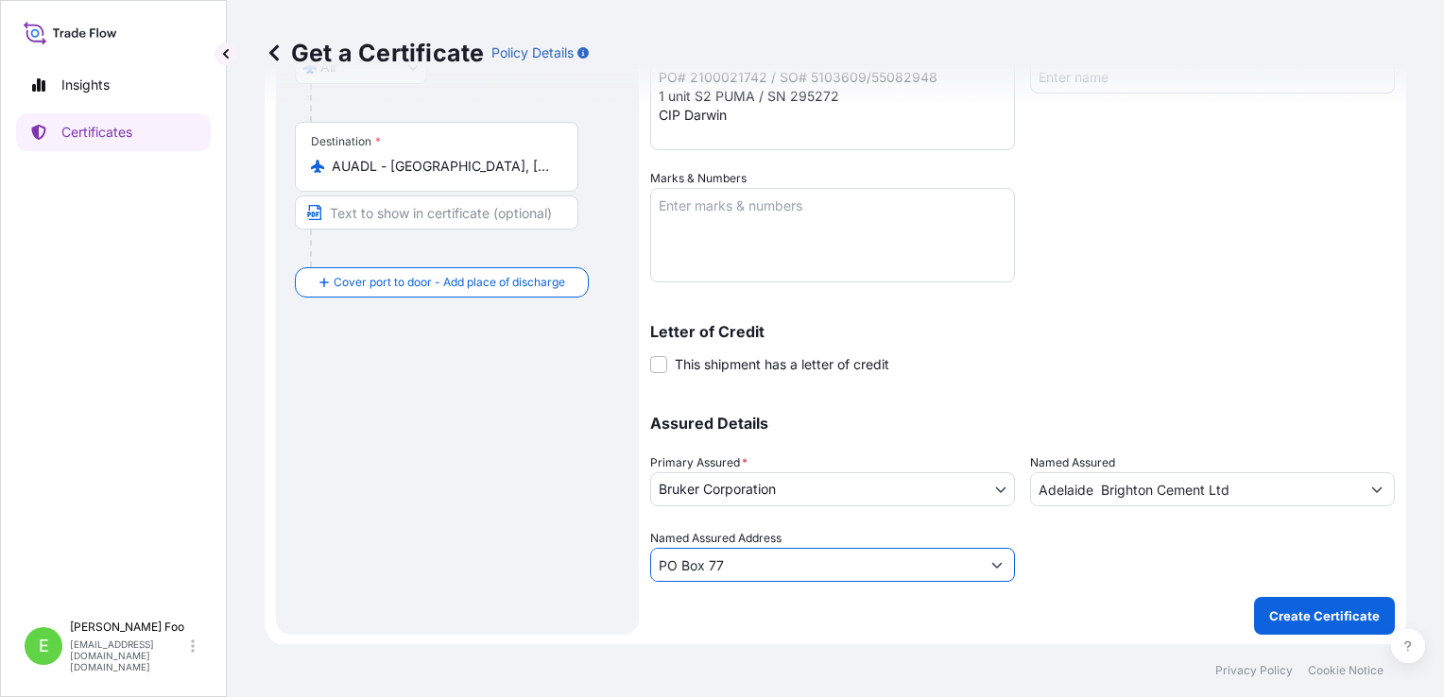
type input "PO Box 77"
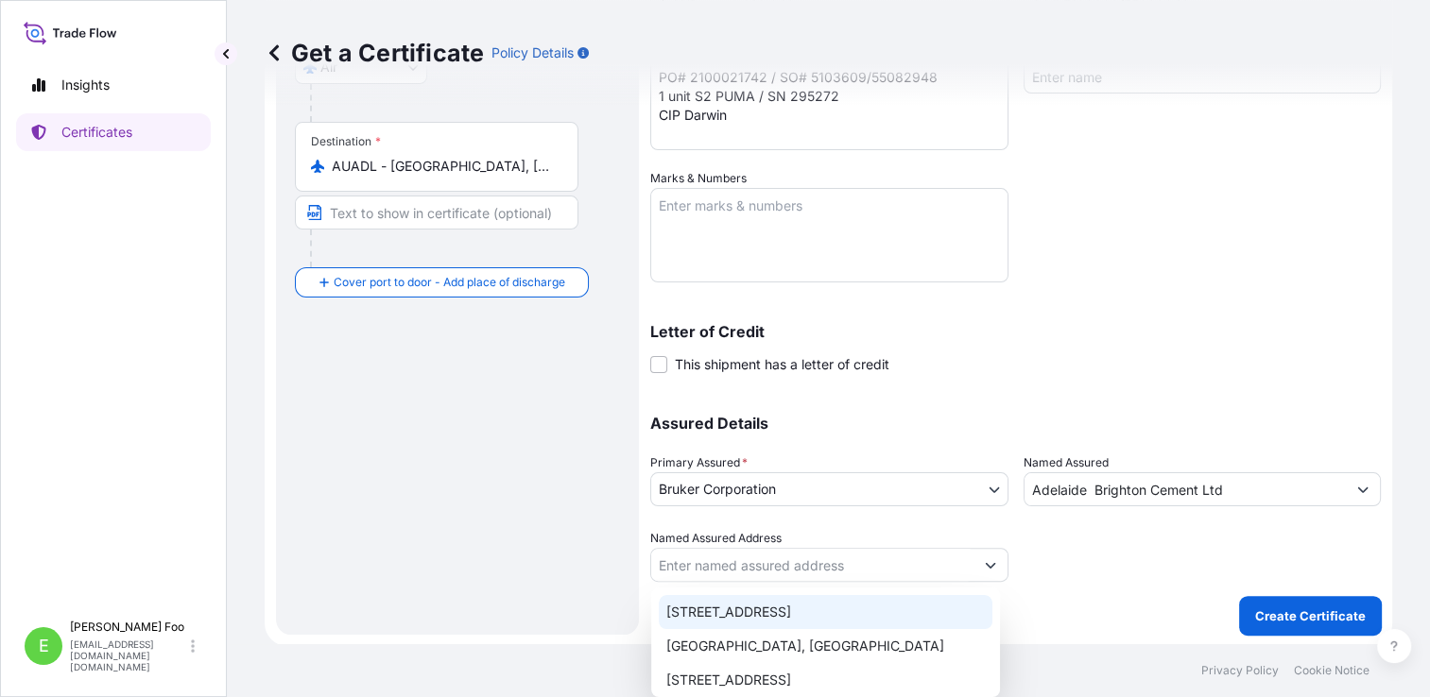
click at [822, 522] on div "Assured Details Primary Assured * Bruker Corporation Bruker Corporation Named A…" at bounding box center [1015, 487] width 730 height 189
click at [788, 558] on input "Named Assured Address" at bounding box center [812, 565] width 322 height 34
click at [942, 542] on div "Named Assured Address" at bounding box center [829, 555] width 358 height 53
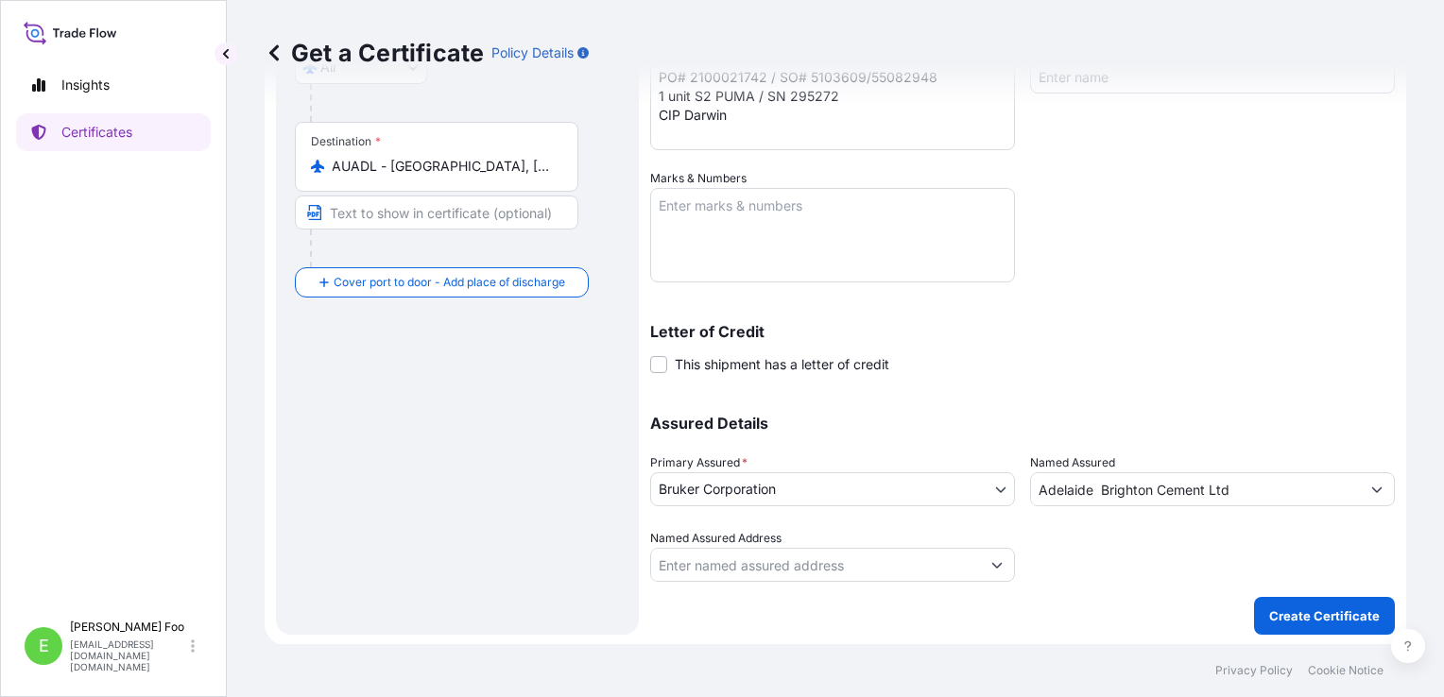
click at [841, 560] on input "Named Assured Address" at bounding box center [815, 565] width 329 height 34
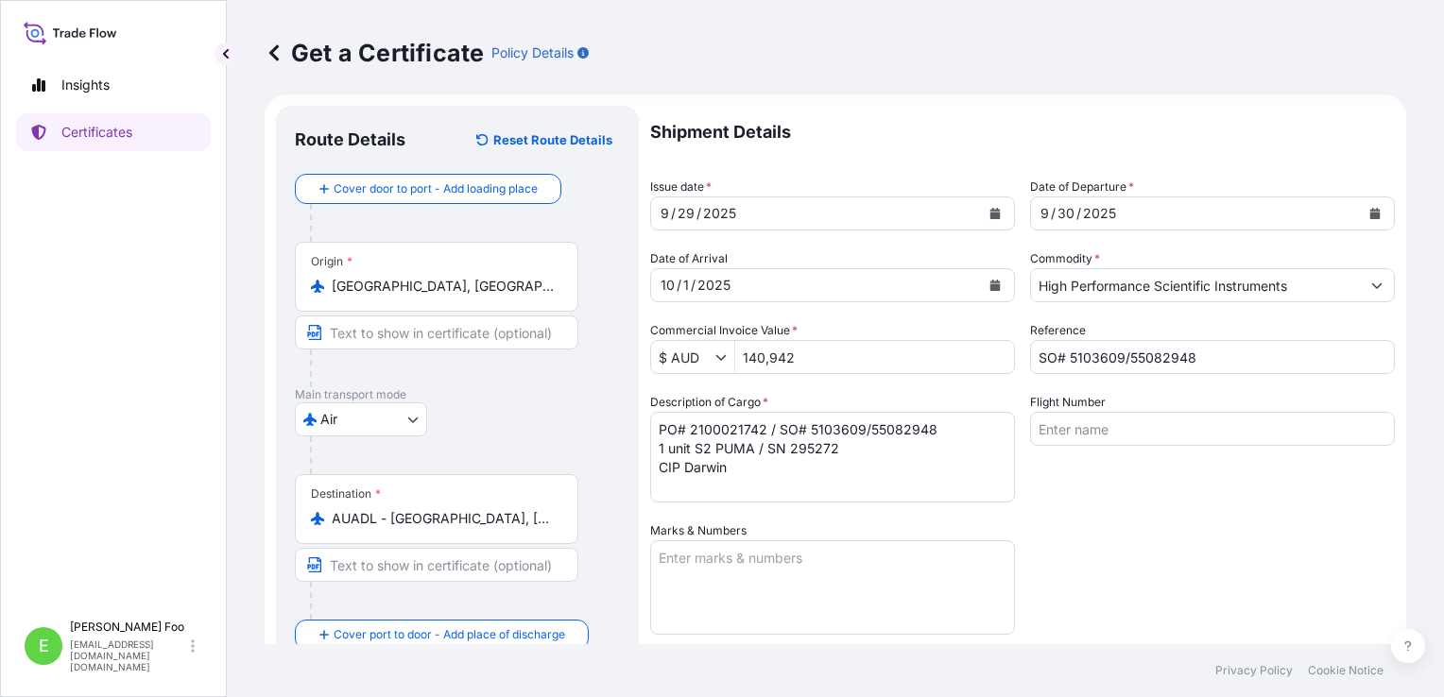
scroll to position [0, 0]
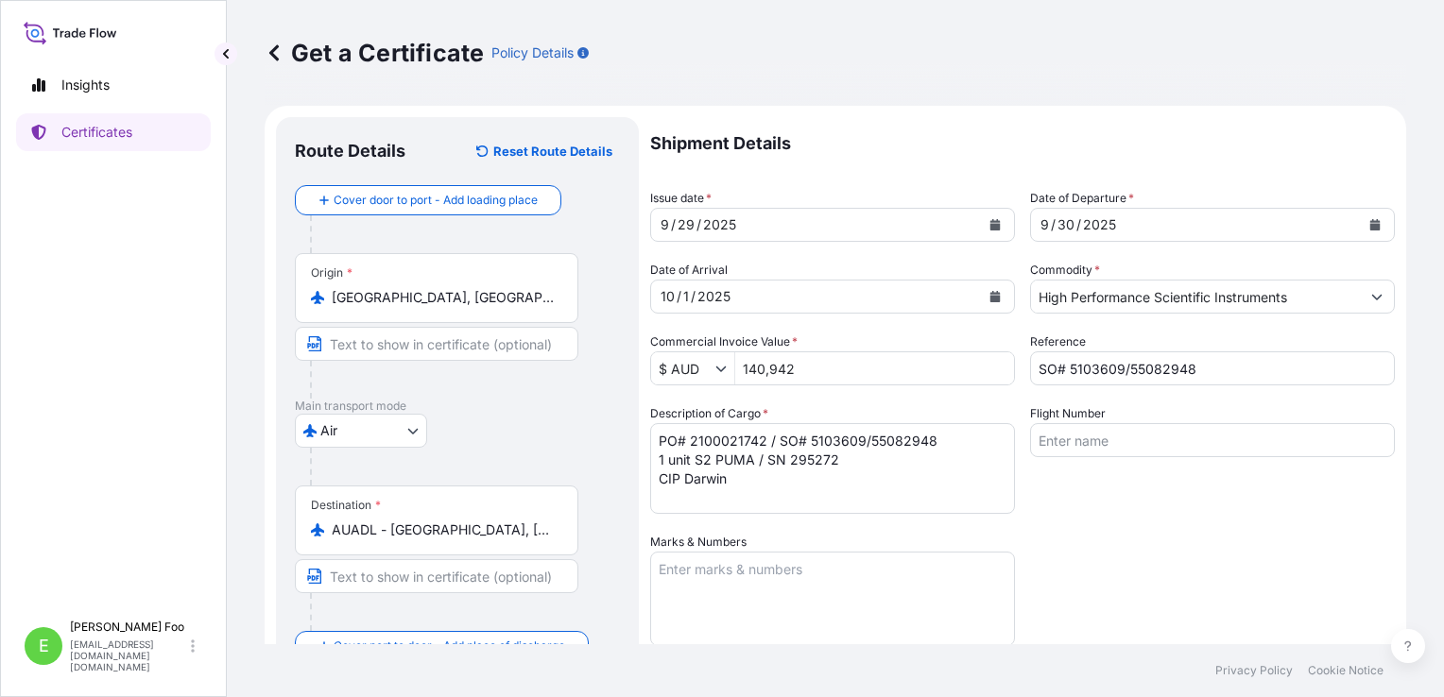
click at [1161, 540] on div "Shipment Details Issue date * [DATE] Date of Departure * [DATE] Date of Arrival…" at bounding box center [1022, 531] width 745 height 829
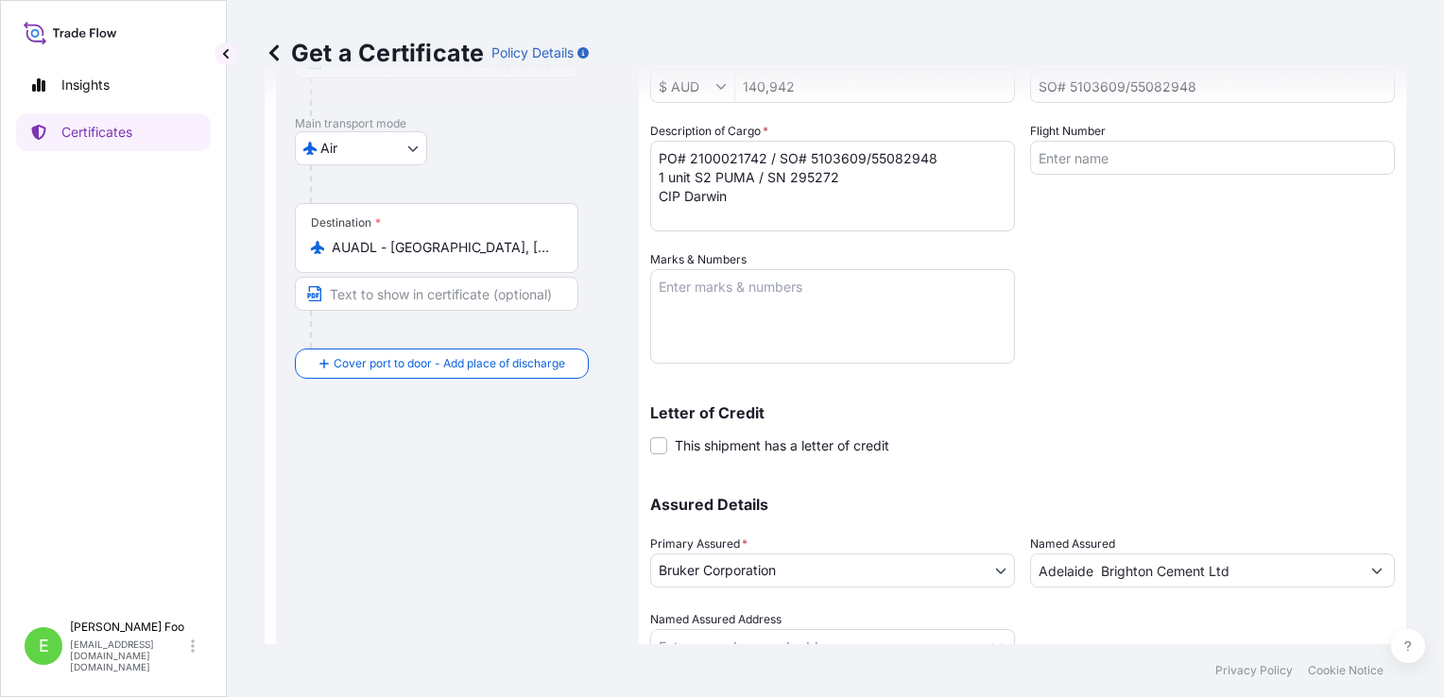
scroll to position [364, 0]
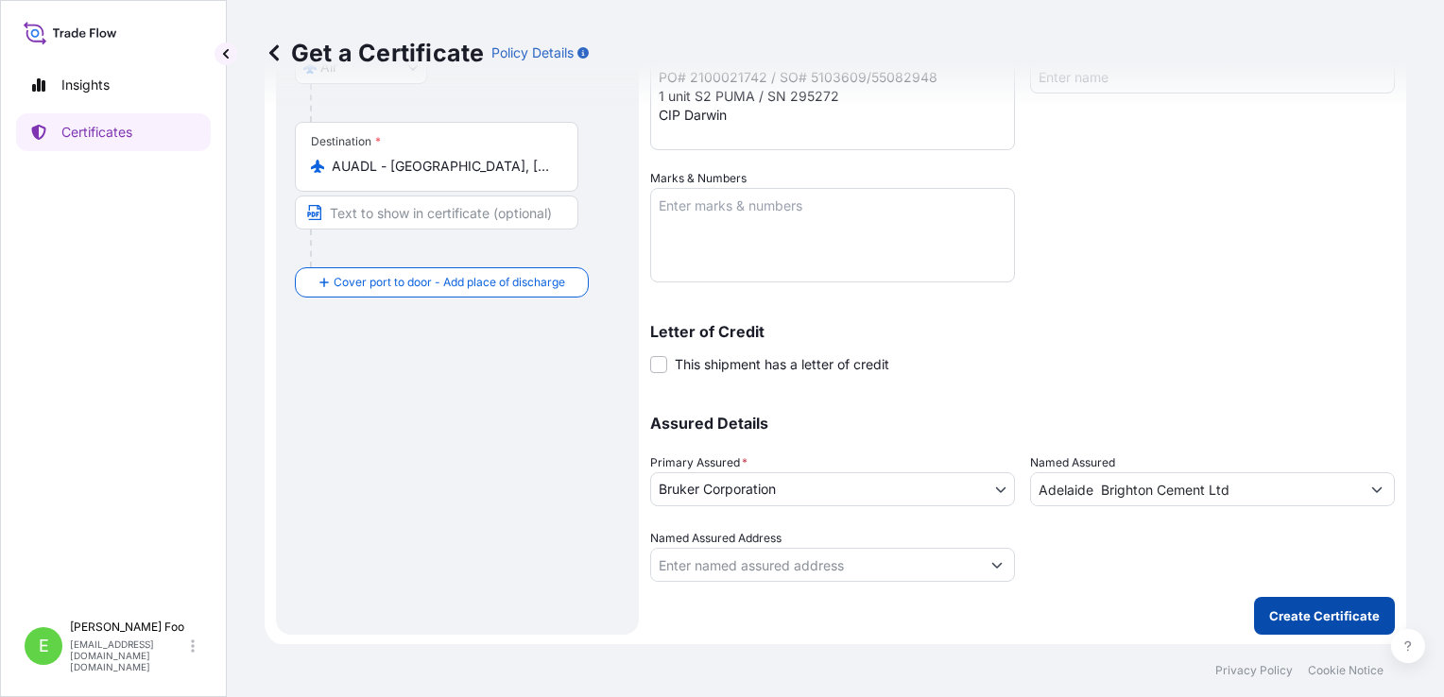
click at [1303, 619] on p "Create Certificate" at bounding box center [1324, 616] width 111 height 19
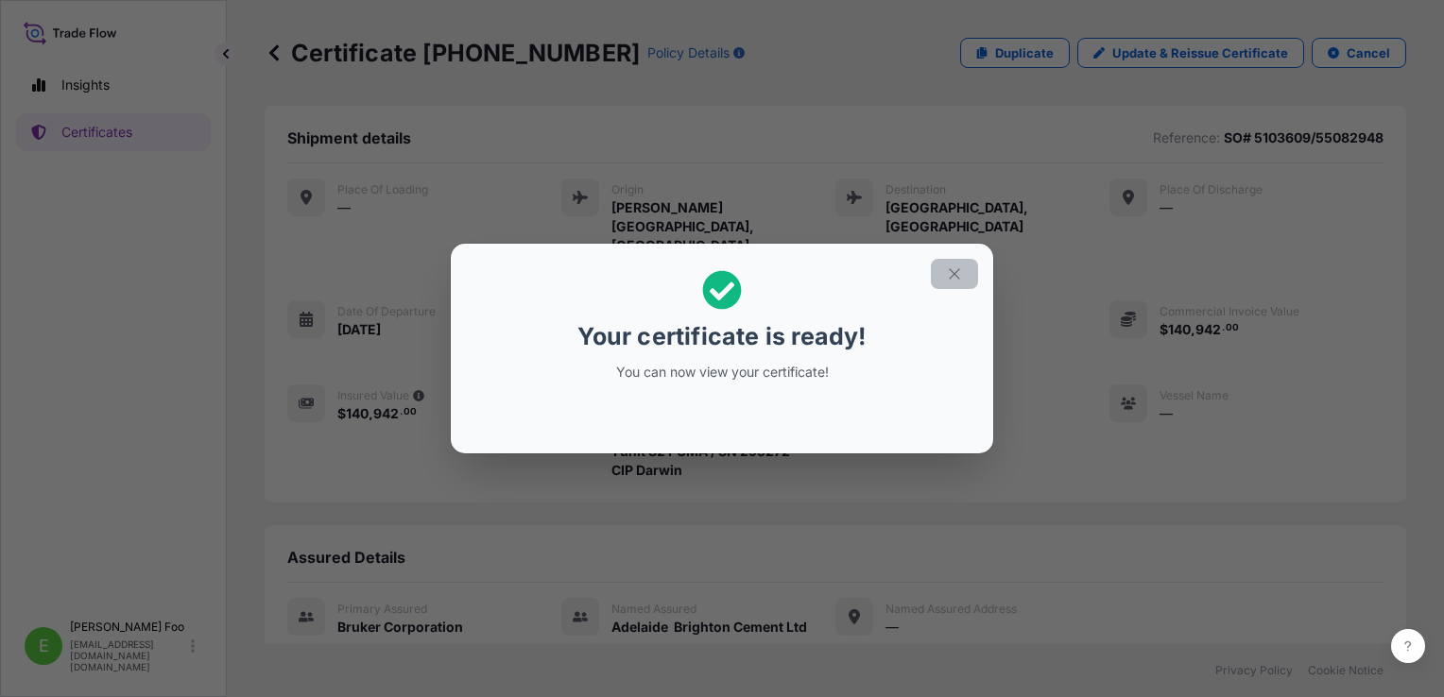
click at [956, 282] on icon "button" at bounding box center [954, 274] width 17 height 17
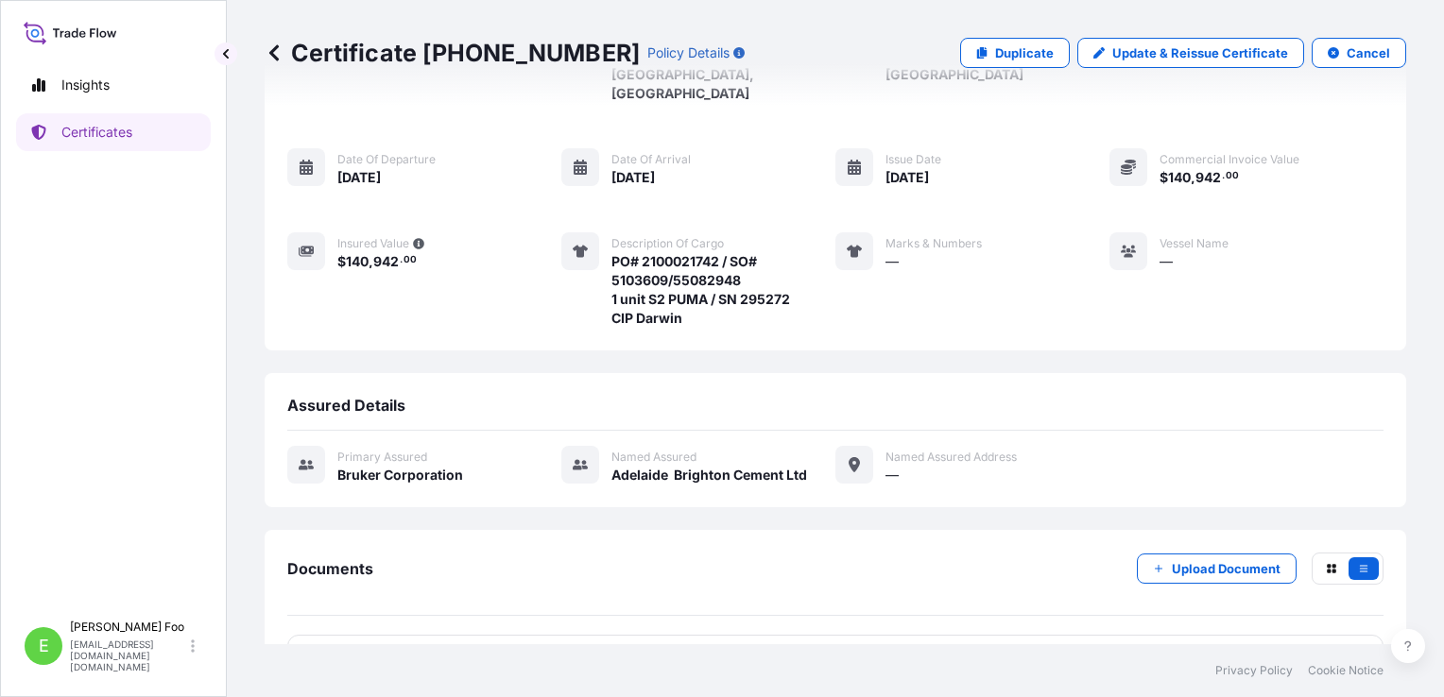
scroll to position [171, 0]
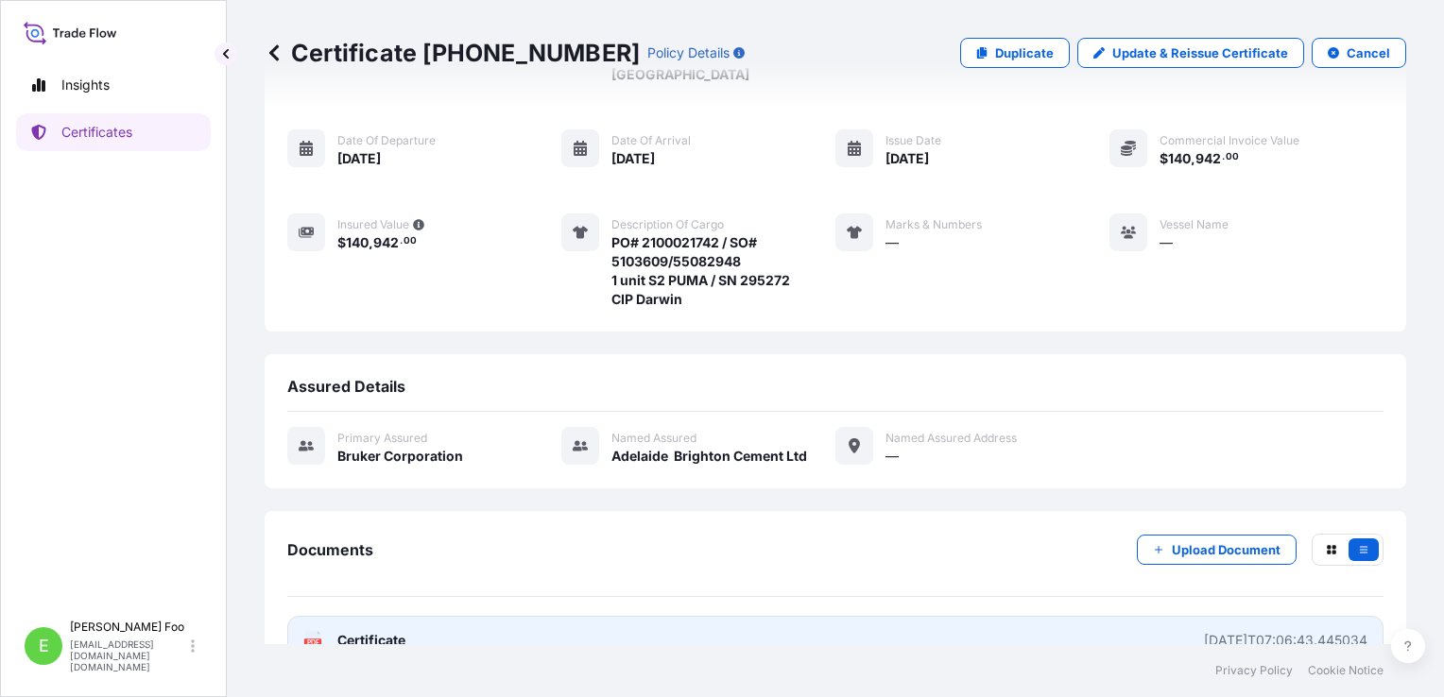
click at [494, 616] on link "PDF Certificate [DATE]T07:06:43.445034" at bounding box center [835, 640] width 1096 height 49
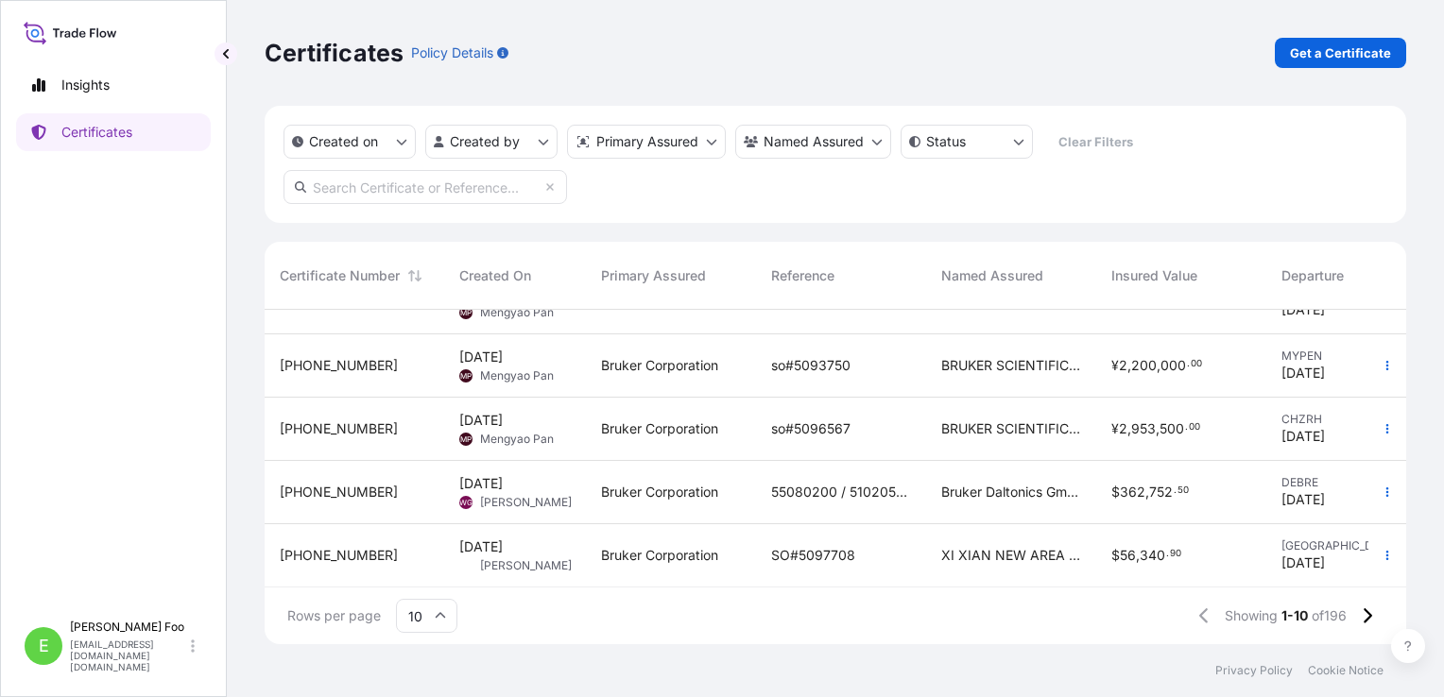
scroll to position [369, 0]
click at [1359, 617] on button at bounding box center [1366, 616] width 33 height 30
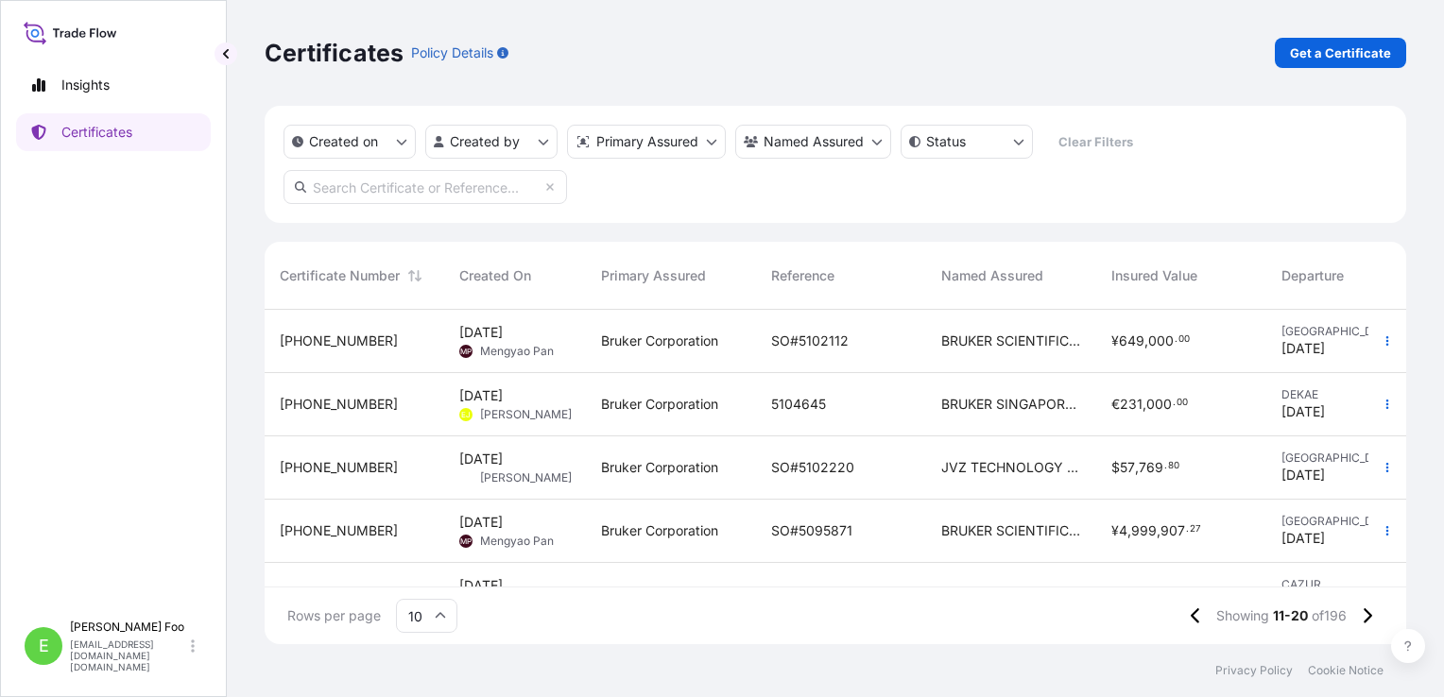
scroll to position [94, 0]
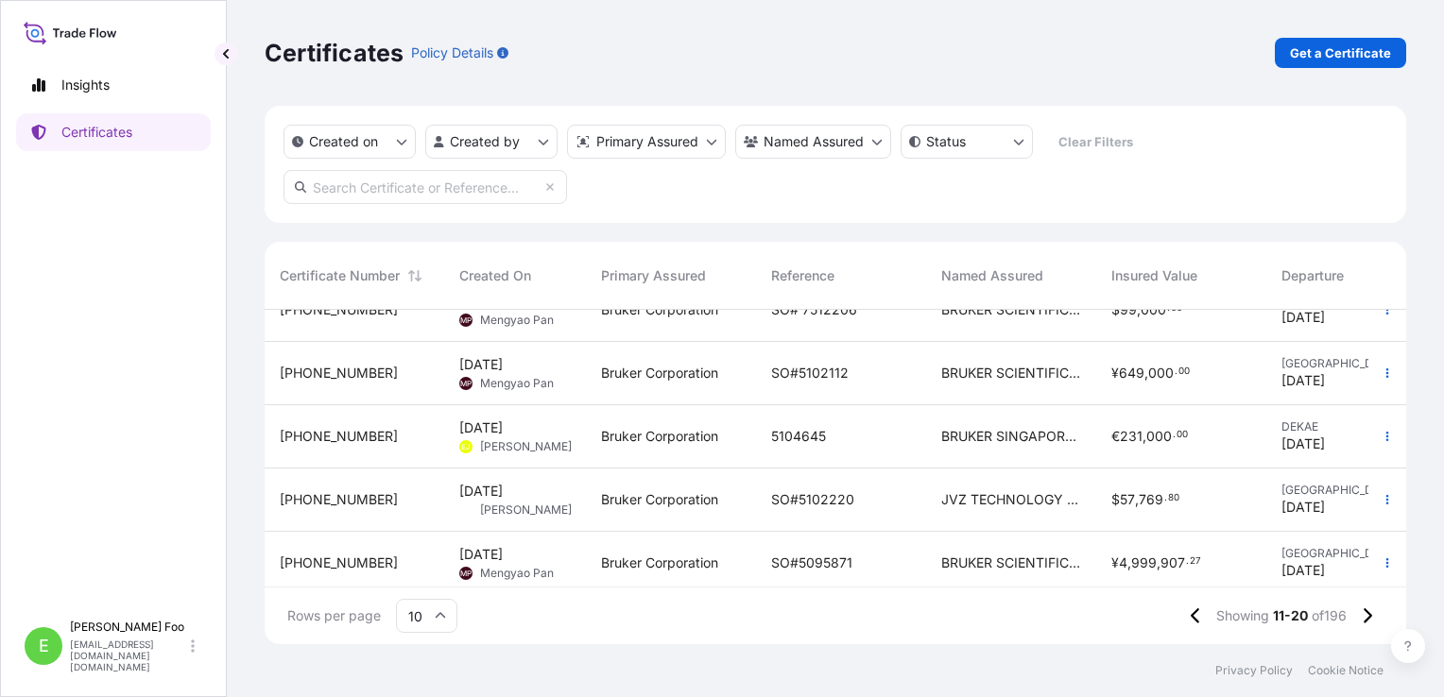
click at [1028, 506] on span "JVZ TECHNOLOGY (HK) LTD" at bounding box center [1011, 499] width 140 height 19
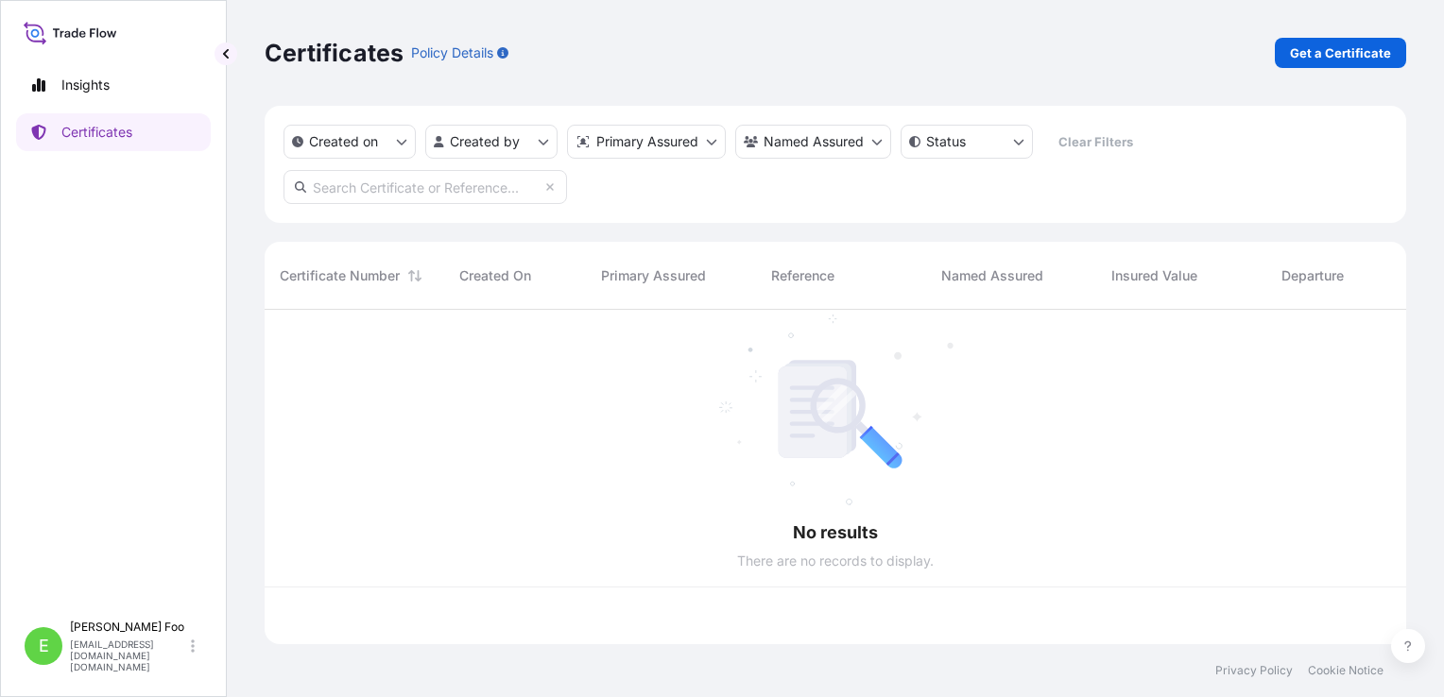
scroll to position [331, 1126]
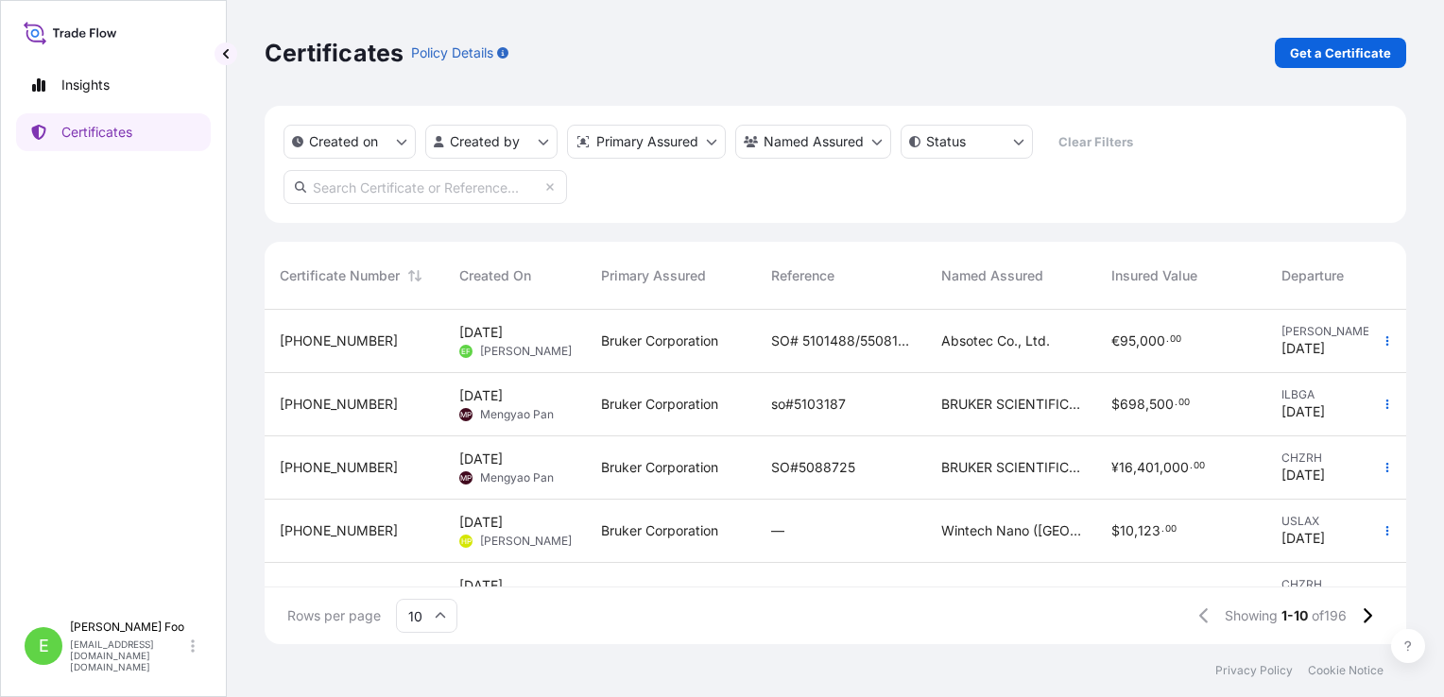
click at [993, 529] on span "Wintech Nano ([GEOGRAPHIC_DATA]) Co., Ltd." at bounding box center [1011, 531] width 140 height 19
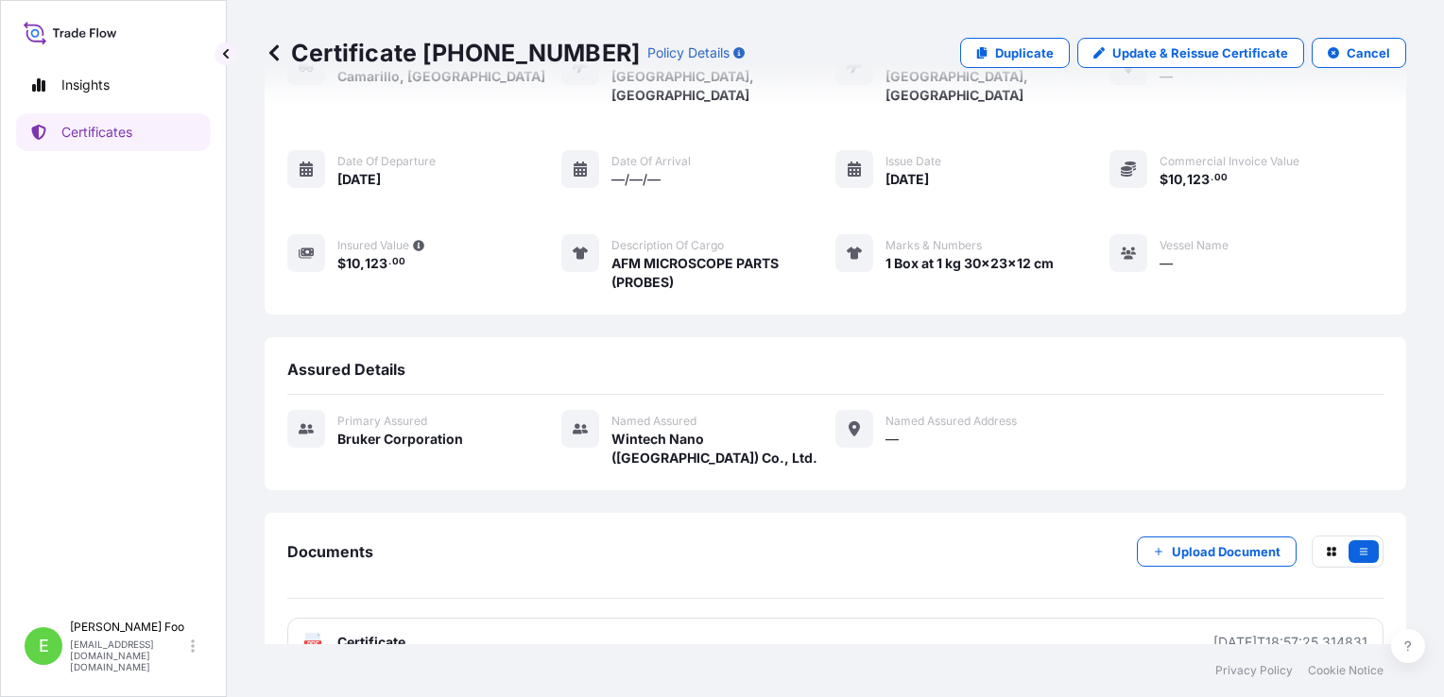
scroll to position [133, 0]
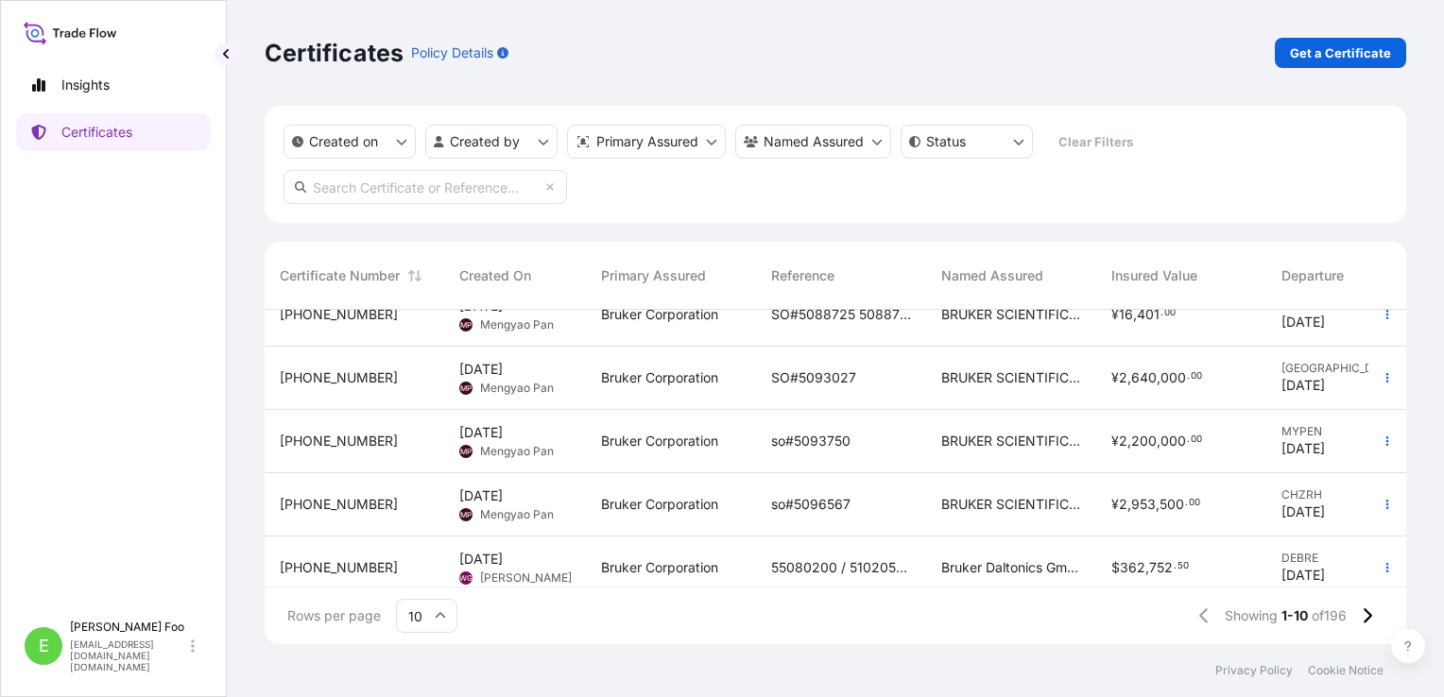
scroll to position [283, 0]
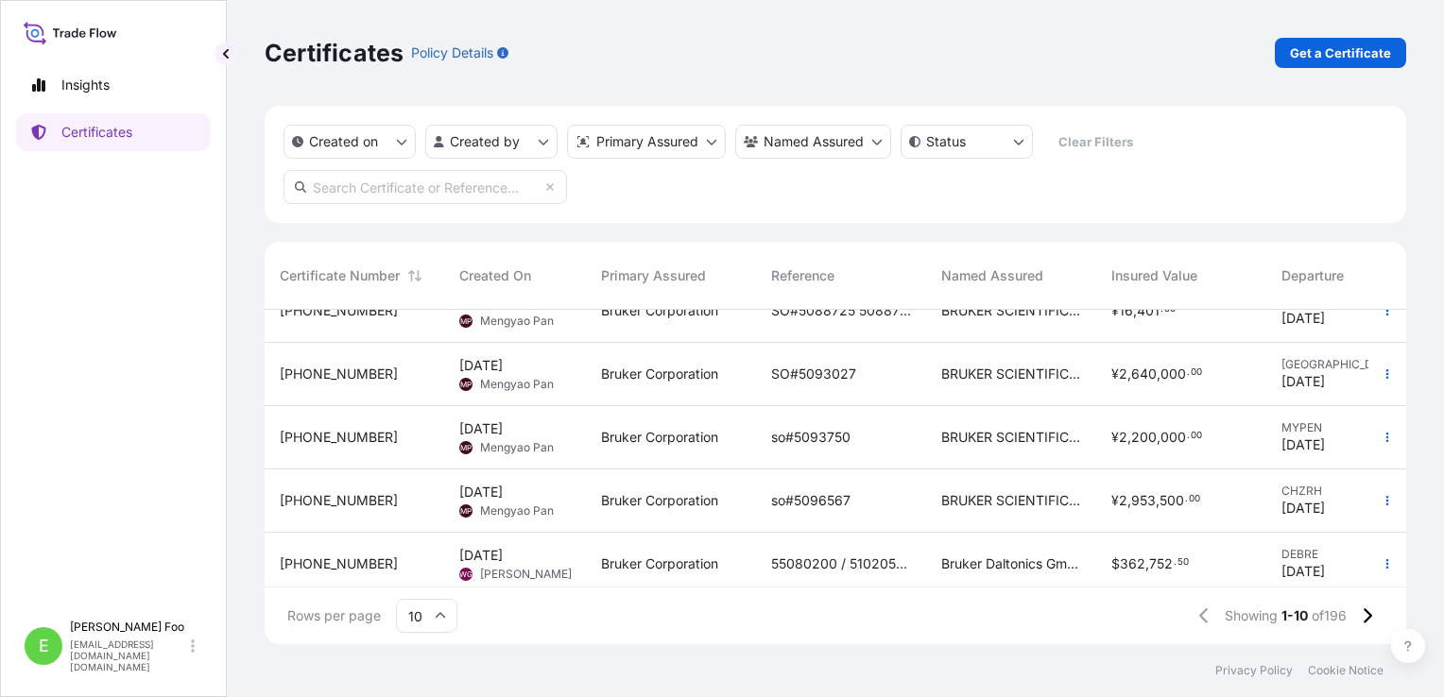
click at [1009, 504] on span "BRUKER SCIENTIFIC INSTRUMENTS HONG KONG CO. LIMITED" at bounding box center [1011, 500] width 140 height 19
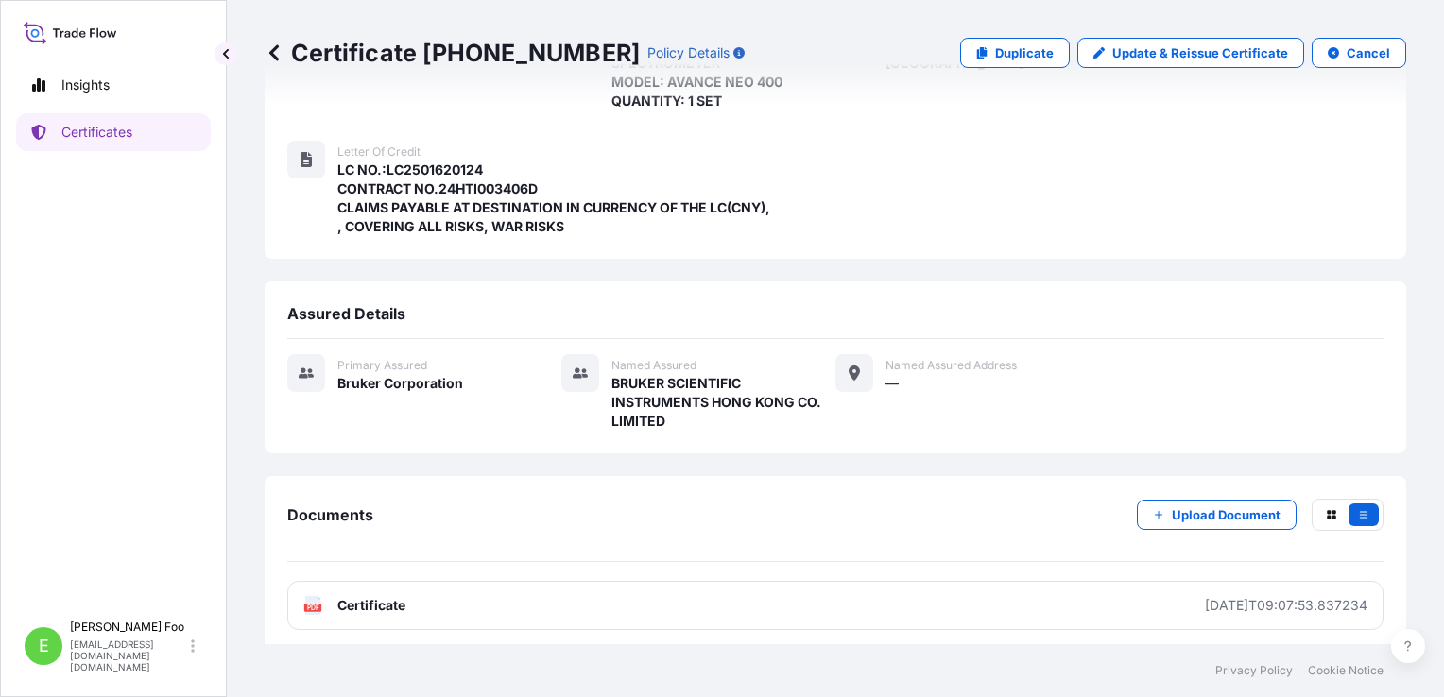
scroll to position [371, 0]
